Goal: Contribute content: Contribute content

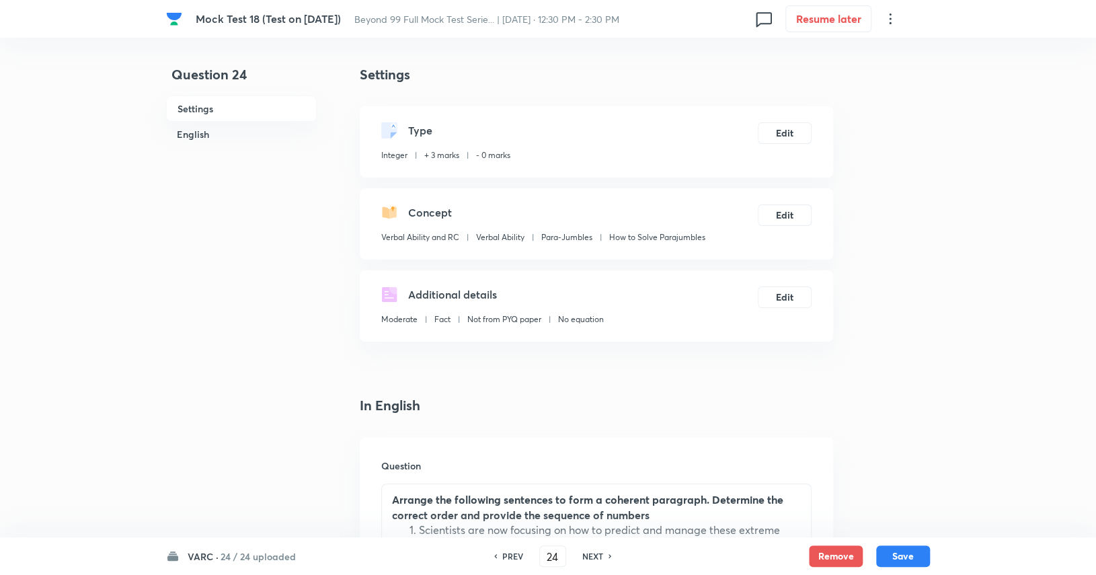
click at [254, 552] on h6 "24 / 24 uploaded" at bounding box center [257, 556] width 75 height 14
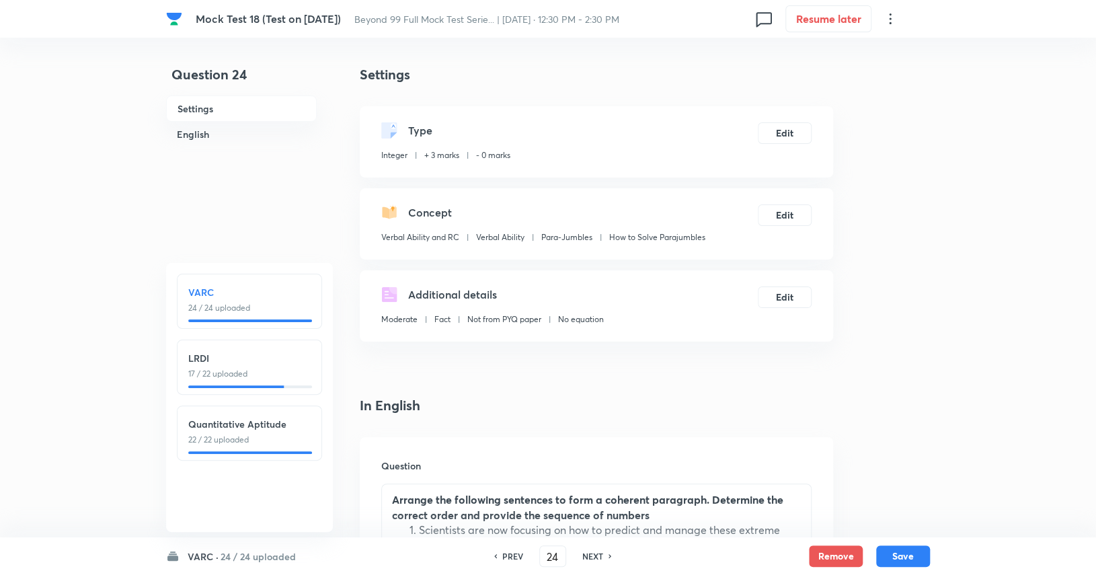
click at [245, 382] on div "LRDI 17 / 22 uploaded" at bounding box center [249, 366] width 145 height 55
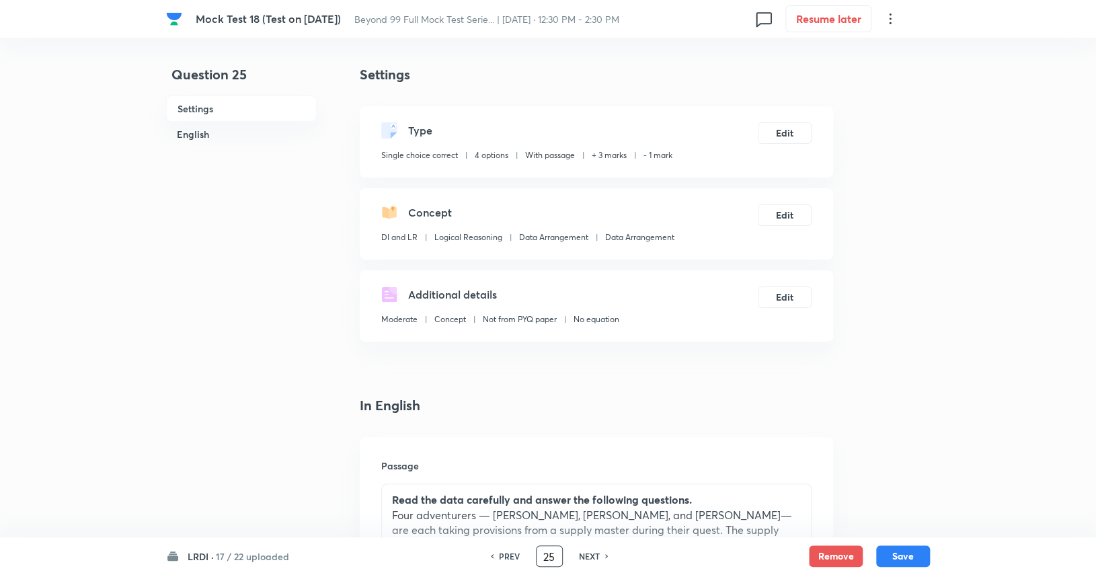
click at [540, 553] on input "25" at bounding box center [549, 556] width 26 height 24
type input "2"
type input "42"
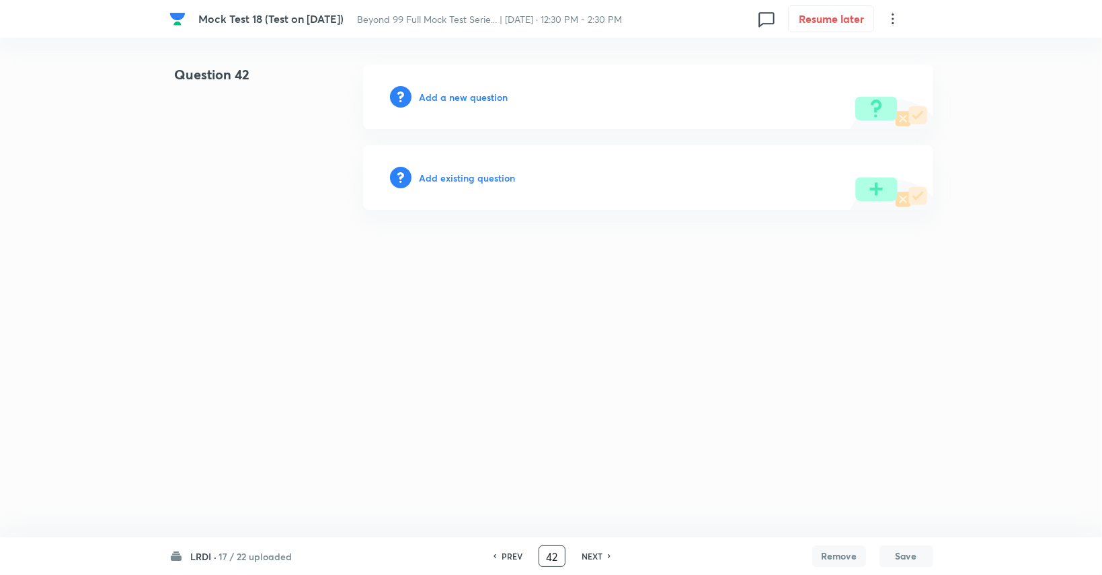
click at [467, 93] on h6 "Add a new question" at bounding box center [463, 97] width 89 height 14
click at [467, 93] on h6 "Choose a question type" at bounding box center [471, 97] width 104 height 14
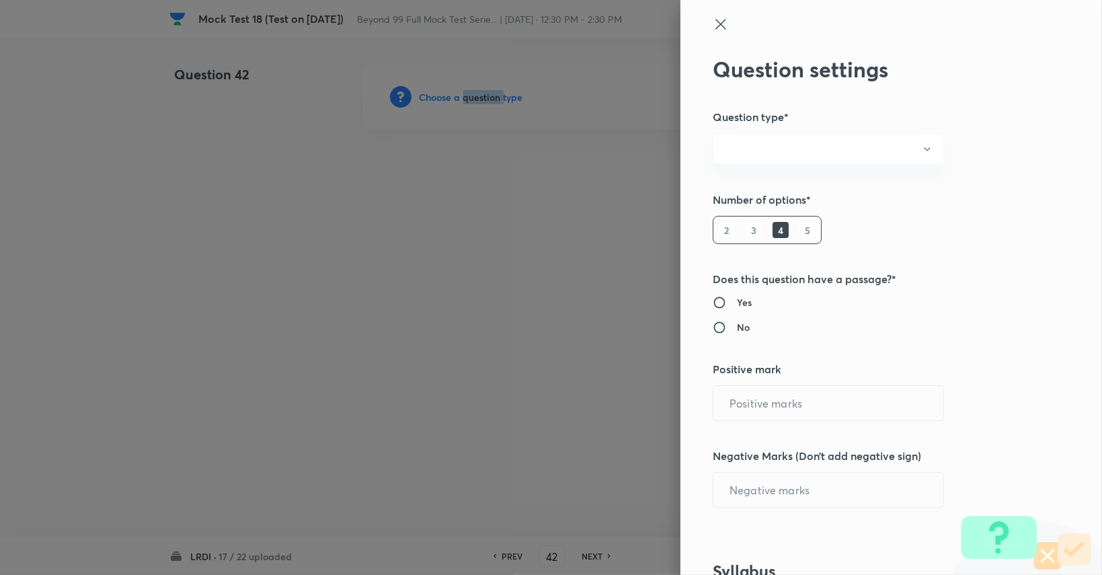
radio input "true"
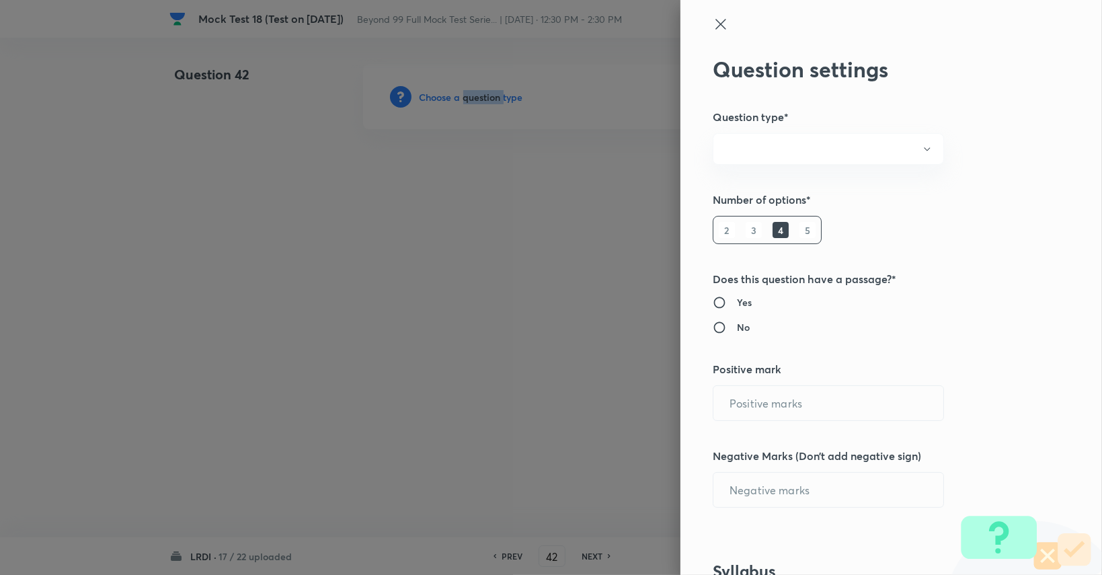
radio input "true"
type input "3"
type input "1"
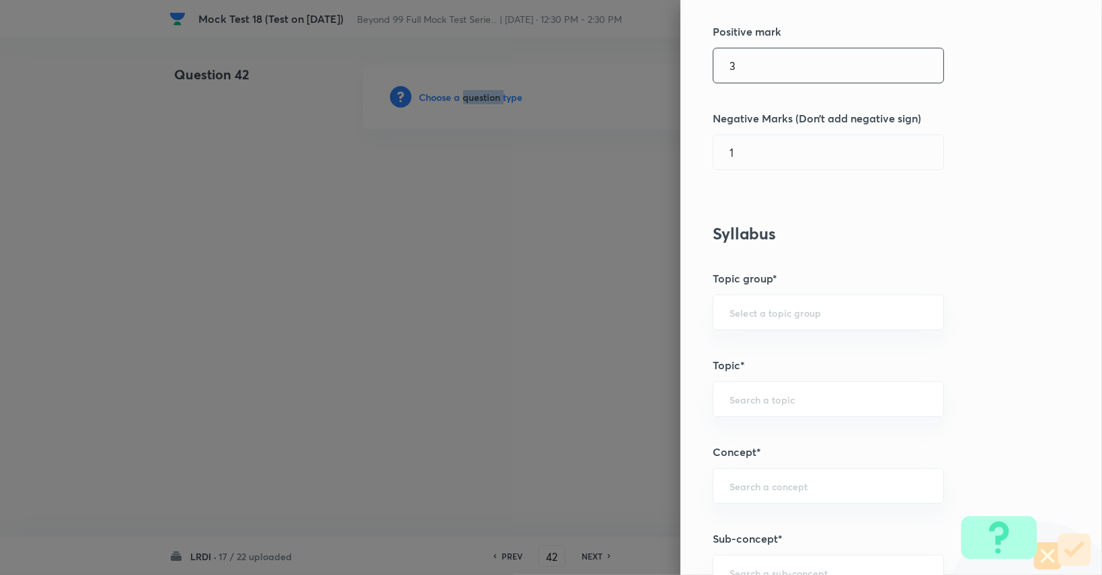
scroll to position [338, 0]
click at [792, 294] on div "​" at bounding box center [827, 312] width 231 height 36
click at [761, 358] on li "DI and LR" at bounding box center [818, 348] width 230 height 24
type input "DI and LR"
click at [758, 392] on input "text" at bounding box center [828, 398] width 198 height 13
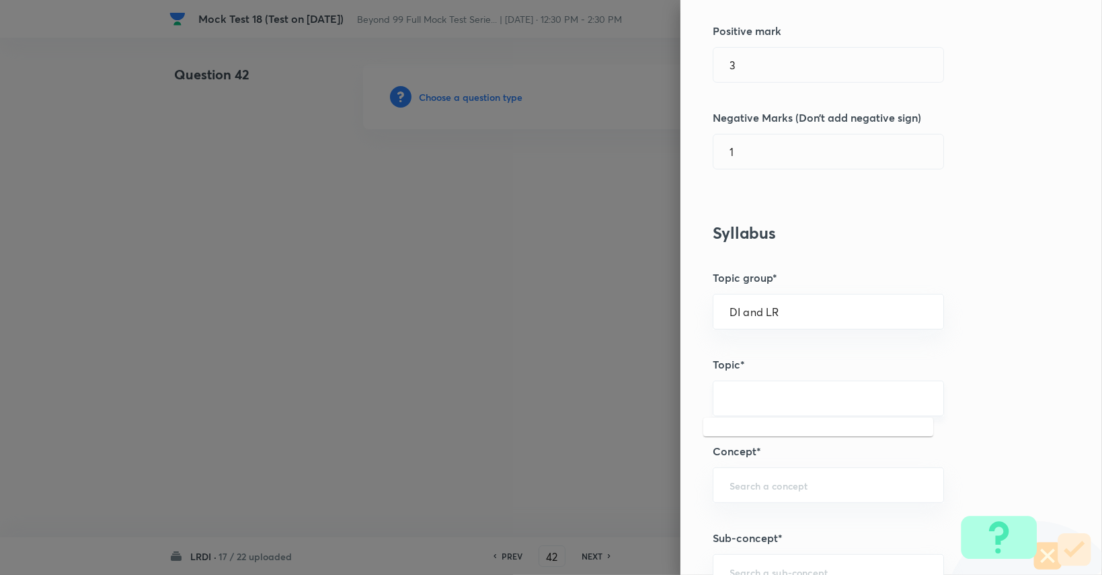
click at [759, 389] on div "​" at bounding box center [827, 398] width 231 height 36
click at [756, 392] on input "text" at bounding box center [828, 398] width 198 height 13
type input "l"
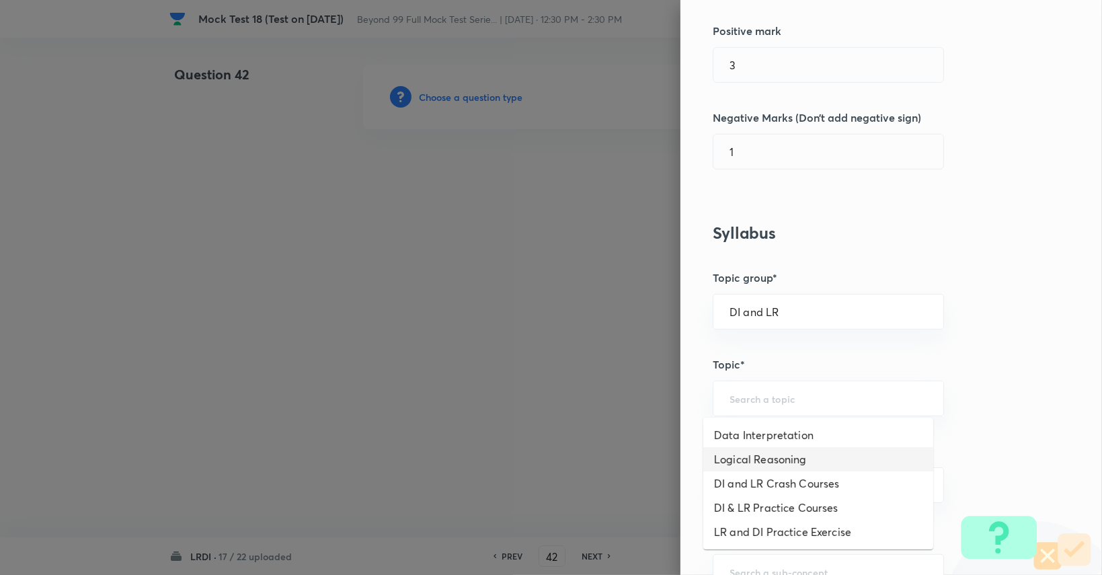
click at [766, 454] on li "Logical Reasoning" at bounding box center [818, 459] width 230 height 24
type input "Logical Reasoning"
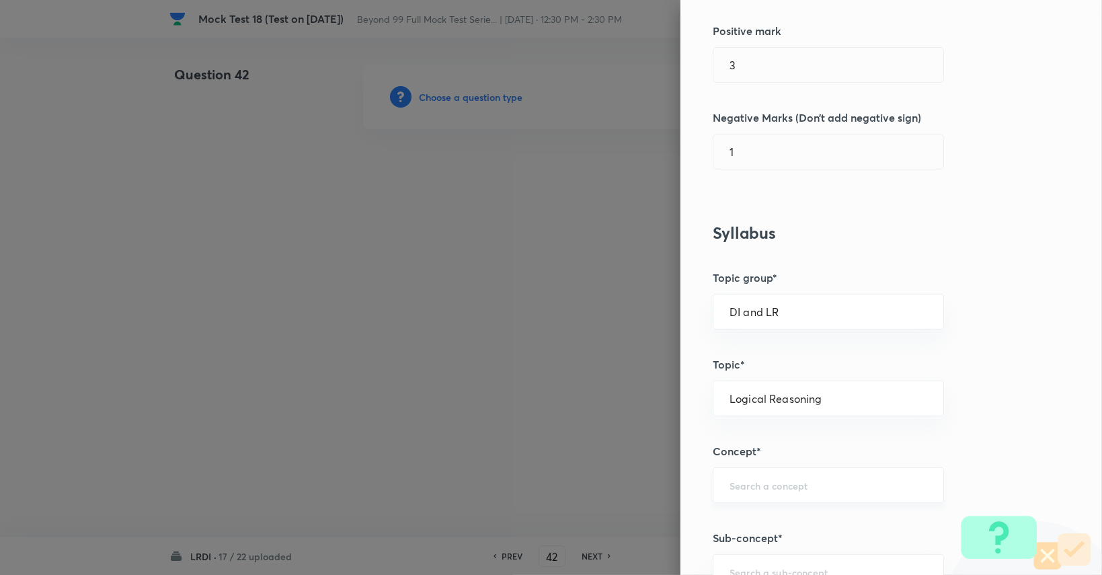
click at [772, 470] on div "​" at bounding box center [827, 485] width 231 height 36
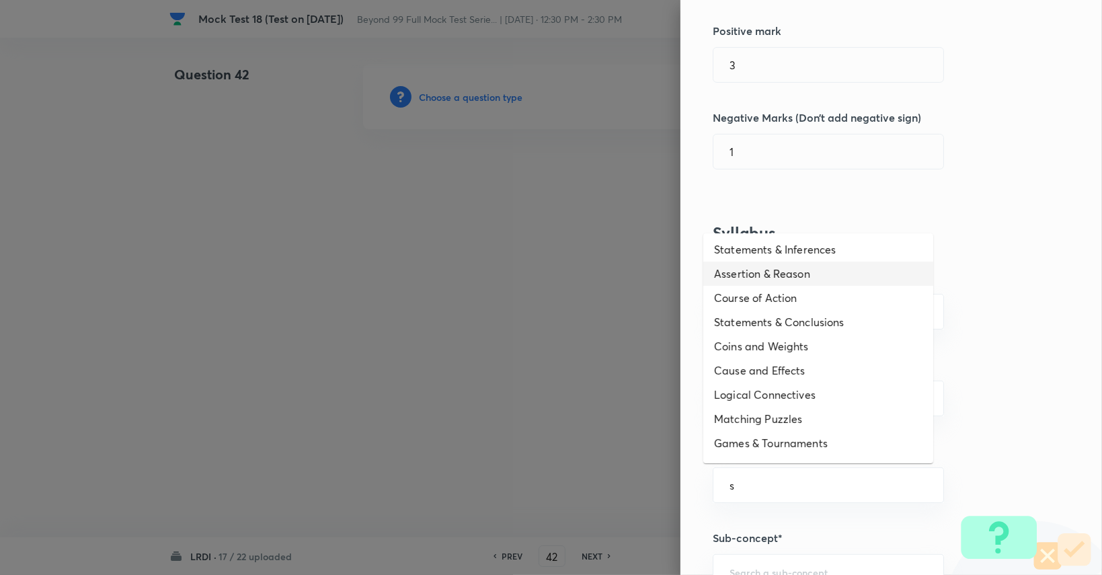
scroll to position [312, 0]
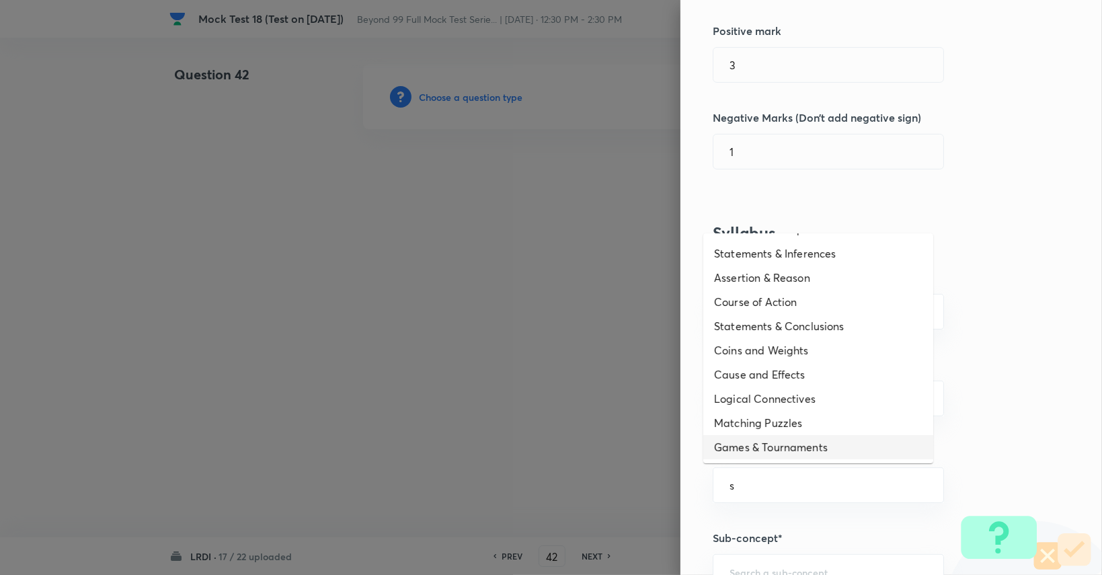
type input "s"
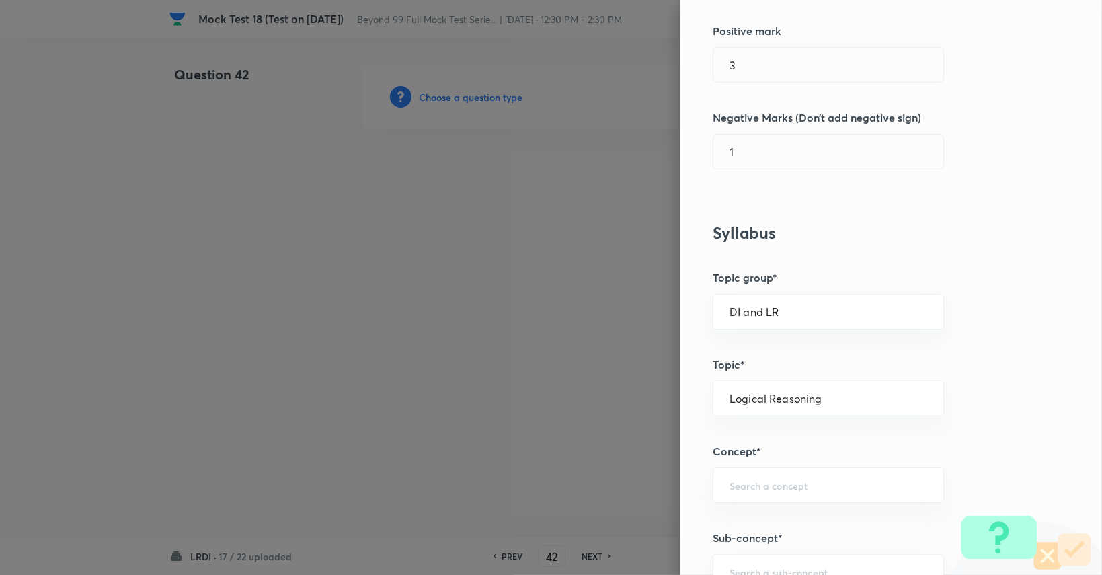
click at [756, 531] on h5 "Sub-concept*" at bounding box center [868, 538] width 312 height 16
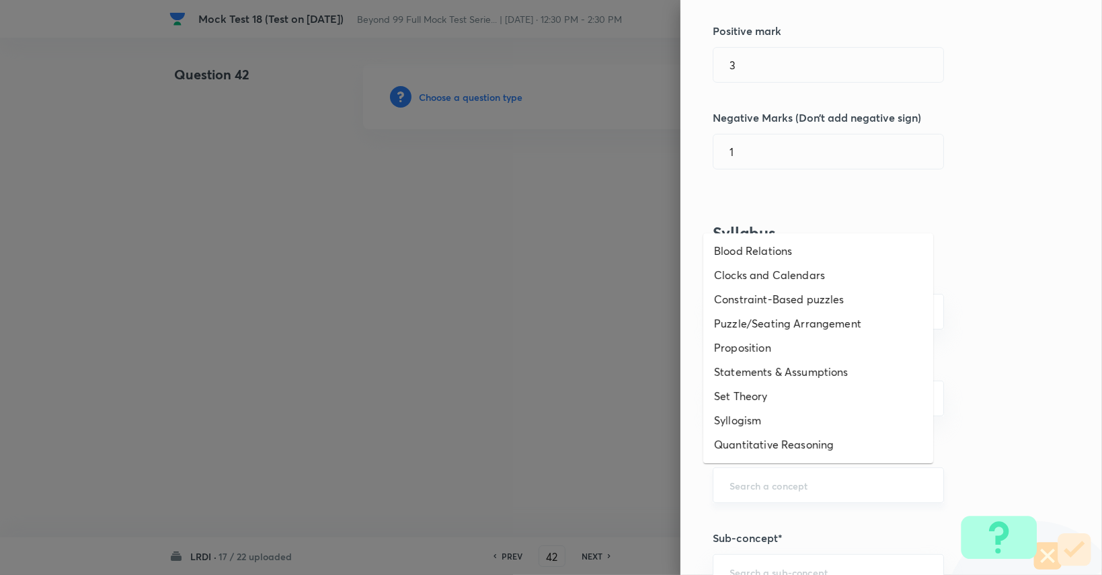
click at [745, 485] on input "text" at bounding box center [828, 485] width 198 height 13
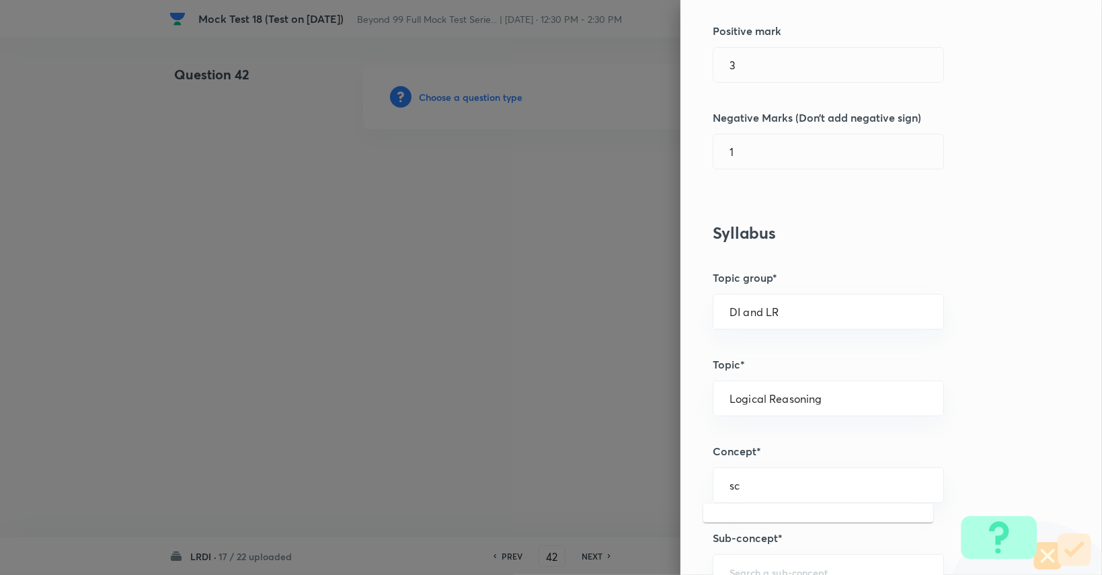
type input "s"
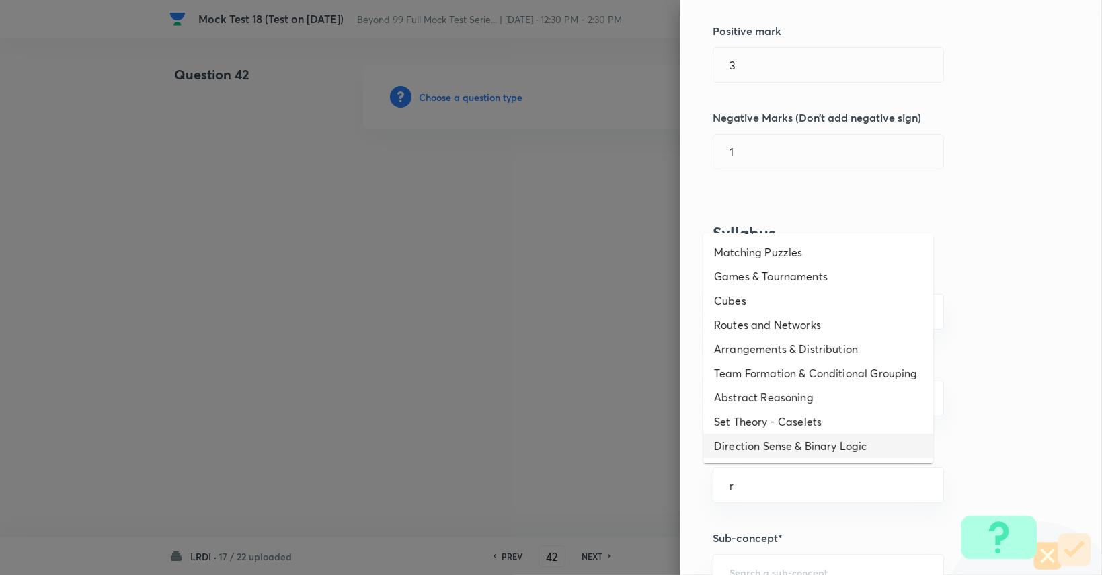
scroll to position [0, 0]
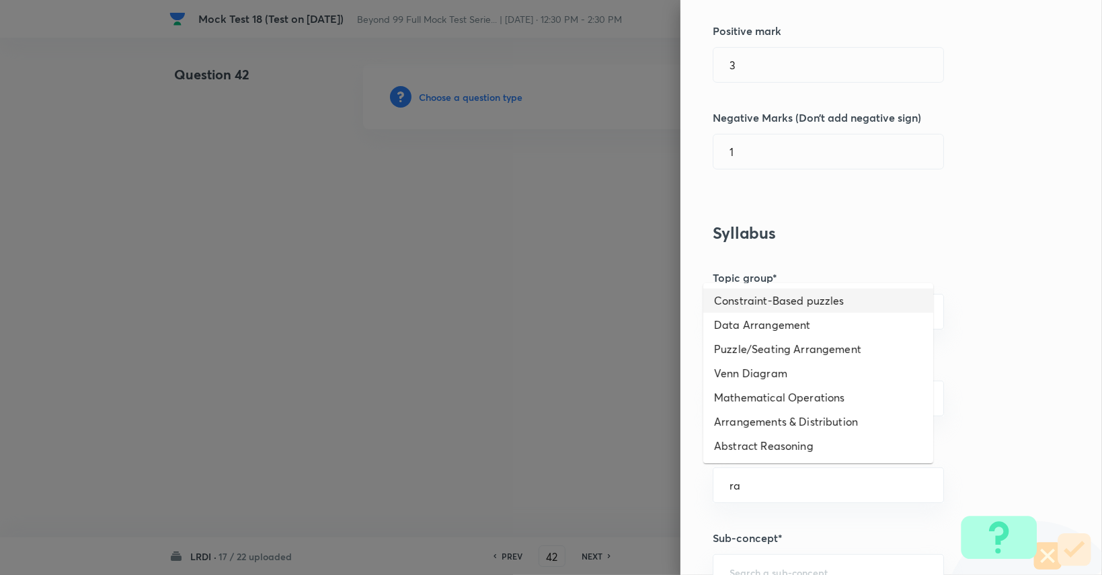
click at [827, 292] on li "Constraint-Based puzzles" at bounding box center [818, 300] width 230 height 24
type input "Constraint-Based puzzles"
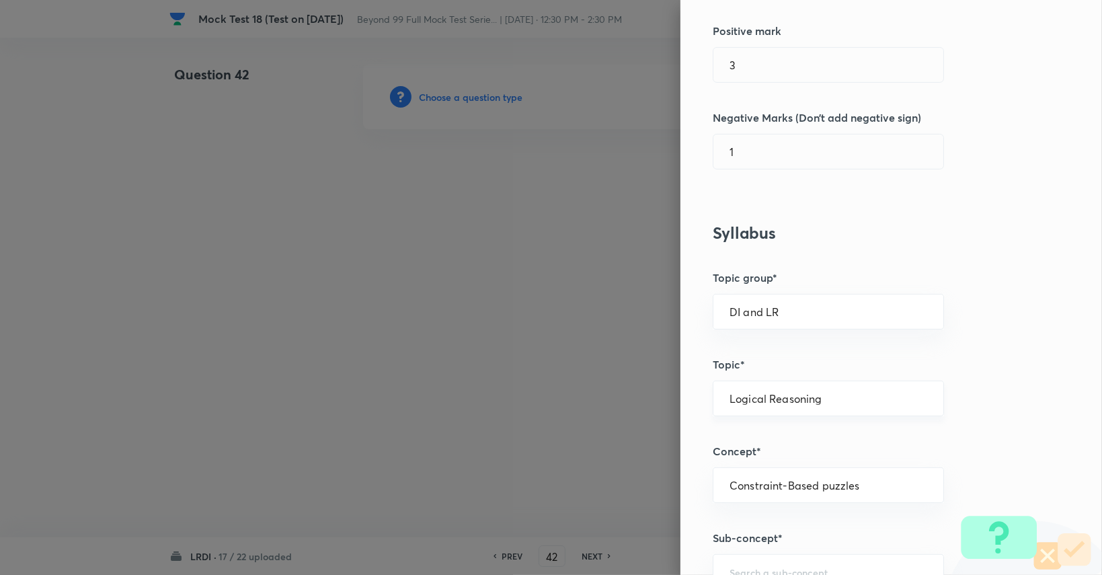
click at [787, 399] on input "Logical Reasoning" at bounding box center [828, 398] width 198 height 13
click at [836, 389] on div "Logical Reasoning ​" at bounding box center [827, 398] width 231 height 36
click at [797, 396] on input "Logical Reasoning" at bounding box center [828, 398] width 198 height 13
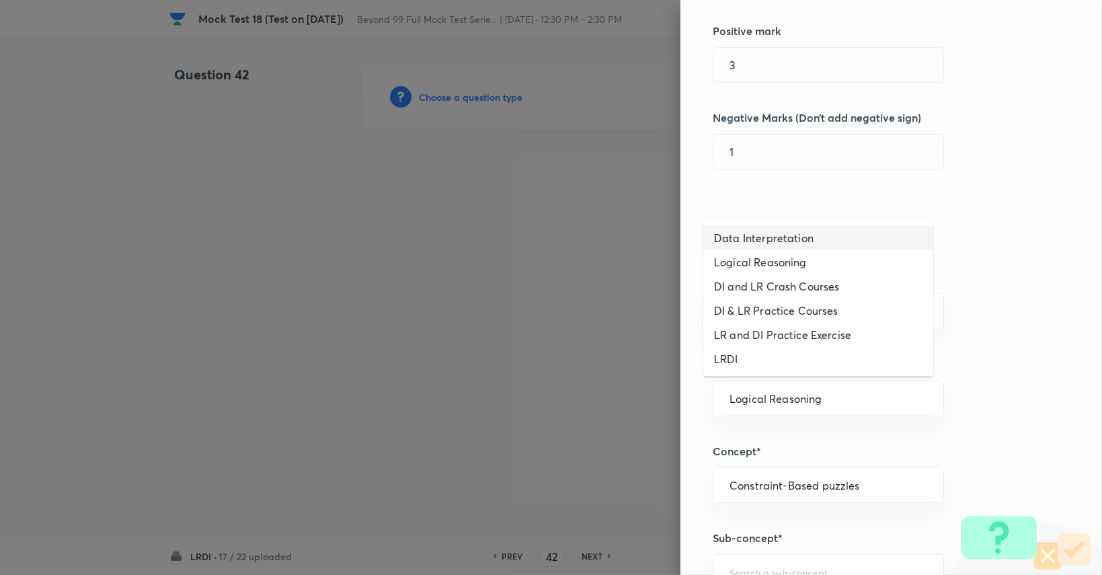
click at [823, 235] on li "Data Interpretation" at bounding box center [818, 238] width 230 height 24
type input "Data Interpretation"
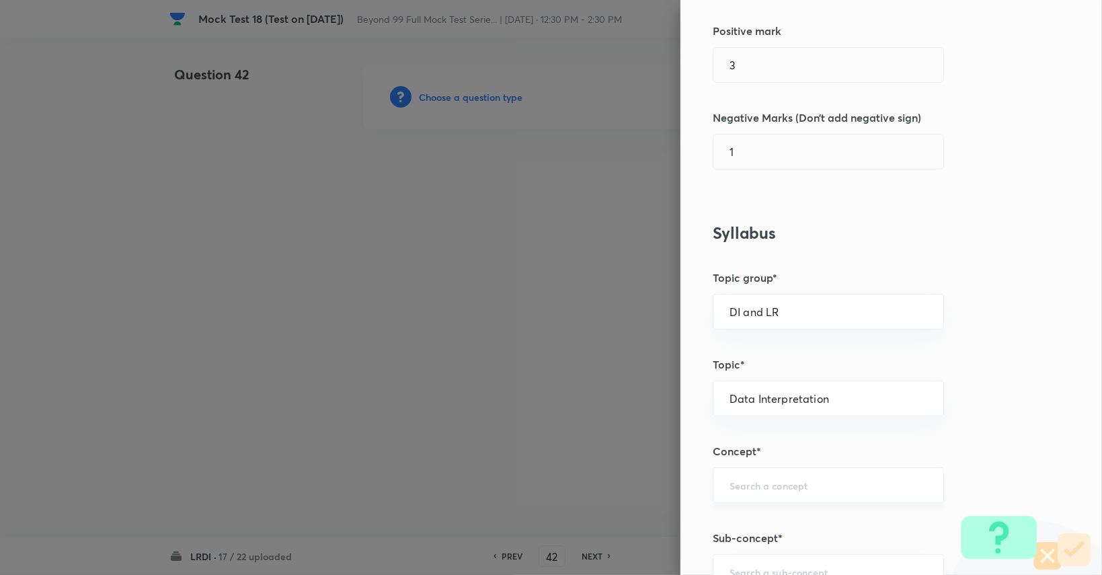
click at [808, 474] on div "​" at bounding box center [827, 485] width 231 height 36
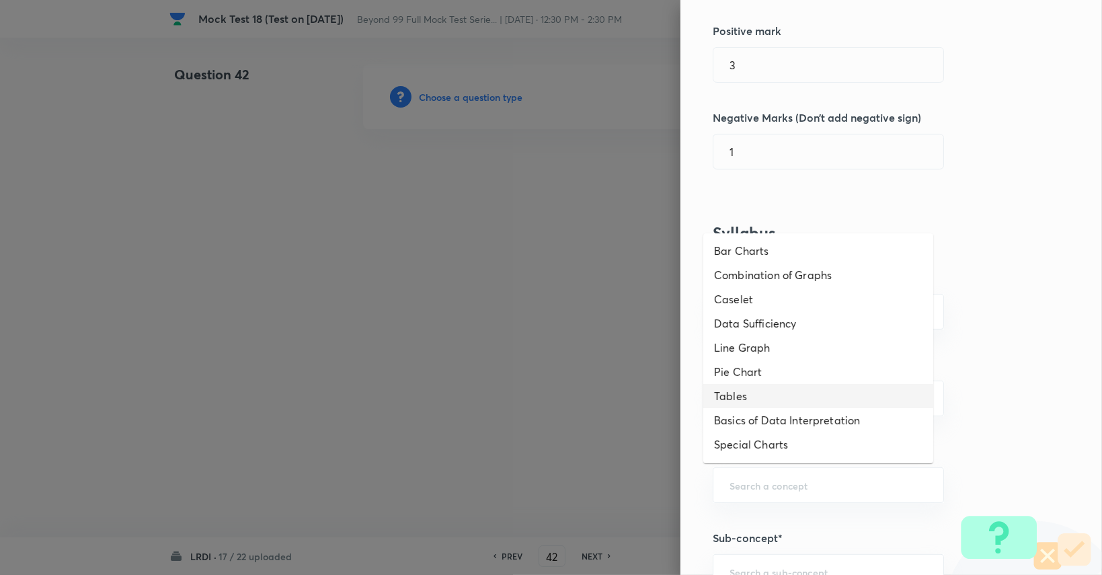
scroll to position [143, 0]
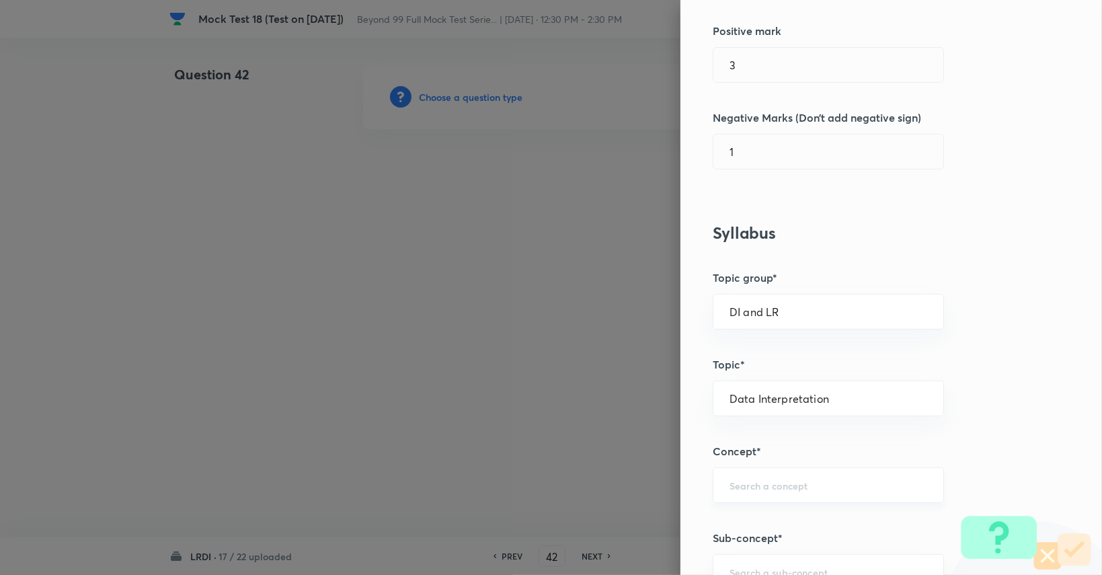
click at [796, 487] on input "text" at bounding box center [828, 485] width 198 height 13
type input "ra"
click at [981, 451] on h5 "Concept*" at bounding box center [868, 451] width 312 height 16
click at [856, 409] on div "Data Interpretation ​" at bounding box center [827, 398] width 231 height 36
click at [806, 432] on li "Logical Reasoning" at bounding box center [818, 435] width 230 height 24
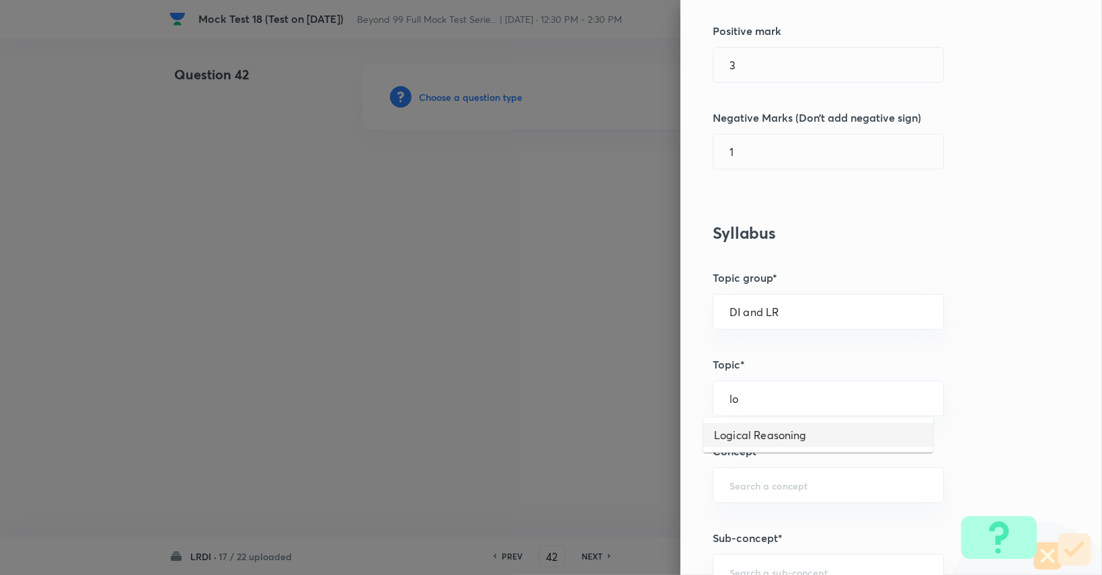
type input "Logical Reasoning"
click at [798, 479] on input "text" at bounding box center [828, 485] width 198 height 13
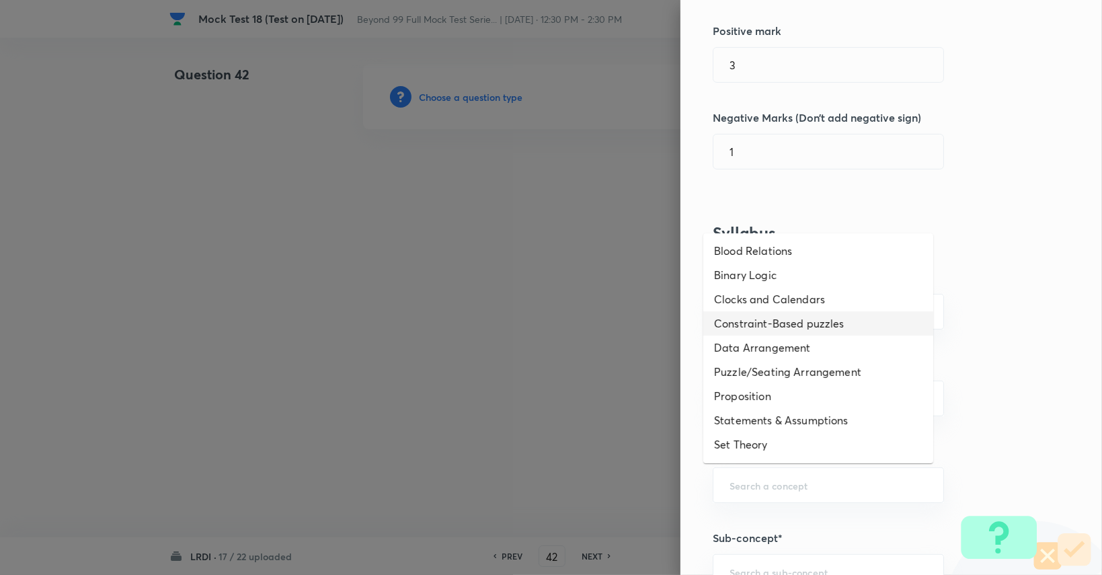
click at [813, 324] on li "Constraint-Based puzzles" at bounding box center [818, 323] width 230 height 24
type input "Constraint-Based puzzles"
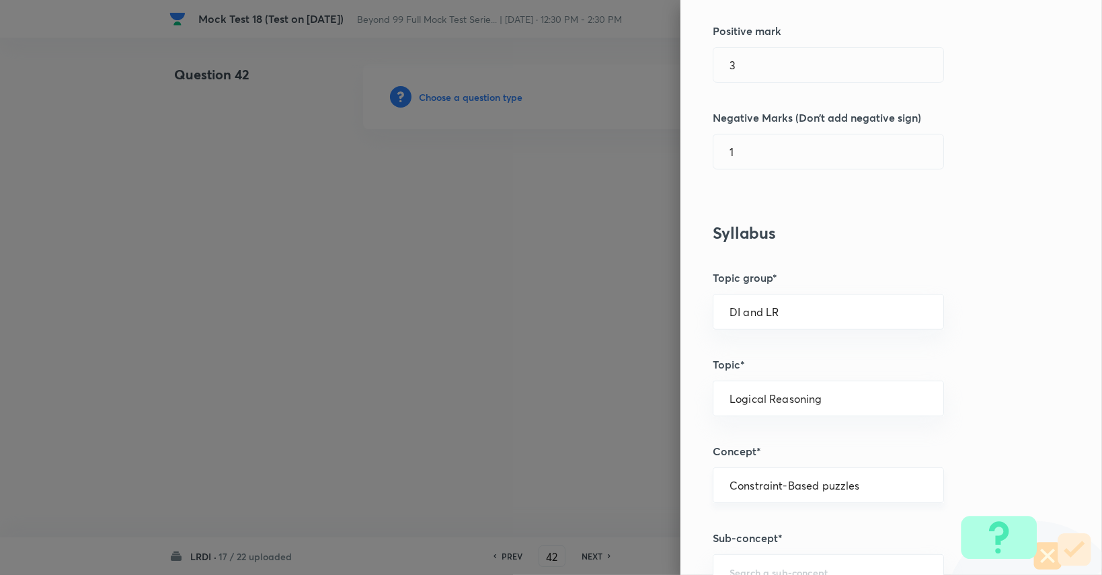
scroll to position [426, 0]
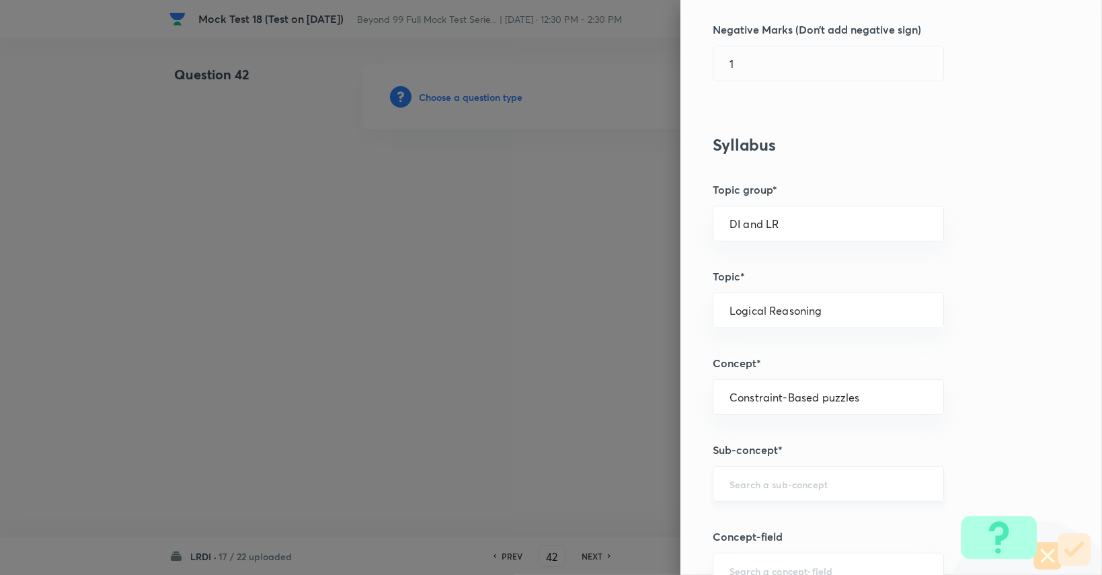
click at [813, 482] on input "text" at bounding box center [828, 483] width 198 height 13
click at [783, 524] on li "Constraint-Based Puzzles" at bounding box center [818, 519] width 230 height 24
type input "Constraint-Based Puzzles"
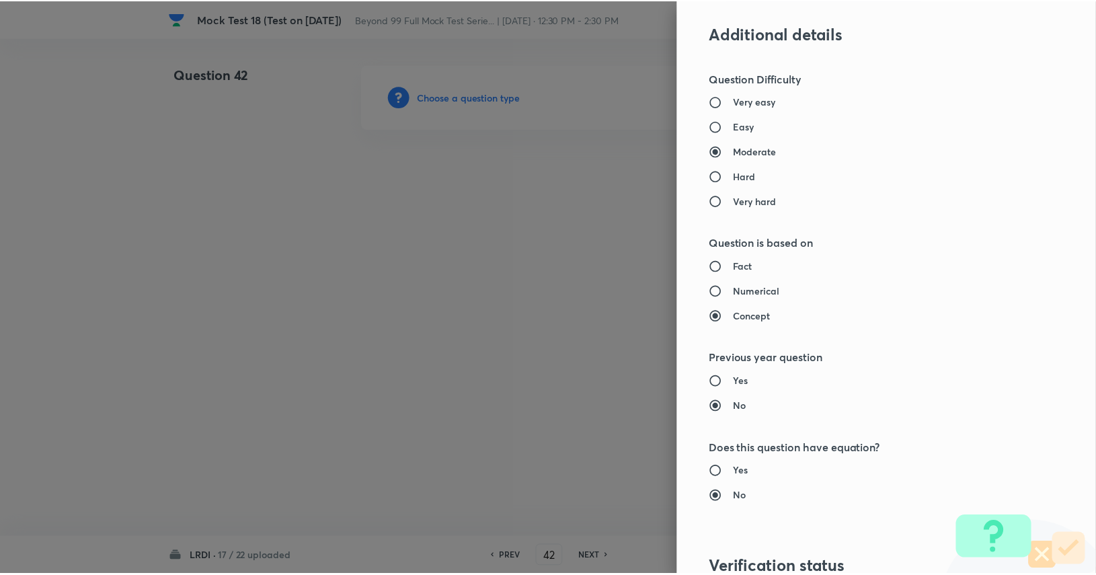
scroll to position [1255, 0]
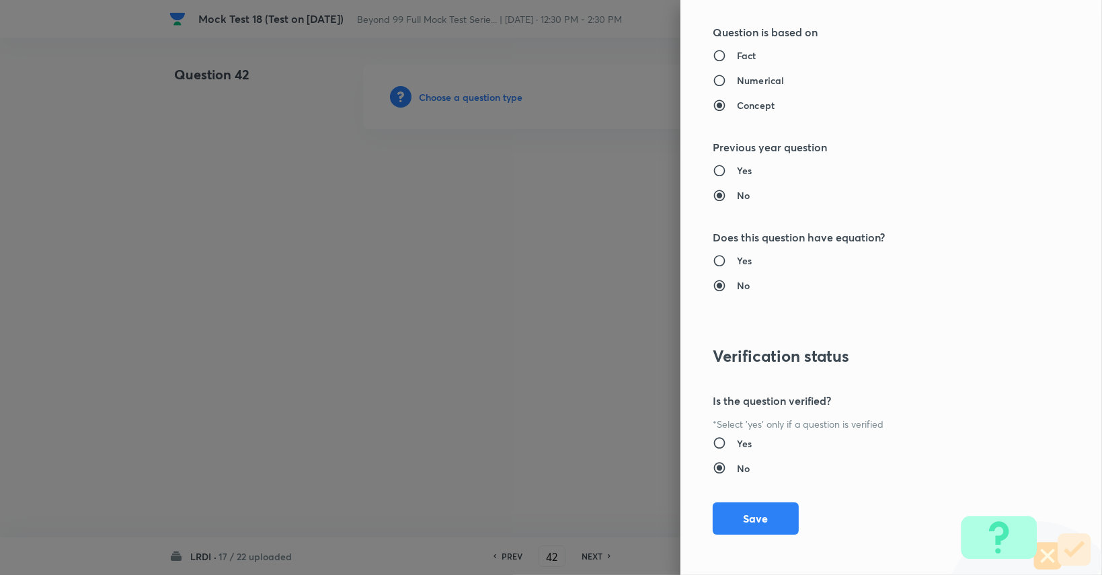
click at [737, 438] on h6 "Yes" at bounding box center [744, 443] width 15 height 14
click at [730, 438] on input "Yes" at bounding box center [724, 442] width 24 height 13
radio input "true"
radio input "false"
click at [747, 520] on button "Save" at bounding box center [755, 517] width 86 height 32
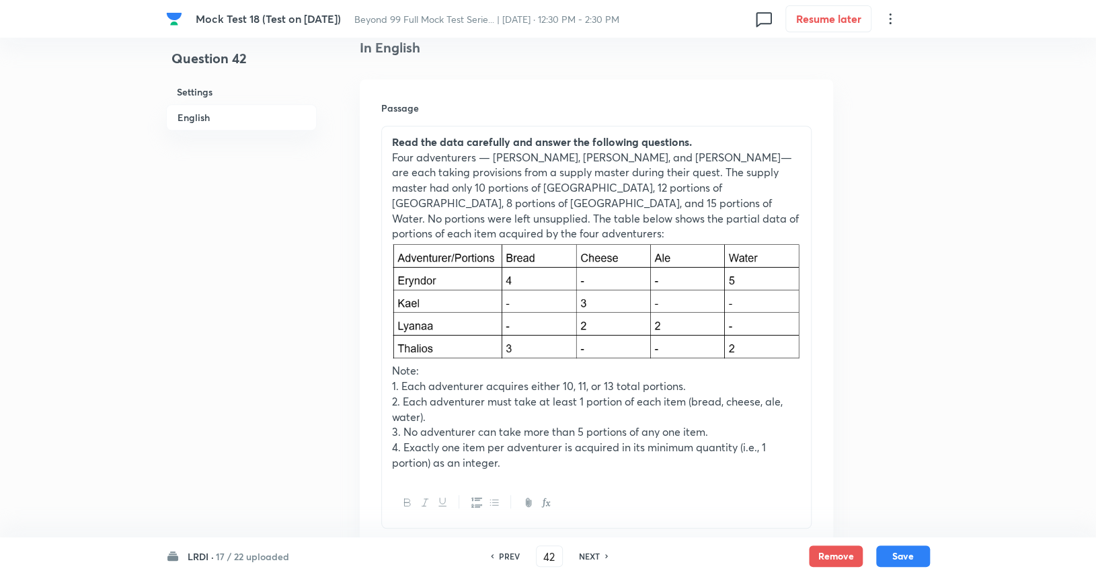
scroll to position [360, 0]
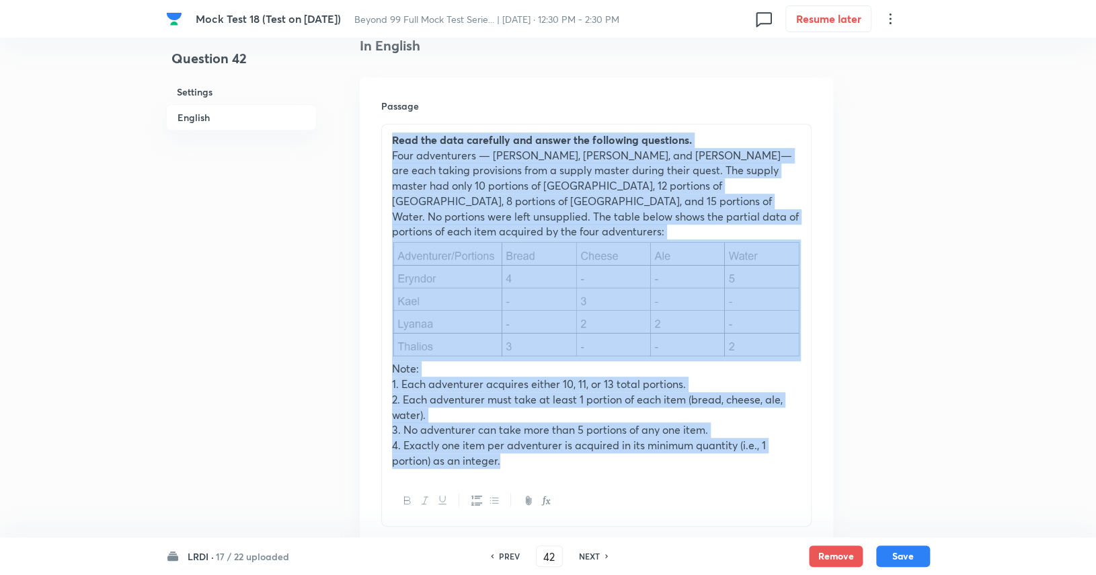
drag, startPoint x: 394, startPoint y: 138, endPoint x: 602, endPoint y: 475, distance: 396.5
click at [602, 475] on div "Read the data carefully and answer the following questions. Four adventurers — …" at bounding box center [596, 325] width 430 height 403
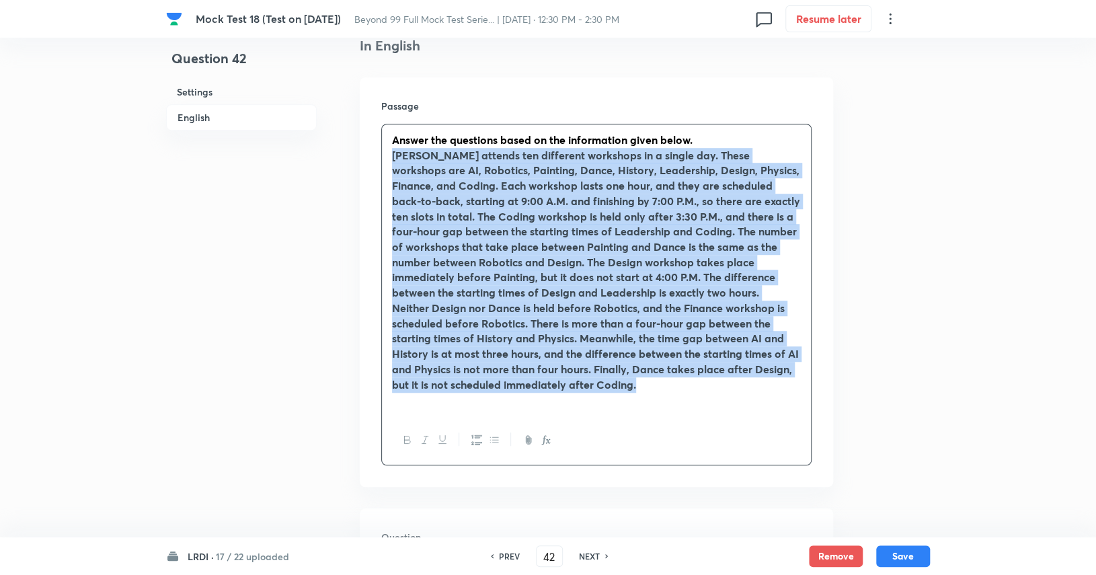
drag, startPoint x: 655, startPoint y: 385, endPoint x: 386, endPoint y: 161, distance: 350.3
click at [386, 161] on div "Answer the questions based on the information given below. [PERSON_NAME] attend…" at bounding box center [596, 269] width 429 height 291
click at [405, 442] on icon "button" at bounding box center [407, 439] width 11 height 11
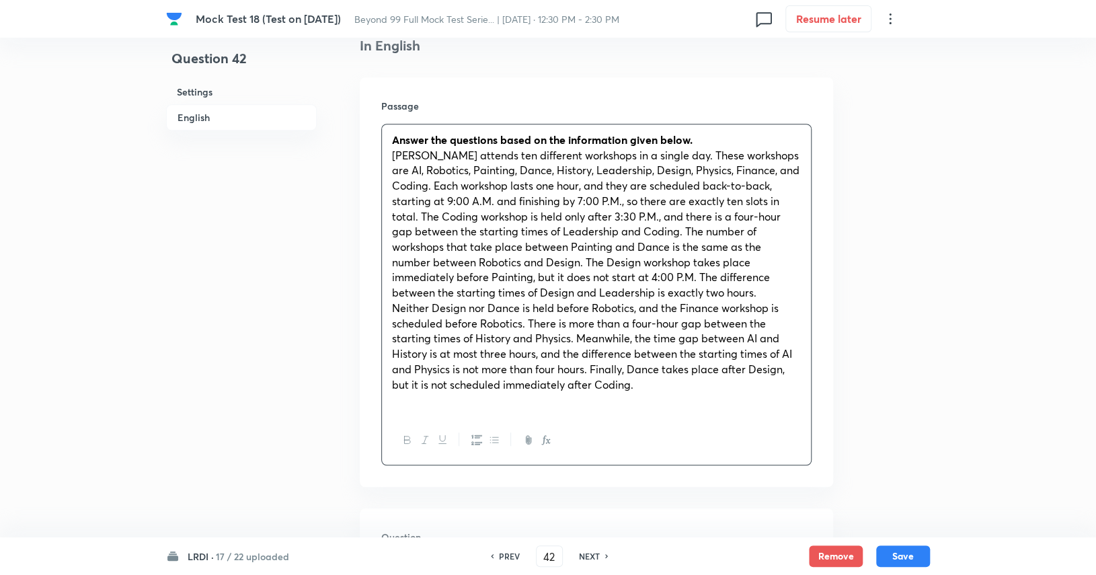
click at [491, 400] on p at bounding box center [596, 399] width 409 height 15
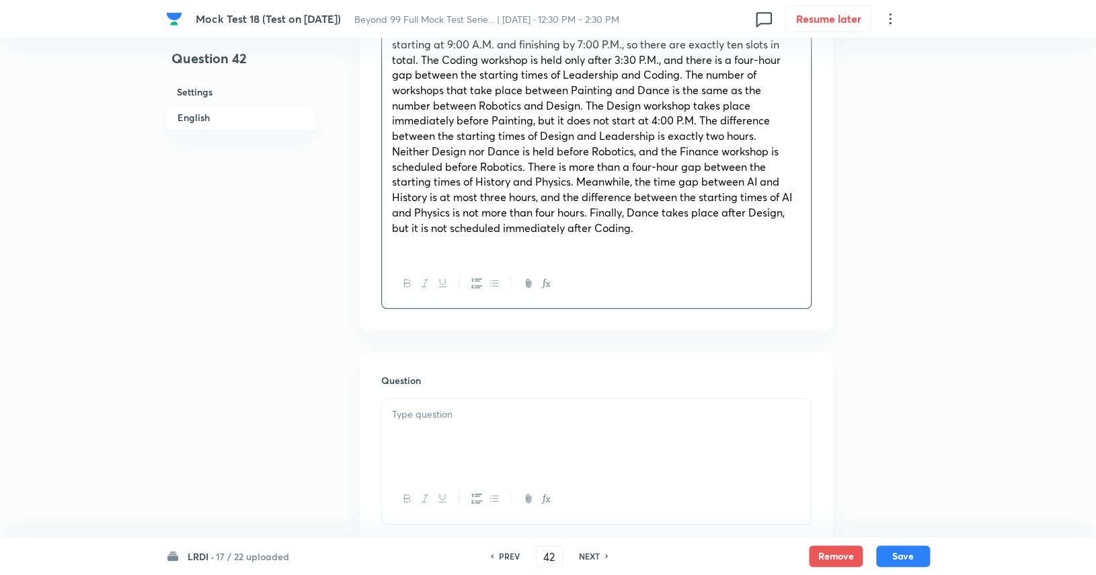
scroll to position [526, 0]
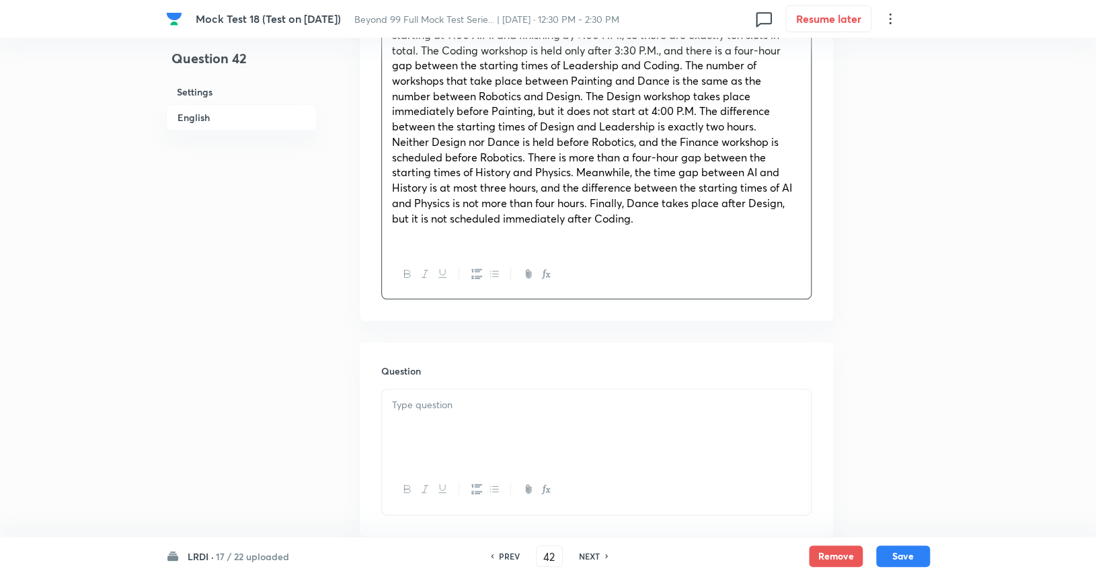
click at [484, 410] on p at bounding box center [596, 404] width 409 height 15
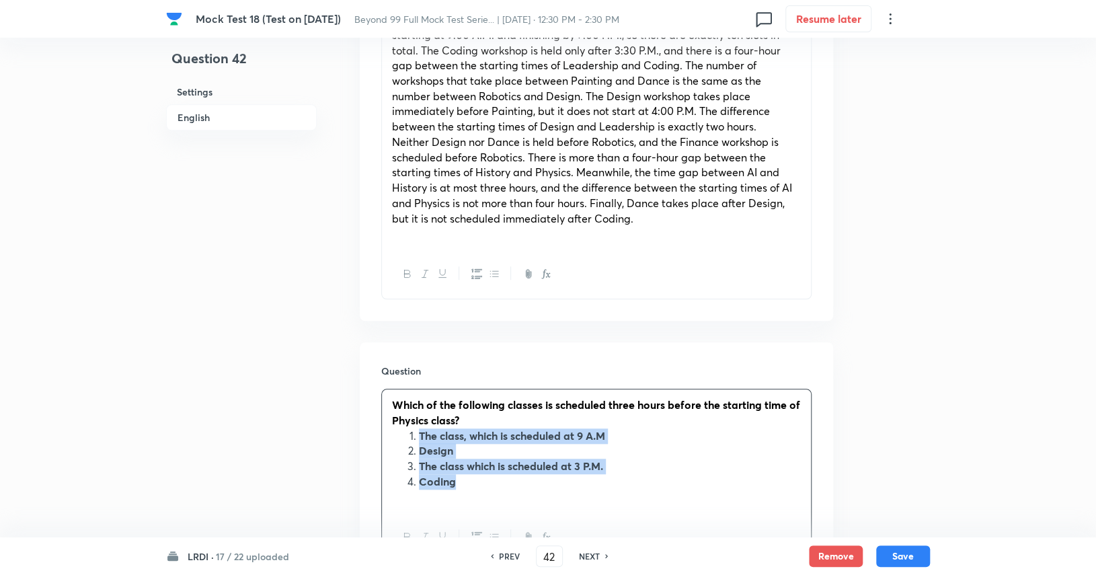
drag, startPoint x: 470, startPoint y: 481, endPoint x: 397, endPoint y: 437, distance: 85.3
click at [397, 437] on ol "The class, which is scheduled at 9 A.M Design The class which is scheduled at 3…" at bounding box center [596, 458] width 409 height 61
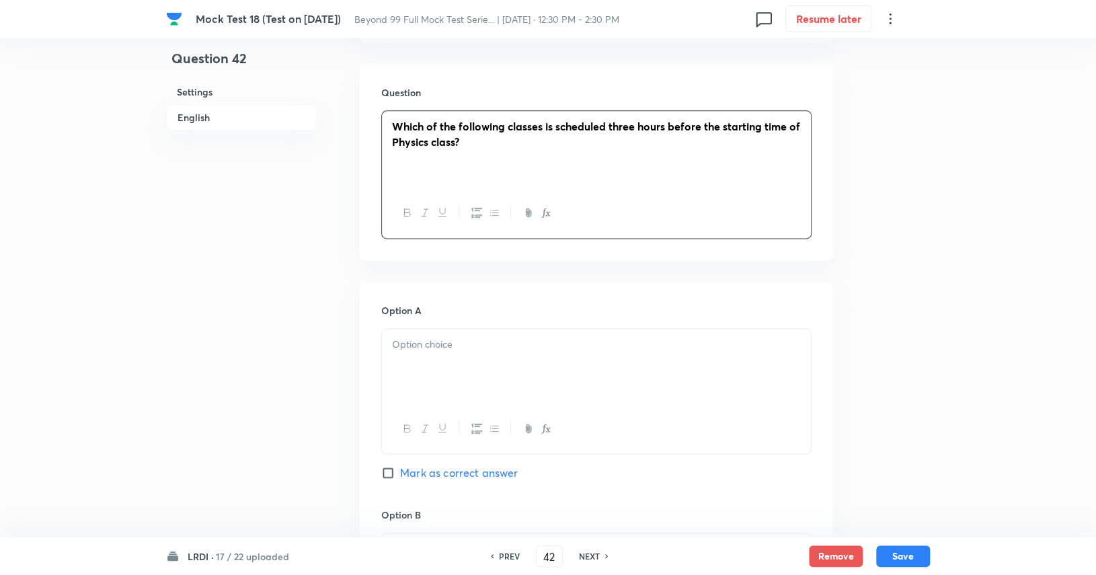
scroll to position [814, 0]
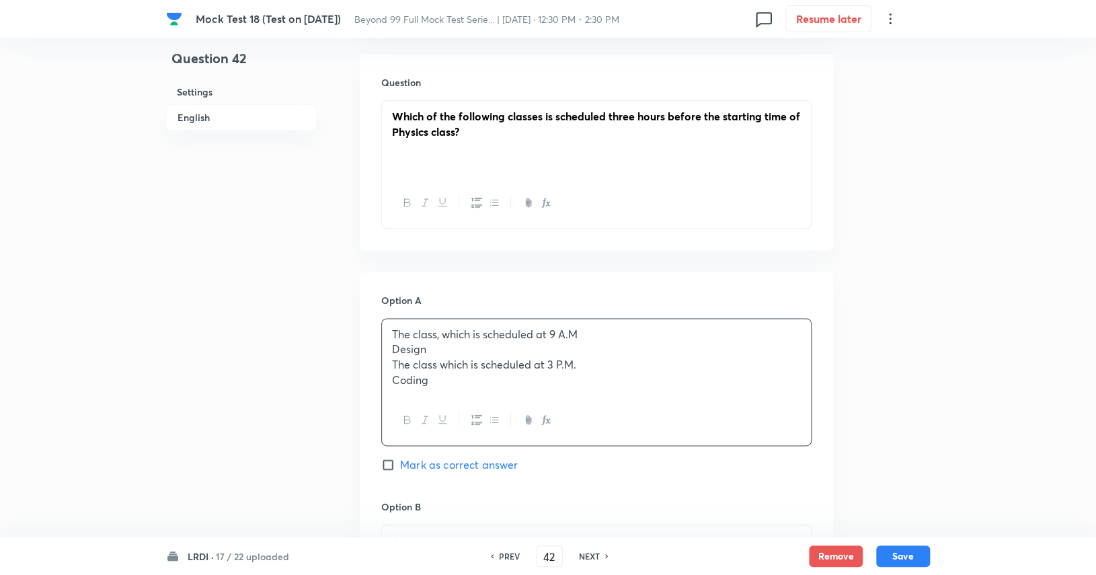
click at [459, 364] on p "The class which is scheduled at 3 P.M." at bounding box center [596, 364] width 409 height 15
drag, startPoint x: 452, startPoint y: 377, endPoint x: 408, endPoint y: 358, distance: 48.5
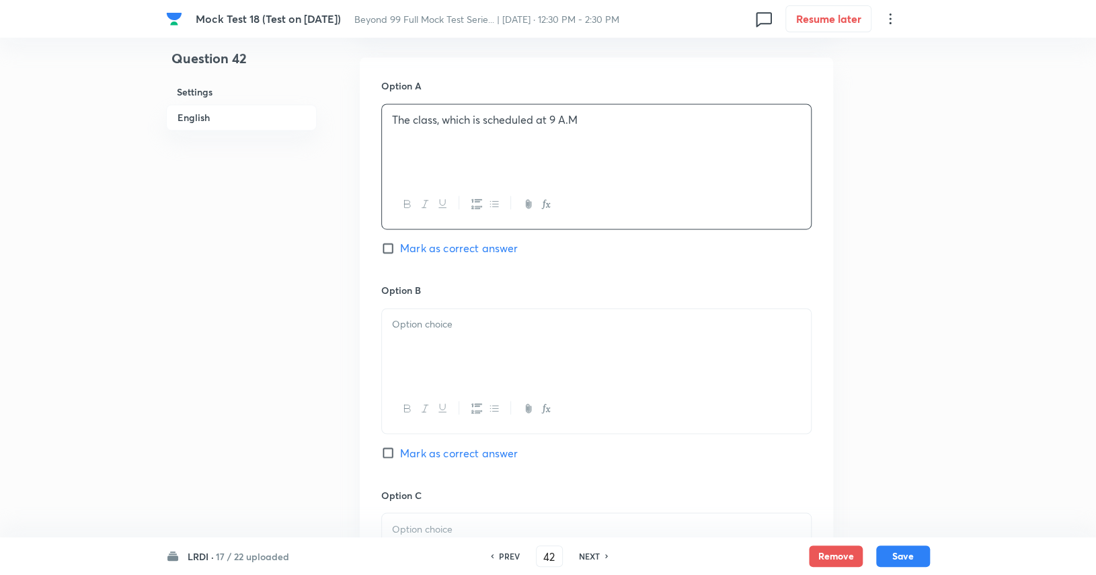
scroll to position [1029, 0]
click at [467, 360] on div at bounding box center [596, 345] width 429 height 75
drag, startPoint x: 467, startPoint y: 360, endPoint x: 390, endPoint y: 338, distance: 79.6
click at [390, 338] on div "Design The class which is scheduled at 3 P.M. Coding" at bounding box center [596, 345] width 429 height 75
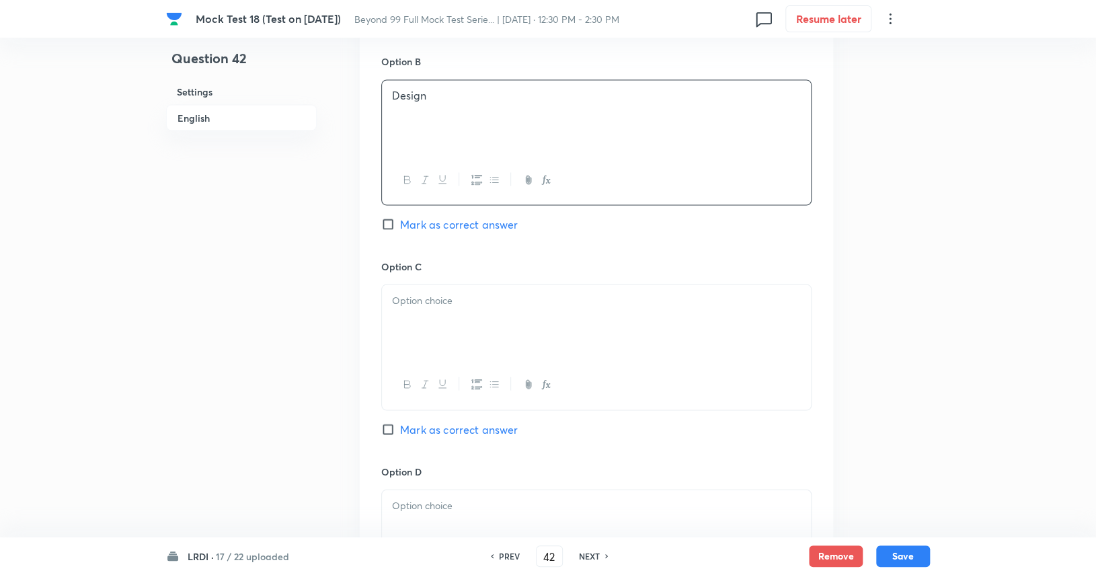
click at [444, 305] on p at bounding box center [596, 299] width 409 height 15
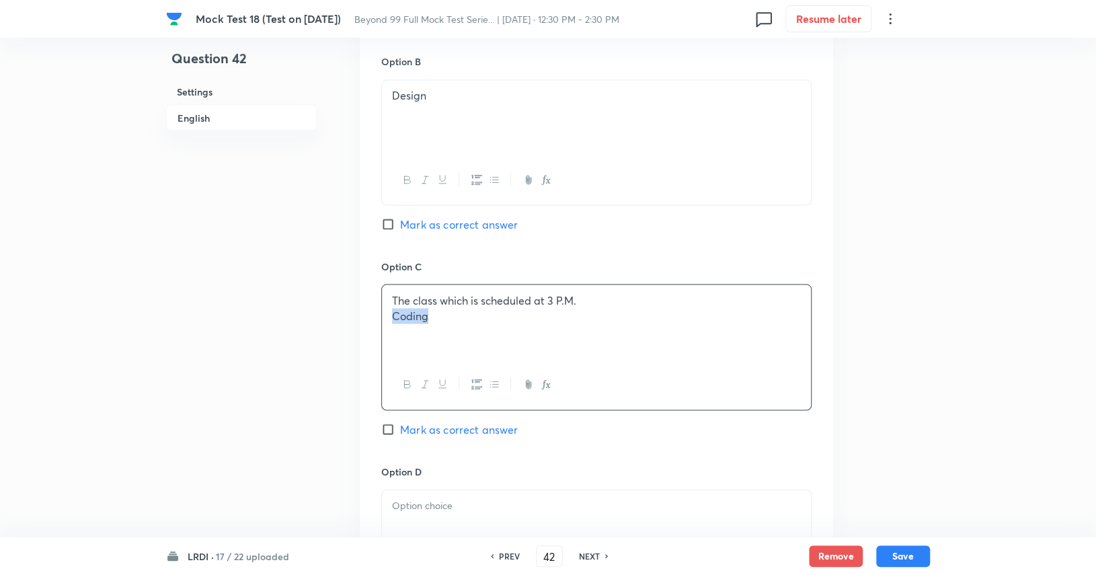
drag, startPoint x: 446, startPoint y: 319, endPoint x: 377, endPoint y: 314, distance: 68.8
click at [377, 314] on div "Option A The class, which is scheduled at 9 A.M Mark as correct answer Option B…" at bounding box center [596, 246] width 473 height 835
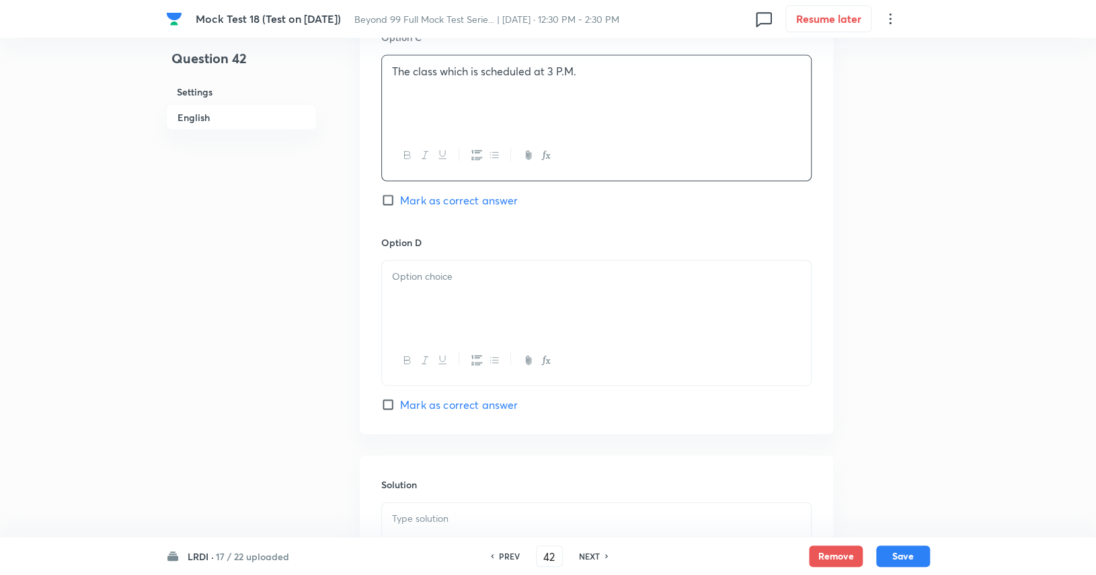
scroll to position [1489, 0]
click at [446, 288] on div at bounding box center [596, 294] width 429 height 75
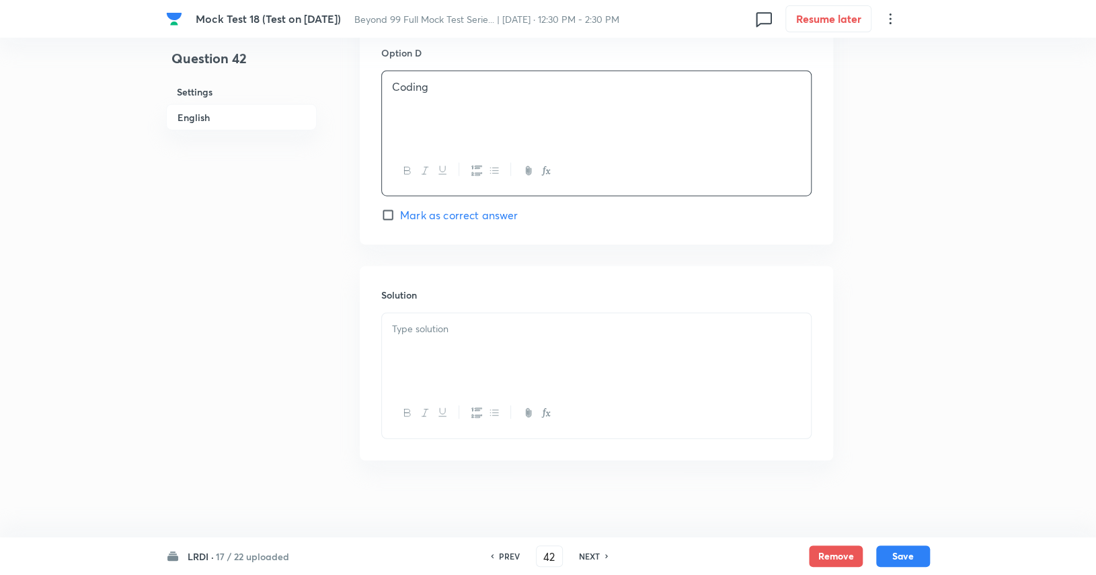
click at [510, 373] on div at bounding box center [596, 350] width 429 height 75
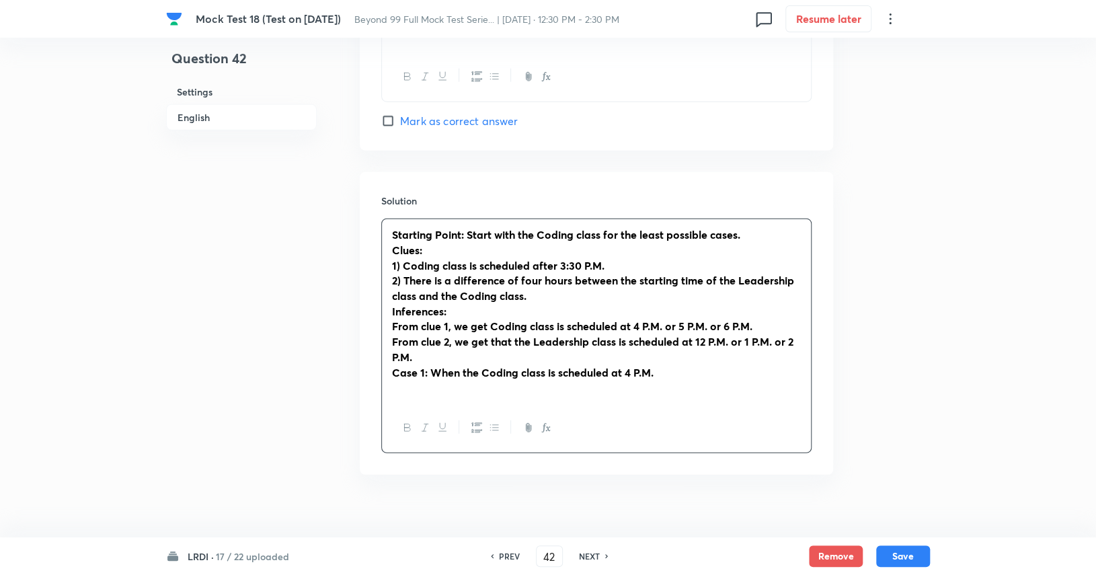
scroll to position [1771, 0]
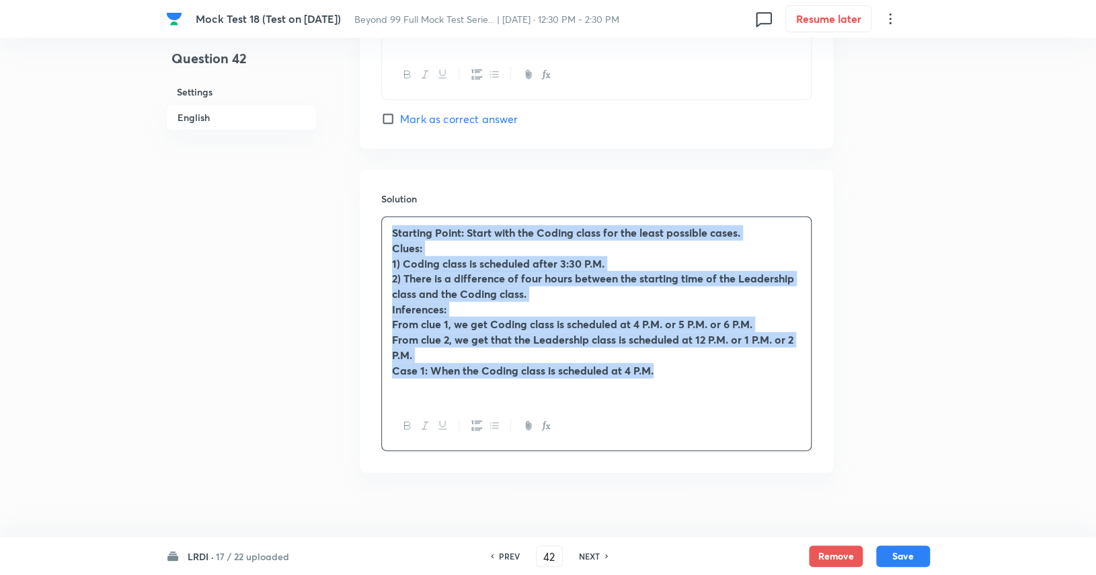
drag, startPoint x: 674, startPoint y: 369, endPoint x: 347, endPoint y: 233, distance: 354.3
click at [406, 425] on icon "button" at bounding box center [407, 425] width 11 height 11
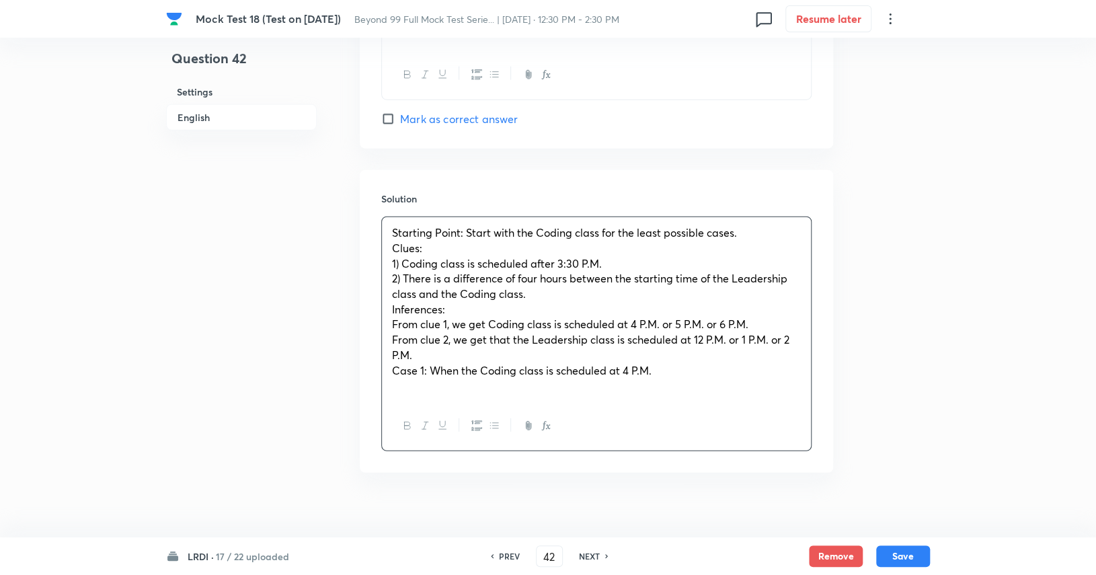
click at [440, 394] on div "Starting Point: Start with the Coding class for the least possible cases. Clues…" at bounding box center [596, 309] width 429 height 184
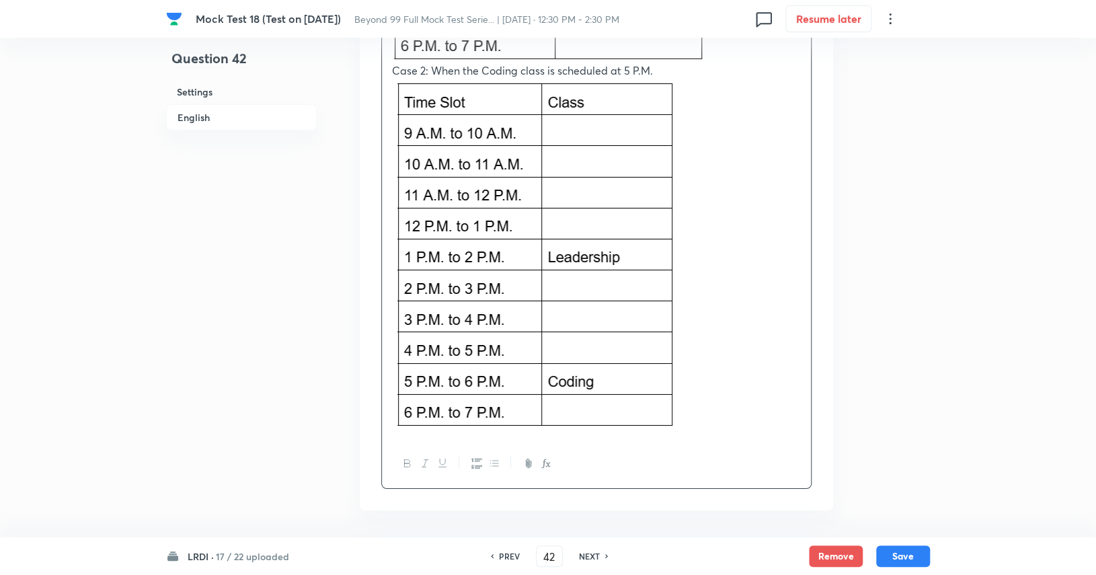
scroll to position [2440, 0]
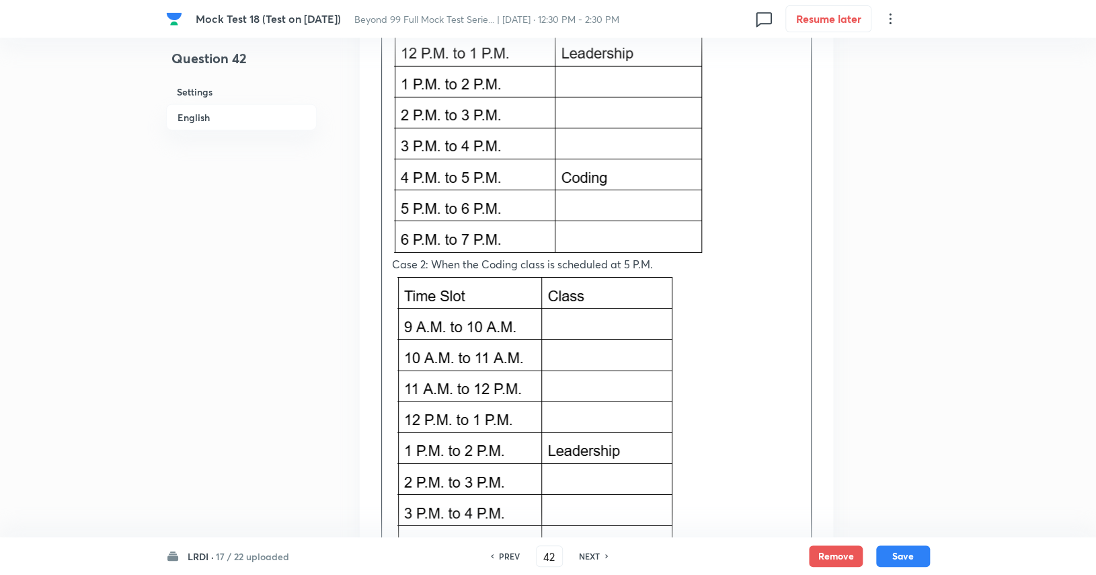
scroll to position [2240, 0]
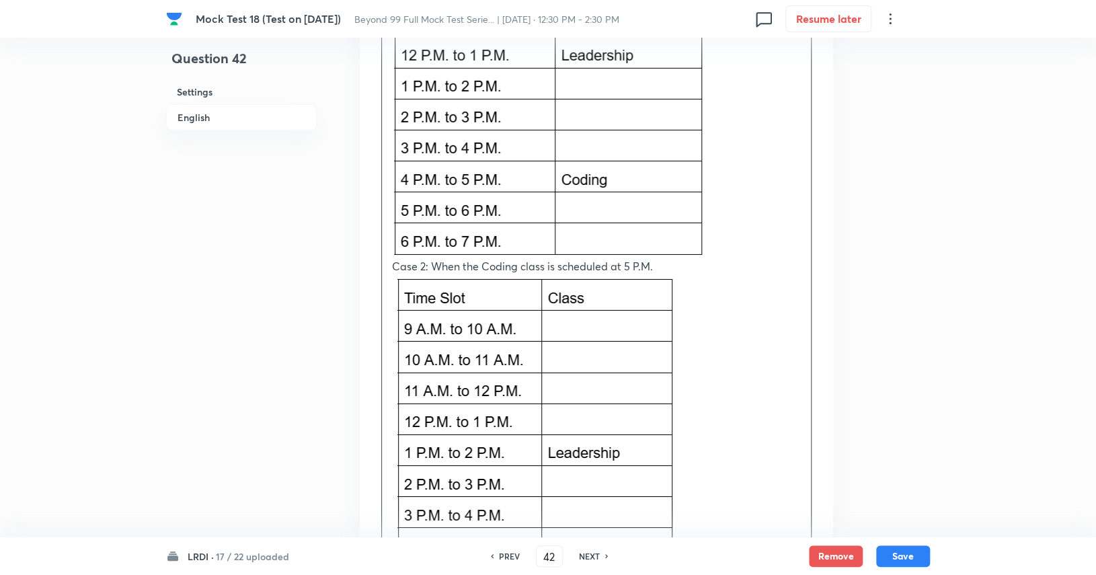
drag, startPoint x: 727, startPoint y: 155, endPoint x: 507, endPoint y: 159, distance: 219.8
click at [507, 159] on p at bounding box center [596, 84] width 409 height 350
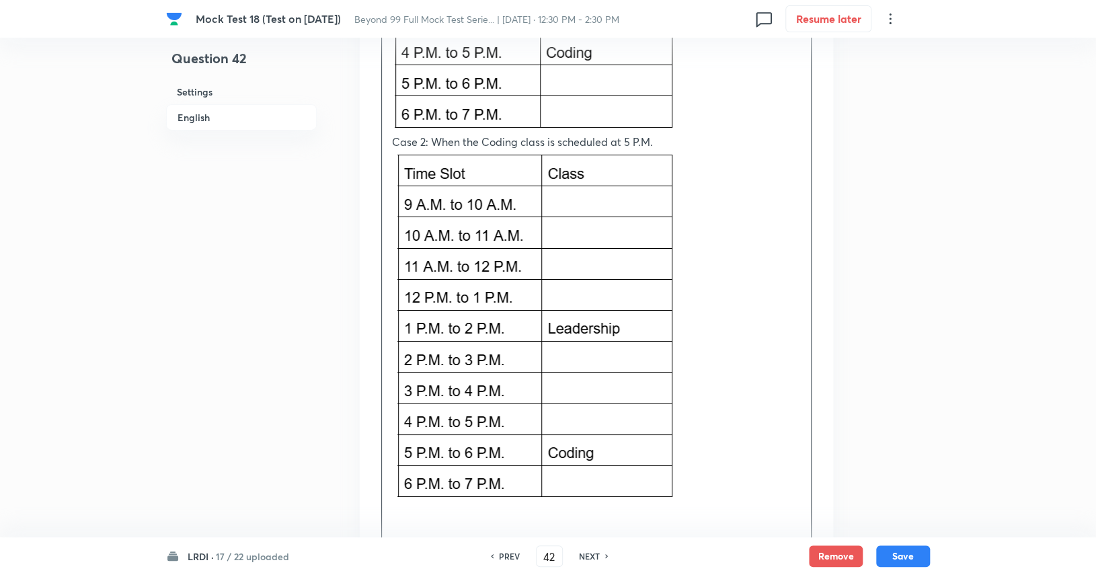
scroll to position [2414, 0]
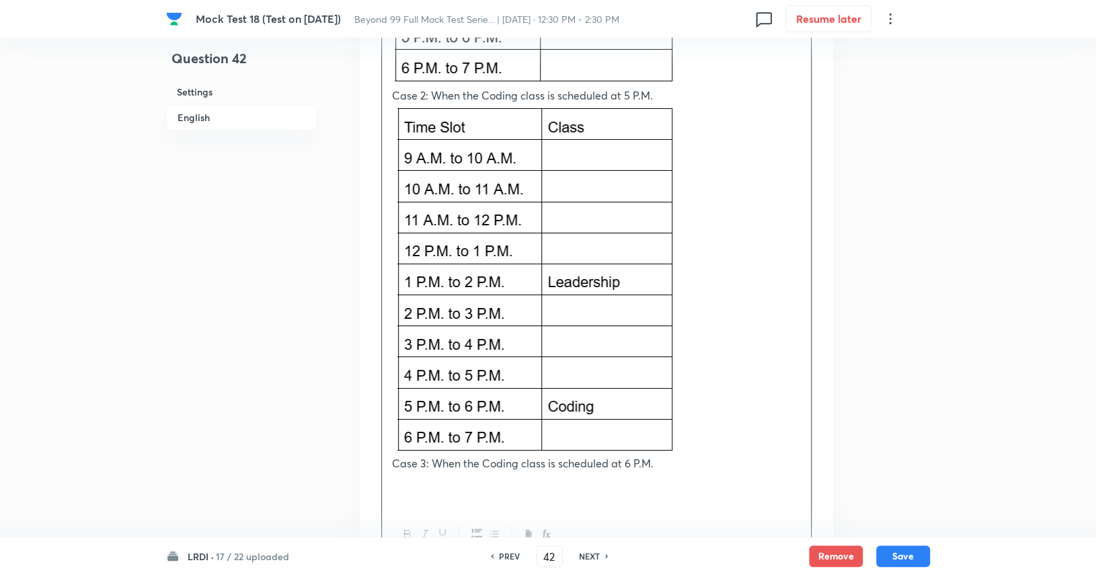
click at [406, 470] on p at bounding box center [596, 477] width 409 height 15
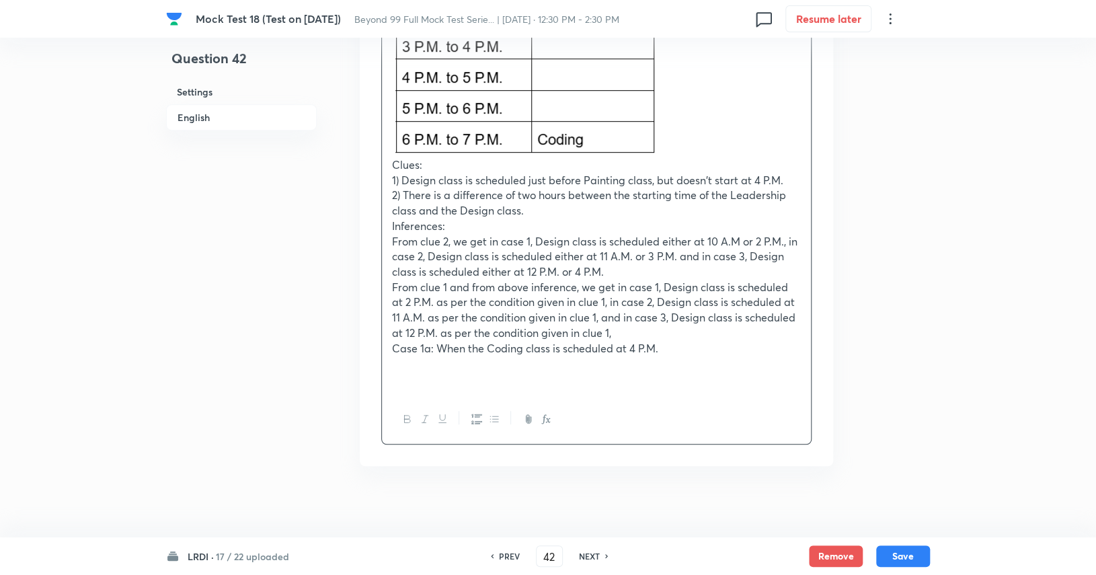
scroll to position [3085, 0]
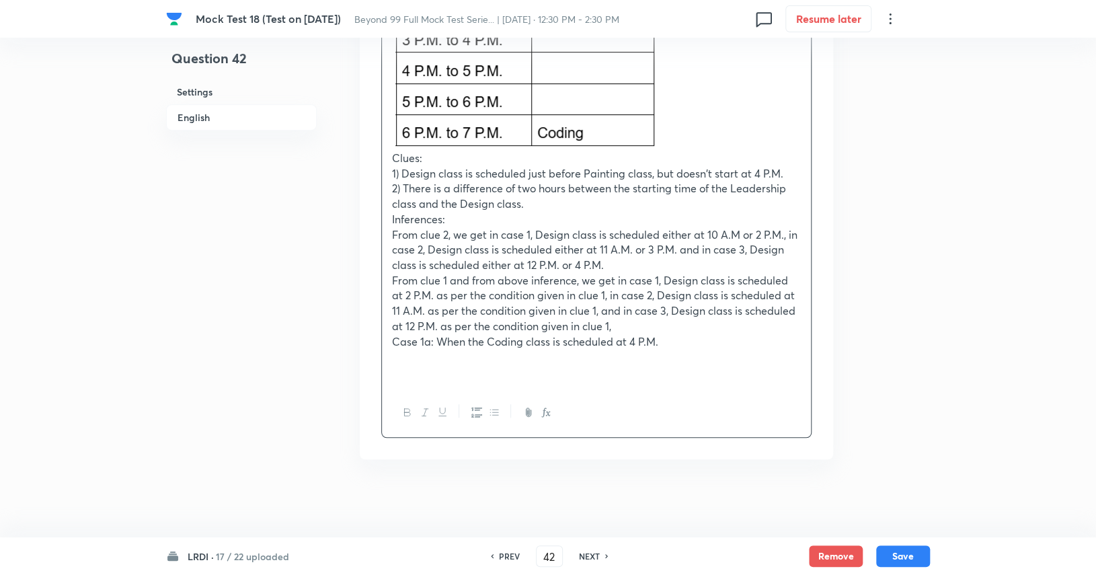
click at [446, 352] on p at bounding box center [596, 356] width 409 height 15
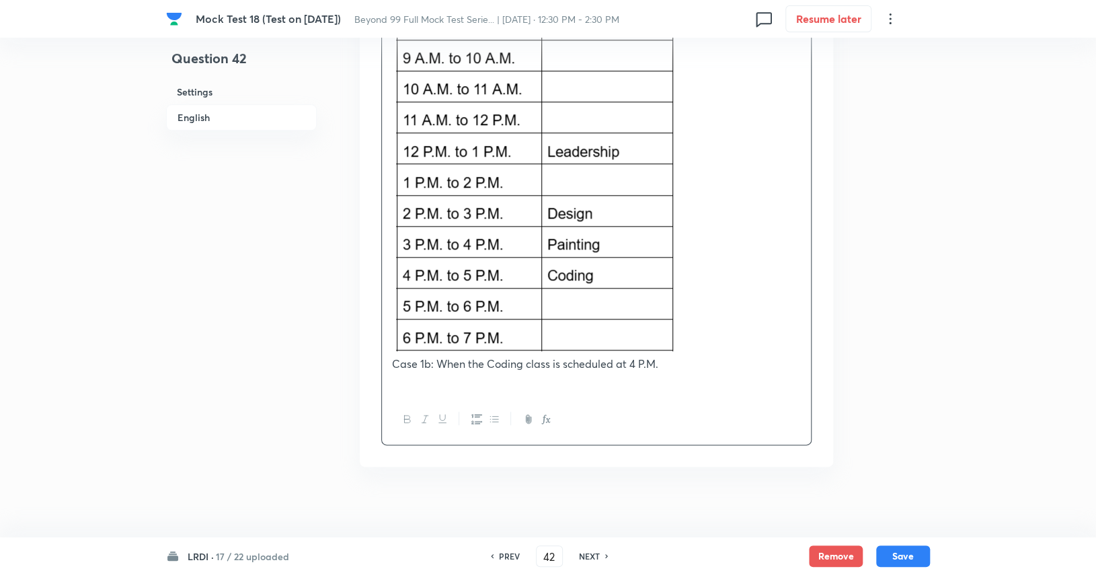
scroll to position [3436, 0]
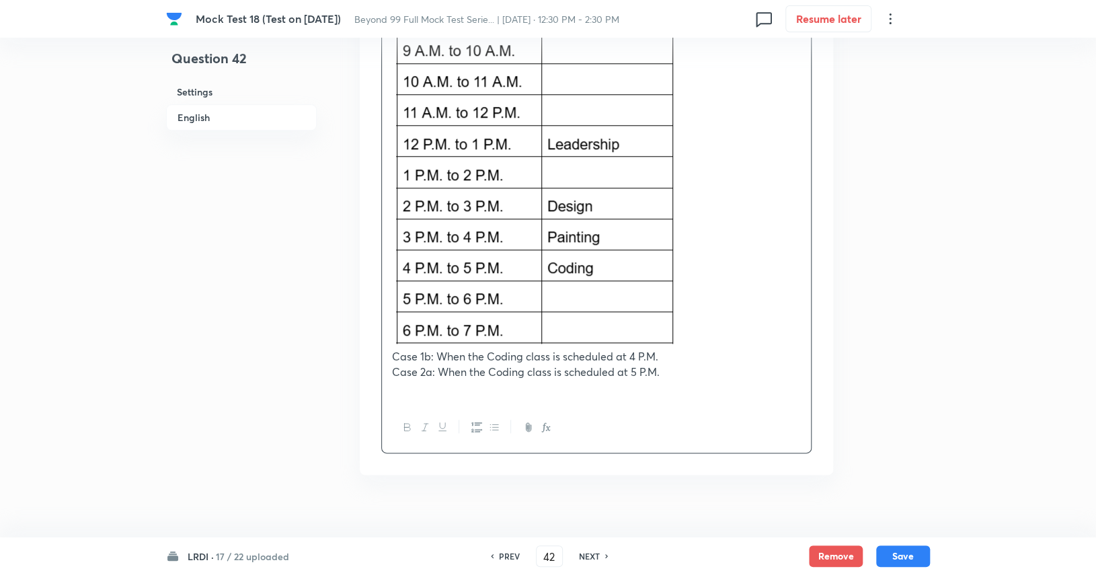
click at [665, 358] on p "Case 1b: When the Coding class is scheduled at 4 P.M." at bounding box center [596, 356] width 409 height 15
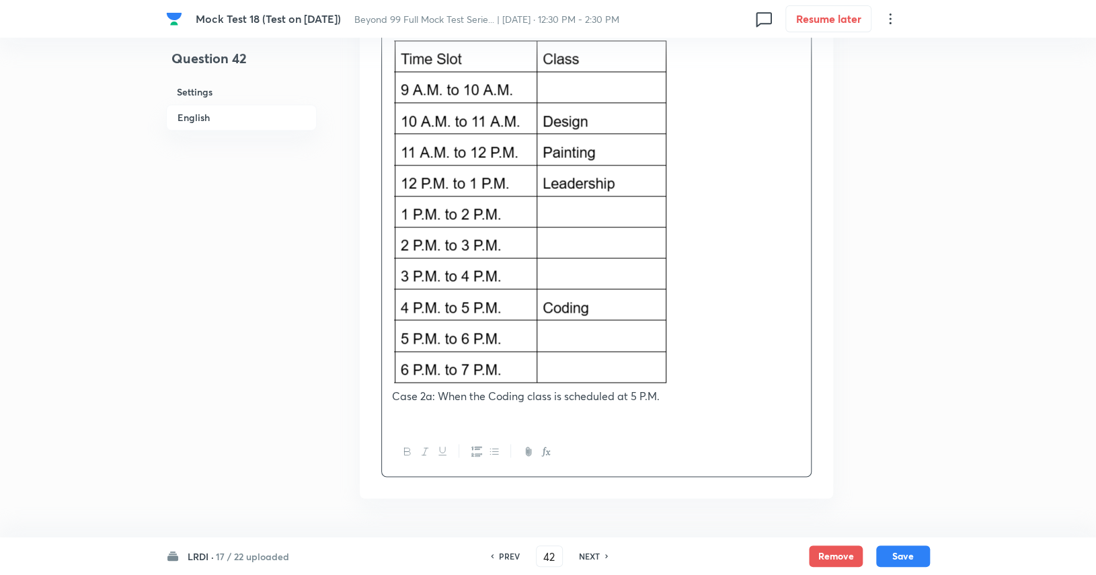
scroll to position [3765, 0]
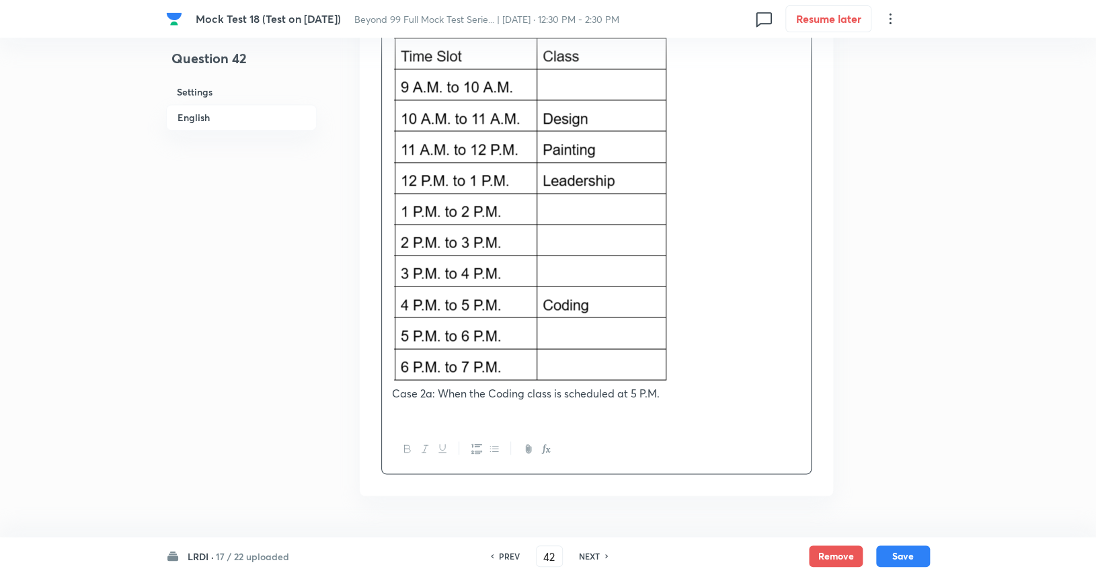
click at [667, 393] on p "Case 2a: When the Coding class is scheduled at 5 P.M." at bounding box center [596, 392] width 409 height 15
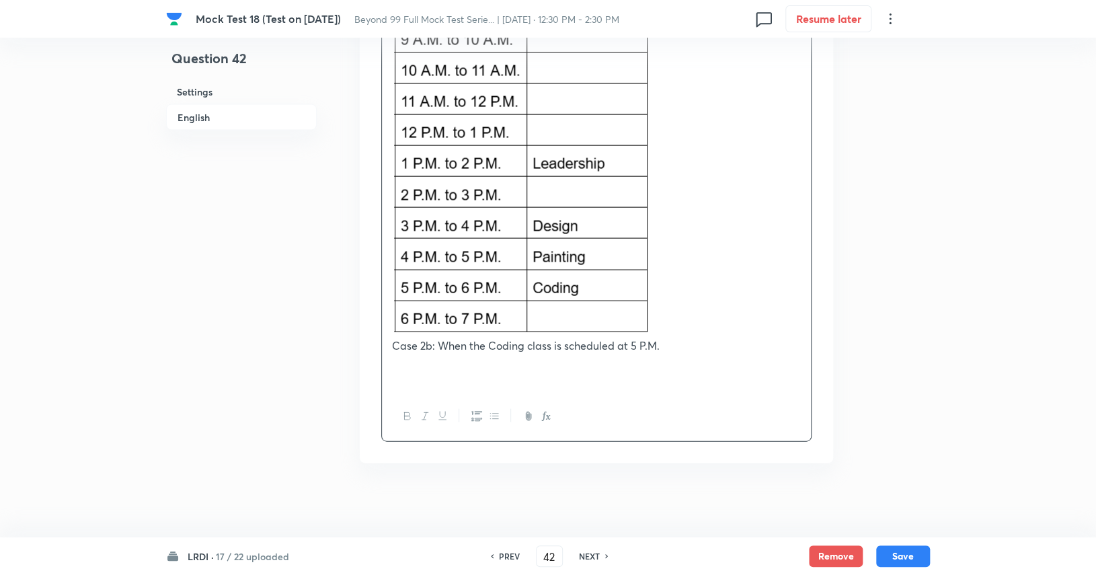
scroll to position [4183, 0]
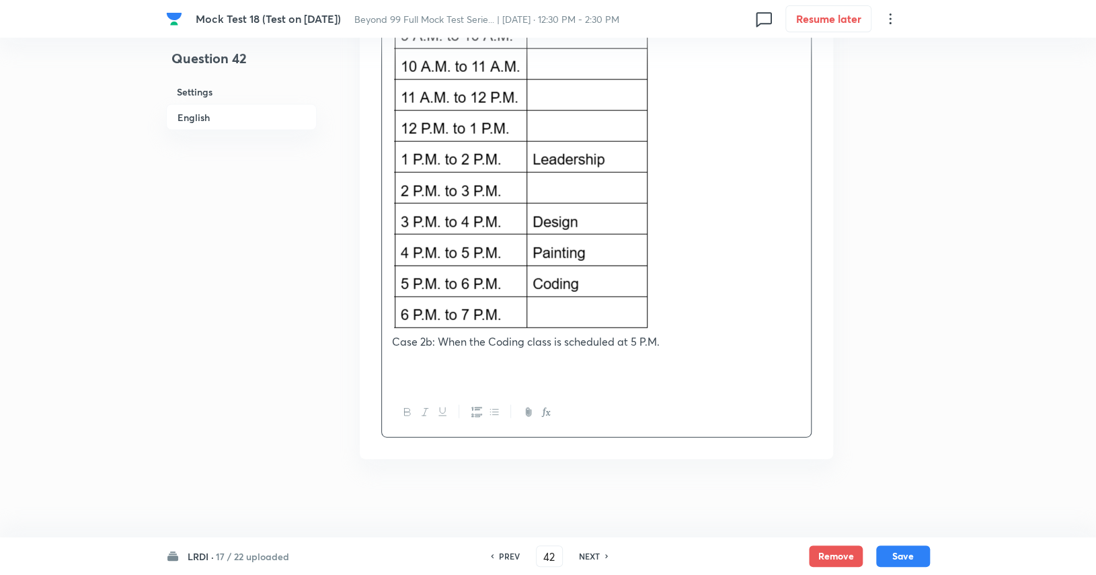
click at [449, 353] on p at bounding box center [596, 356] width 409 height 15
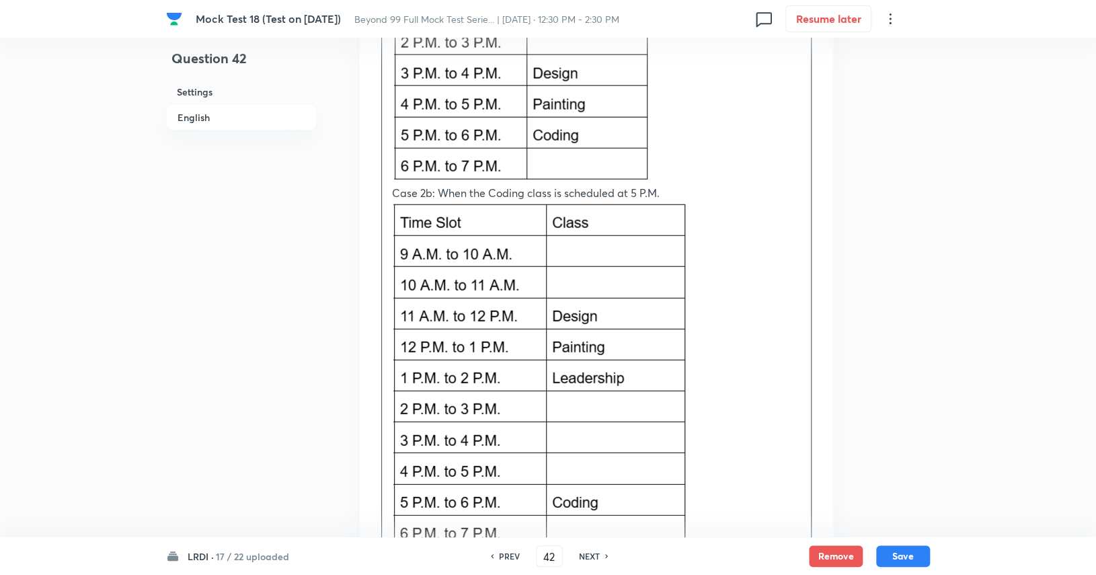
scroll to position [4535, 0]
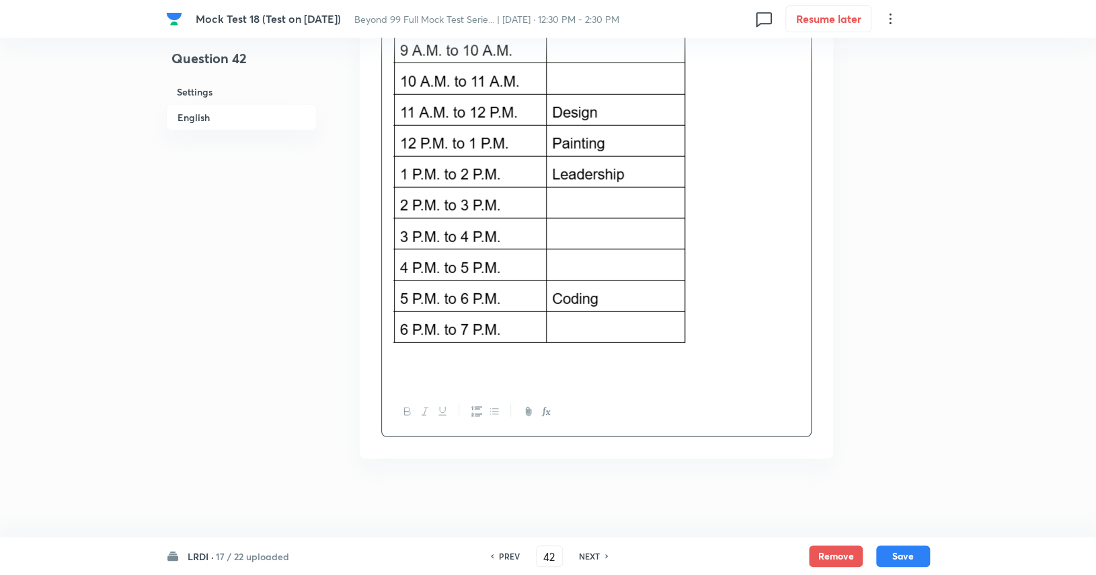
drag, startPoint x: 443, startPoint y: 362, endPoint x: 399, endPoint y: 341, distance: 48.7
click at [399, 341] on img at bounding box center [540, 170] width 296 height 347
click at [399, 354] on p at bounding box center [596, 355] width 409 height 15
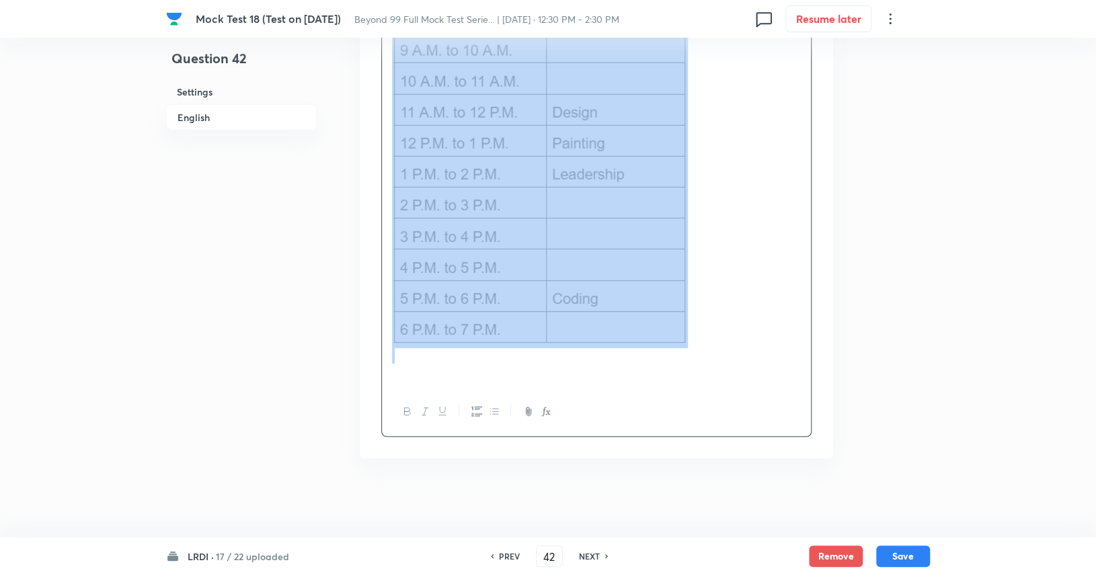
drag, startPoint x: 399, startPoint y: 354, endPoint x: 399, endPoint y: 343, distance: 10.1
click at [400, 348] on p at bounding box center [596, 355] width 409 height 15
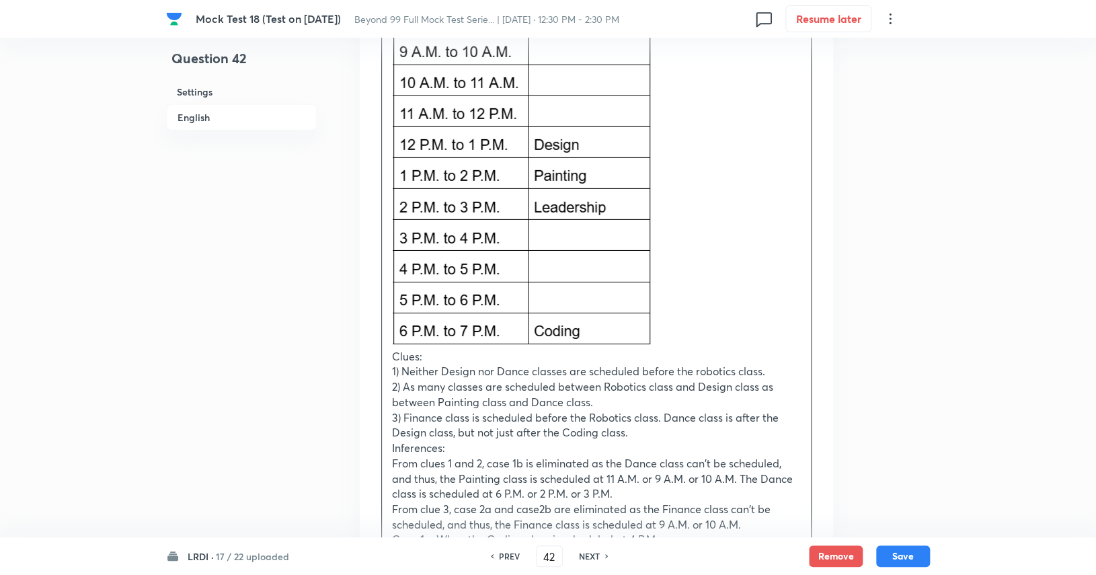
scroll to position [5083, 0]
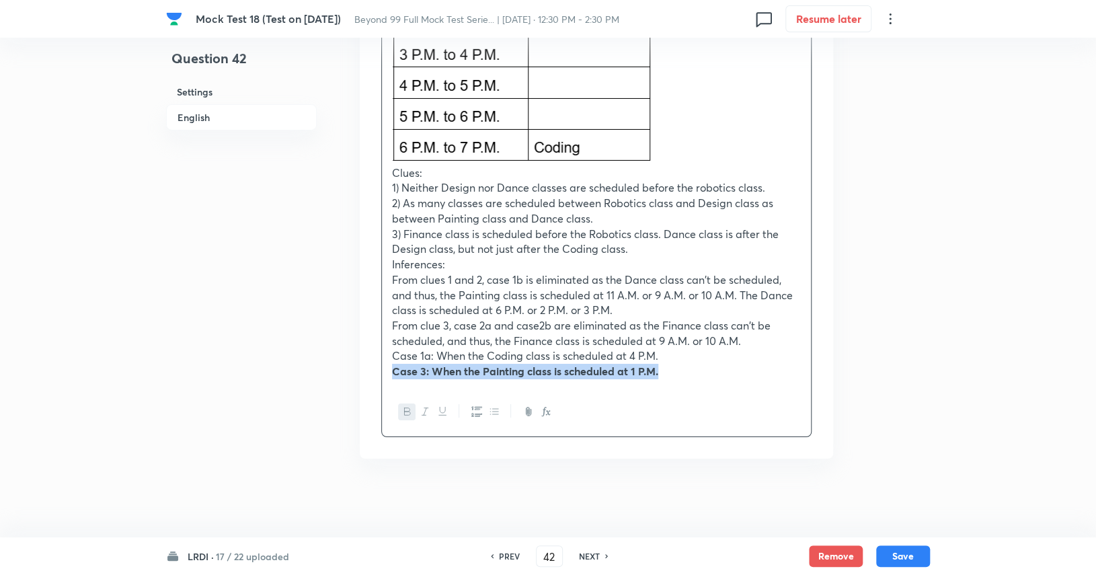
drag, startPoint x: 686, startPoint y: 376, endPoint x: 393, endPoint y: 372, distance: 293.1
click at [393, 372] on p "Case 3: When the Painting class is scheduled at 1 P.M." at bounding box center [596, 371] width 409 height 15
click at [409, 408] on icon "button" at bounding box center [407, 410] width 6 height 7
click at [671, 357] on p "Case 1a: When the Coding class is scheduled at 4 P.M." at bounding box center [596, 355] width 409 height 15
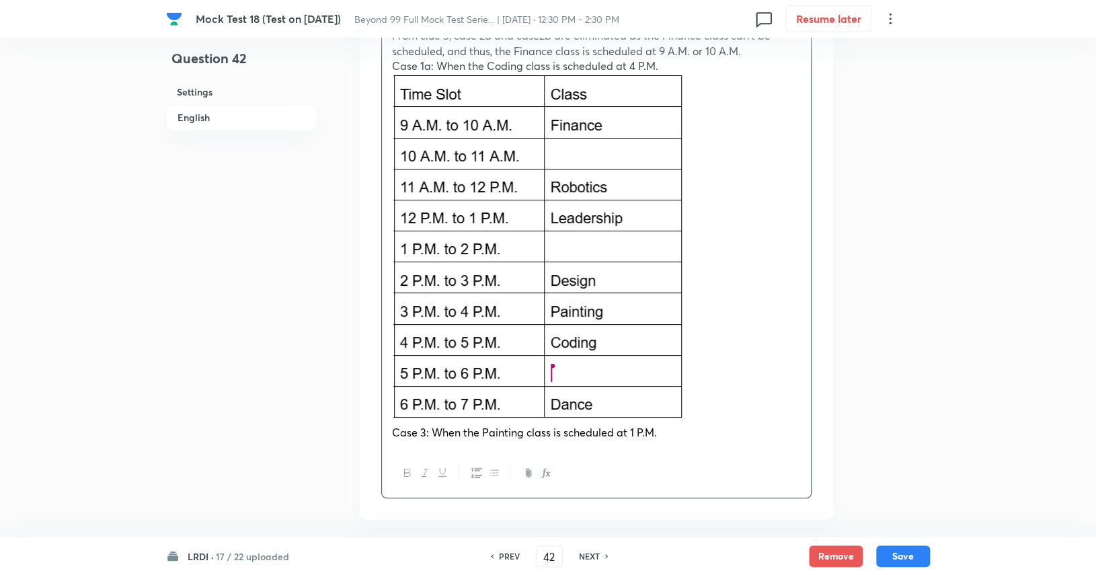
scroll to position [5373, 0]
click at [554, 451] on div at bounding box center [596, 472] width 429 height 49
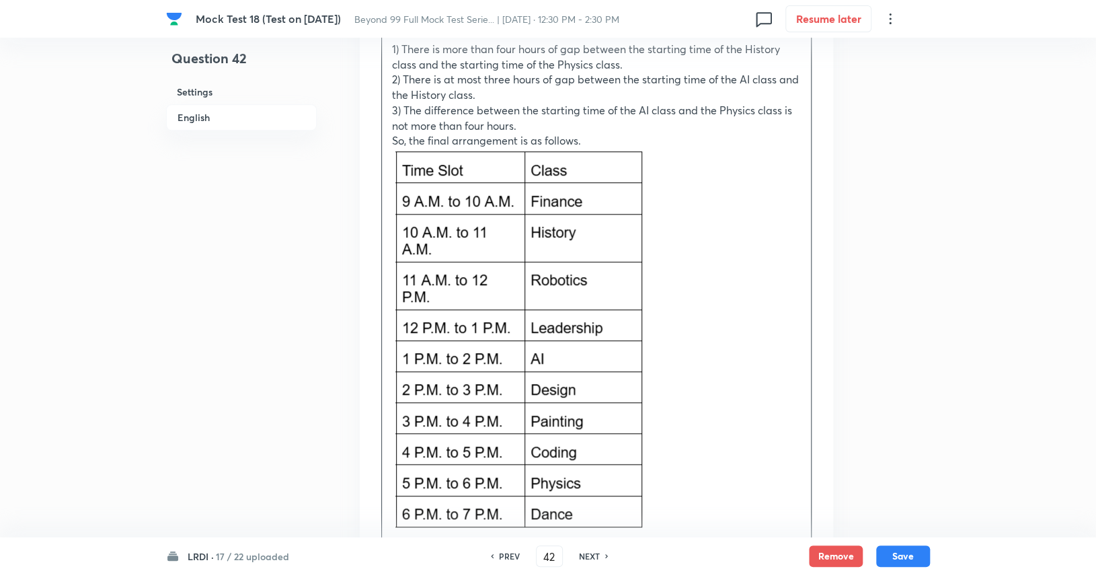
scroll to position [6290, 0]
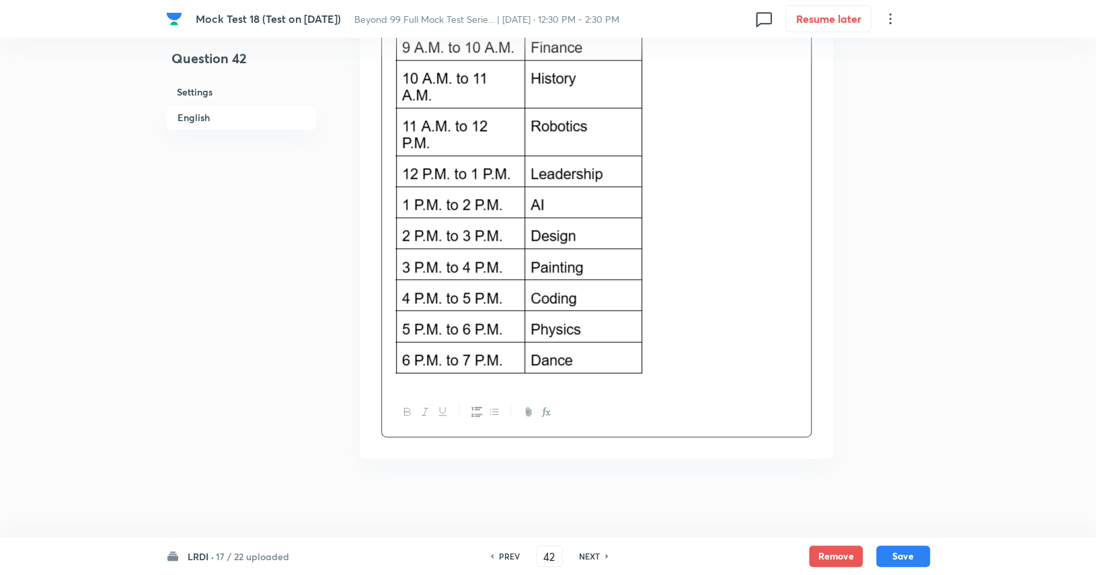
click at [656, 335] on p at bounding box center [596, 187] width 409 height 384
paste div
click at [468, 403] on p "Hence, option 2." at bounding box center [596, 401] width 409 height 15
click at [488, 397] on p "Hence, option B." at bounding box center [596, 401] width 409 height 15
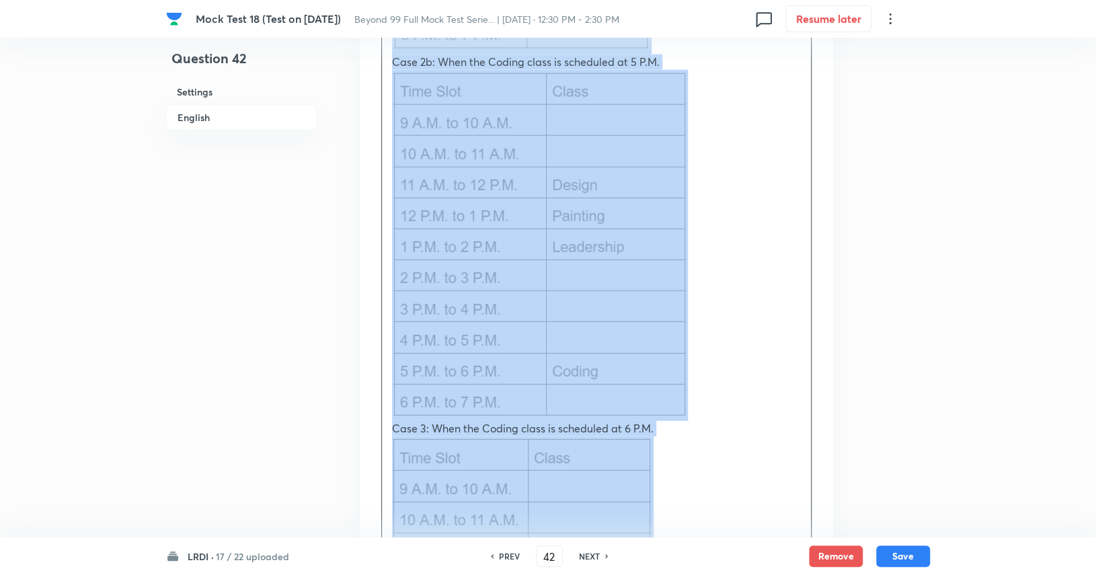
scroll to position [4635, 0]
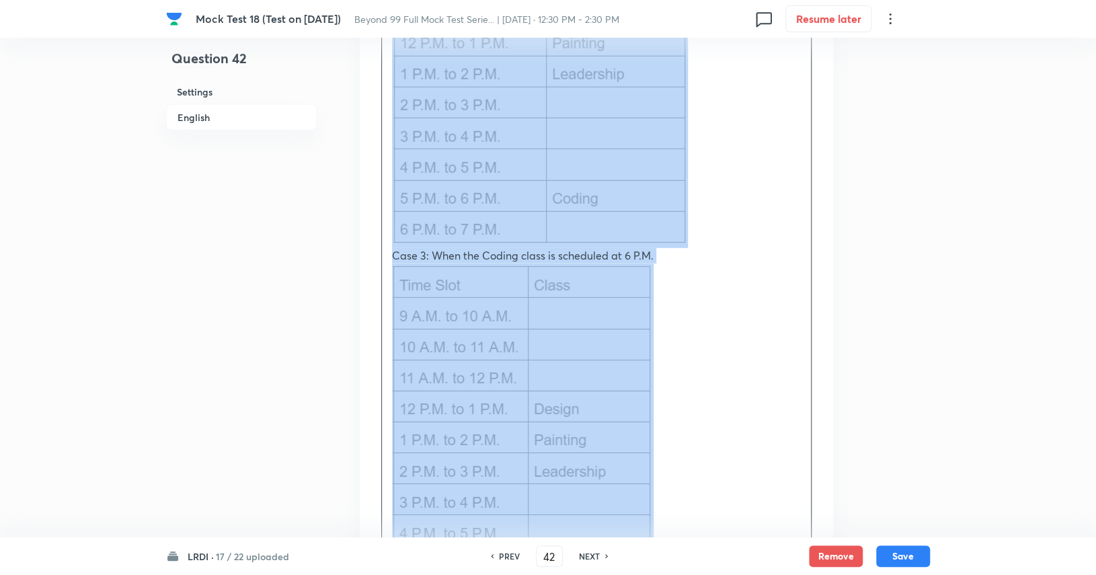
drag, startPoint x: 388, startPoint y: 328, endPoint x: 662, endPoint y: 413, distance: 286.6
click at [665, 497] on p at bounding box center [596, 437] width 409 height 349
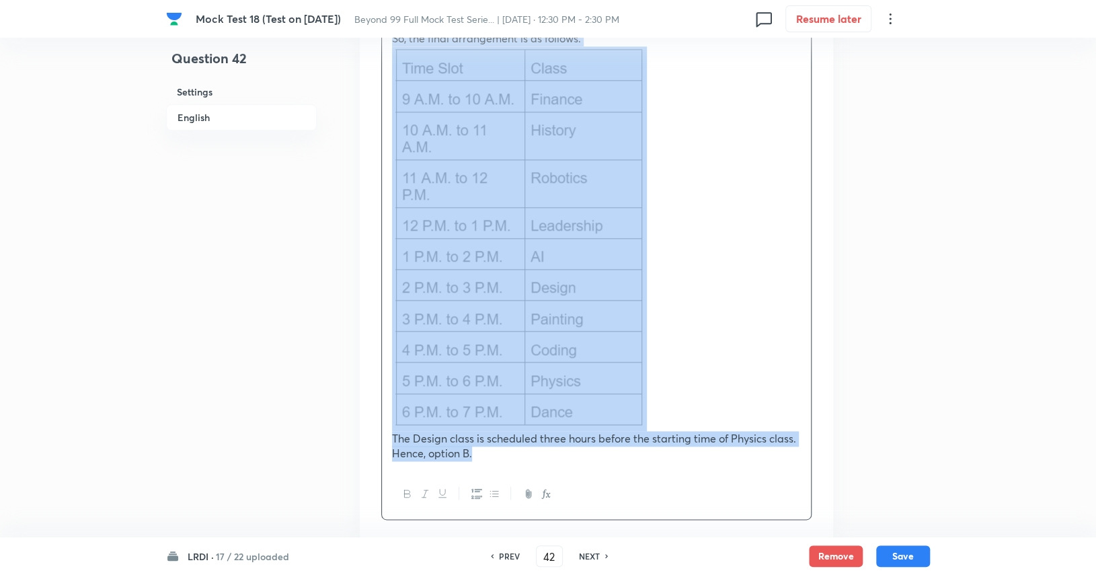
scroll to position [6320, 0]
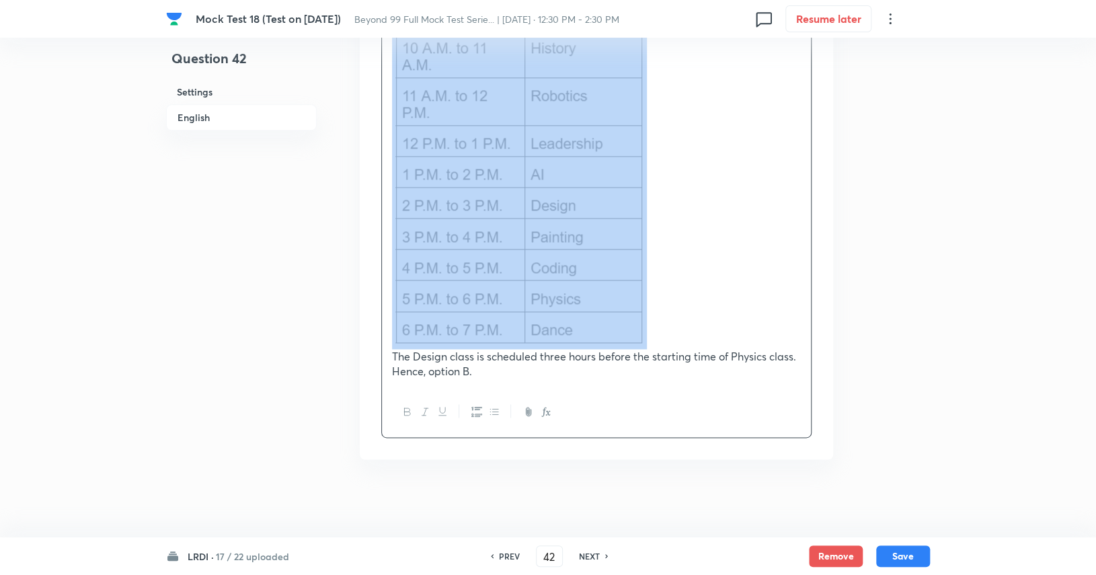
drag, startPoint x: 391, startPoint y: 189, endPoint x: 698, endPoint y: 332, distance: 338.3
copy div "Starting Point: Start with the Coding class for the least possible cases. Clues…"
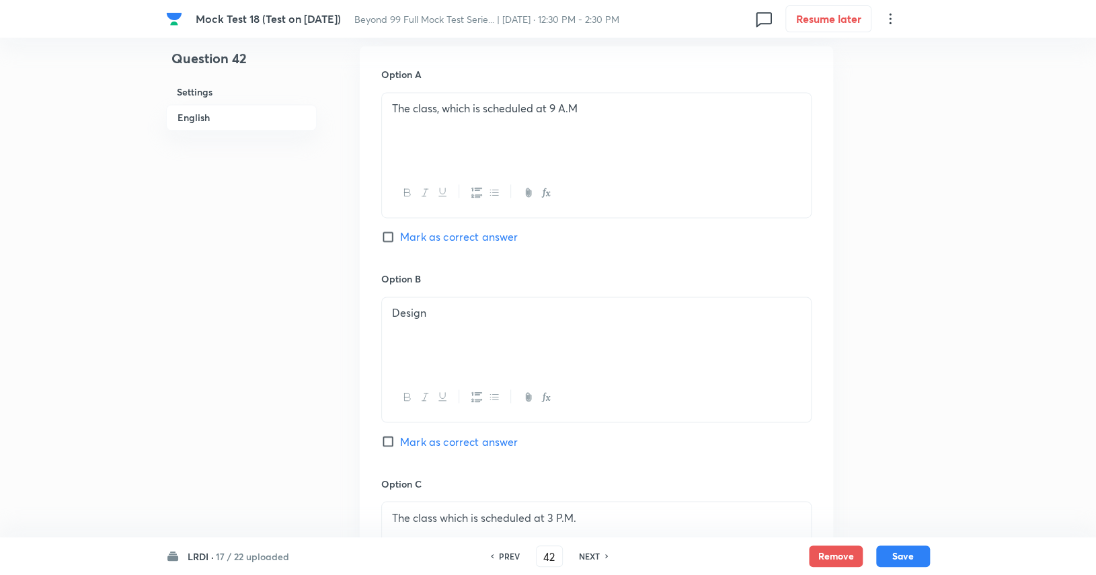
scroll to position [1042, 0]
click at [510, 432] on span "Mark as correct answer" at bounding box center [459, 438] width 118 height 16
click at [400, 432] on input "Mark as correct answer" at bounding box center [390, 437] width 19 height 13
checkbox input "true"
click at [916, 554] on button "Save" at bounding box center [903, 555] width 54 height 22
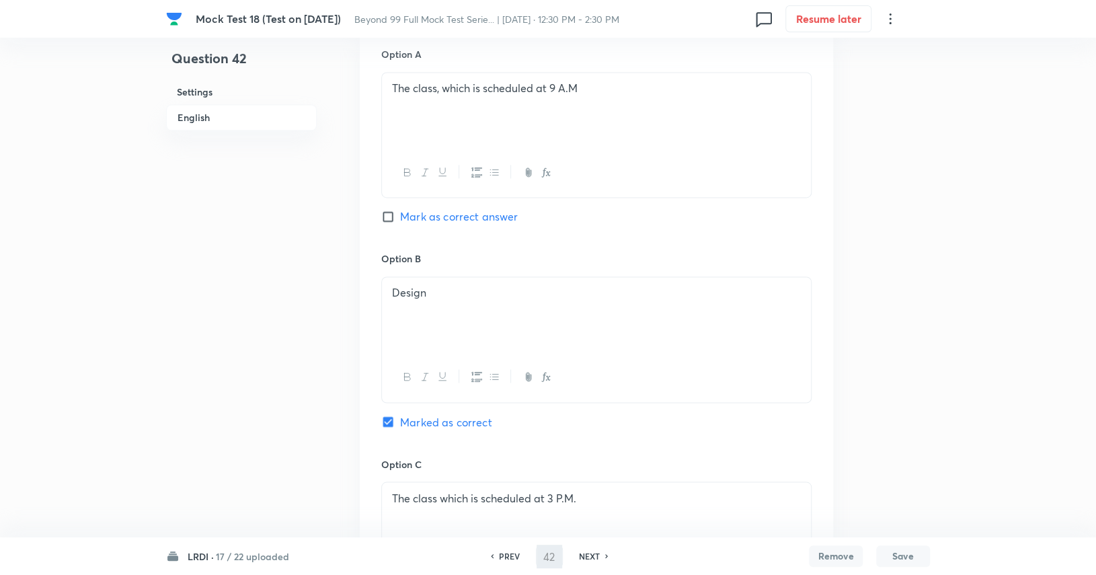
type input "43"
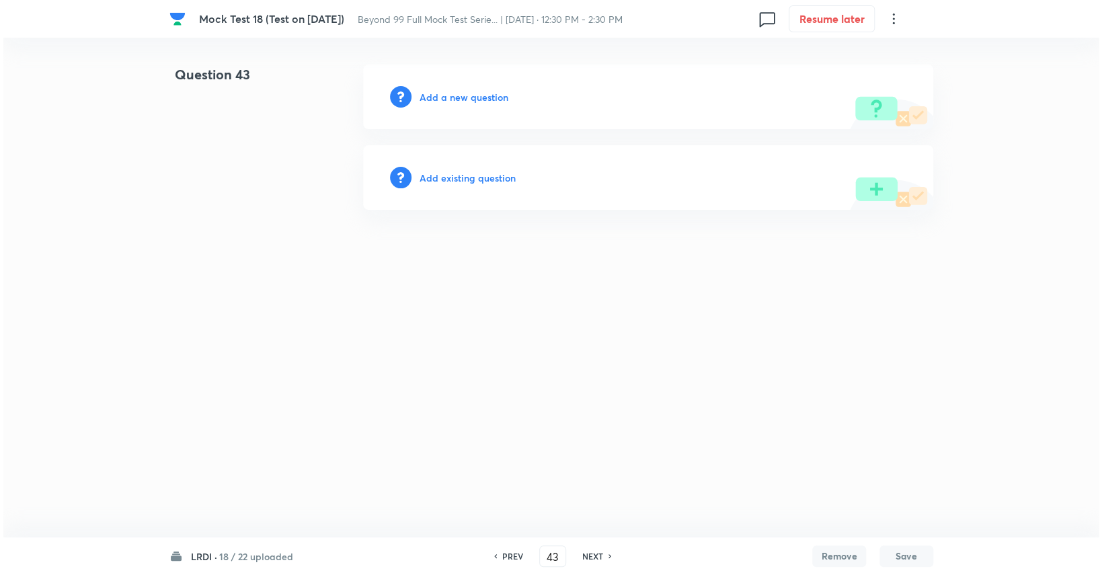
scroll to position [0, 0]
click at [481, 94] on h6 "Add a new question" at bounding box center [463, 97] width 89 height 14
click at [481, 94] on h6 "Choose a question type" at bounding box center [471, 97] width 104 height 14
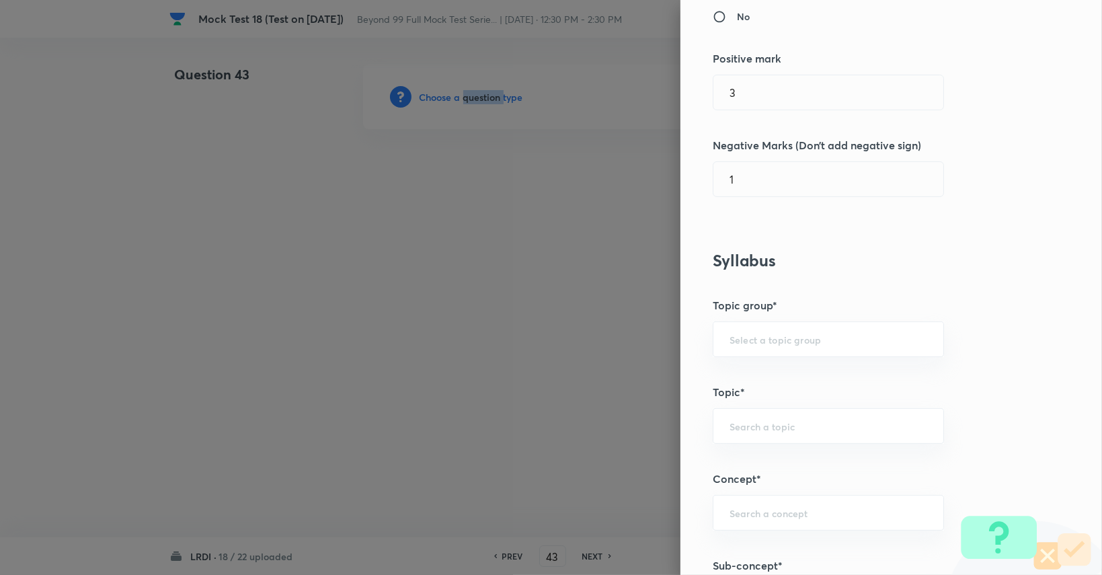
scroll to position [311, 0]
click at [792, 345] on div "​" at bounding box center [827, 339] width 231 height 36
click at [780, 374] on li "DI and LR" at bounding box center [818, 375] width 230 height 24
type input "DI and LR"
click at [772, 433] on div "​" at bounding box center [827, 425] width 231 height 36
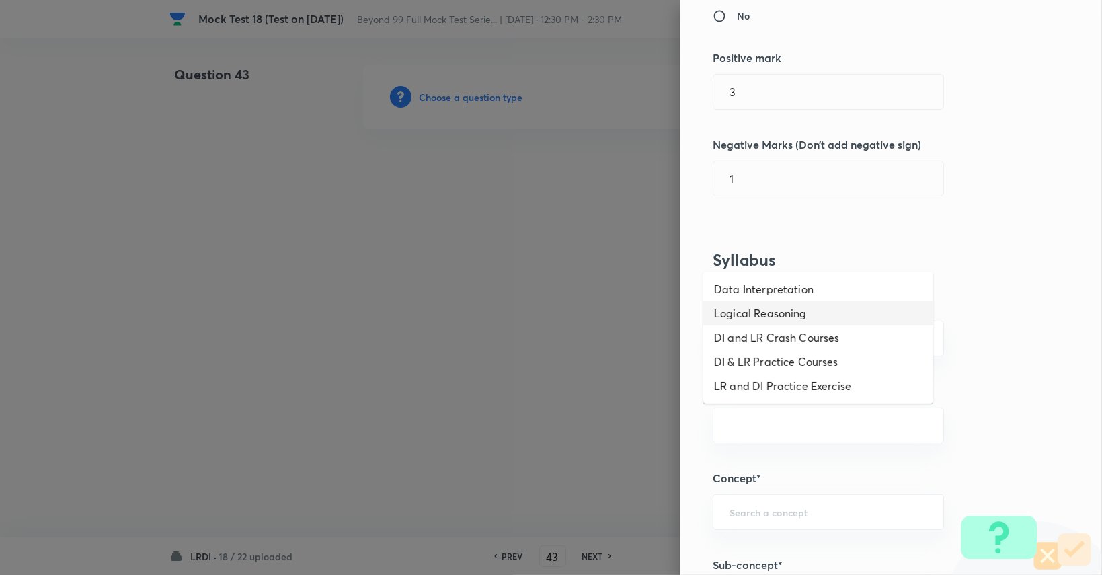
click at [770, 315] on li "Logical Reasoning" at bounding box center [818, 313] width 230 height 24
type input "Logical Reasoning"
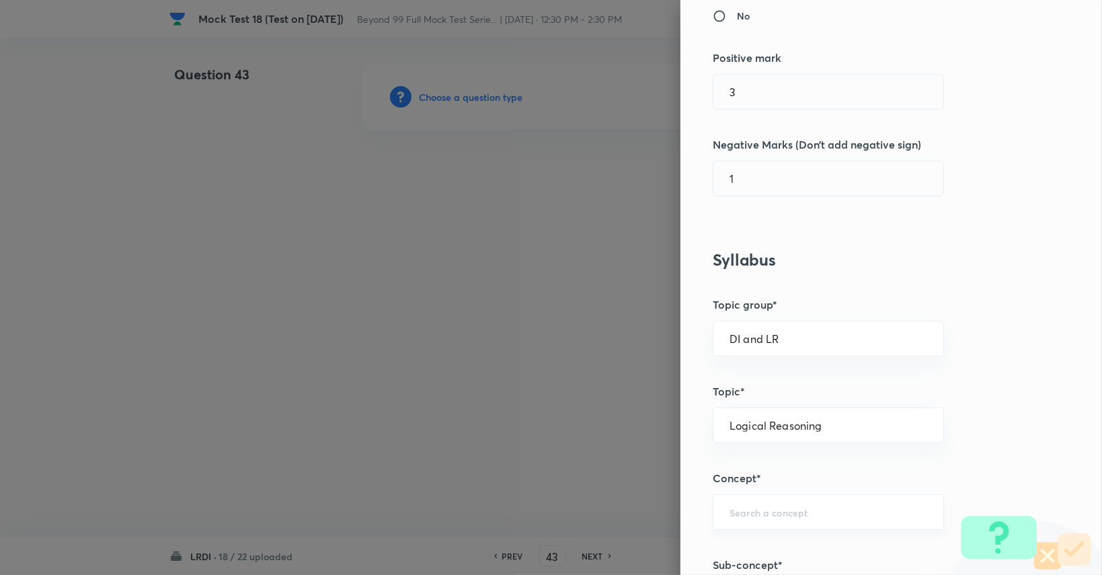
click at [807, 509] on input "text" at bounding box center [828, 511] width 198 height 13
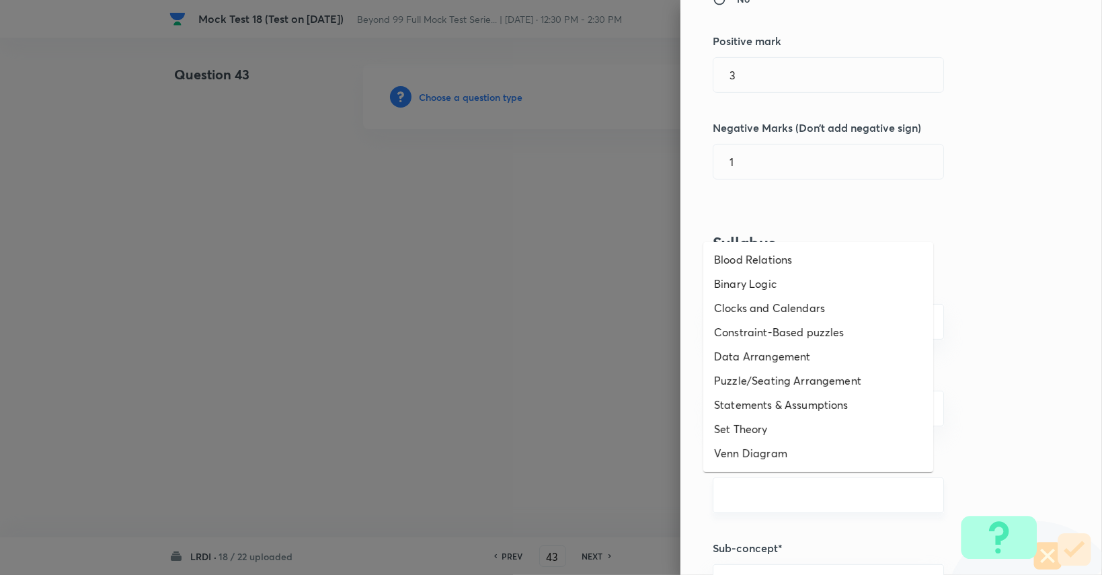
scroll to position [329, 0]
click at [825, 330] on li "Constraint-Based puzzles" at bounding box center [818, 332] width 230 height 24
type input "Constraint-Based puzzles"
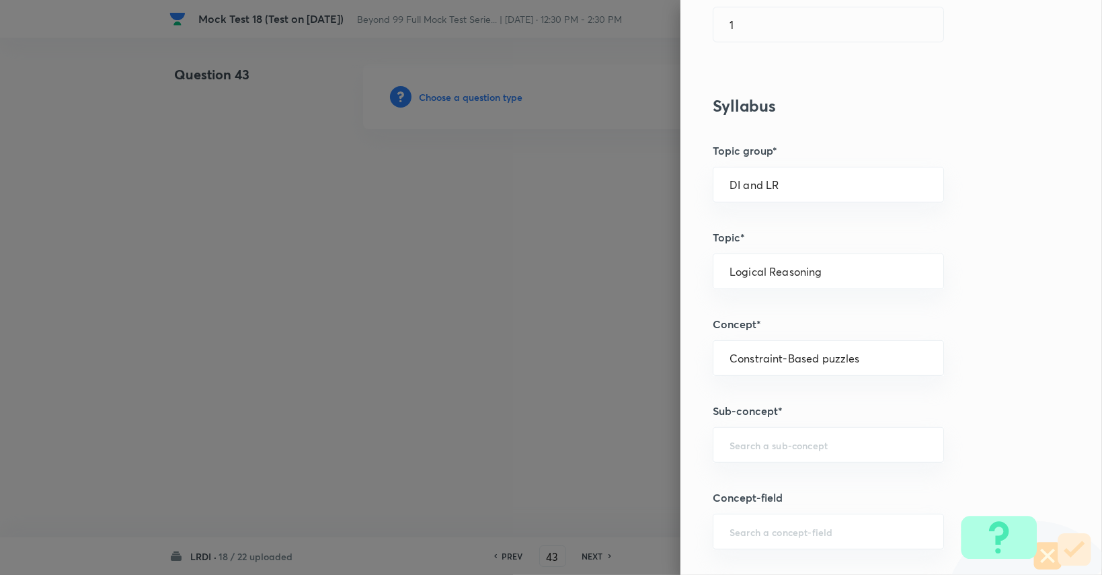
scroll to position [468, 0]
click at [823, 440] on input "text" at bounding box center [828, 442] width 198 height 13
click at [794, 475] on li "Constraint-Based Puzzles" at bounding box center [818, 477] width 230 height 24
type input "Constraint-Based Puzzles"
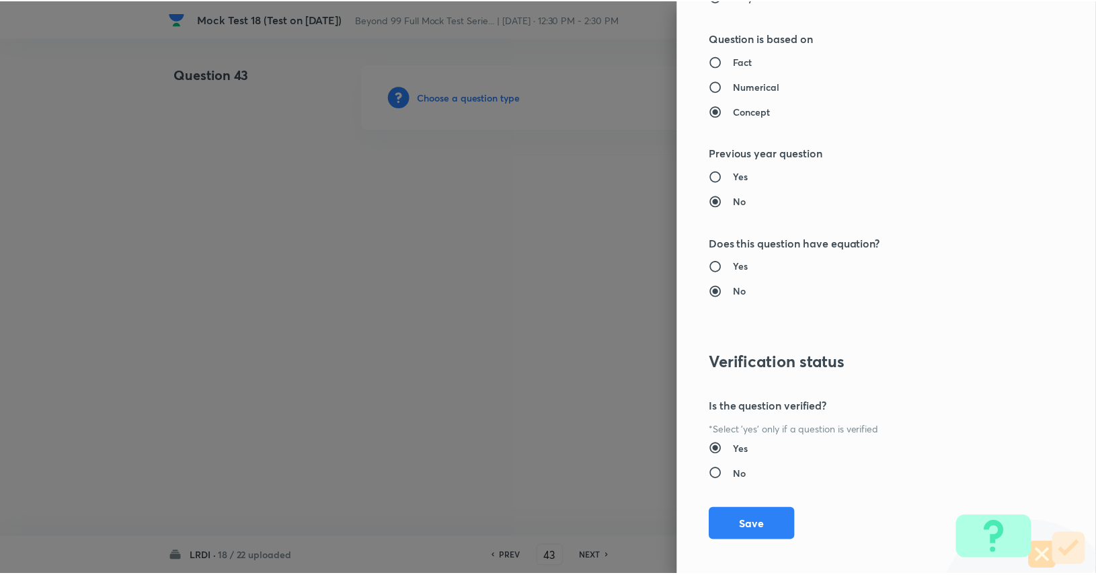
scroll to position [1255, 0]
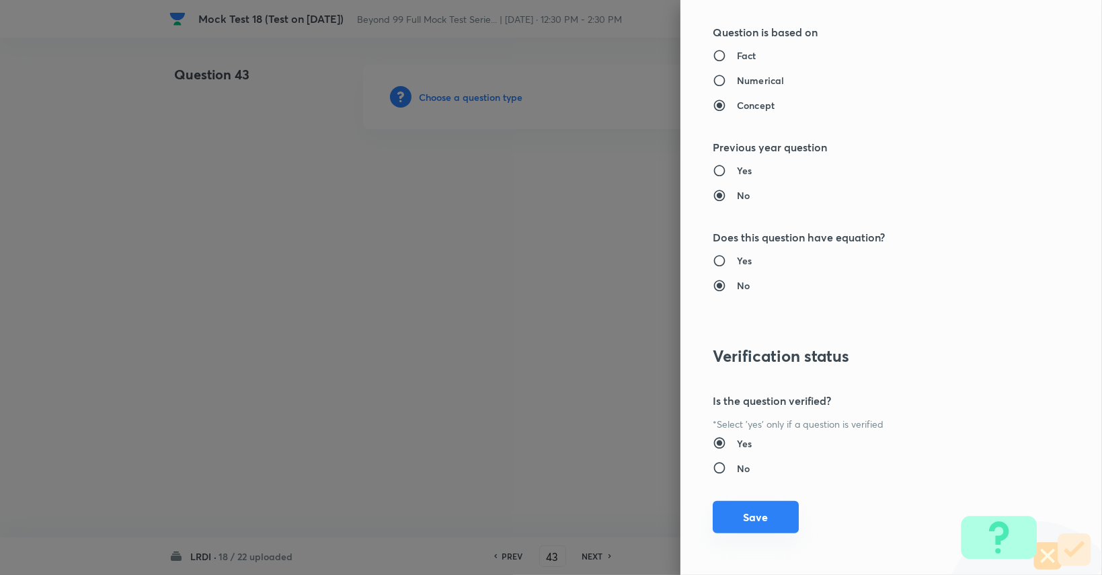
click at [770, 517] on button "Save" at bounding box center [755, 517] width 86 height 32
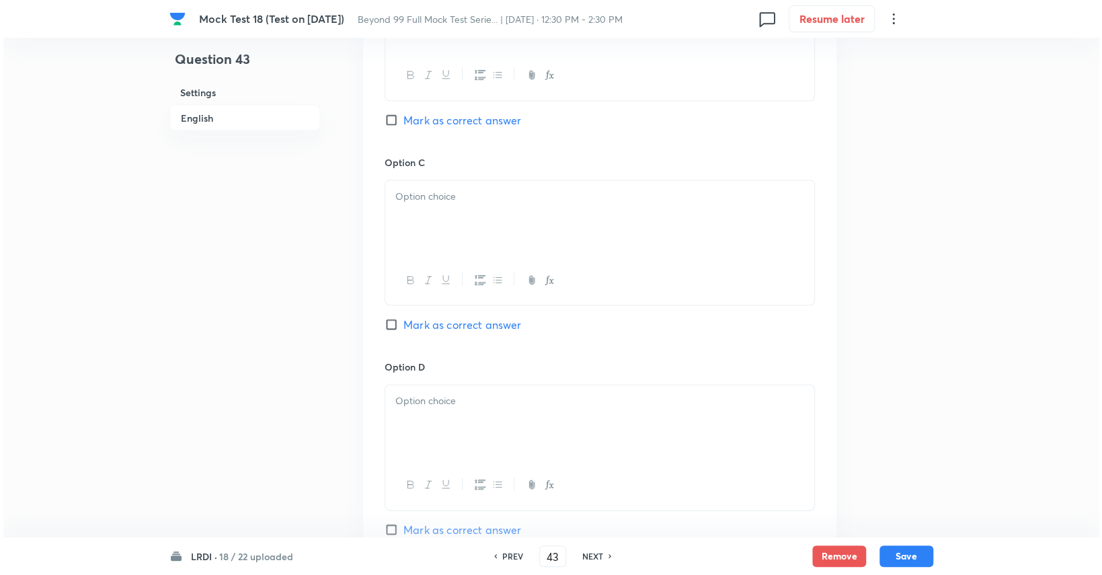
scroll to position [1658, 0]
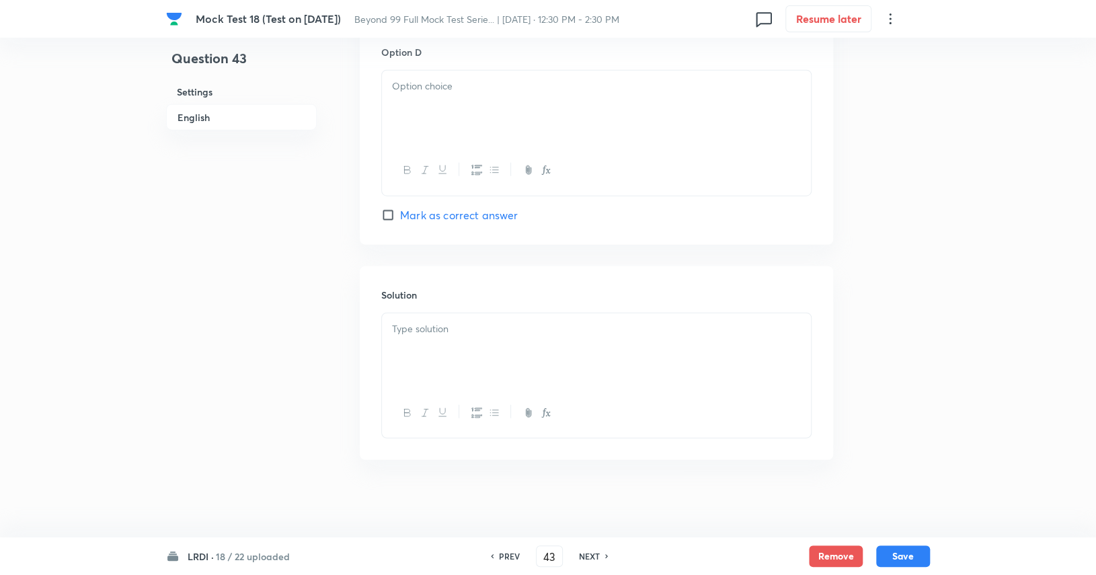
click at [688, 374] on div at bounding box center [596, 350] width 429 height 75
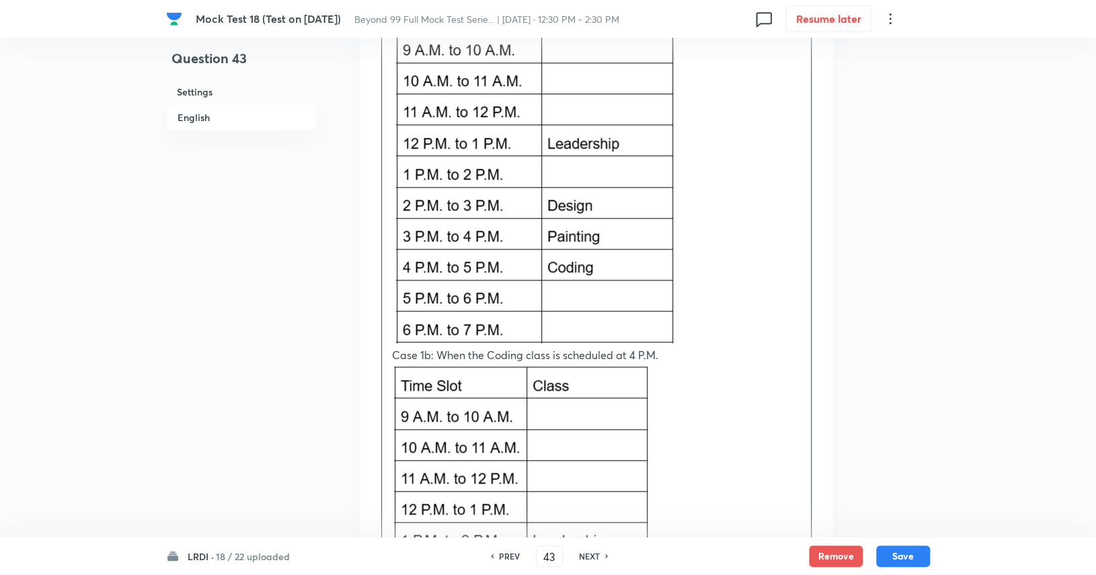
scroll to position [3412, 0]
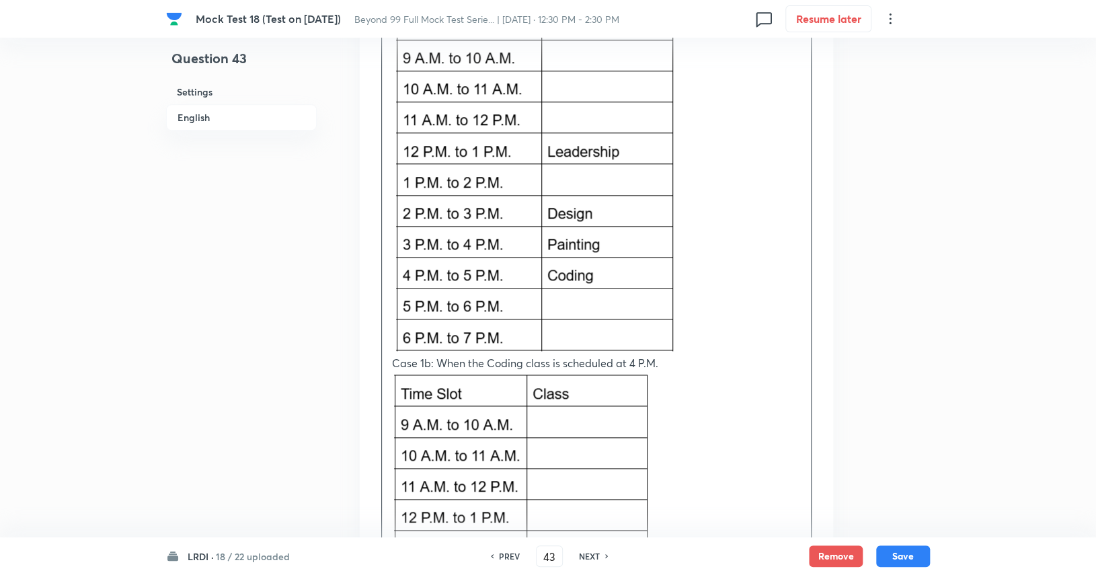
click at [664, 267] on p at bounding box center [596, 180] width 409 height 351
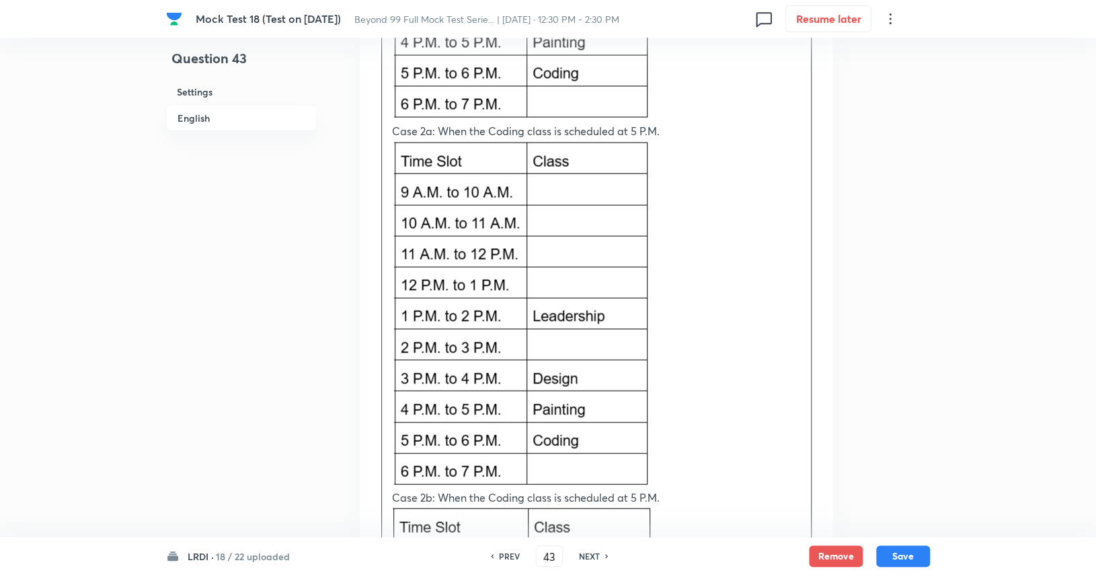
scroll to position [4003, 0]
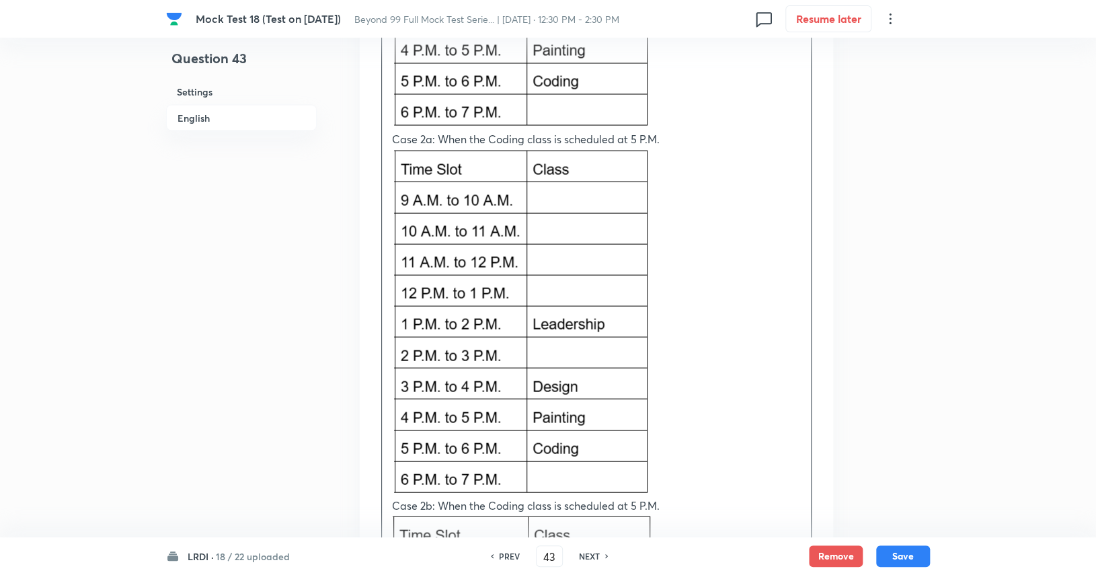
click at [699, 267] on p at bounding box center [596, 323] width 409 height 352
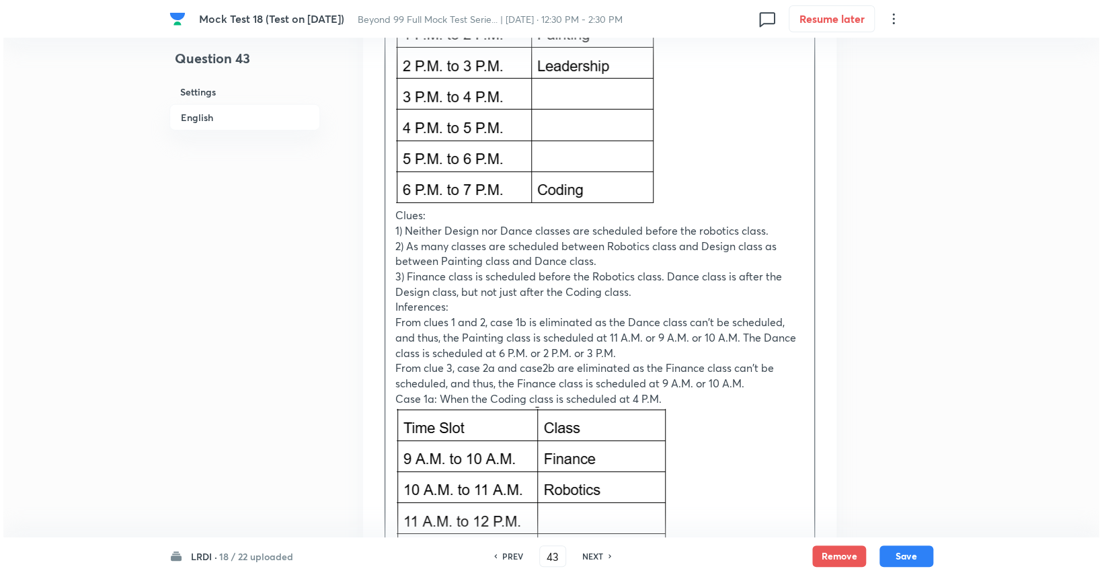
scroll to position [5022, 0]
click at [720, 142] on p at bounding box center [596, 32] width 409 height 349
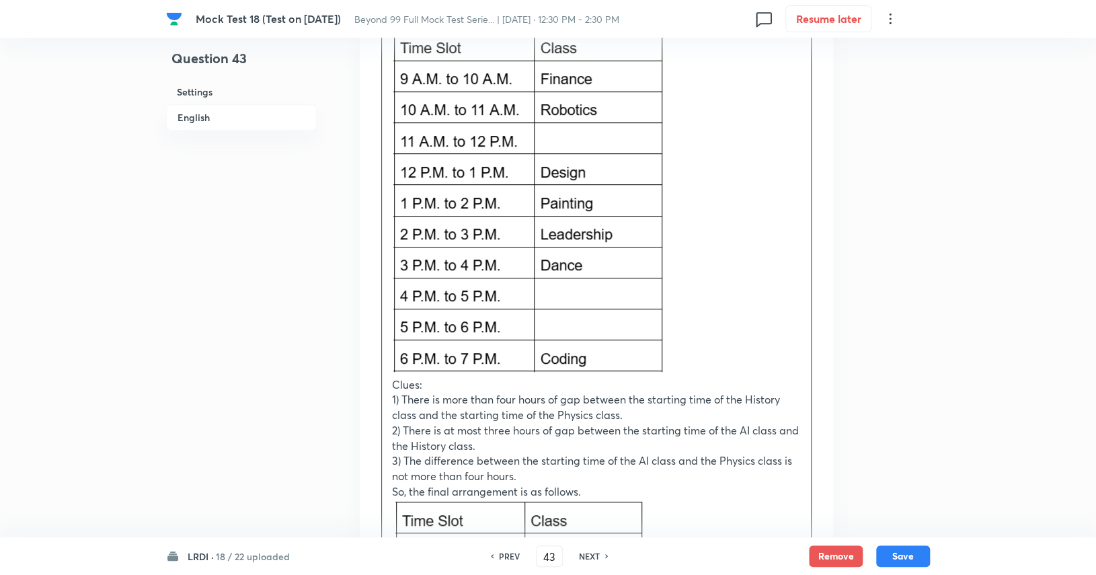
scroll to position [5768, 0]
click at [720, 120] on p at bounding box center [596, 201] width 409 height 350
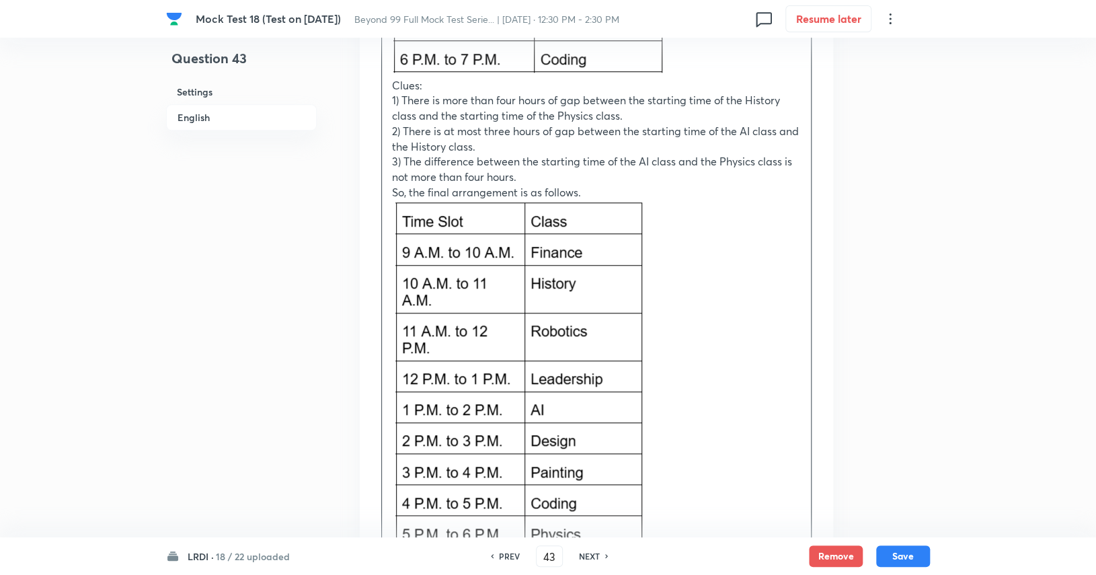
scroll to position [6273, 0]
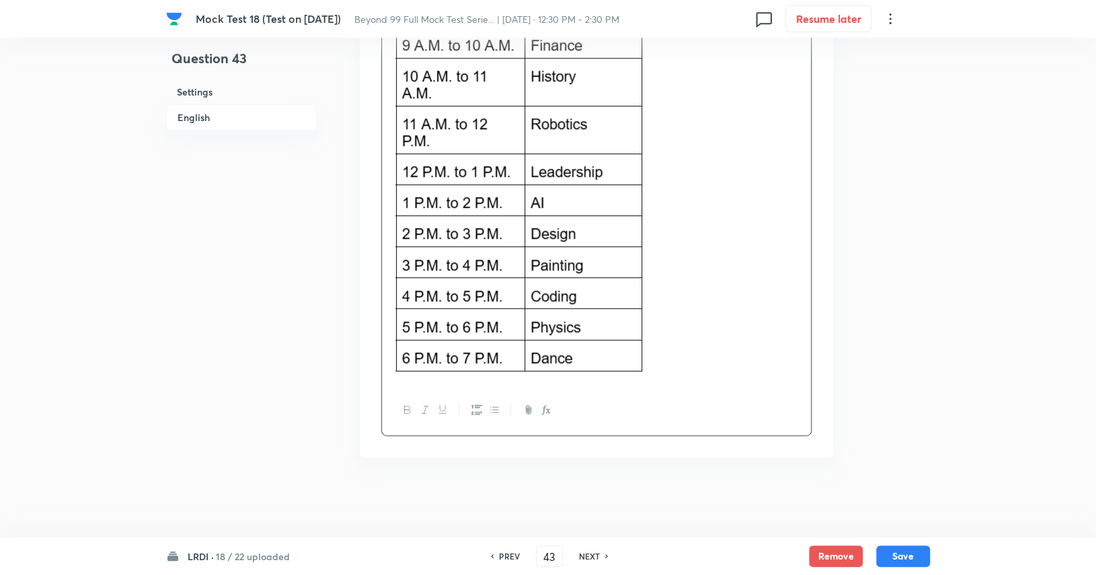
paste div
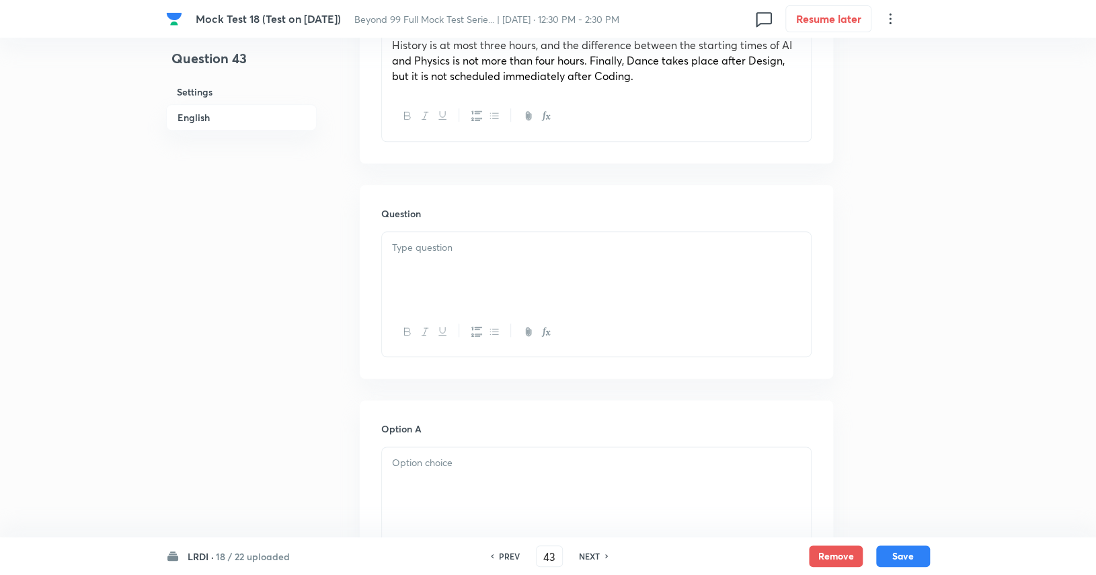
scroll to position [667, 0]
click at [544, 279] on div at bounding box center [596, 270] width 429 height 75
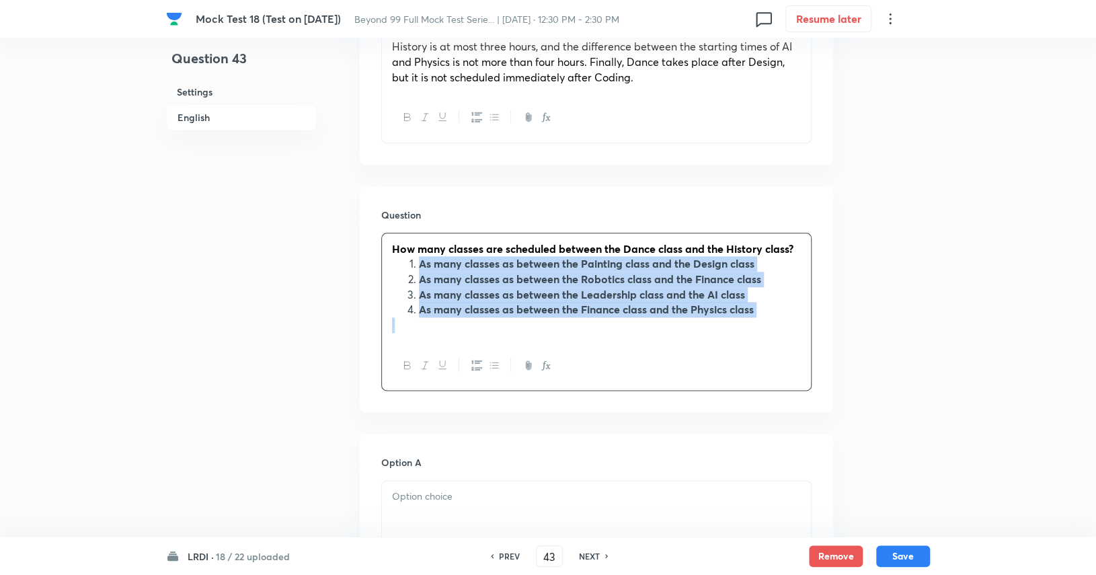
drag, startPoint x: 417, startPoint y: 257, endPoint x: 698, endPoint y: 294, distance: 284.0
click at [766, 321] on div "How many classes are scheduled between the Dance class and the History class? A…" at bounding box center [596, 287] width 429 height 108
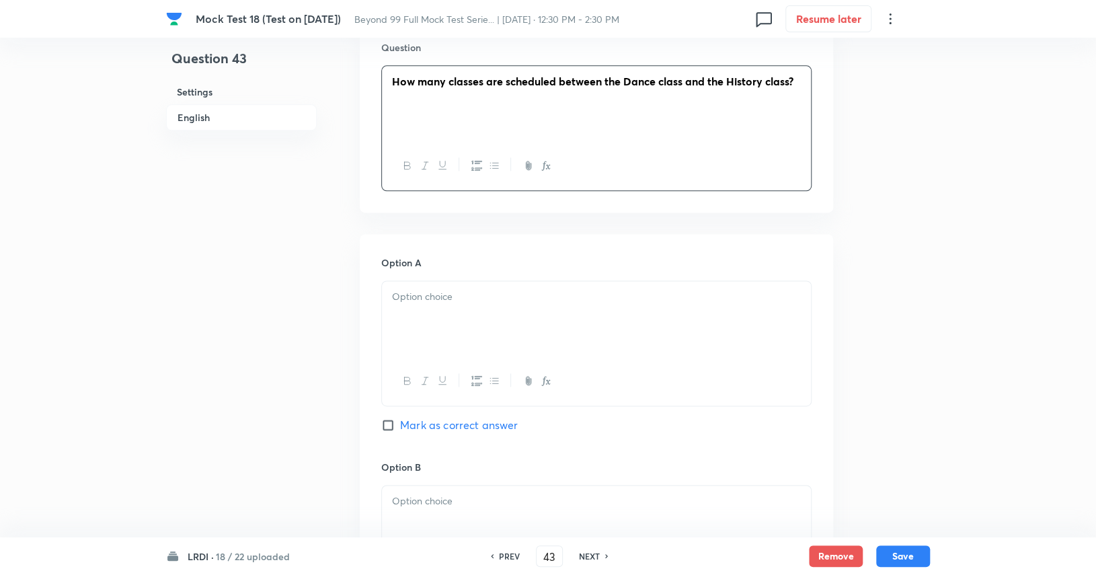
scroll to position [836, 0]
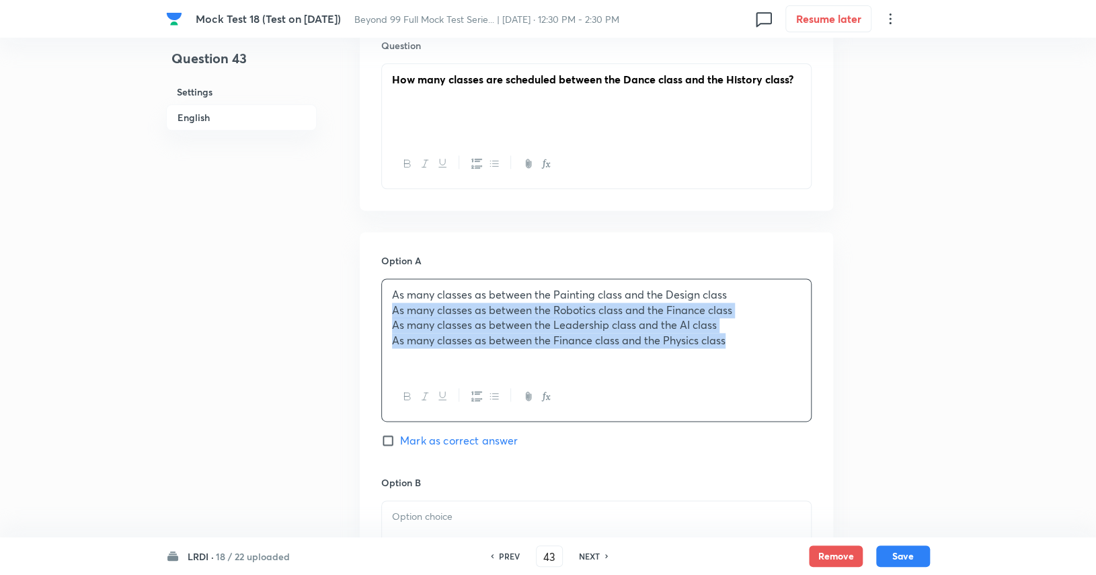
drag, startPoint x: 385, startPoint y: 314, endPoint x: 757, endPoint y: 338, distance: 373.1
click at [757, 338] on div "As many classes as between the Painting class and the Design class As many clas…" at bounding box center [596, 325] width 429 height 93
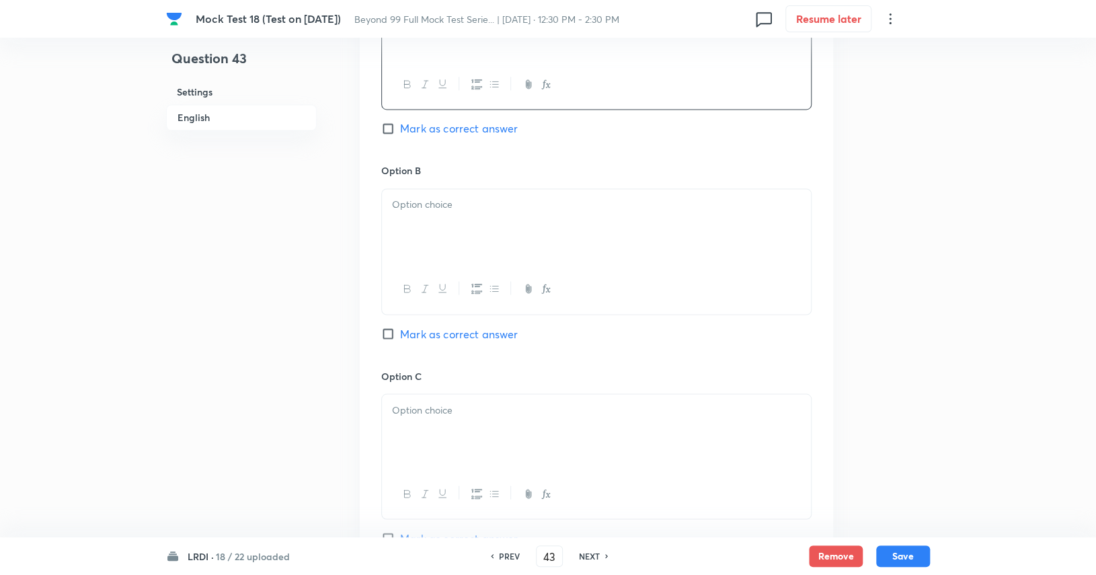
scroll to position [1132, 0]
click at [691, 233] on div at bounding box center [596, 225] width 429 height 75
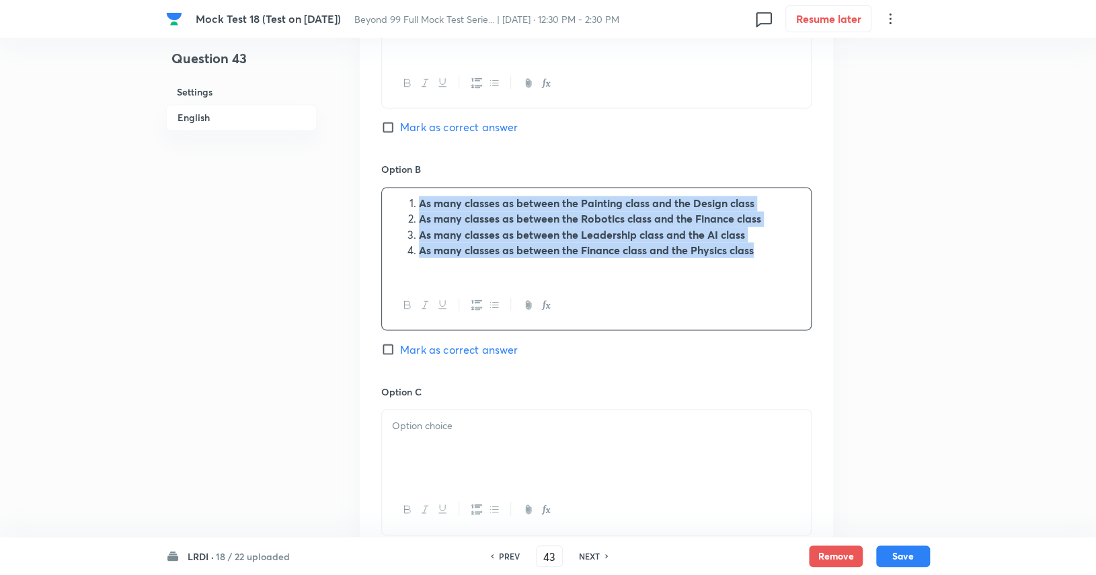
drag, startPoint x: 799, startPoint y: 252, endPoint x: 374, endPoint y: 175, distance: 431.6
click at [374, 175] on div "Option A As many classes as between the Painting class and the Design class Mar…" at bounding box center [596, 362] width 473 height 852
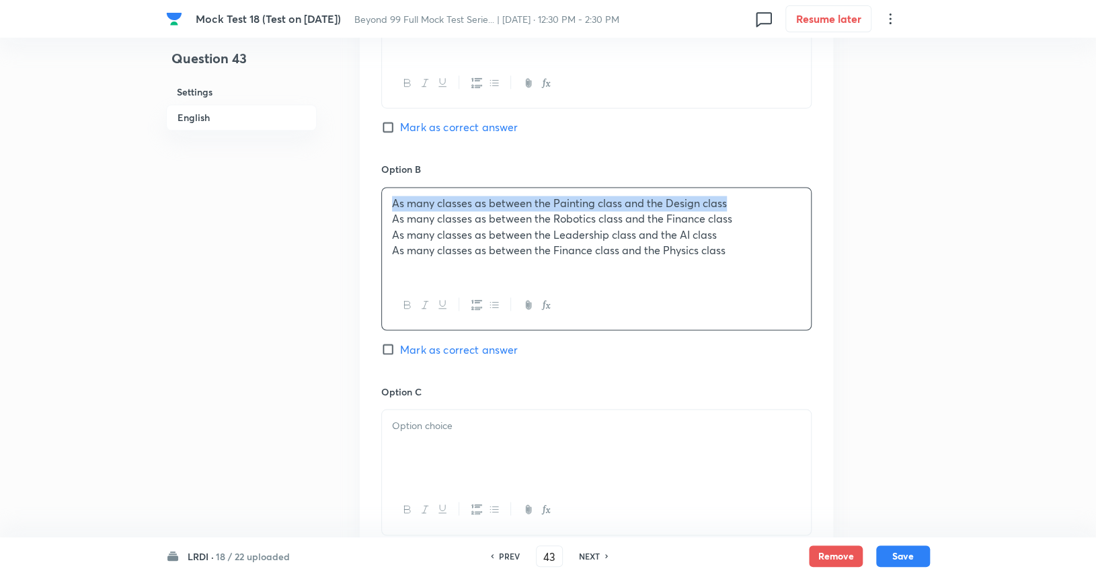
drag, startPoint x: 743, startPoint y: 204, endPoint x: 328, endPoint y: 202, distance: 415.4
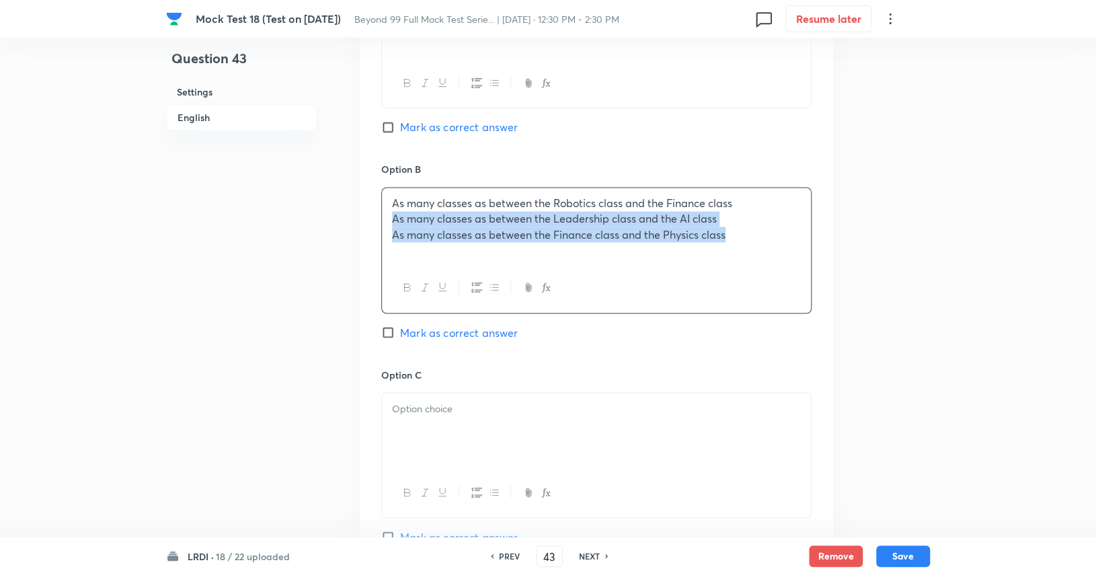
drag, startPoint x: 393, startPoint y: 212, endPoint x: 787, endPoint y: 275, distance: 399.4
click at [787, 275] on div "As many classes as between the Robotics class and the Finance class As many cla…" at bounding box center [596, 250] width 430 height 126
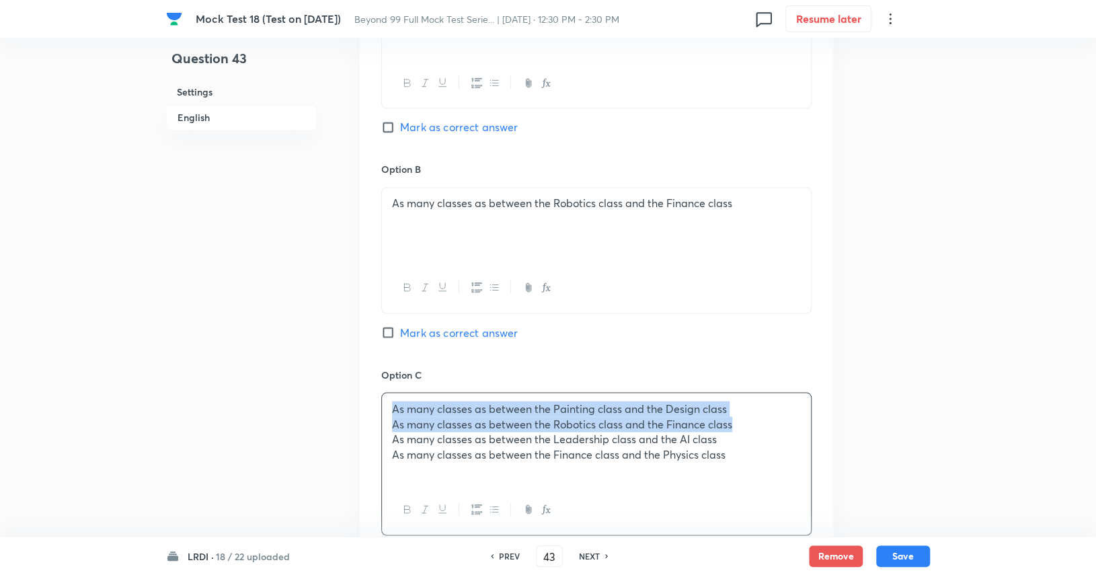
drag, startPoint x: 747, startPoint y: 424, endPoint x: 369, endPoint y: 397, distance: 379.4
click at [369, 397] on div "Option A As many classes as between the Painting class and the Design class Mar…" at bounding box center [596, 362] width 473 height 852
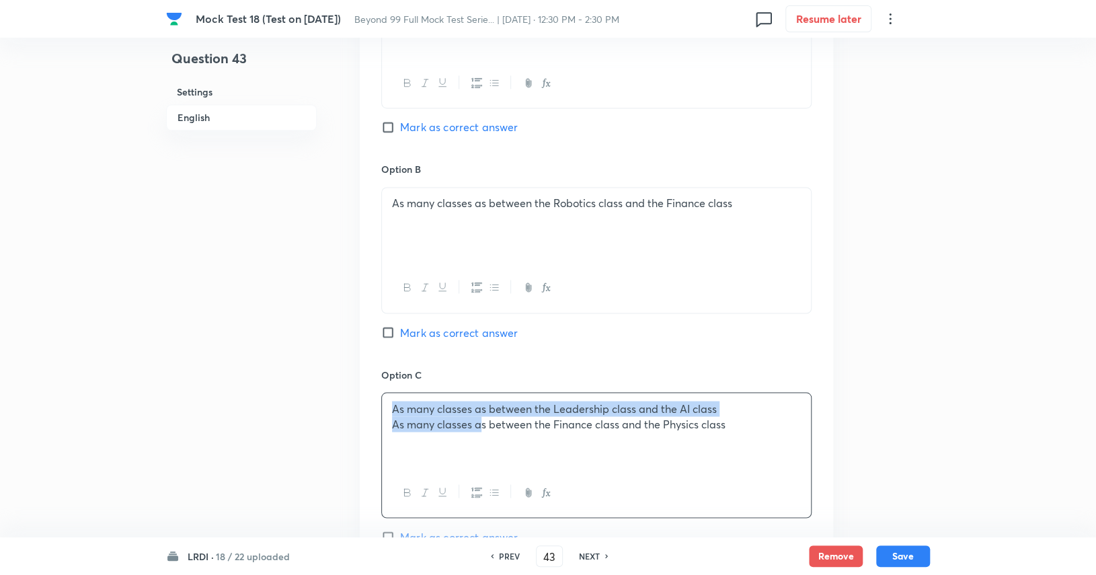
drag, startPoint x: 385, startPoint y: 413, endPoint x: 480, endPoint y: 431, distance: 96.4
click at [480, 431] on div "As many classes as between the Leadership class and the AI class As many classe…" at bounding box center [596, 430] width 429 height 75
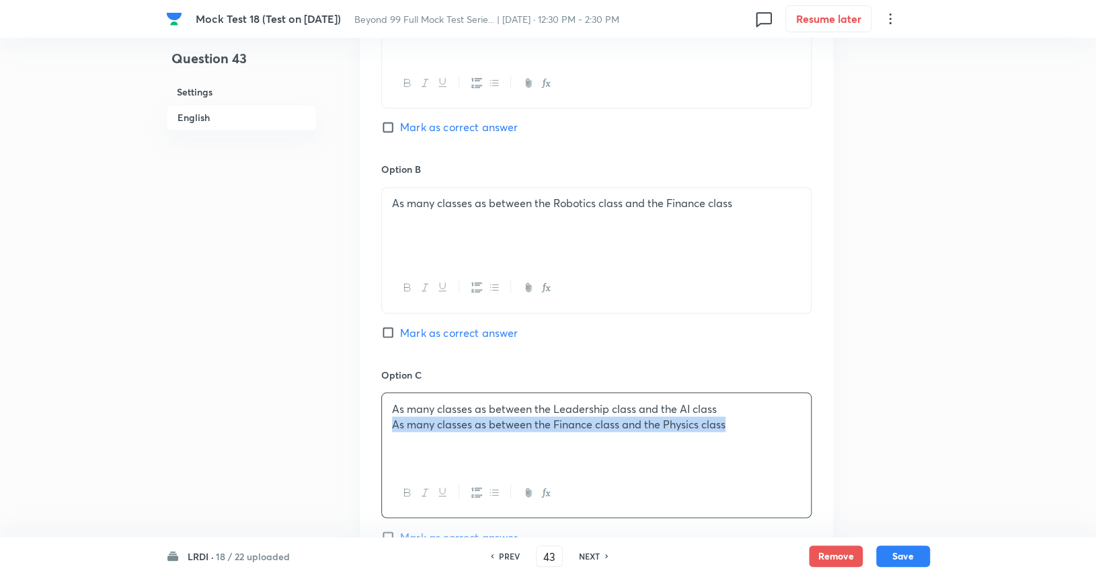
drag, startPoint x: 742, startPoint y: 424, endPoint x: 387, endPoint y: 424, distance: 354.9
click at [387, 424] on div "As many classes as between the Leadership class and the AI class As many classe…" at bounding box center [596, 430] width 429 height 75
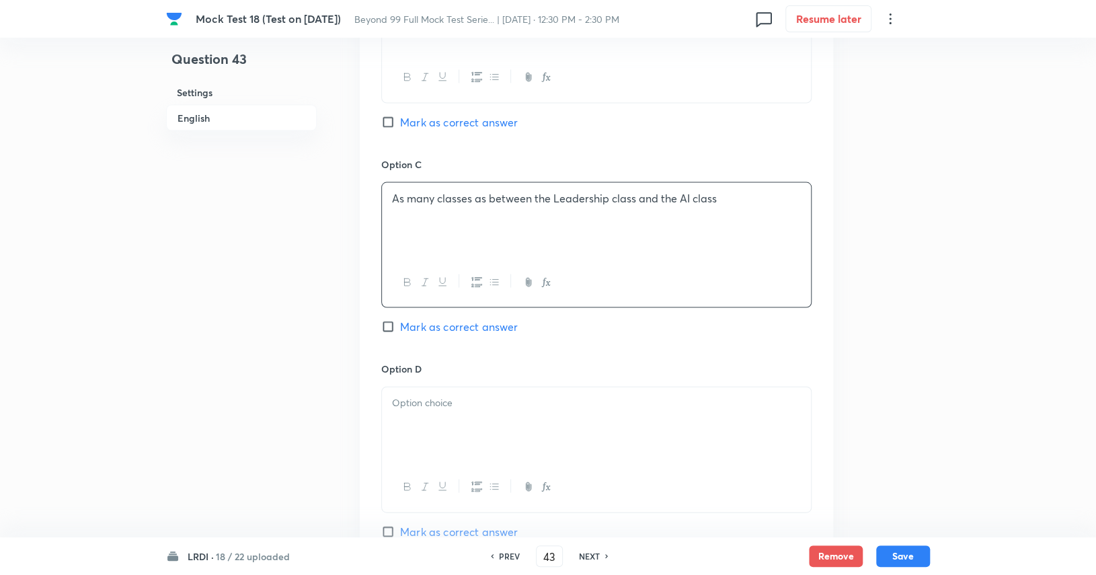
scroll to position [1344, 0]
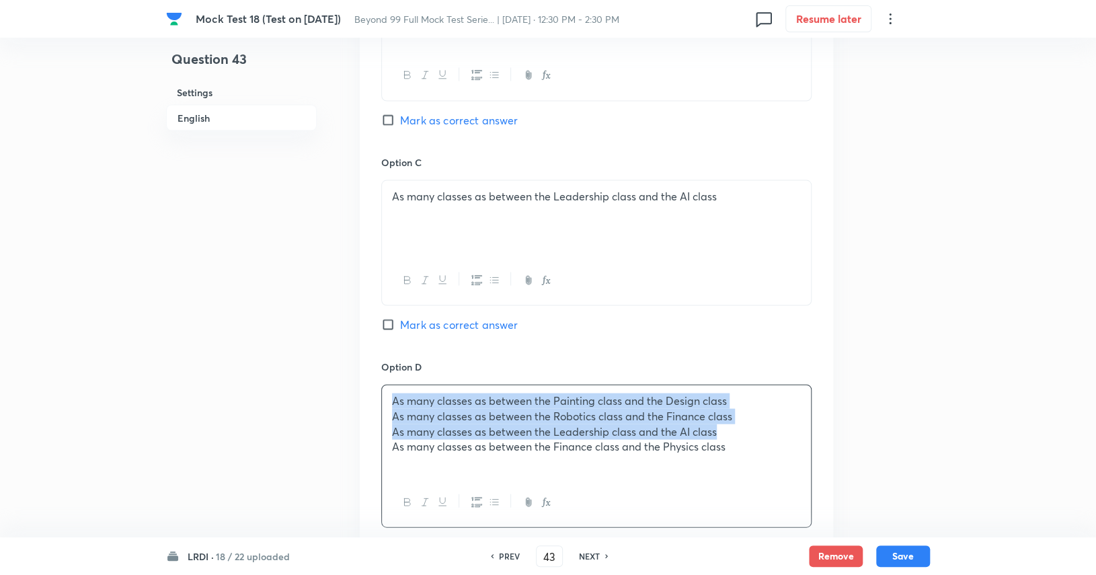
drag, startPoint x: 737, startPoint y: 435, endPoint x: 360, endPoint y: 352, distance: 385.5
click at [360, 352] on div "Option A As many classes as between the Painting class and the Design class Mar…" at bounding box center [596, 150] width 473 height 852
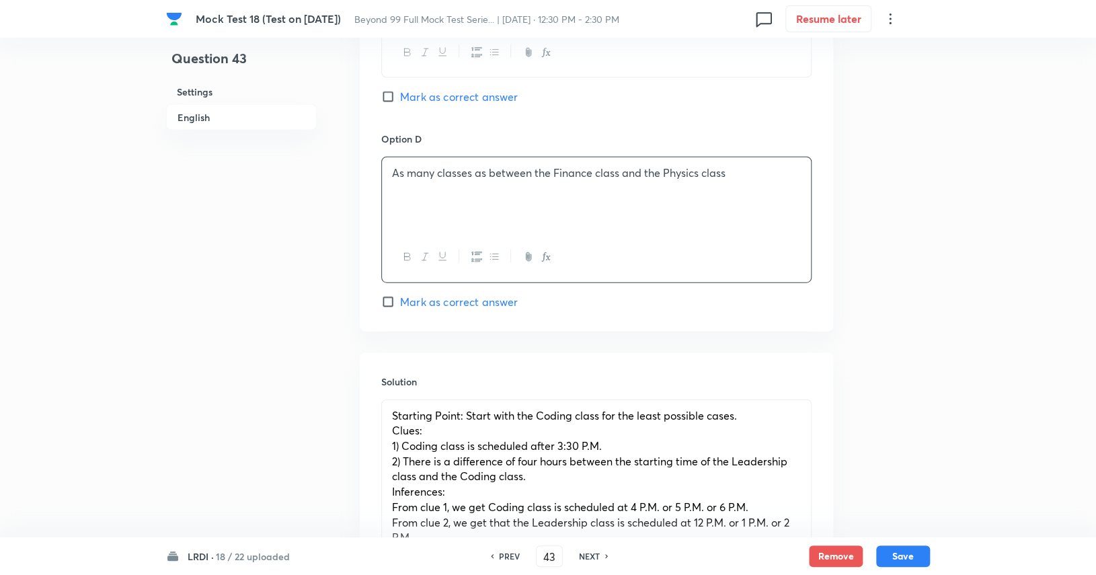
scroll to position [1586, 0]
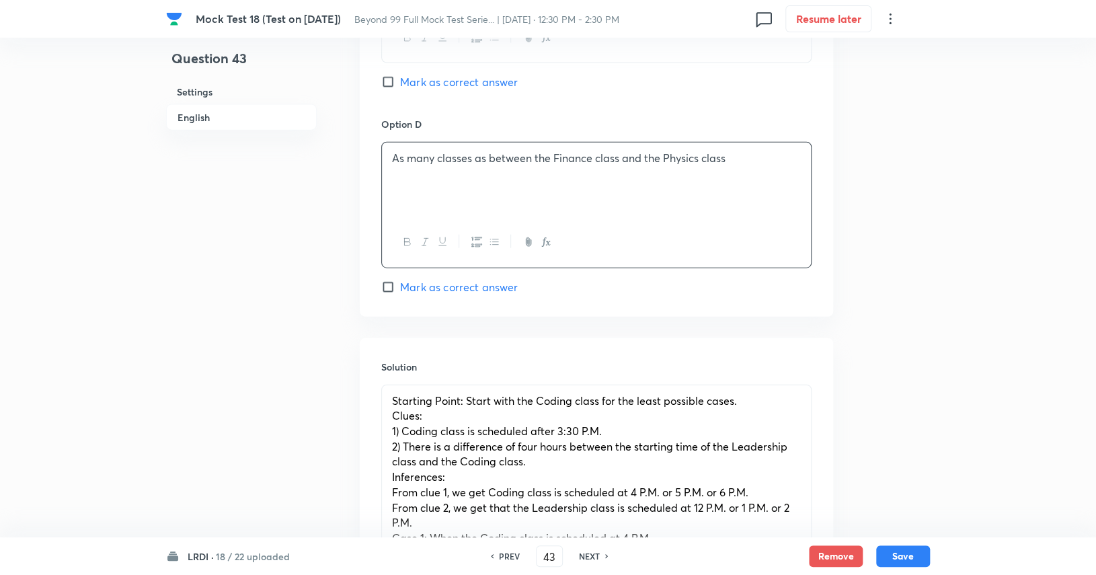
click at [440, 284] on span "Mark as correct answer" at bounding box center [459, 287] width 118 height 16
click at [400, 284] on input "Mark as correct answer" at bounding box center [390, 286] width 19 height 13
checkbox input "true"
click at [917, 553] on button "Save" at bounding box center [903, 555] width 54 height 22
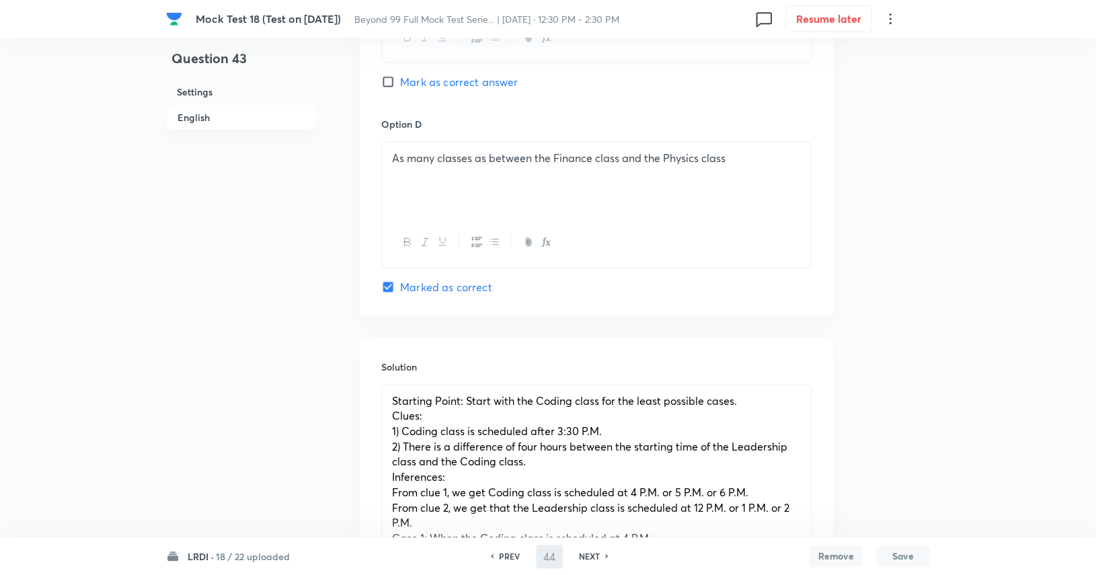
scroll to position [0, 0]
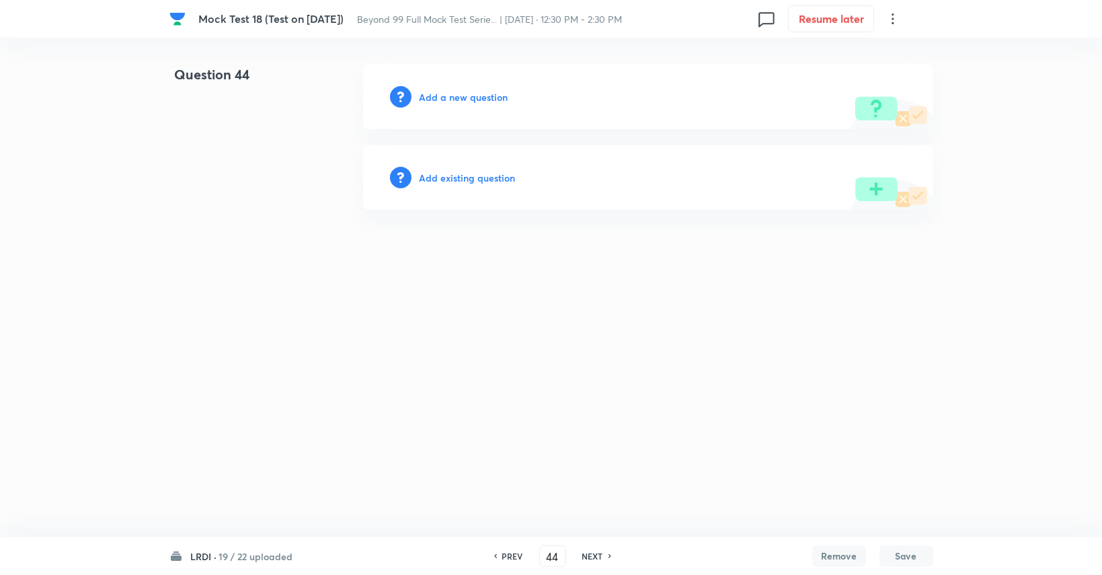
click at [507, 552] on h6 "PREV" at bounding box center [512, 556] width 21 height 12
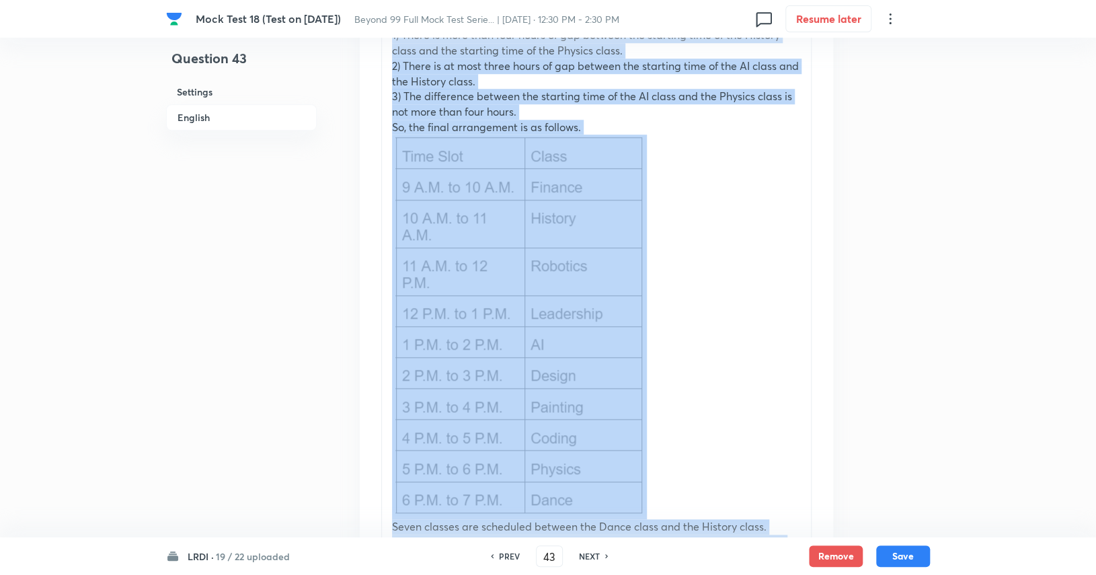
scroll to position [6319, 0]
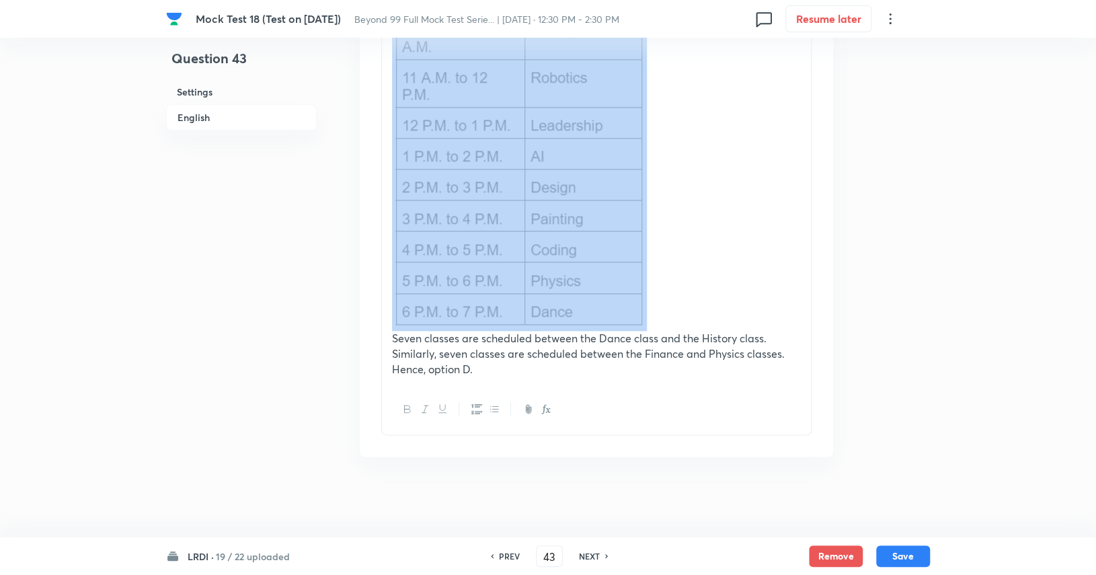
drag, startPoint x: 394, startPoint y: 176, endPoint x: 663, endPoint y: 314, distance: 302.1
copy div "Starting Point: Start with the Coding class for the least possible cases. Clues…"
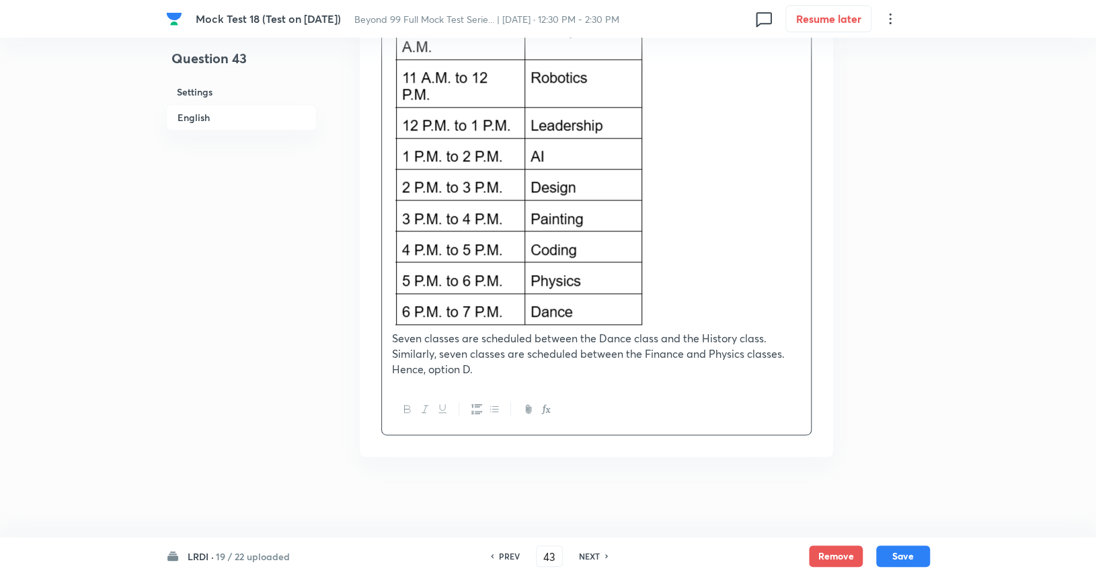
click at [595, 556] on h6 "NEXT" at bounding box center [589, 556] width 21 height 12
type input "44"
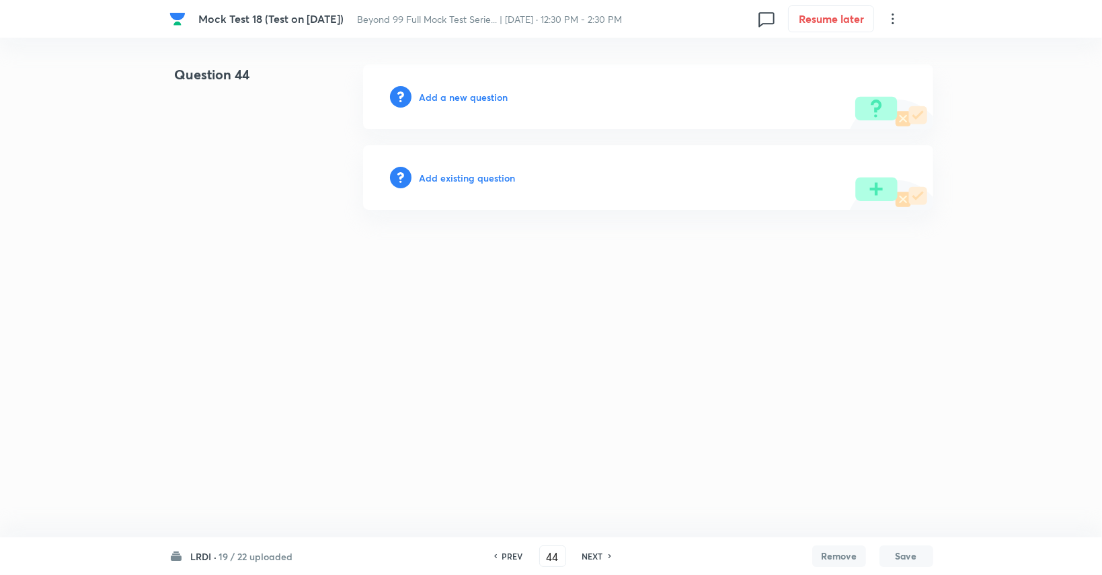
click at [499, 95] on h6 "Add a new question" at bounding box center [463, 97] width 89 height 14
click at [499, 95] on h6 "Choose a question type" at bounding box center [471, 97] width 104 height 14
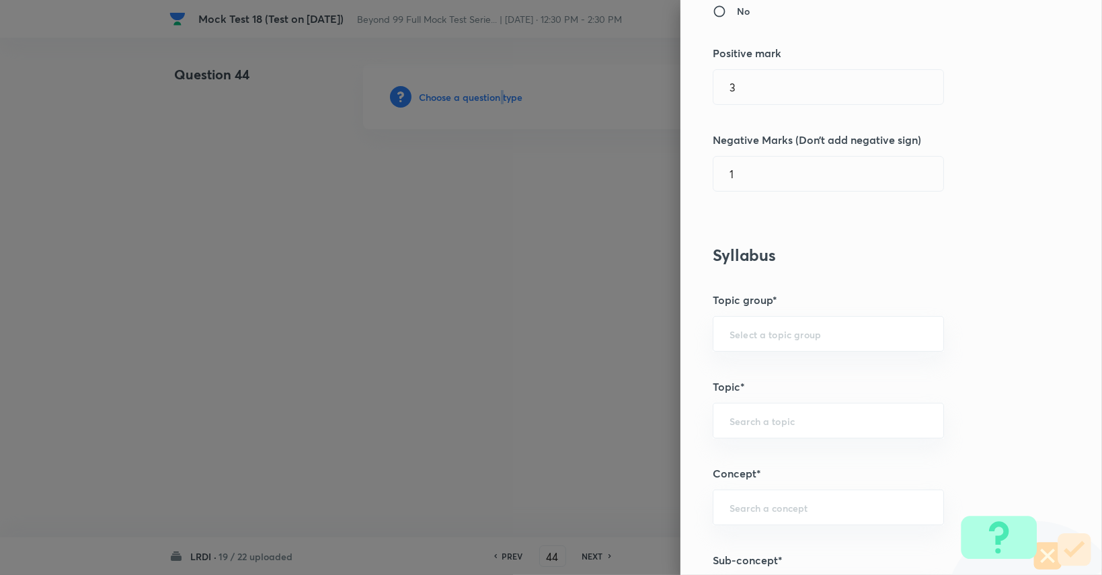
scroll to position [343, 0]
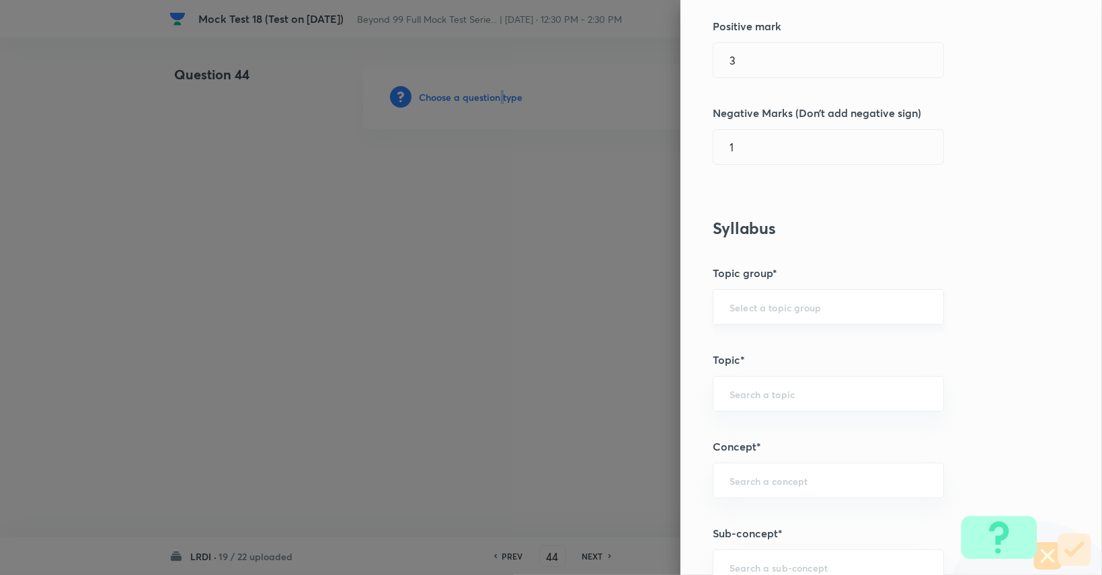
click at [885, 294] on div "​" at bounding box center [827, 307] width 231 height 36
click at [868, 351] on li "DI and LR" at bounding box center [818, 343] width 230 height 24
type input "DI and LR"
click at [858, 400] on div "​" at bounding box center [827, 394] width 231 height 36
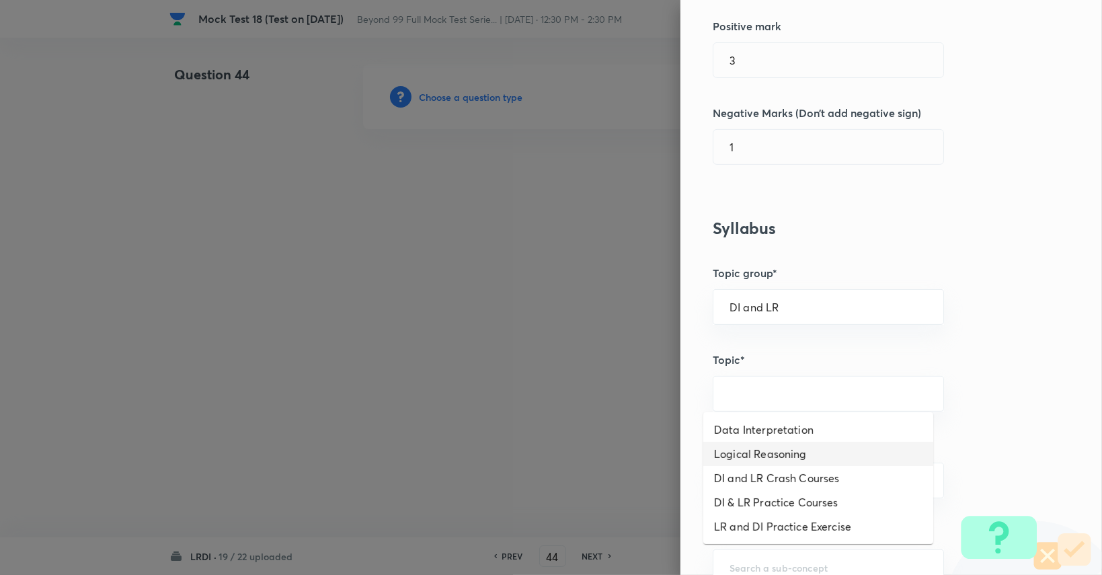
click at [831, 451] on li "Logical Reasoning" at bounding box center [818, 454] width 230 height 24
type input "Logical Reasoning"
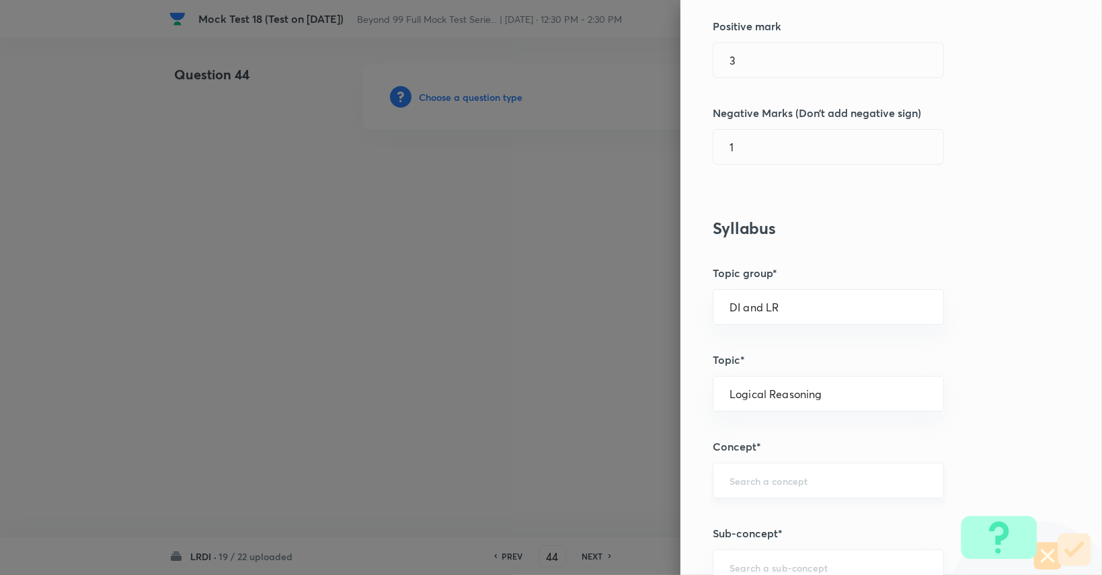
click at [831, 470] on div "​" at bounding box center [827, 480] width 231 height 36
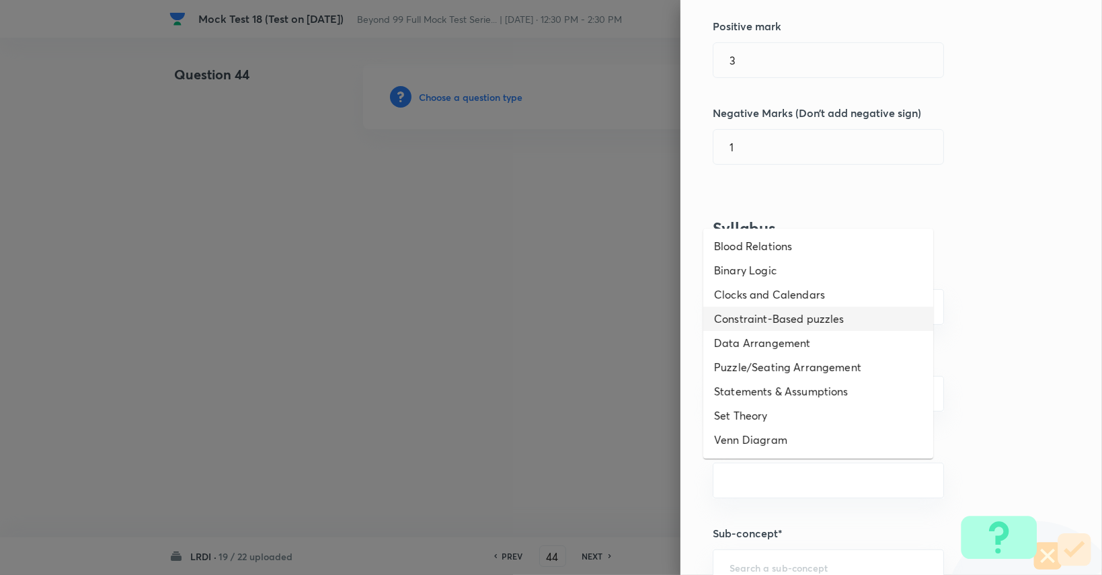
click at [795, 319] on li "Constraint-Based puzzles" at bounding box center [818, 318] width 230 height 24
type input "Constraint-Based puzzles"
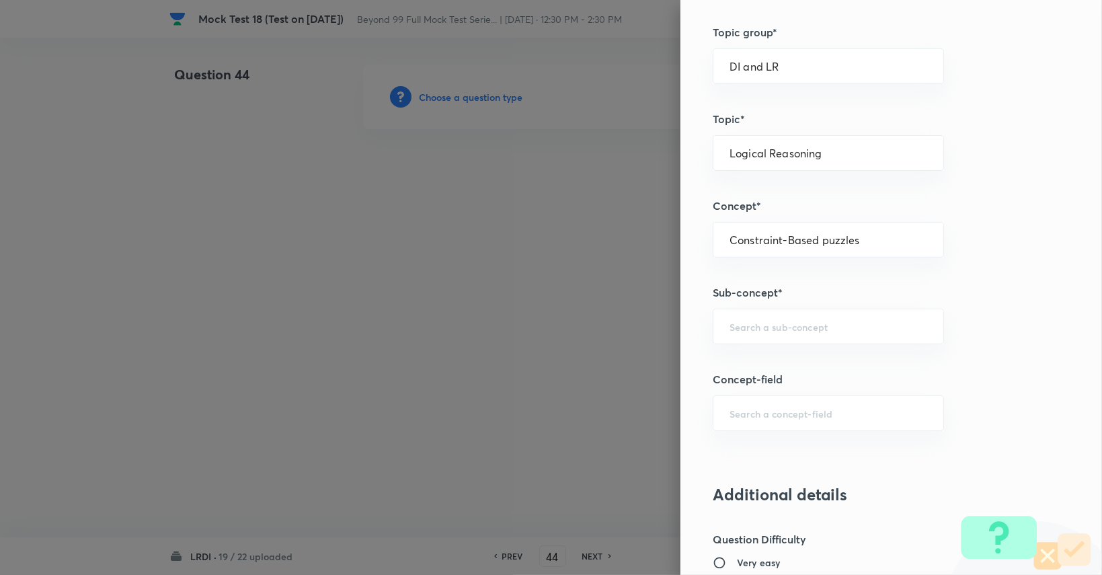
scroll to position [608, 0]
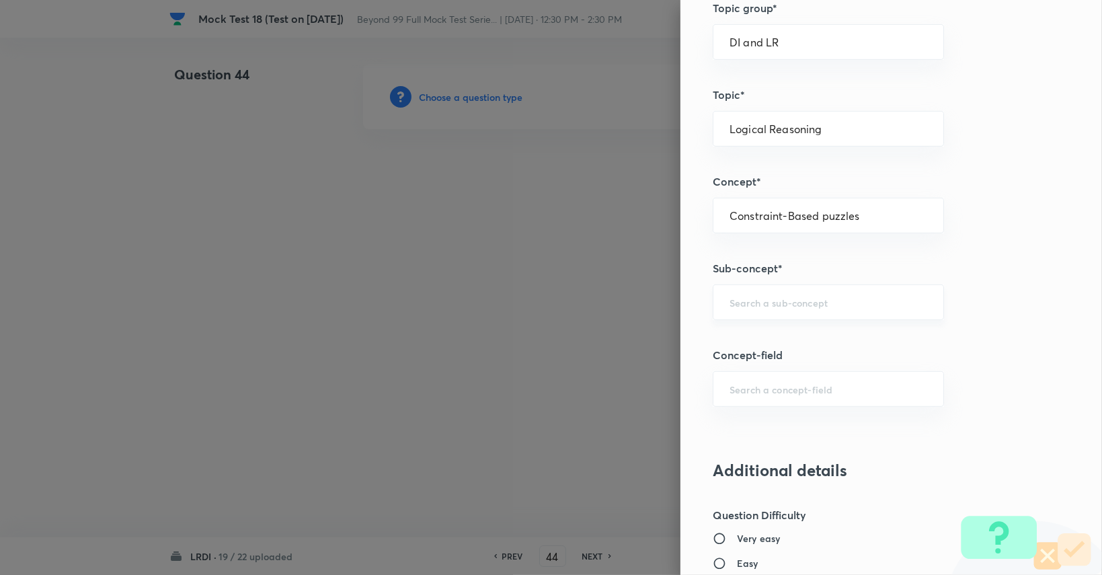
click at [793, 314] on div "​" at bounding box center [827, 302] width 231 height 36
click at [804, 333] on li "Constraint-Based Puzzles" at bounding box center [818, 338] width 230 height 24
type input "Constraint-Based Puzzles"
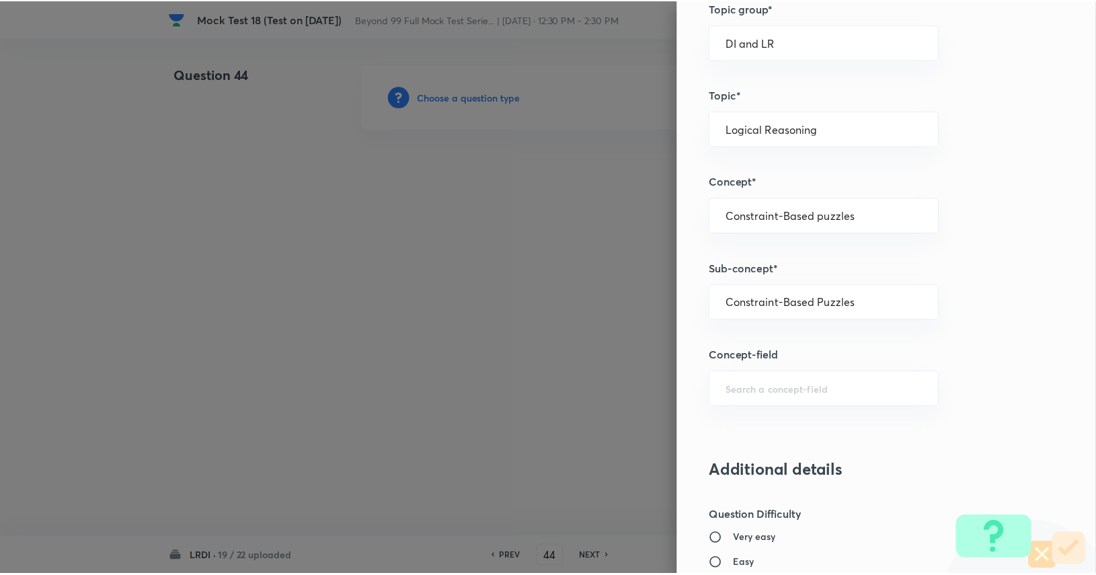
scroll to position [1255, 0]
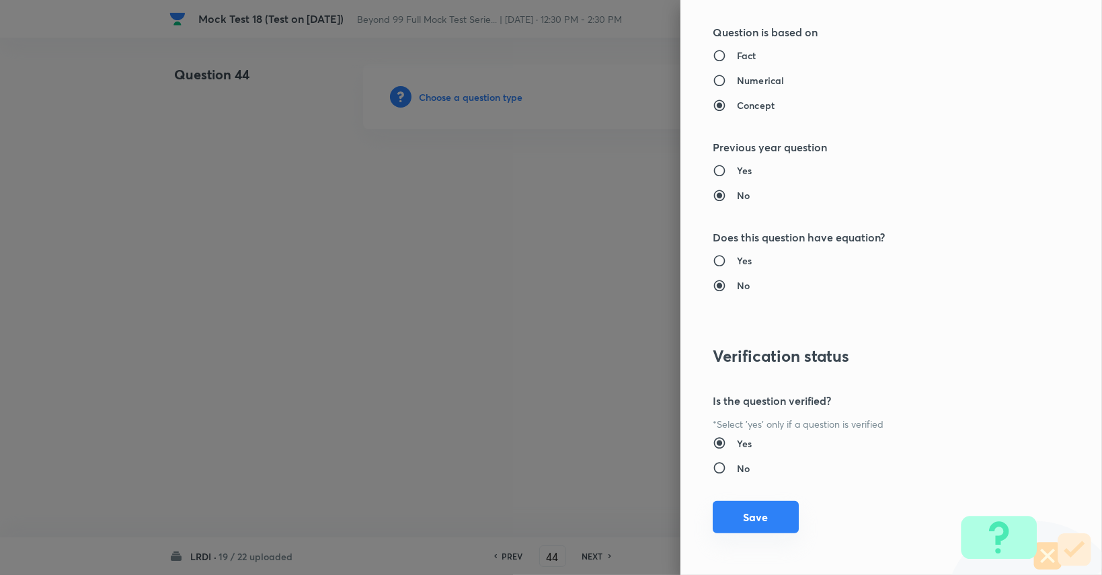
click at [752, 521] on button "Save" at bounding box center [755, 517] width 86 height 32
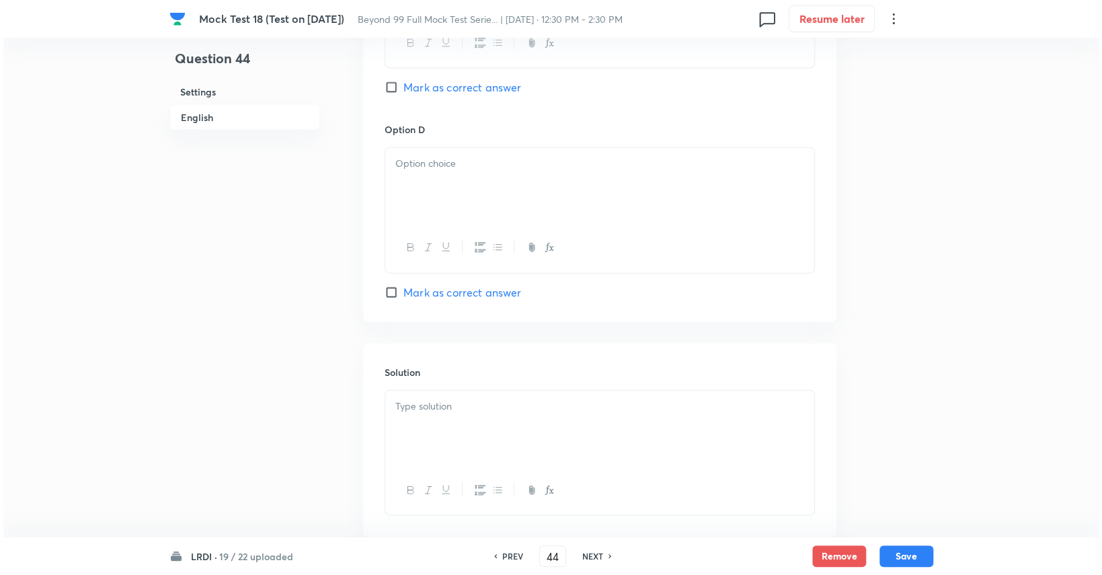
scroll to position [1658, 0]
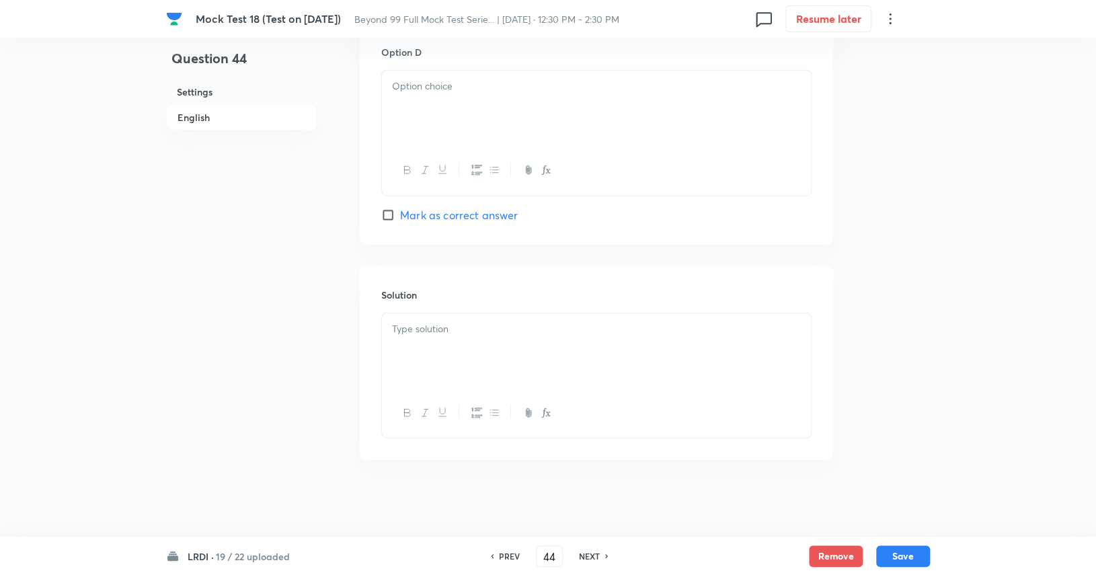
click at [656, 357] on div at bounding box center [596, 350] width 429 height 75
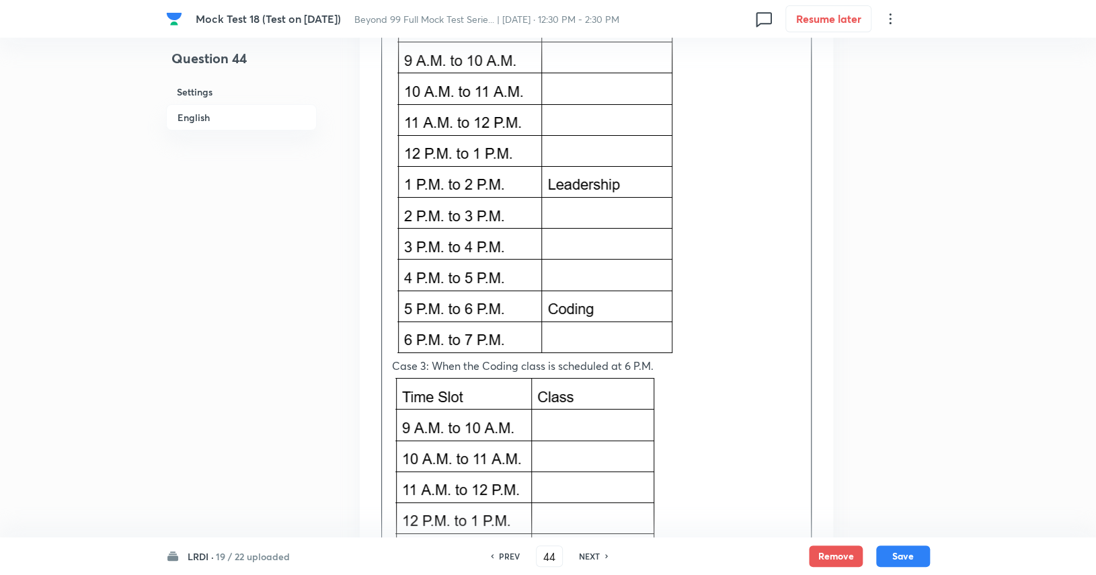
scroll to position [2495, 0]
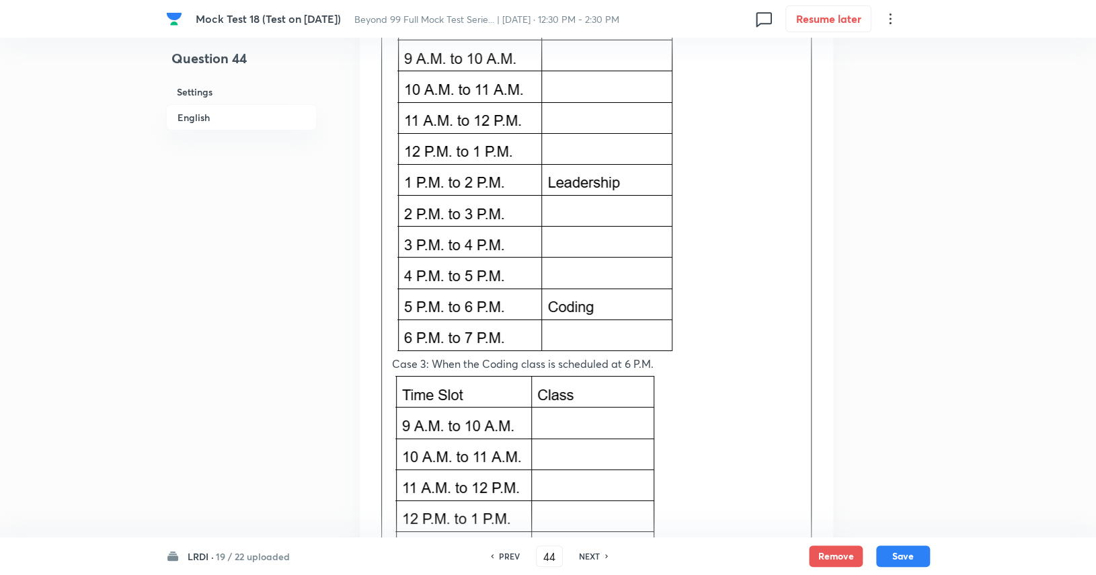
click at [696, 134] on p at bounding box center [596, 180] width 409 height 352
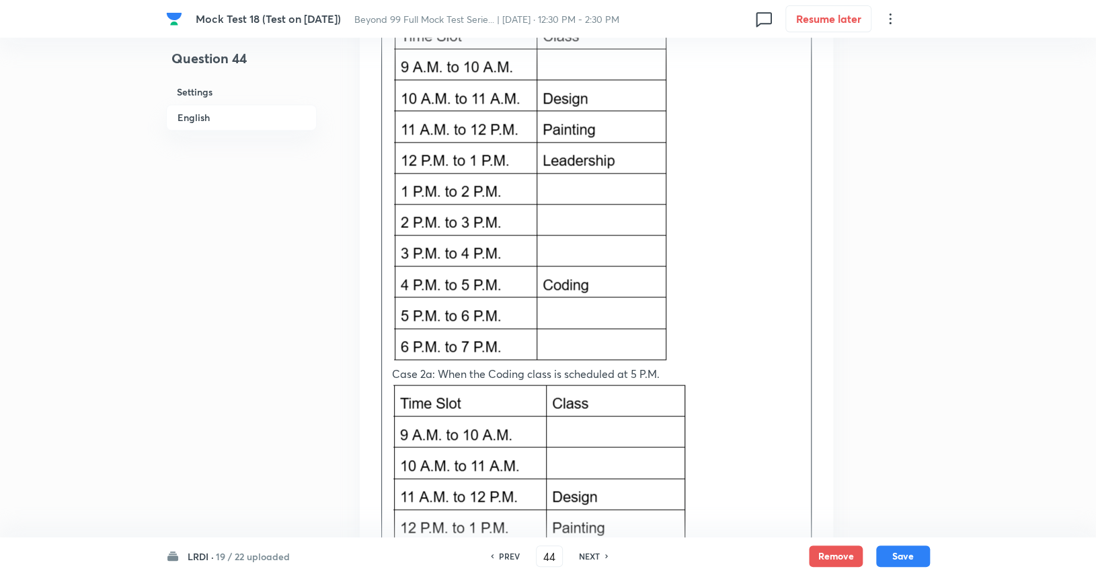
scroll to position [3767, 0]
click at [699, 137] on p at bounding box center [596, 189] width 409 height 351
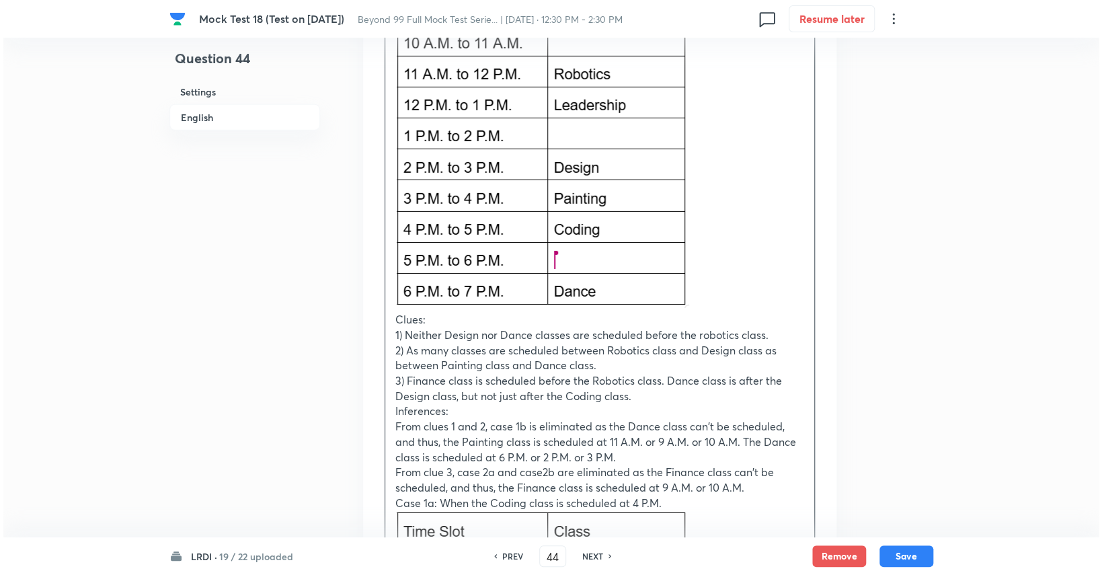
scroll to position [4920, 0]
click at [686, 123] on p at bounding box center [596, 135] width 409 height 351
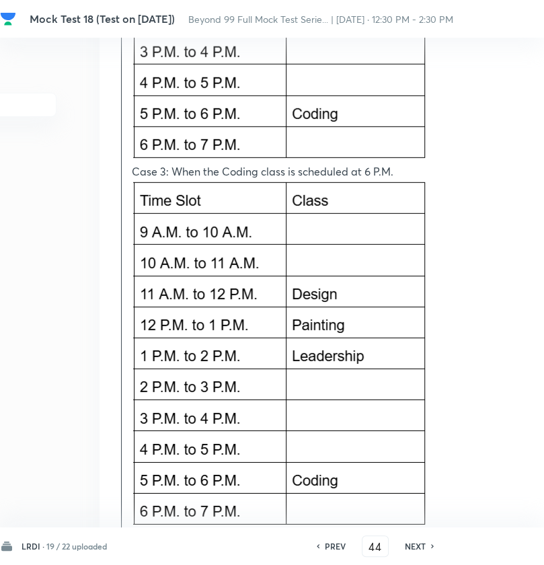
scroll to position [4669, 94]
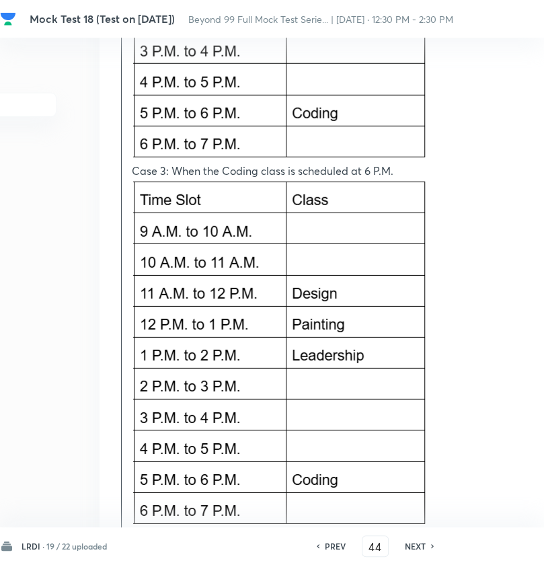
drag, startPoint x: 434, startPoint y: 402, endPoint x: 296, endPoint y: 395, distance: 137.9
click at [296, 395] on p at bounding box center [336, 354] width 409 height 352
drag, startPoint x: 376, startPoint y: 385, endPoint x: 280, endPoint y: 391, distance: 97.0
click at [280, 391] on img at bounding box center [280, 351] width 296 height 347
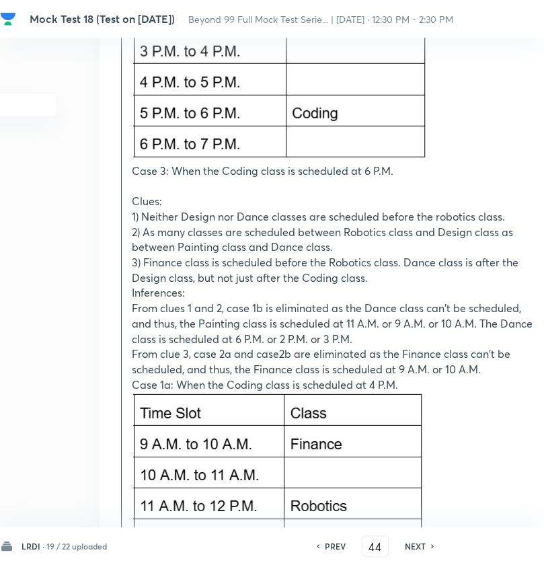
drag, startPoint x: 382, startPoint y: 106, endPoint x: 316, endPoint y: 116, distance: 67.4
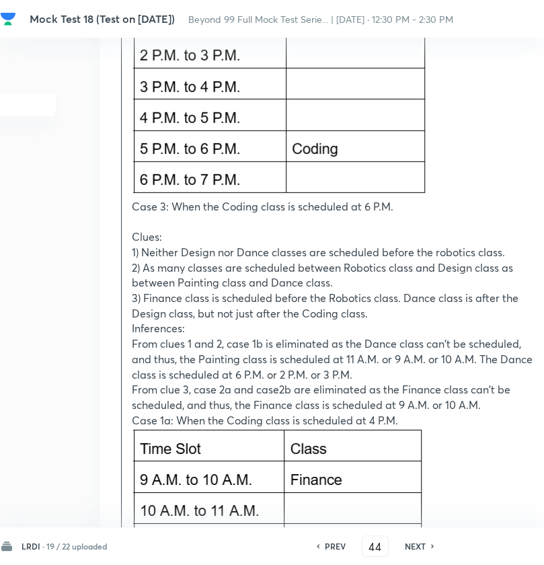
scroll to position [4637, 94]
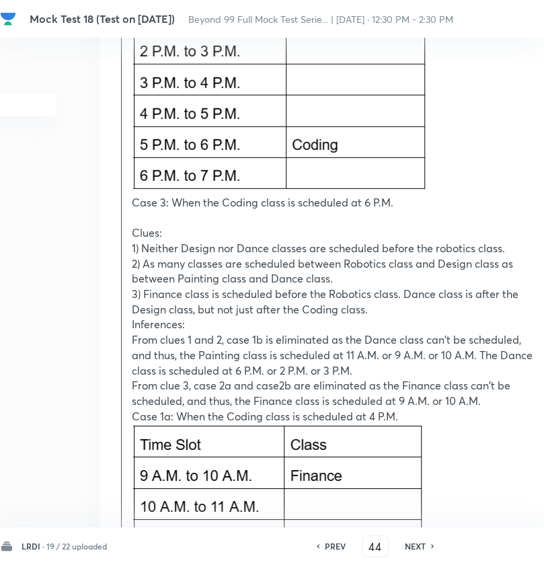
click at [271, 224] on p at bounding box center [336, 217] width 409 height 15
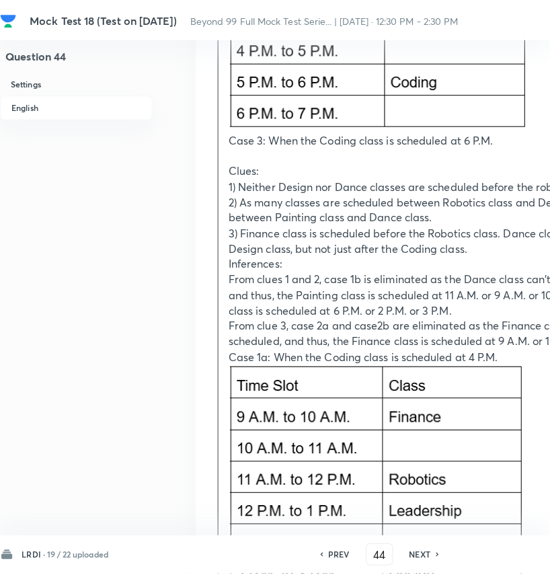
scroll to position [4723, 0]
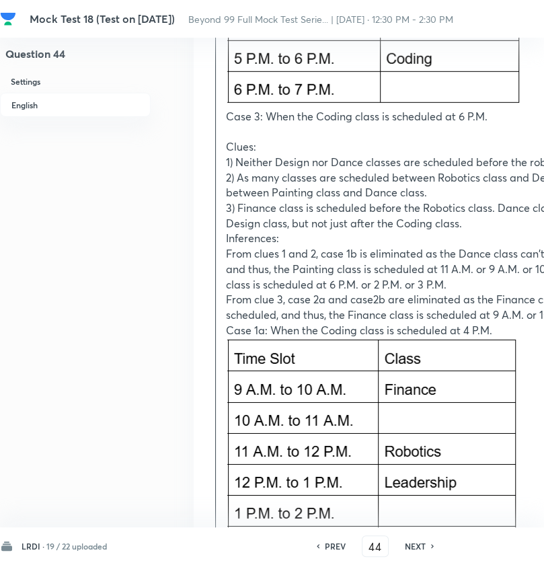
click at [269, 130] on p at bounding box center [430, 131] width 409 height 15
click at [253, 130] on p at bounding box center [430, 131] width 409 height 15
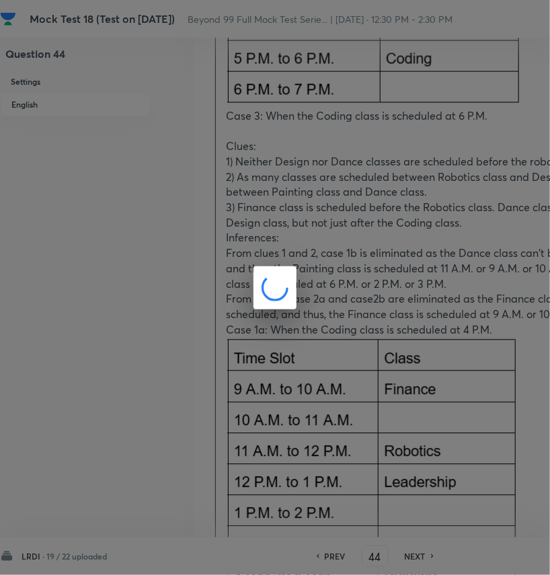
click at [253, 130] on div at bounding box center [275, 287] width 550 height 575
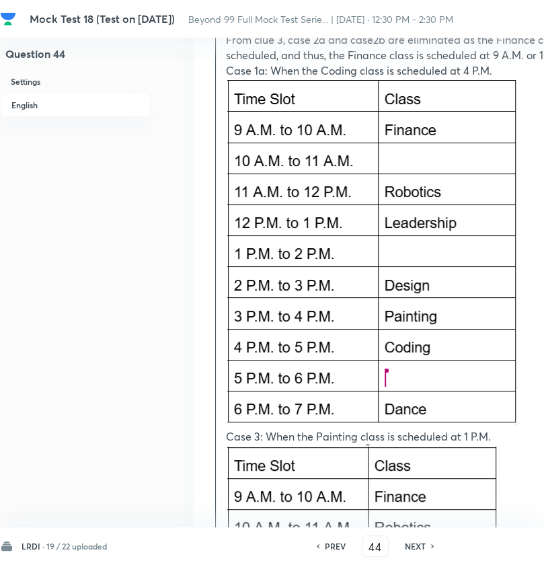
scroll to position [5318, 0]
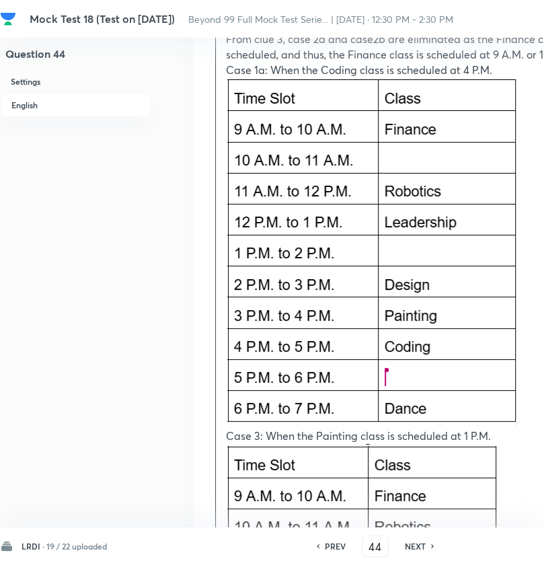
click at [518, 140] on p at bounding box center [430, 253] width 409 height 351
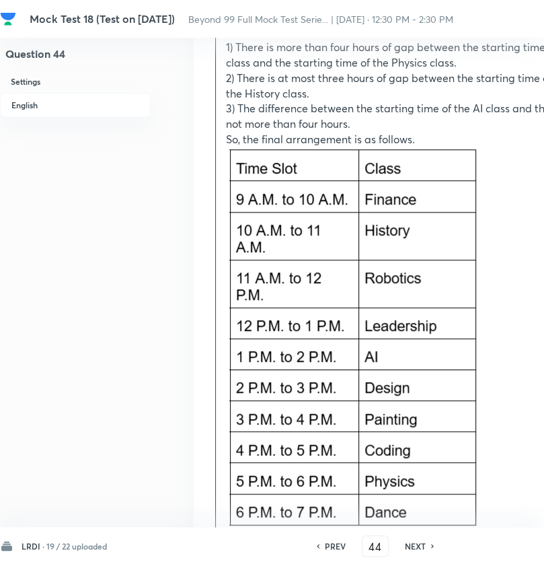
scroll to position [6250, 0]
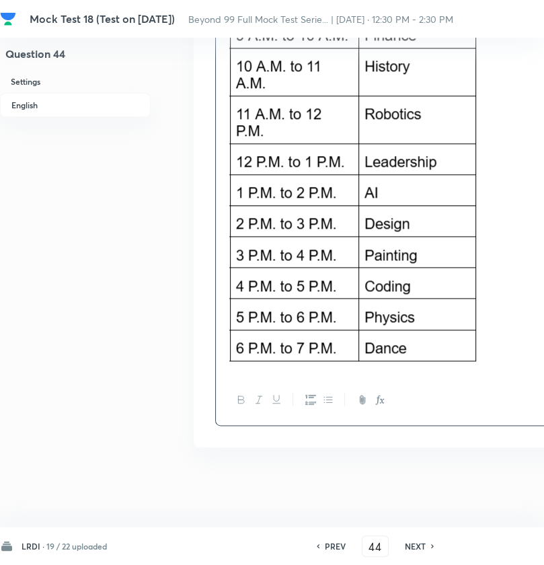
click at [263, 376] on div at bounding box center [430, 399] width 429 height 49
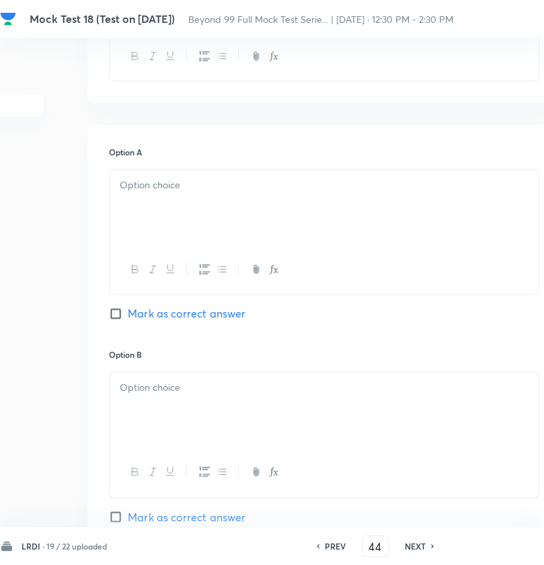
scroll to position [919, 106]
click at [163, 213] on div at bounding box center [324, 208] width 429 height 75
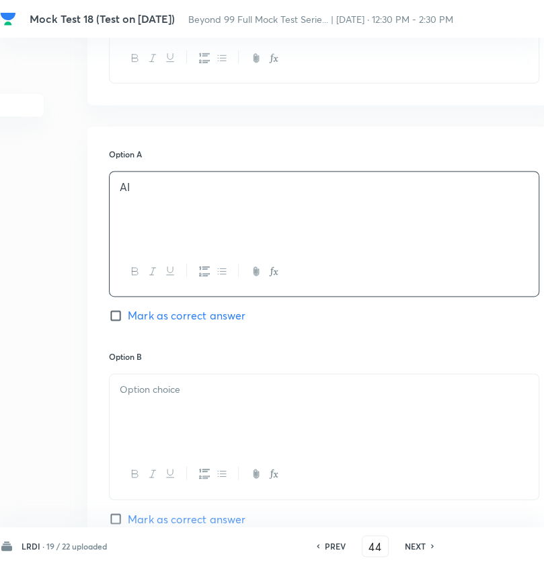
click at [204, 398] on div at bounding box center [324, 411] width 429 height 75
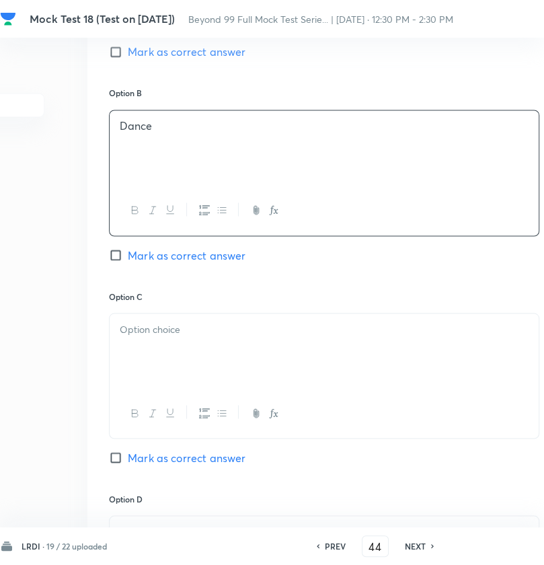
scroll to position [1199, 106]
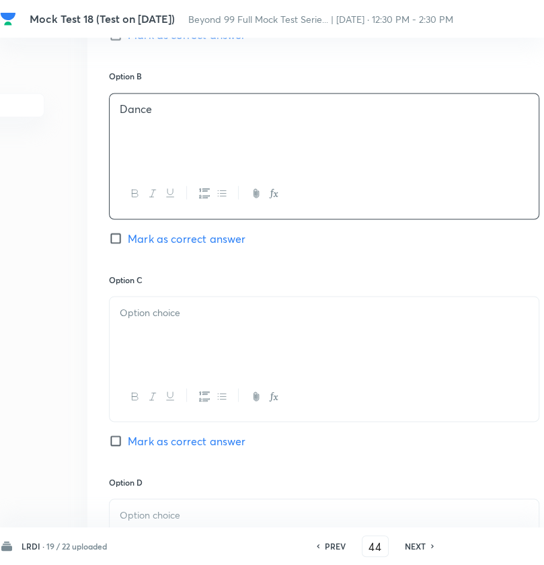
click at [207, 373] on div at bounding box center [324, 396] width 429 height 49
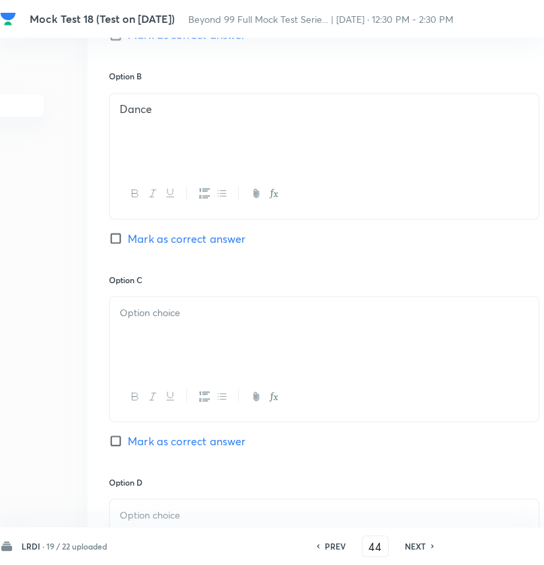
click at [213, 343] on div at bounding box center [324, 333] width 429 height 75
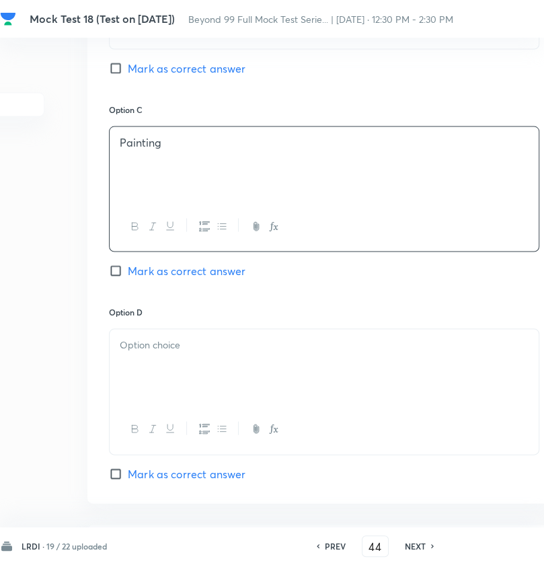
scroll to position [1368, 106]
click at [212, 362] on div at bounding box center [324, 366] width 429 height 75
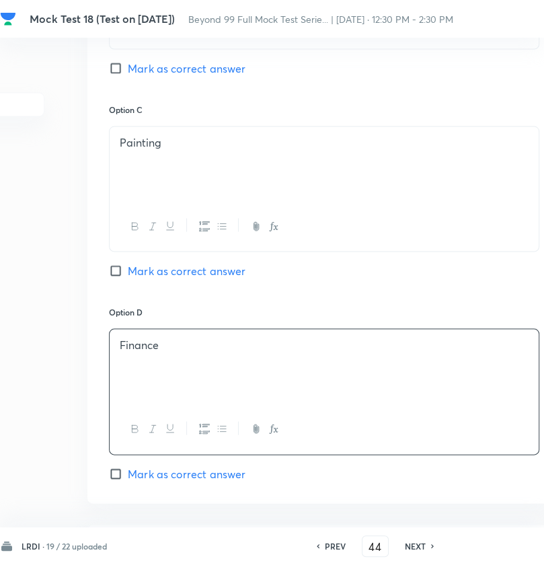
click at [220, 470] on span "Mark as correct answer" at bounding box center [187, 474] width 118 height 16
click at [128, 470] on input "Mark as correct answer" at bounding box center [118, 473] width 19 height 13
checkbox input "true"
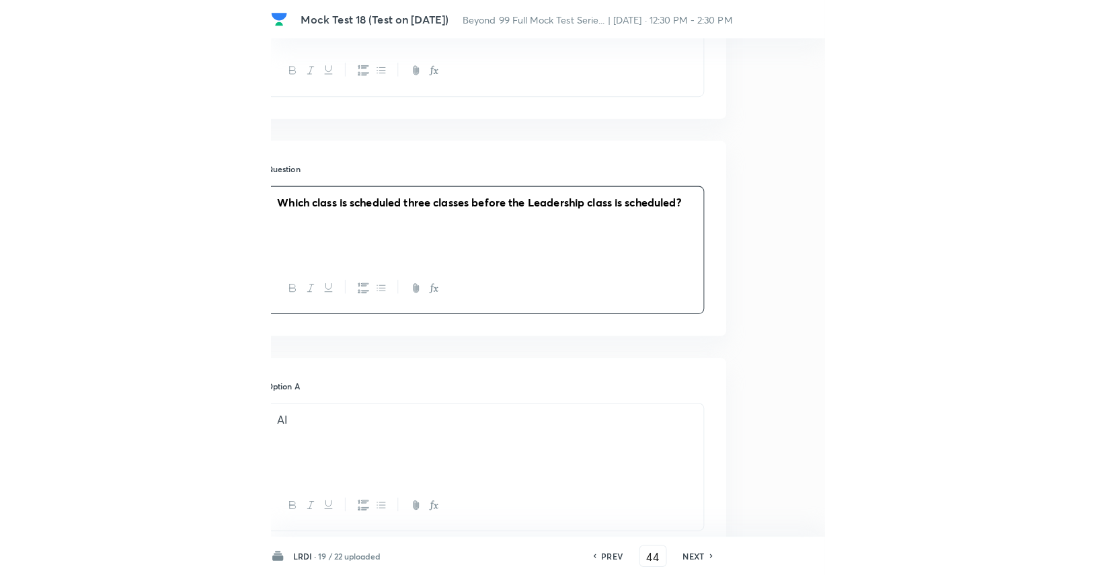
scroll to position [716, 0]
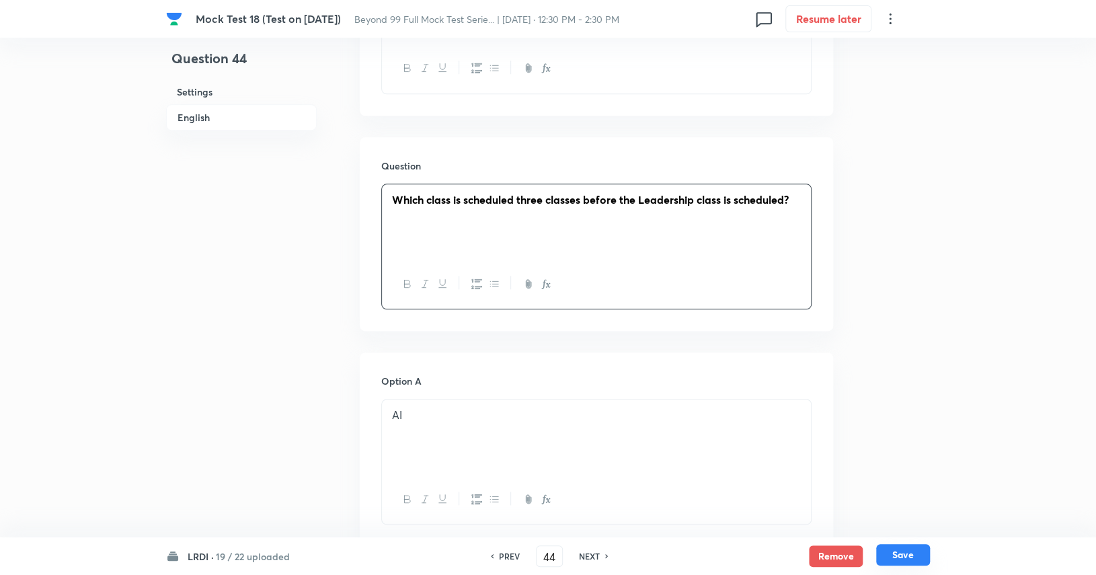
click at [921, 550] on button "Save" at bounding box center [903, 555] width 54 height 22
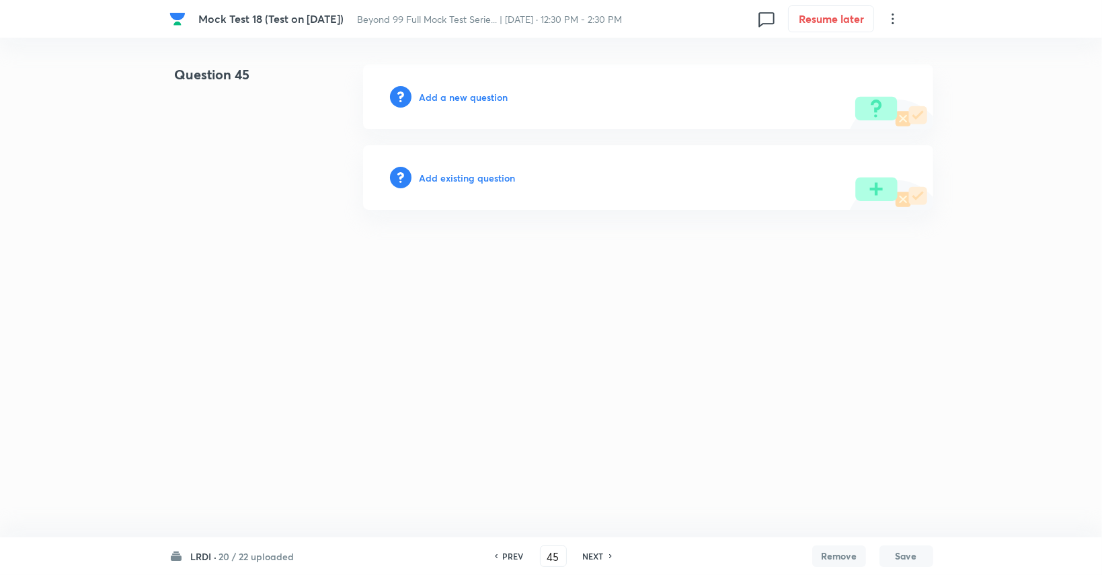
click at [512, 559] on h6 "PREV" at bounding box center [513, 556] width 21 height 12
type input "44"
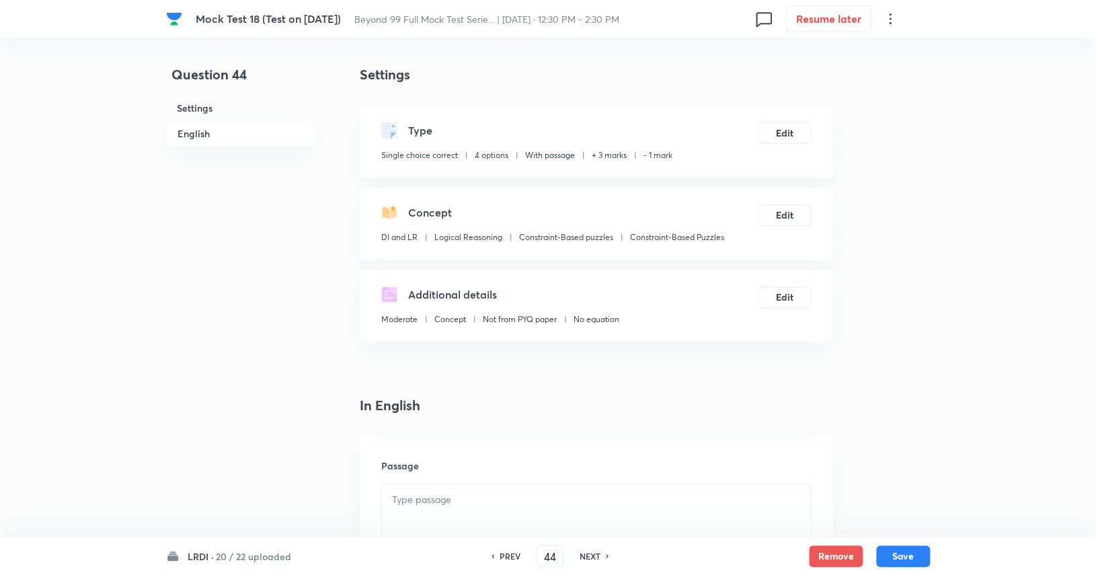
checkbox input "true"
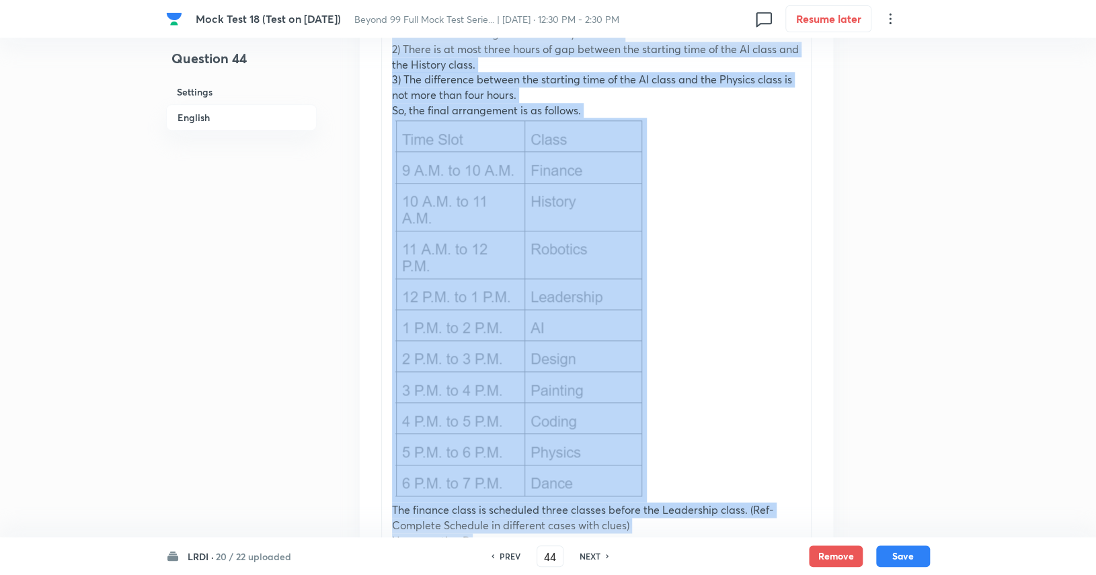
scroll to position [6319, 0]
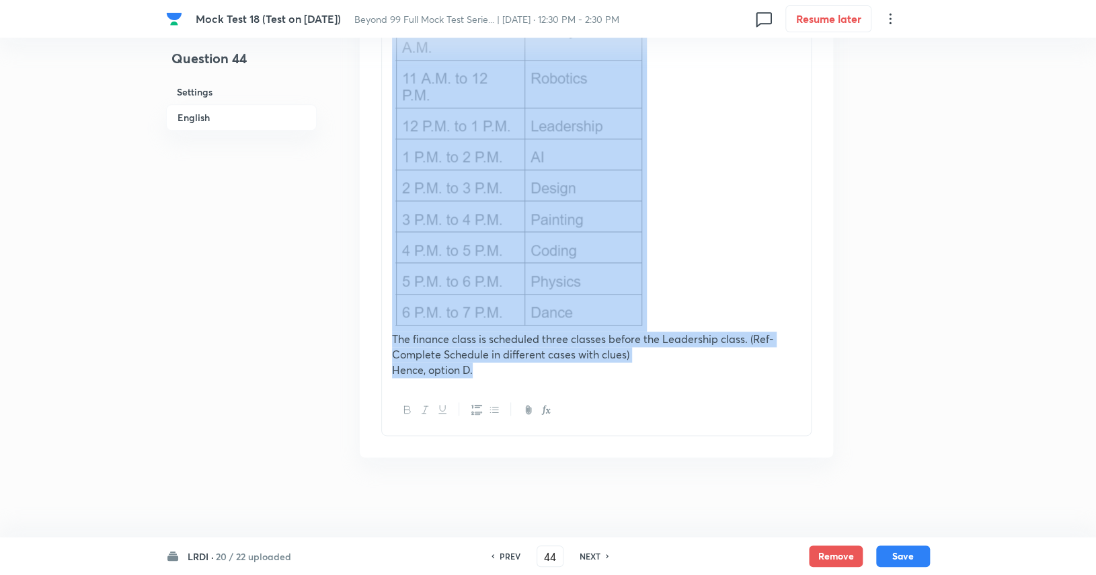
drag, startPoint x: 390, startPoint y: 128, endPoint x: 715, endPoint y: 365, distance: 402.2
copy div "Starting Point: Start with the Coding class for the least possible cases. Clues…"
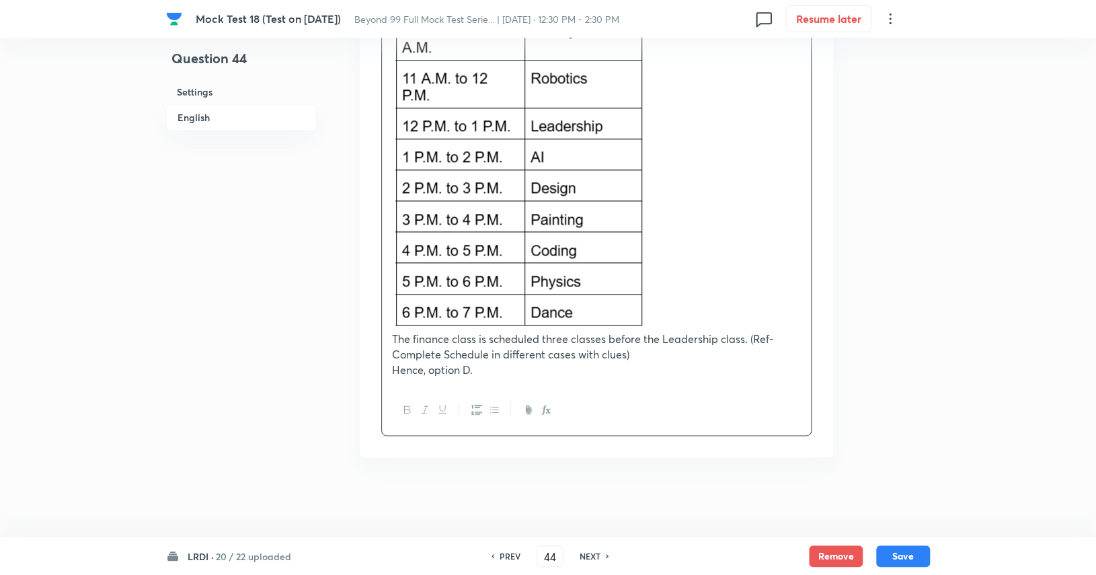
click at [597, 553] on h6 "NEXT" at bounding box center [589, 556] width 21 height 12
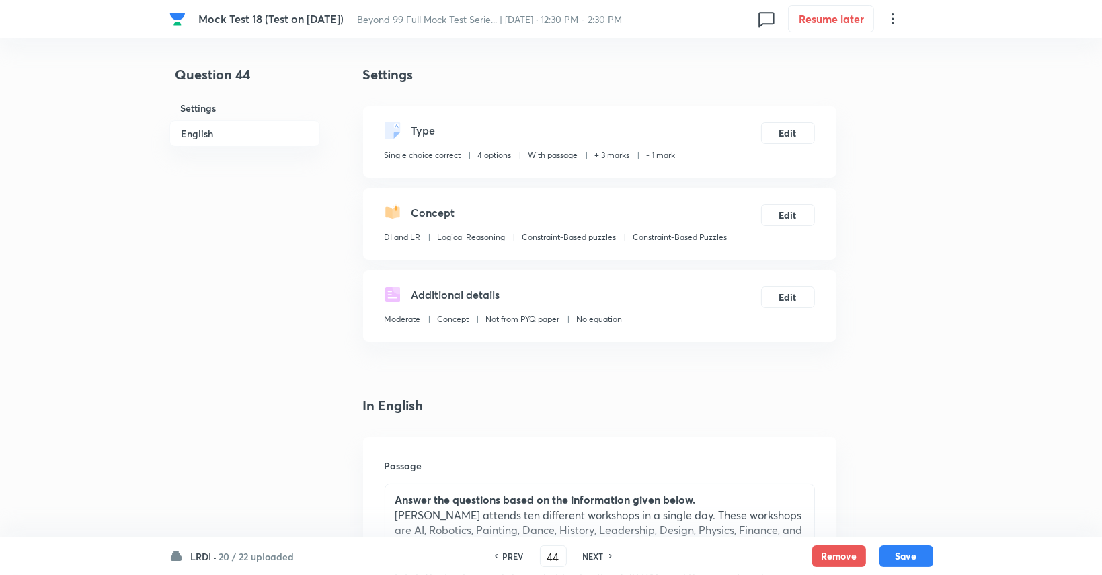
type input "45"
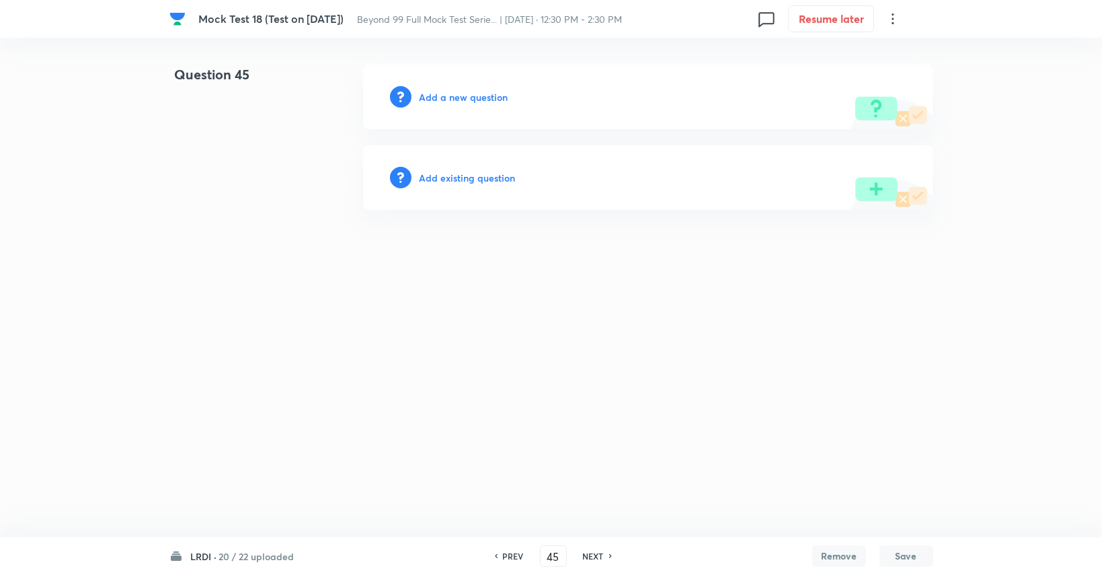
click at [483, 83] on div "Add a new question" at bounding box center [648, 97] width 570 height 65
click at [487, 91] on h6 "Add a new question" at bounding box center [463, 97] width 89 height 14
click at [487, 91] on h6 "Choose a question type" at bounding box center [471, 97] width 104 height 14
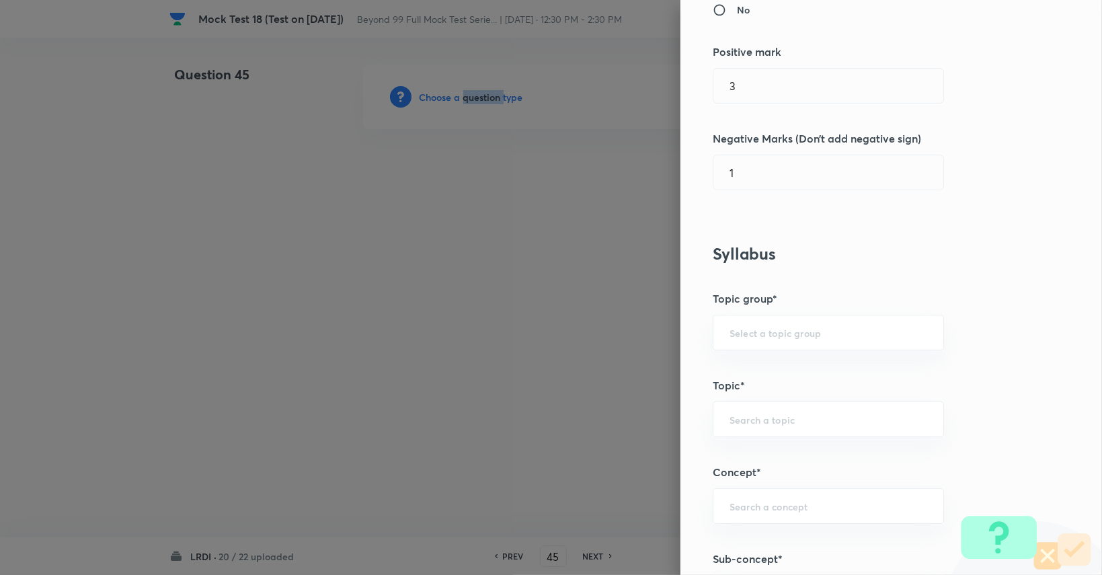
scroll to position [349, 0]
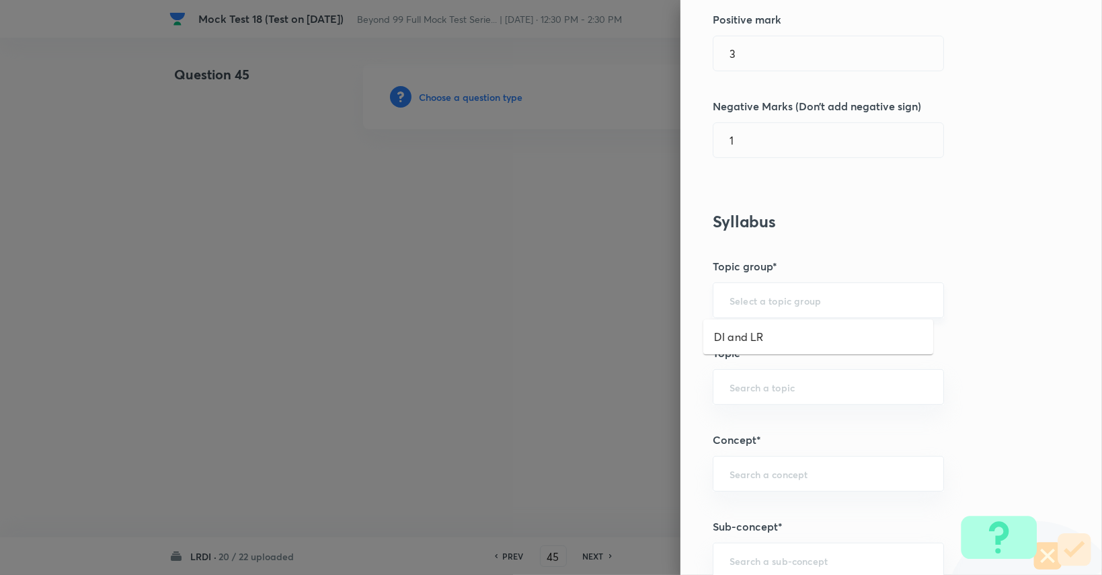
click at [788, 300] on input "text" at bounding box center [828, 300] width 198 height 13
click at [792, 331] on li "DI and LR" at bounding box center [818, 337] width 230 height 24
type input "DI and LR"
click at [792, 377] on div "​" at bounding box center [827, 387] width 231 height 36
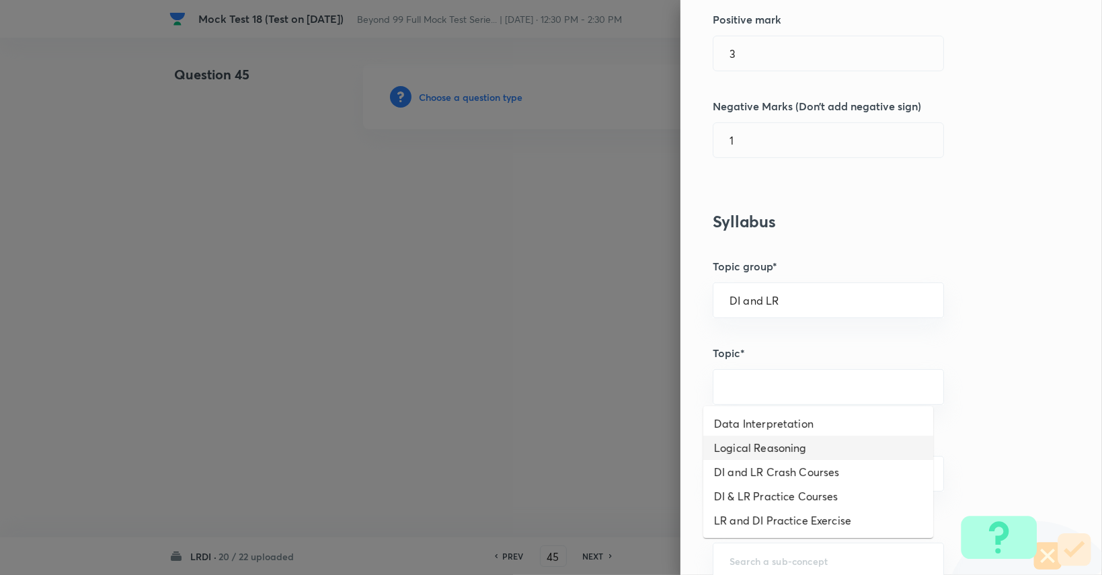
click at [758, 448] on li "Logical Reasoning" at bounding box center [818, 448] width 230 height 24
type input "Logical Reasoning"
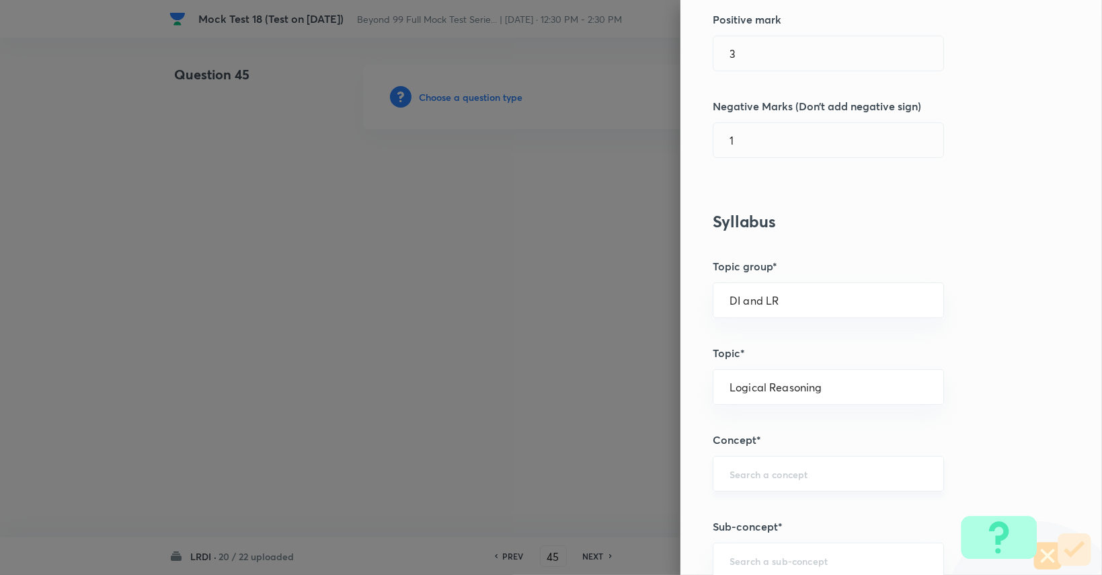
click at [758, 473] on input "text" at bounding box center [828, 473] width 198 height 13
click at [763, 505] on li "Quantitative Reasoning" at bounding box center [818, 509] width 230 height 24
type input "Quantitative Reasoning"
click at [761, 551] on div "​" at bounding box center [827, 560] width 231 height 36
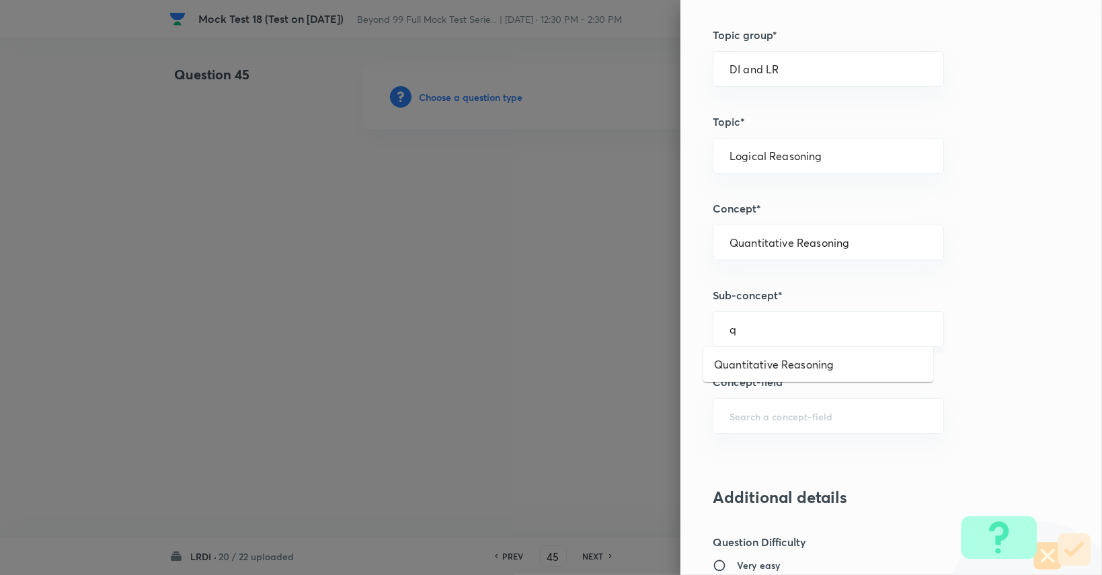
scroll to position [591, 0]
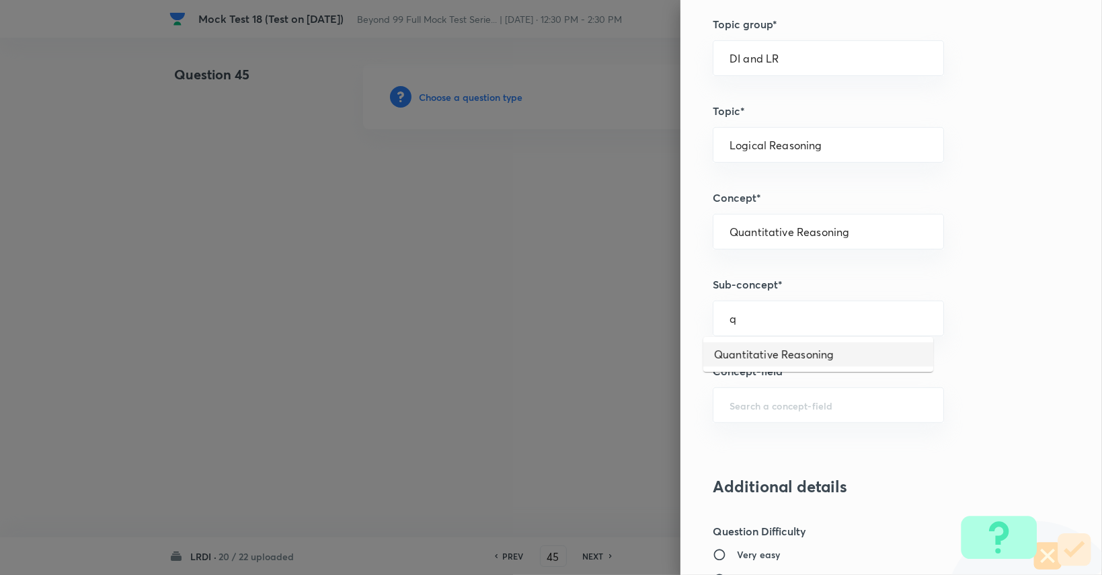
click at [782, 355] on li "Quantitative Reasoning" at bounding box center [818, 354] width 230 height 24
type input "Quantitative Reasoning"
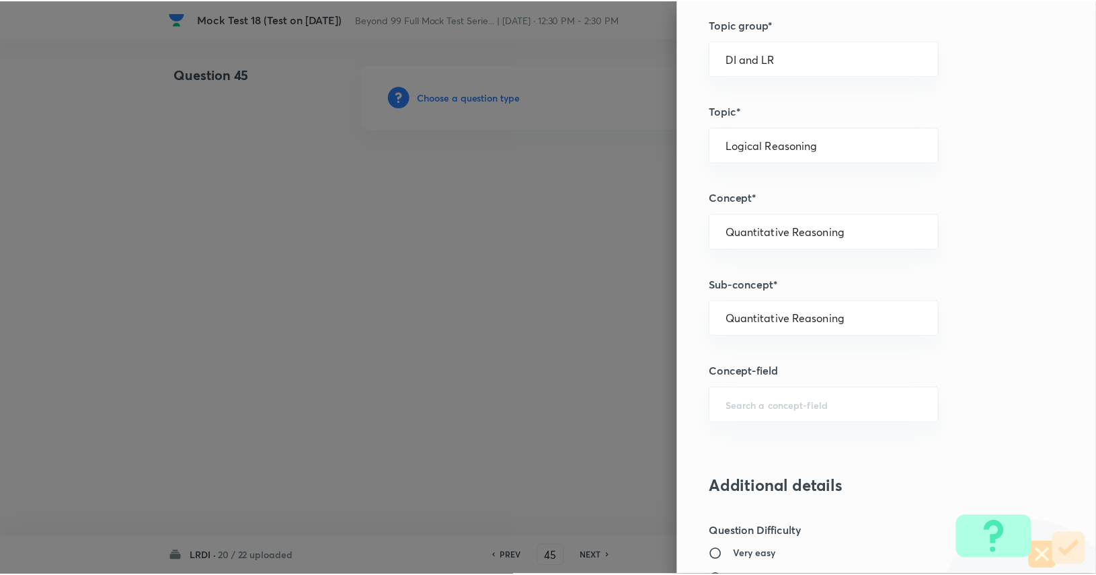
scroll to position [1255, 0]
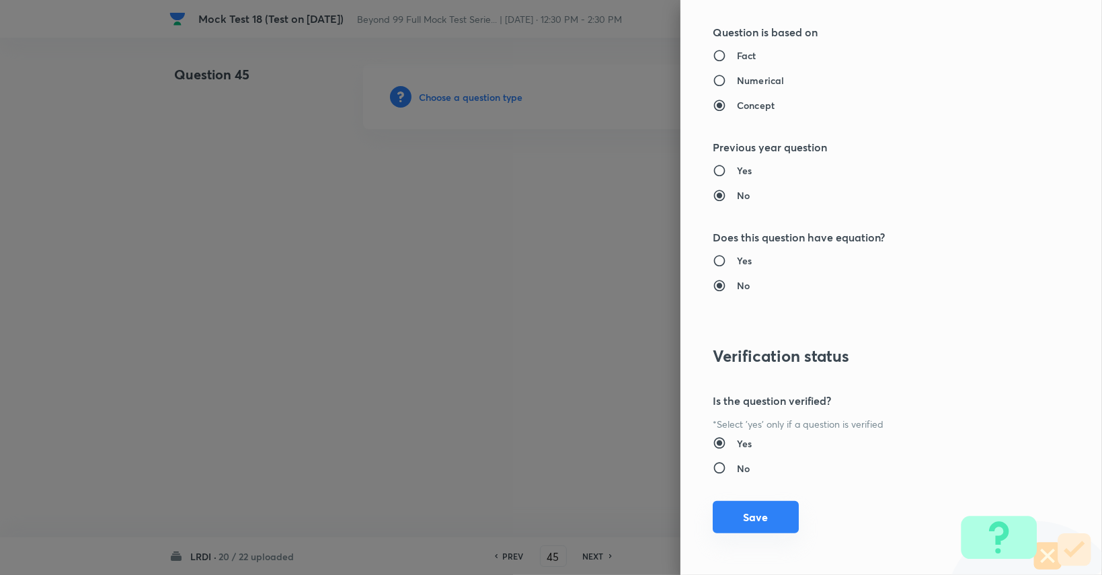
click at [753, 515] on button "Save" at bounding box center [755, 517] width 86 height 32
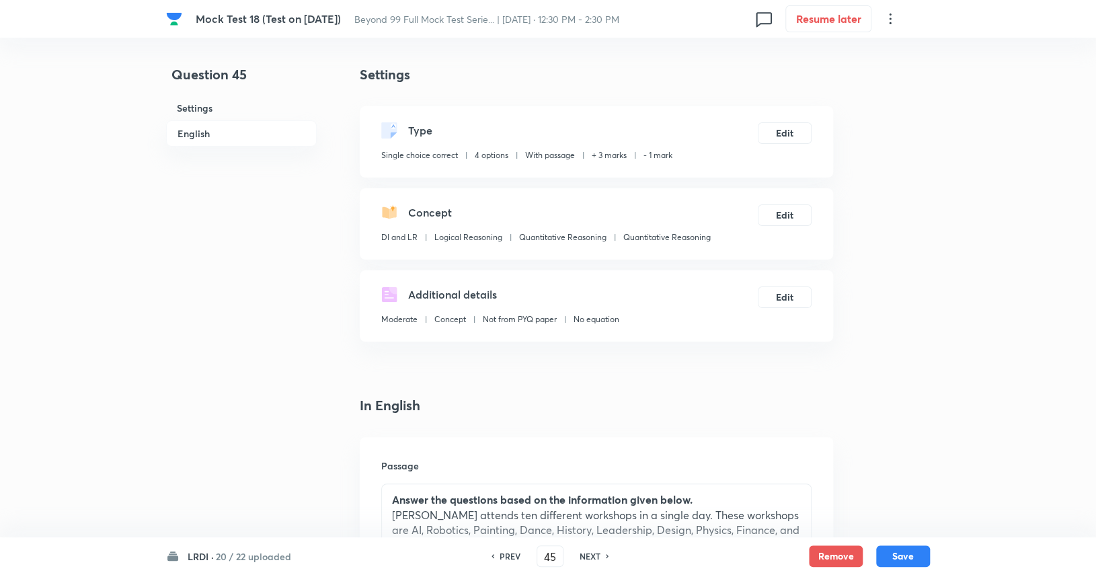
click at [759, 511] on p "[PERSON_NAME] attends ten different workshops in a single day. These workshops …" at bounding box center [596, 583] width 409 height 153
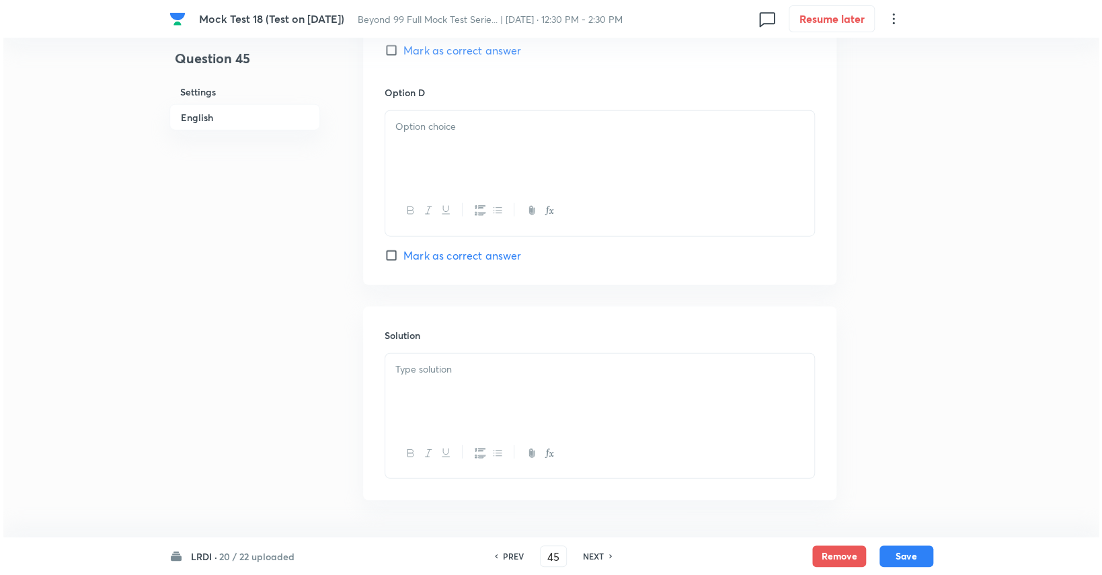
scroll to position [1658, 0]
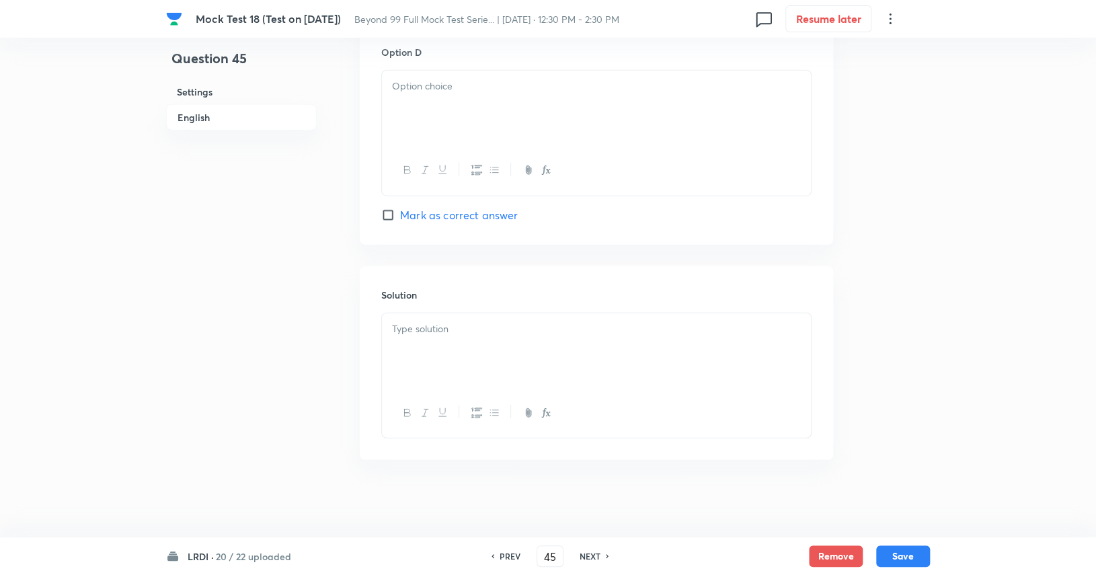
click at [693, 370] on div at bounding box center [596, 350] width 429 height 75
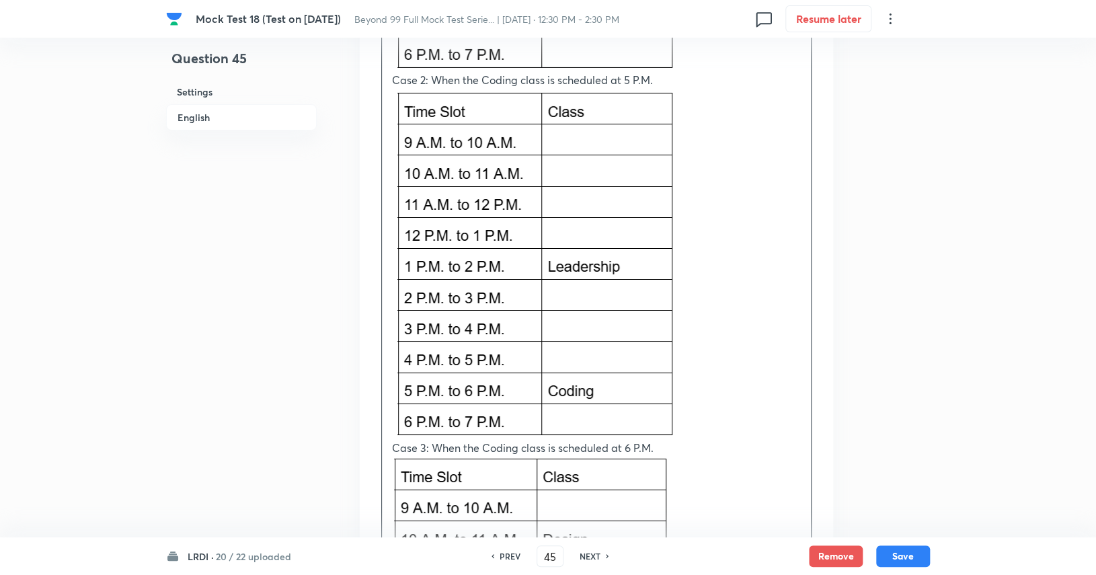
scroll to position [2409, 0]
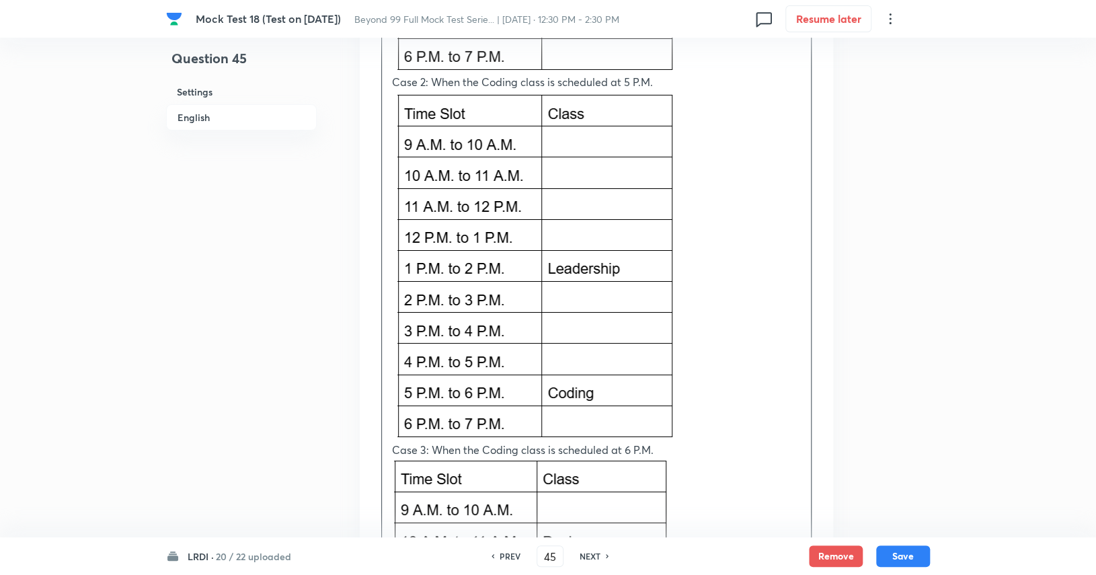
click at [698, 305] on p at bounding box center [596, 266] width 409 height 352
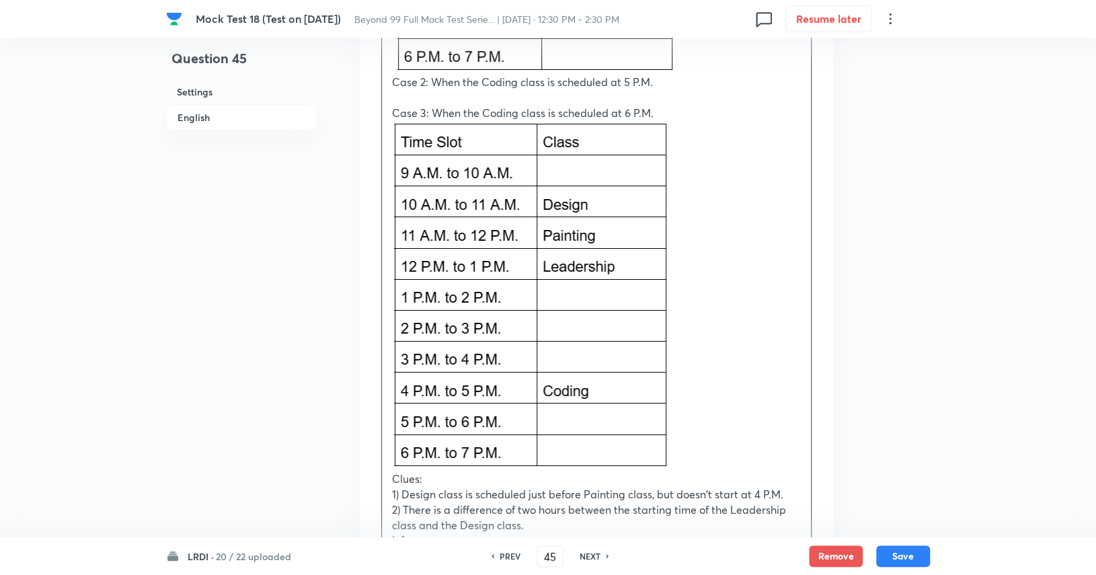
click at [556, 97] on p at bounding box center [596, 97] width 409 height 15
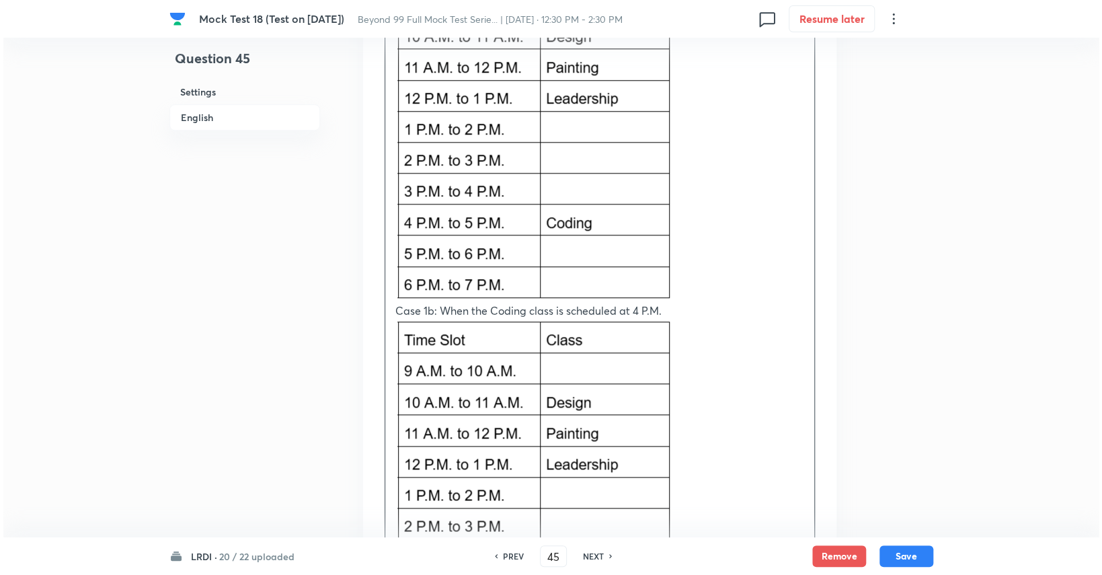
scroll to position [3464, 0]
click at [679, 119] on p at bounding box center [596, 127] width 409 height 351
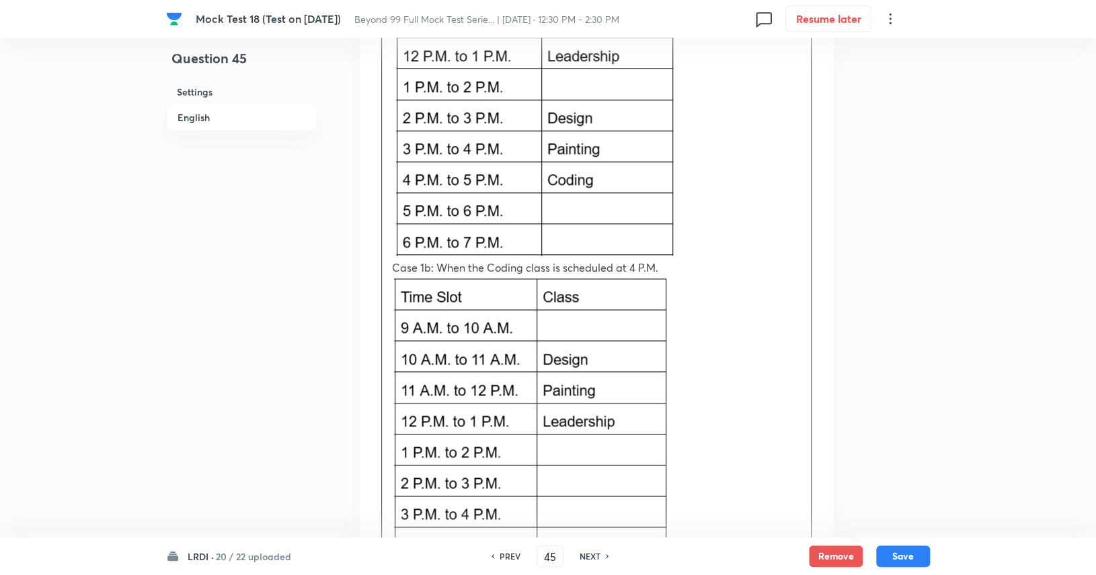
scroll to position [3635, 0]
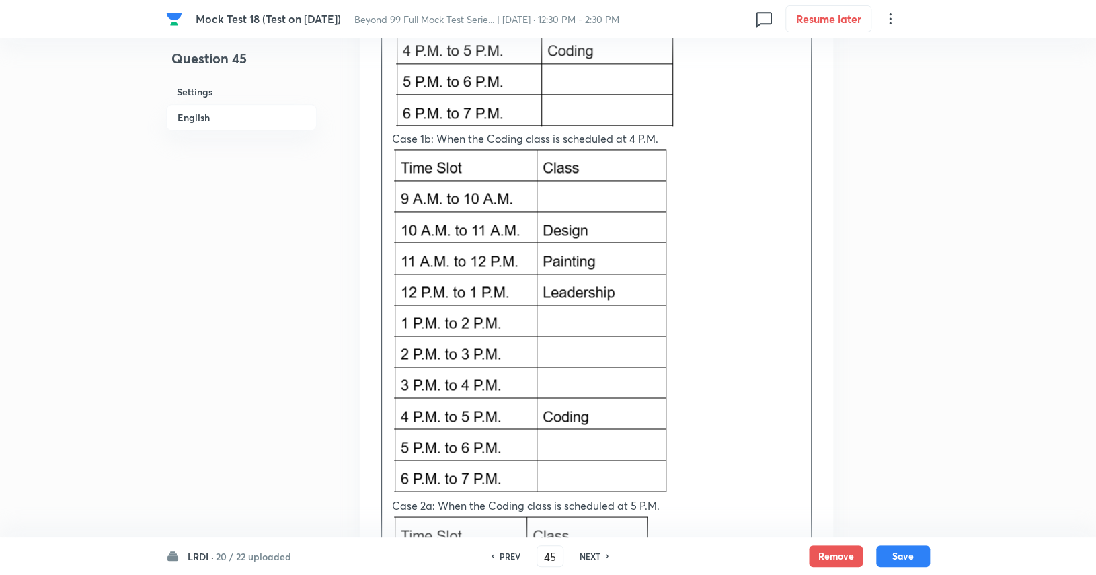
click at [670, 178] on p at bounding box center [596, 322] width 409 height 351
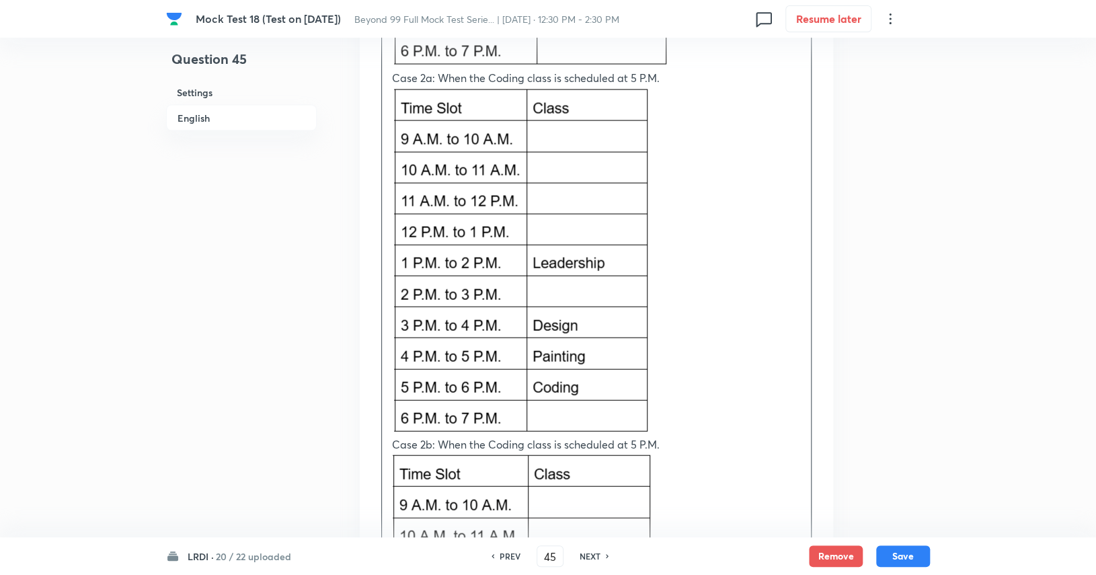
scroll to position [4062, 0]
click at [693, 147] on p at bounding box center [596, 261] width 409 height 352
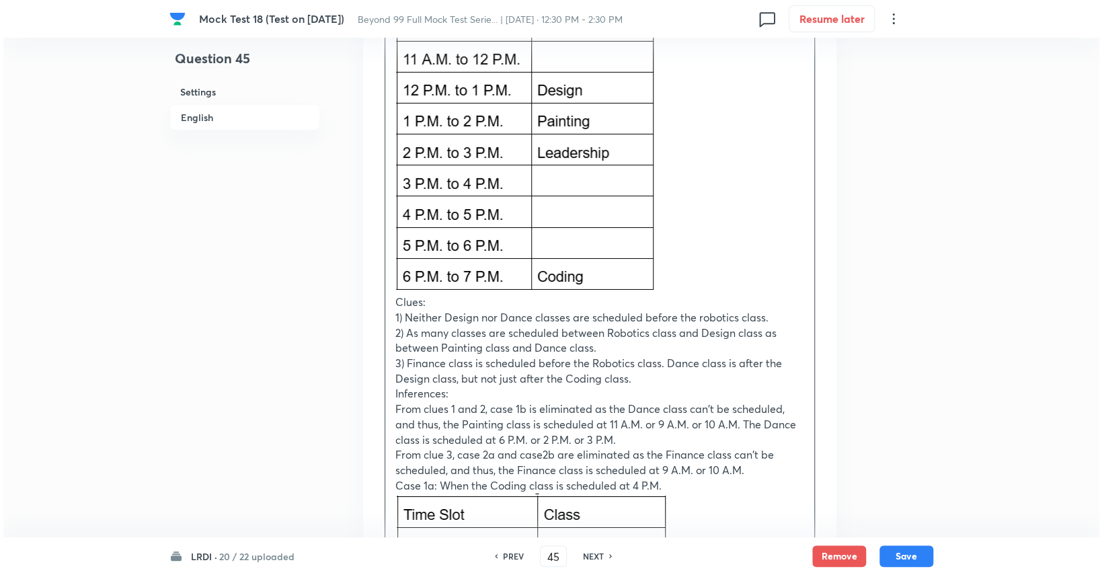
scroll to position [4933, 0]
click at [714, 130] on p at bounding box center [596, 119] width 409 height 349
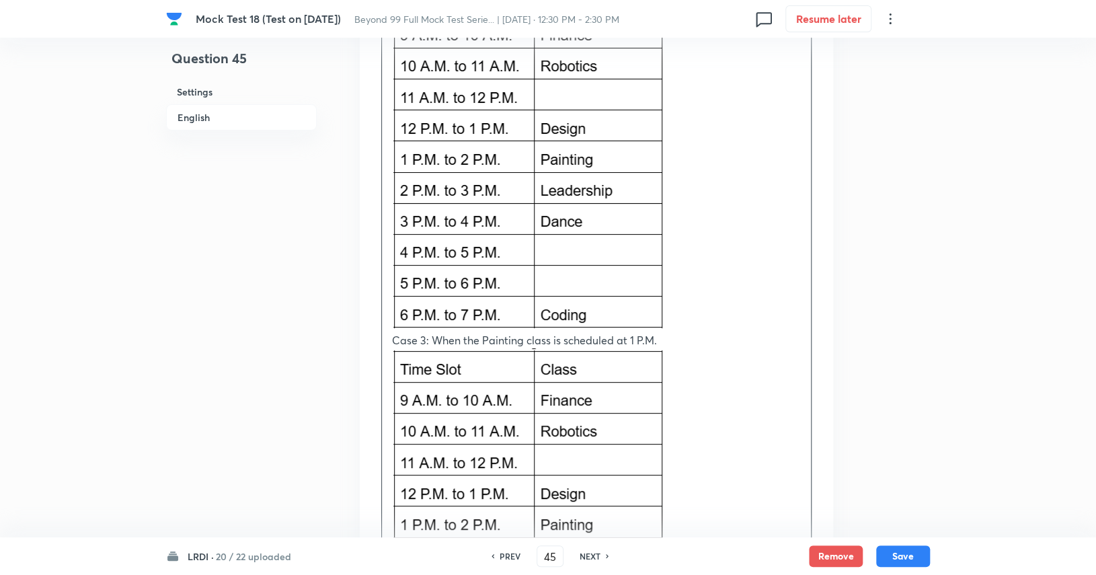
scroll to position [5438, 0]
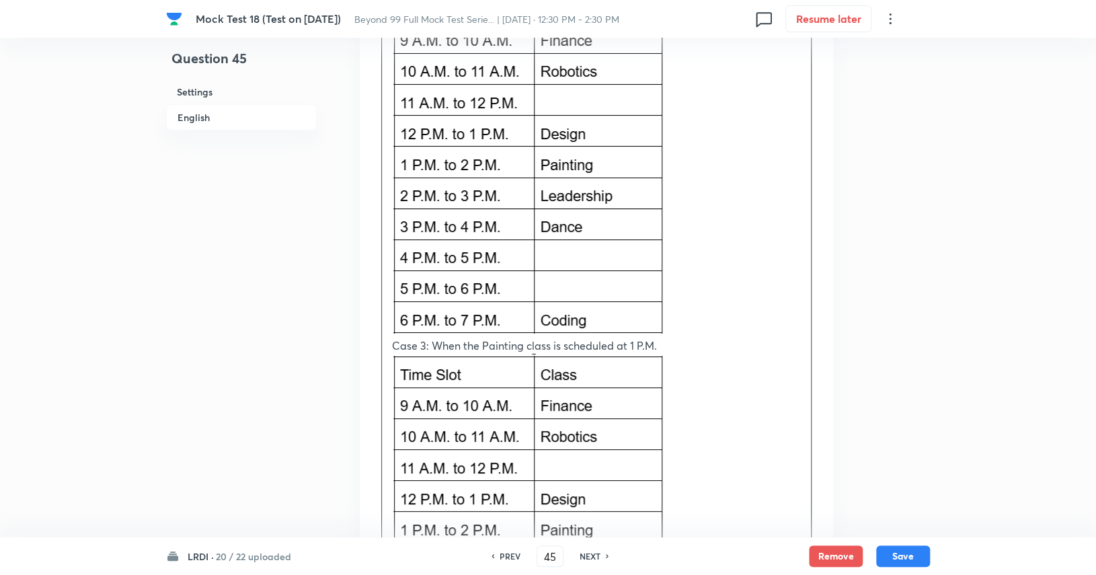
click at [649, 153] on img at bounding box center [530, 162] width 277 height 346
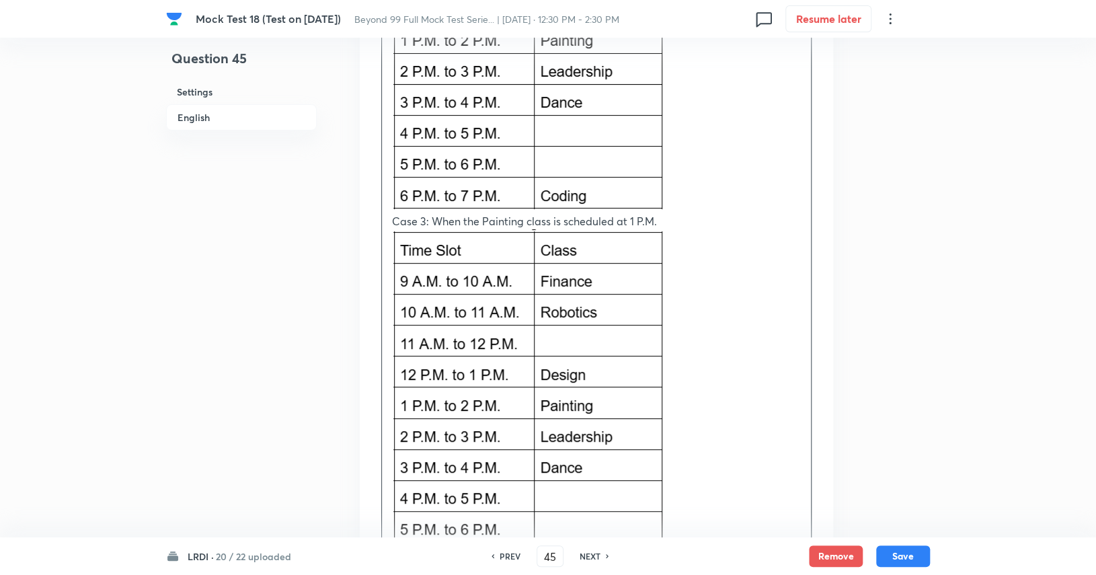
scroll to position [5616, 0]
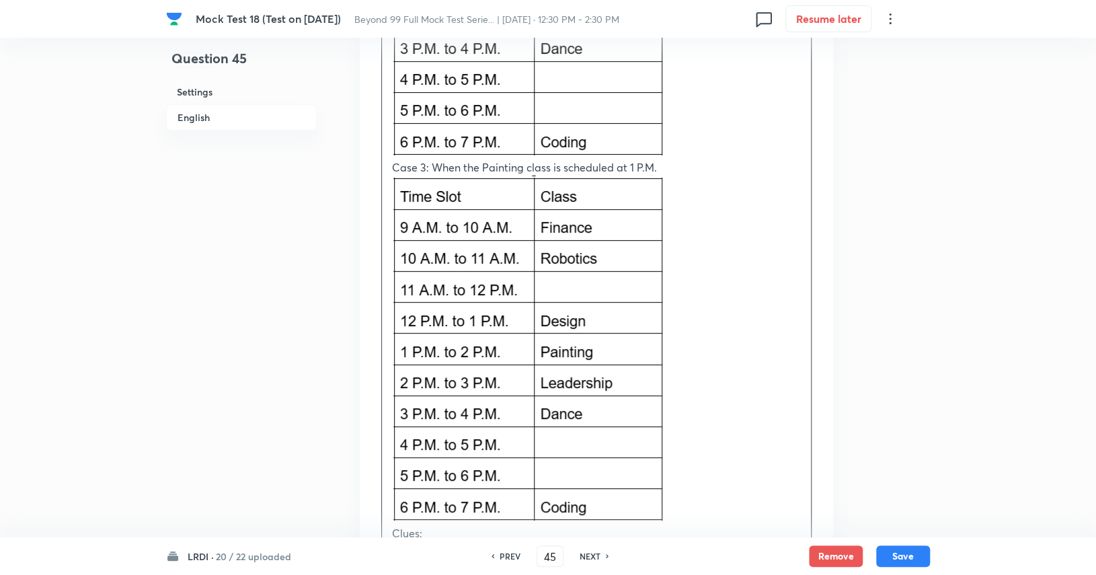
click at [715, 311] on p at bounding box center [596, 350] width 409 height 350
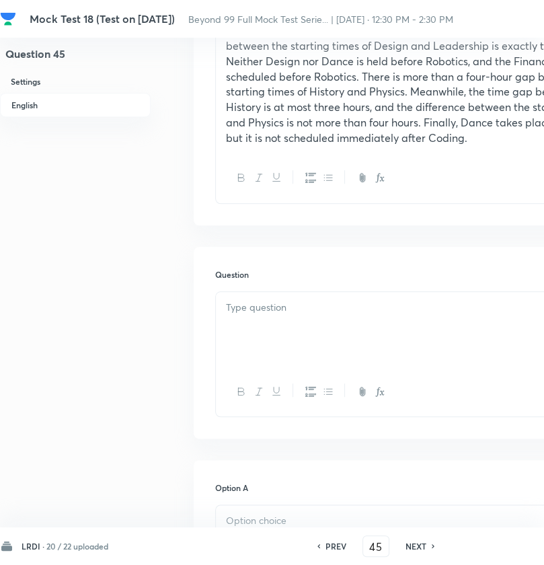
scroll to position [588, 0]
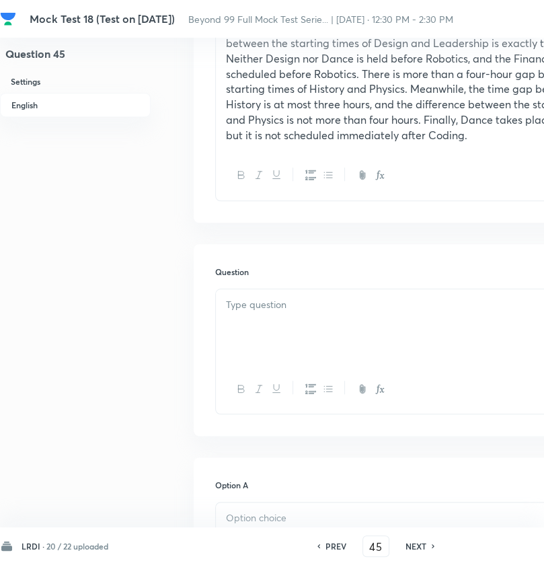
click at [339, 339] on div at bounding box center [430, 326] width 429 height 75
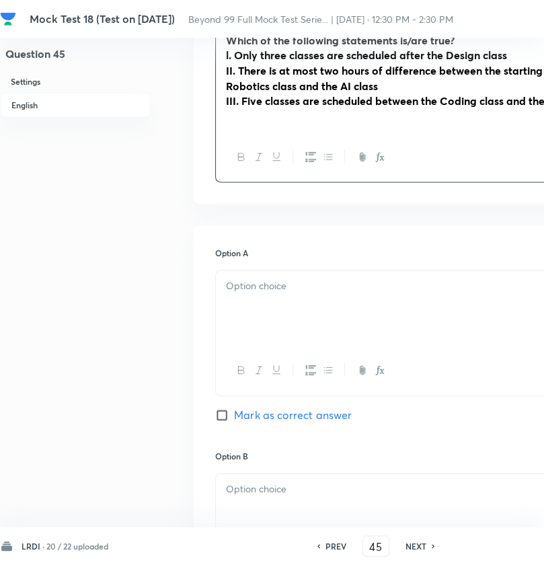
scroll to position [858, 0]
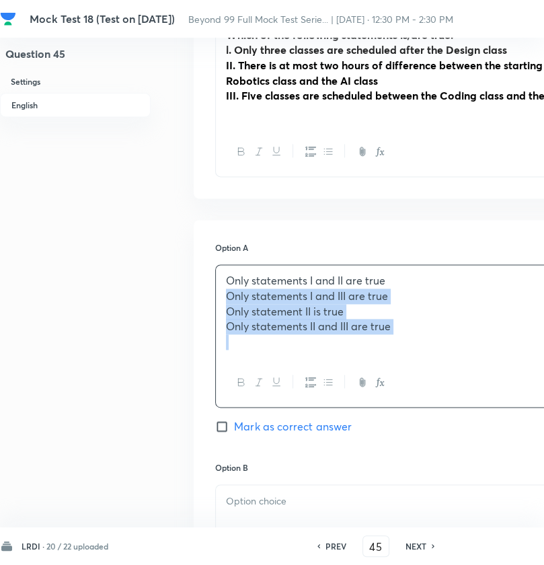
drag, startPoint x: 420, startPoint y: 337, endPoint x: 196, endPoint y: 294, distance: 227.9
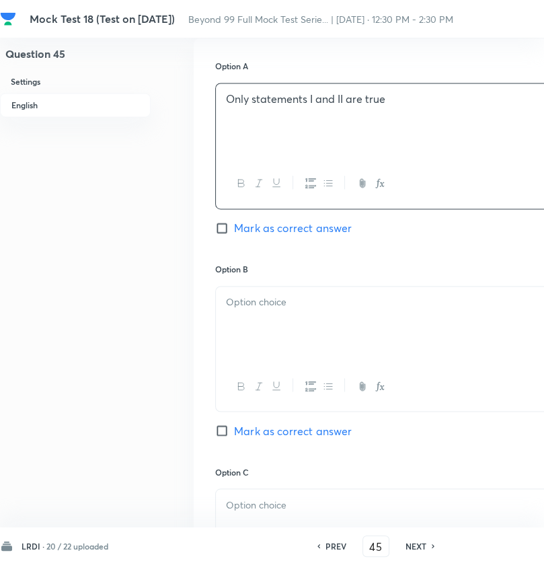
scroll to position [1040, 0]
click at [344, 340] on div at bounding box center [430, 323] width 429 height 75
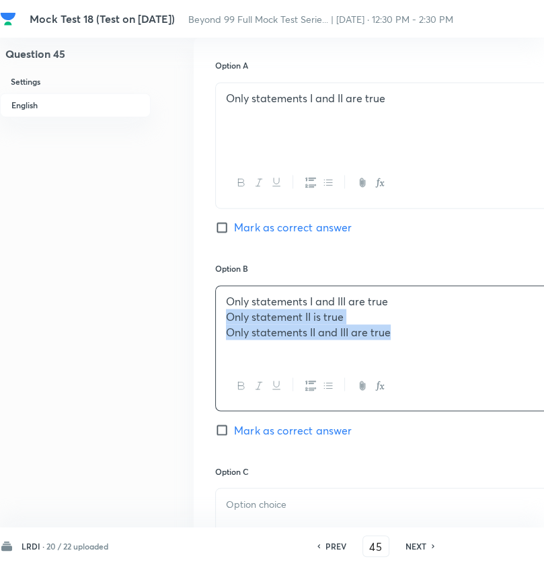
drag, startPoint x: 409, startPoint y: 330, endPoint x: 212, endPoint y: 317, distance: 197.4
click at [212, 317] on div "Option A Only statements I and II are true Mark as correct answer Option B Only…" at bounding box center [430, 451] width 473 height 827
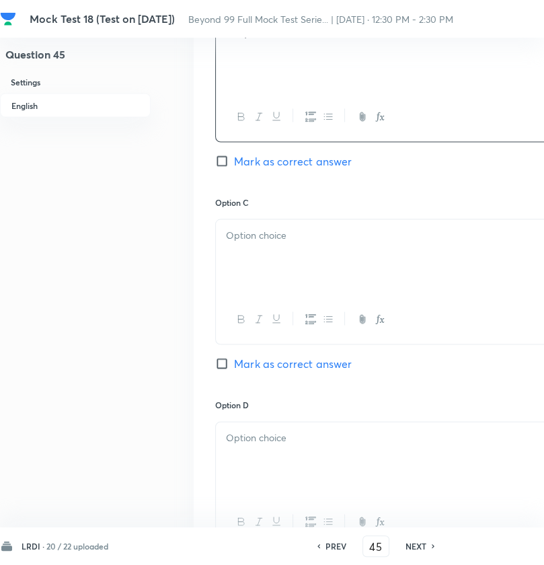
scroll to position [1323, 0]
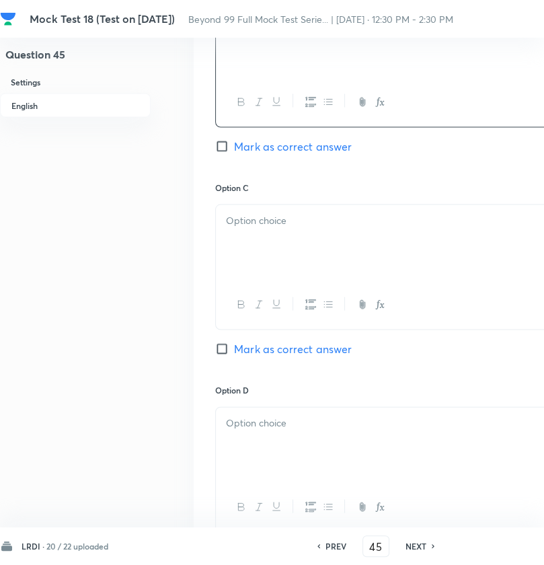
click at [332, 236] on div at bounding box center [430, 241] width 429 height 75
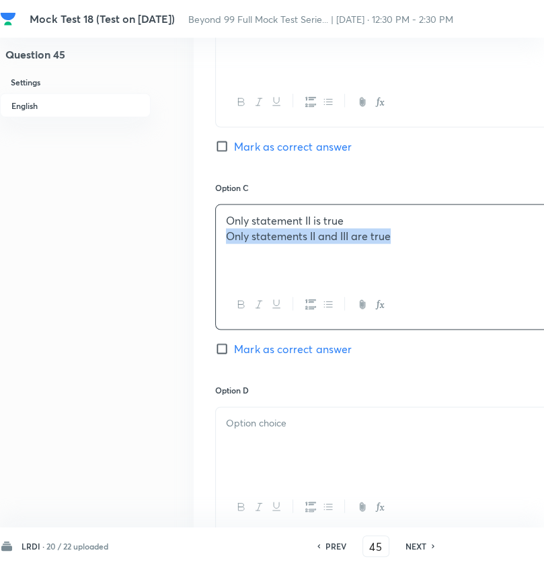
drag, startPoint x: 417, startPoint y: 235, endPoint x: 202, endPoint y: 247, distance: 214.7
click at [202, 247] on div "Option A Only statements I and II are true Mark as correct answer Option B Only…" at bounding box center [430, 167] width 473 height 827
click at [284, 429] on div at bounding box center [430, 444] width 429 height 75
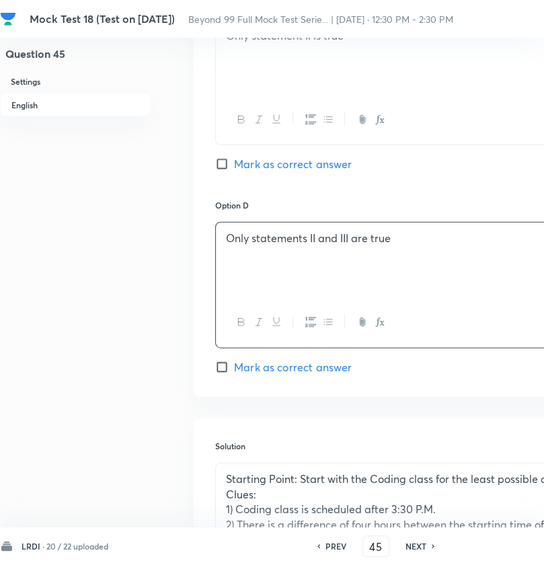
scroll to position [1512, 0]
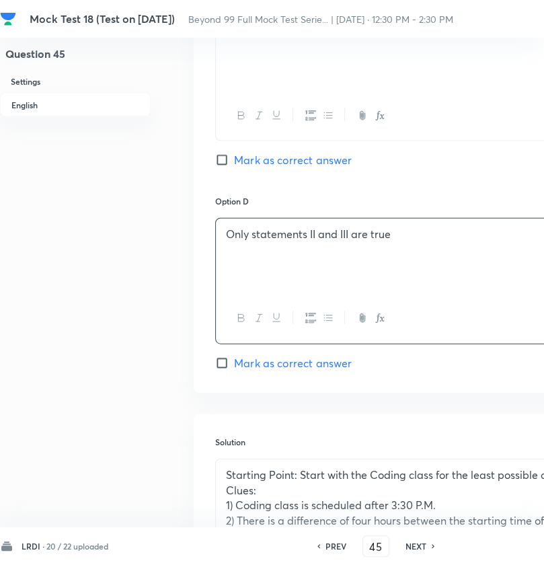
click at [301, 362] on span "Mark as correct answer" at bounding box center [293, 363] width 118 height 16
click at [234, 362] on input "Mark as correct answer" at bounding box center [224, 362] width 19 height 13
checkbox input "true"
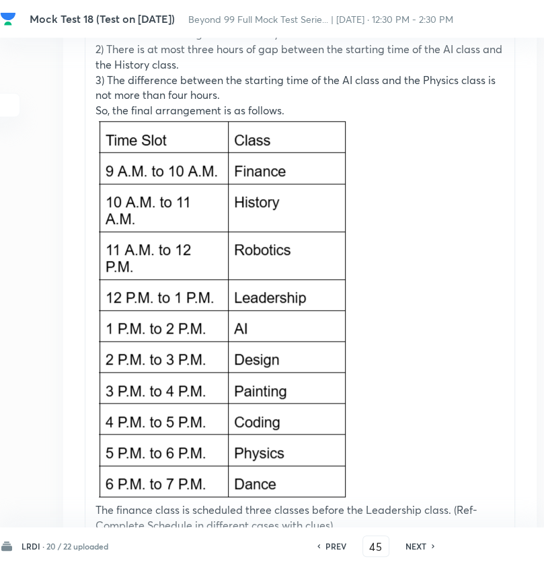
scroll to position [6328, 130]
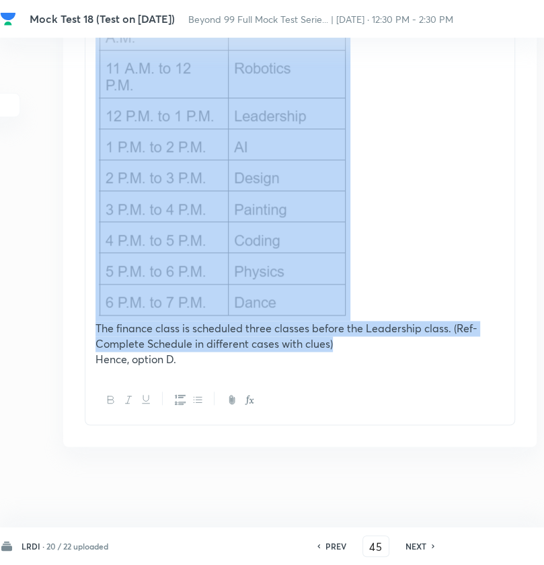
drag, startPoint x: 363, startPoint y: 344, endPoint x: 70, endPoint y: 317, distance: 294.3
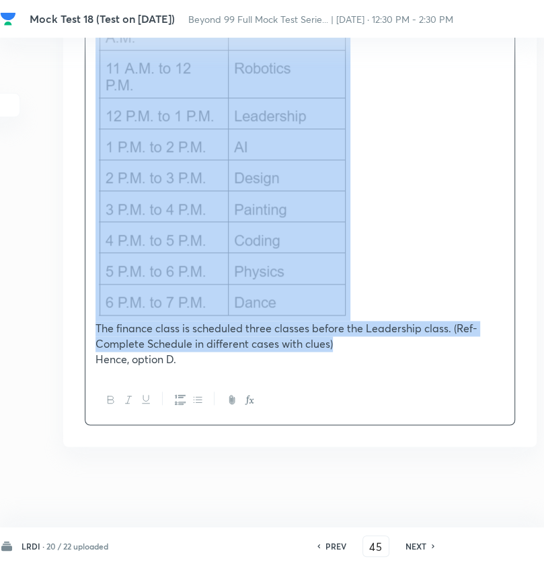
click at [126, 324] on p "The finance class is scheduled three classes before the Leadership class. (Ref-…" at bounding box center [299, 336] width 409 height 30
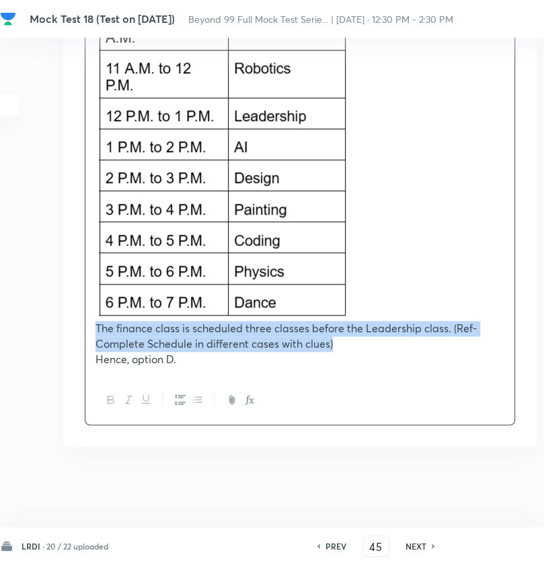
drag, startPoint x: 94, startPoint y: 327, endPoint x: 383, endPoint y: 345, distance: 289.6
click at [383, 345] on p "The finance class is scheduled three classes before the Leadership class. (Ref-…" at bounding box center [299, 336] width 409 height 30
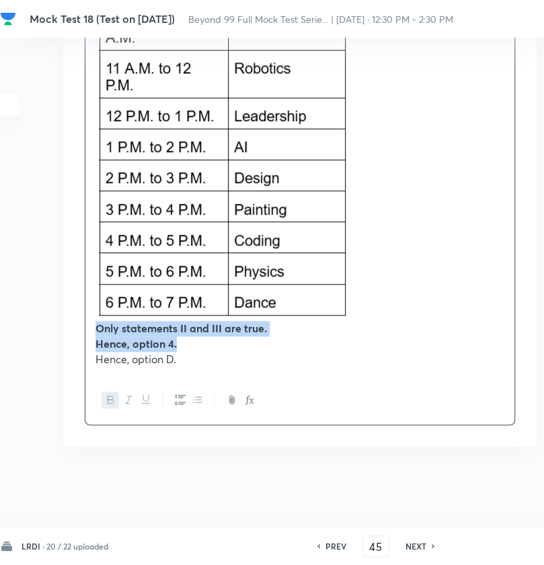
drag, startPoint x: 199, startPoint y: 339, endPoint x: 85, endPoint y: 334, distance: 114.4
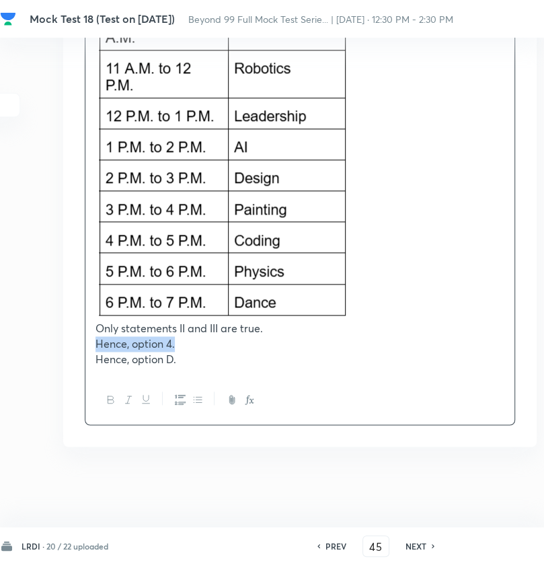
drag, startPoint x: 183, startPoint y: 341, endPoint x: 55, endPoint y: 341, distance: 128.4
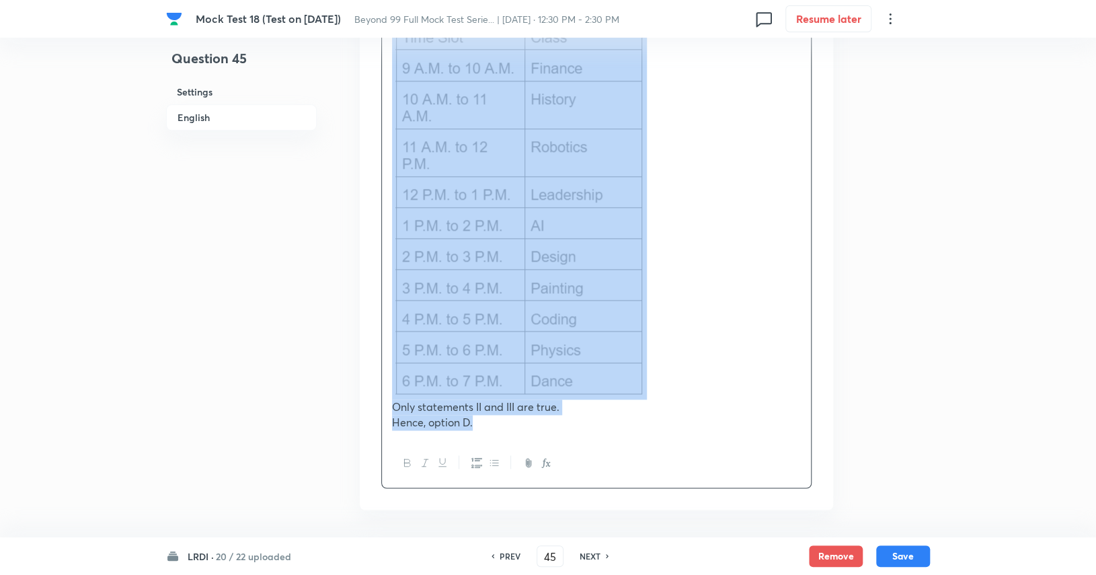
scroll to position [6336, 0]
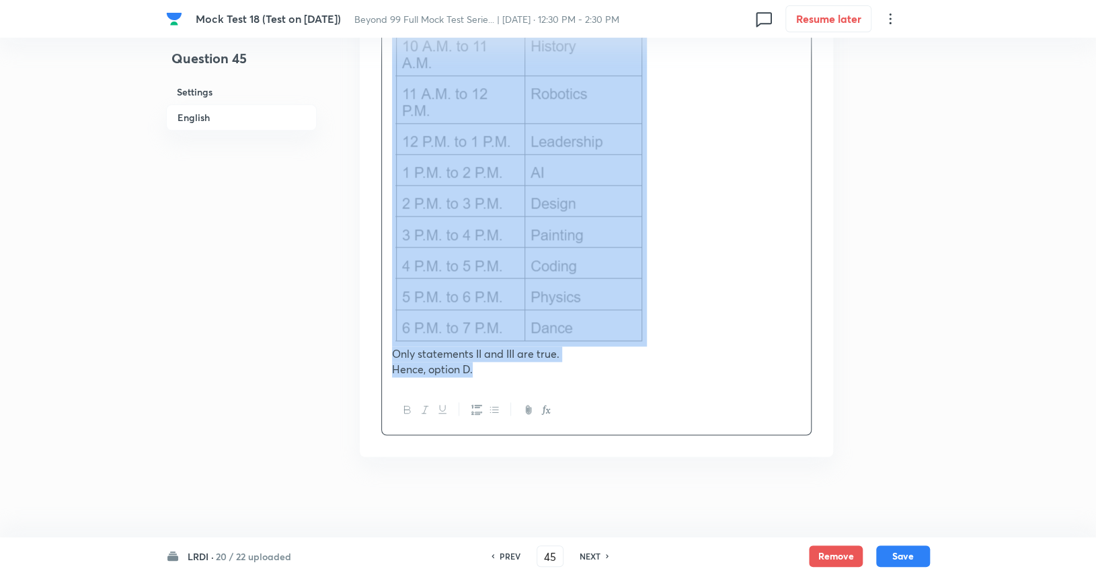
drag, startPoint x: 391, startPoint y: 70, endPoint x: 632, endPoint y: 531, distance: 520.1
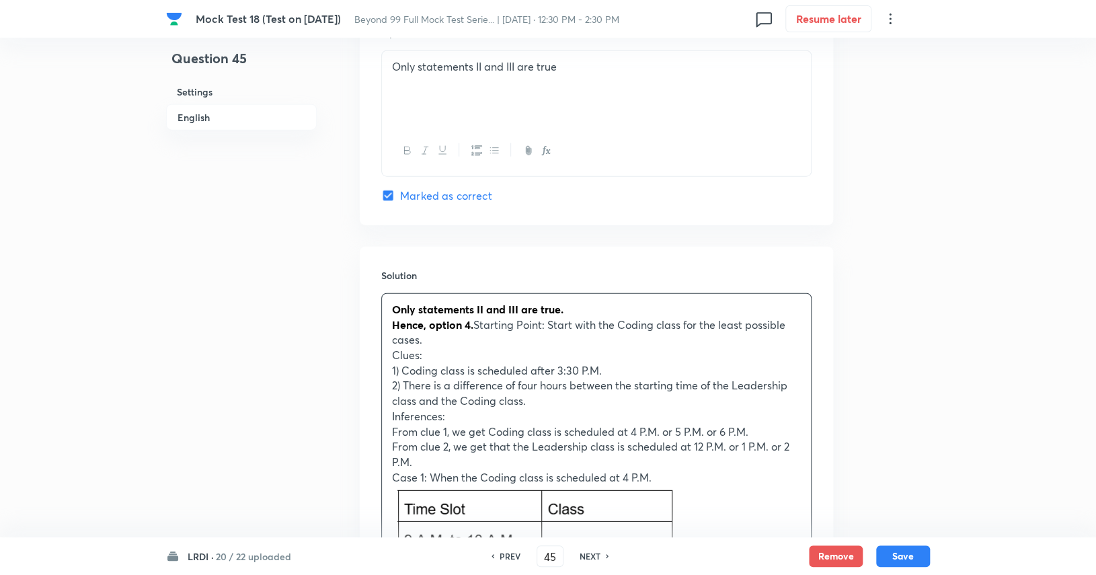
scroll to position [1710, 0]
drag, startPoint x: 473, startPoint y: 321, endPoint x: 376, endPoint y: 302, distance: 99.3
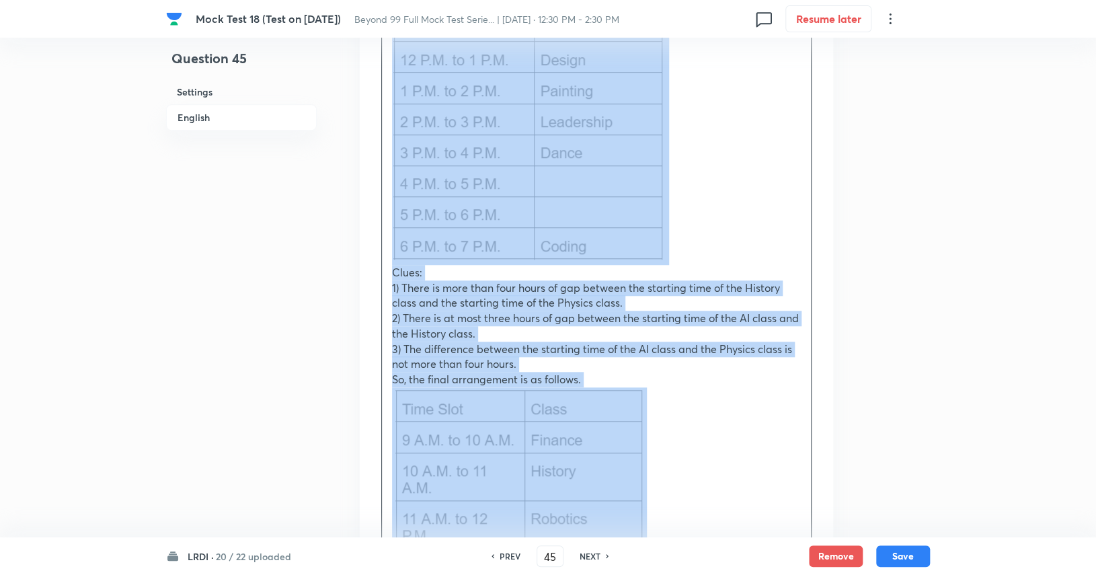
scroll to position [6336, 0]
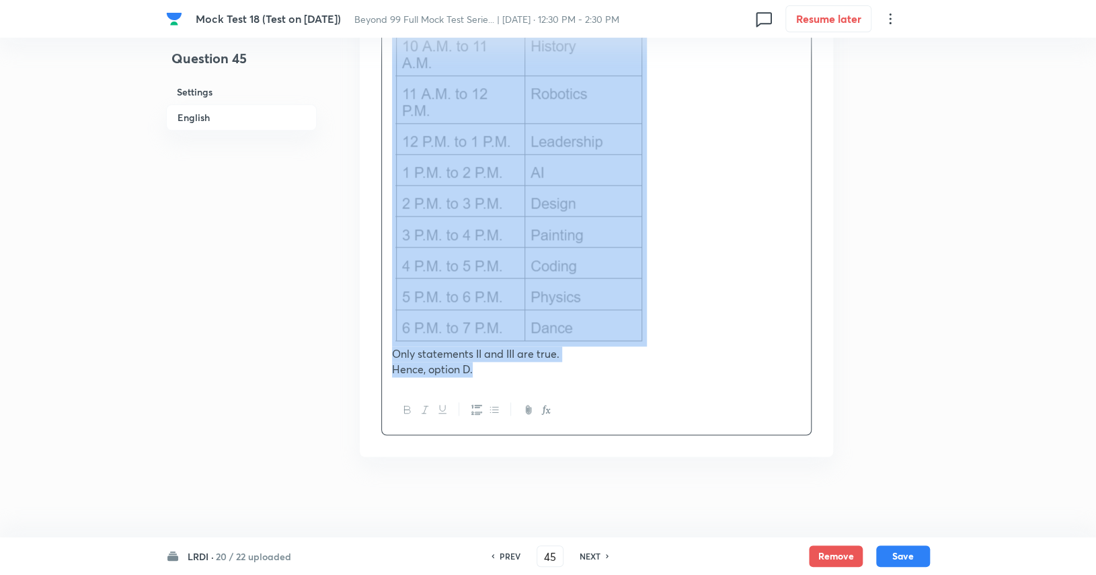
drag, startPoint x: 393, startPoint y: 319, endPoint x: 618, endPoint y: 596, distance: 357.3
copy div "Starting Point: Start with the Coding class for the least possible cases. Clues…"
click at [899, 548] on button "Save" at bounding box center [903, 555] width 54 height 22
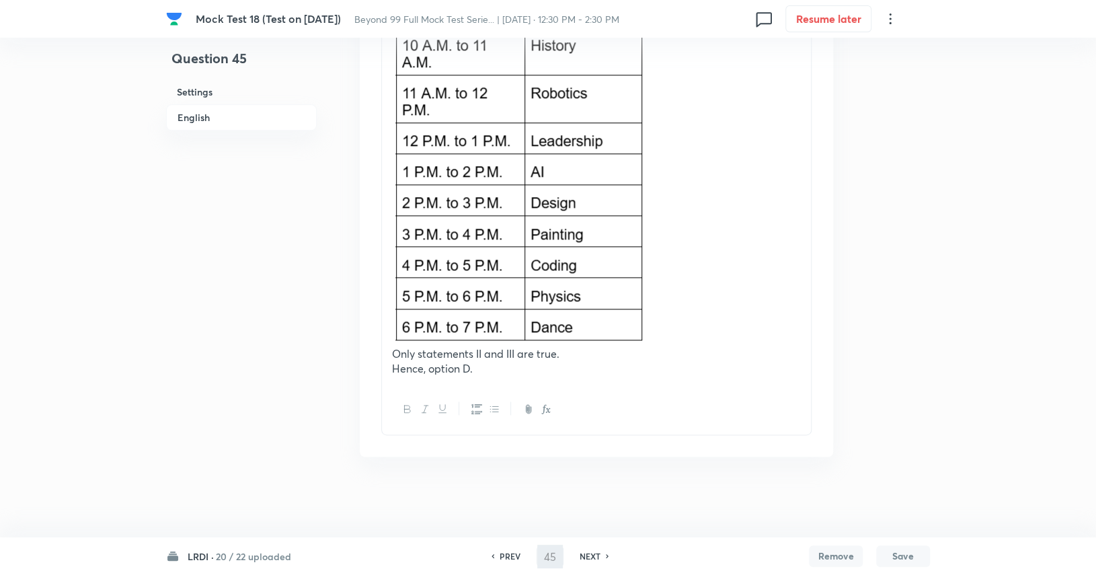
type input "46"
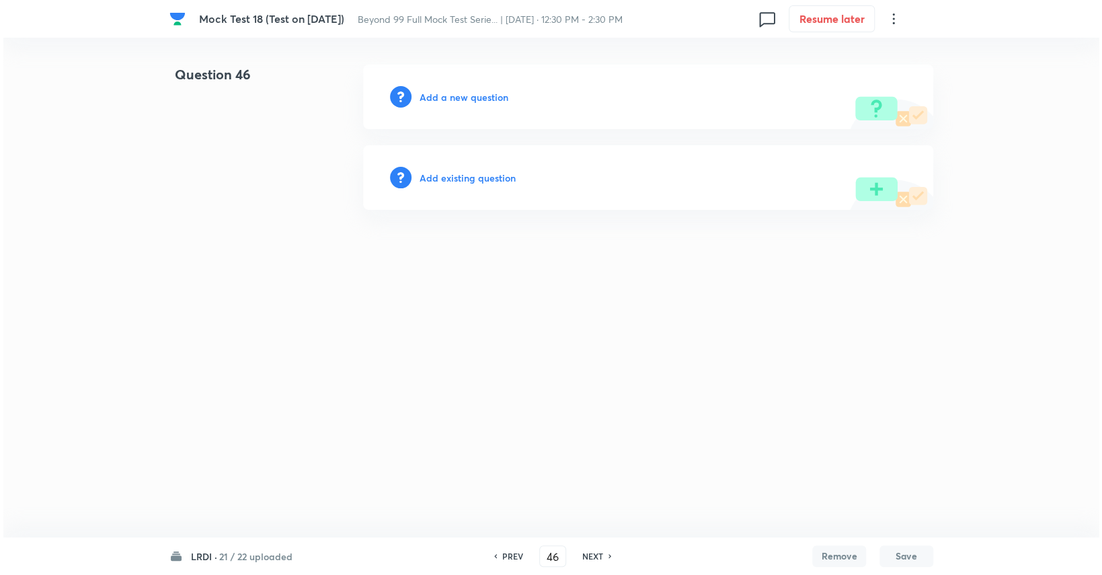
scroll to position [0, 0]
click at [494, 92] on h6 "Add a new question" at bounding box center [463, 97] width 89 height 14
click at [494, 92] on h6 "Choose a question type" at bounding box center [471, 97] width 104 height 14
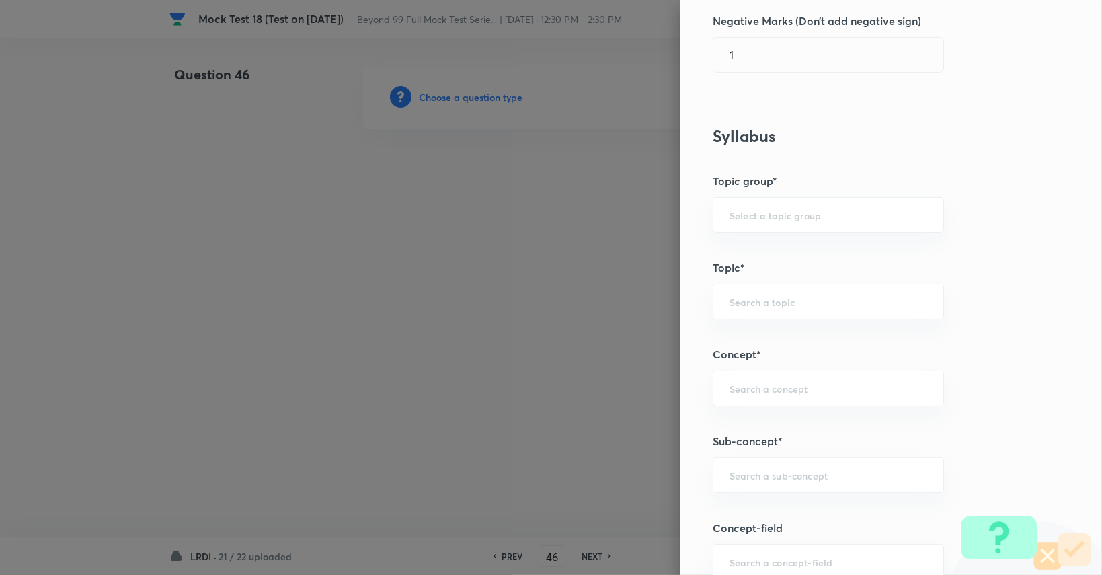
scroll to position [442, 0]
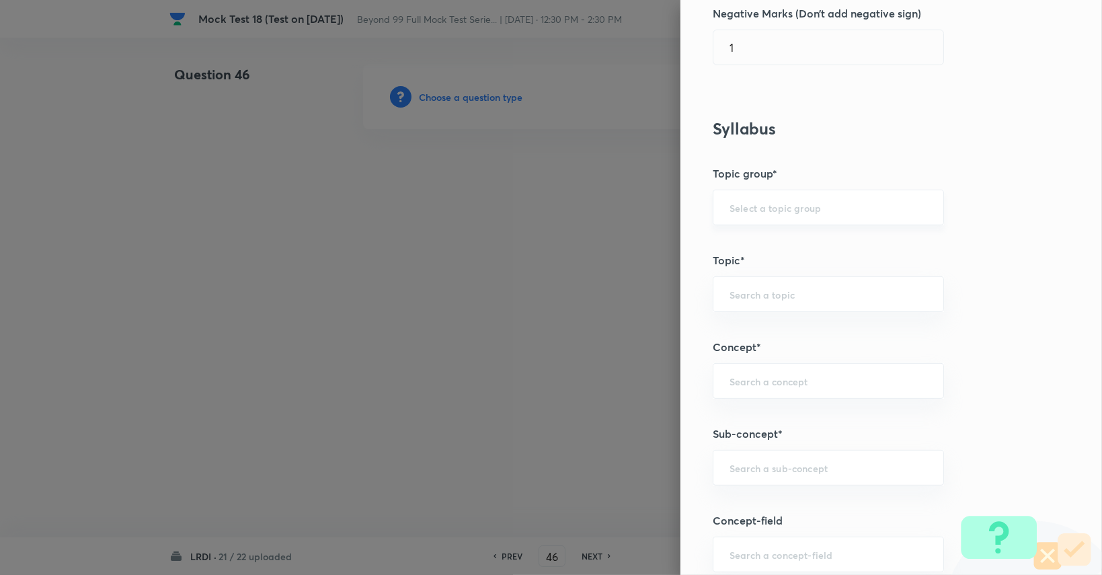
click at [791, 208] on input "text" at bounding box center [828, 207] width 198 height 13
click at [788, 226] on ul "DI and LR" at bounding box center [818, 243] width 230 height 35
click at [788, 235] on li "DI and LR" at bounding box center [818, 244] width 230 height 24
type input "DI and LR"
click at [774, 296] on input "text" at bounding box center [828, 294] width 198 height 13
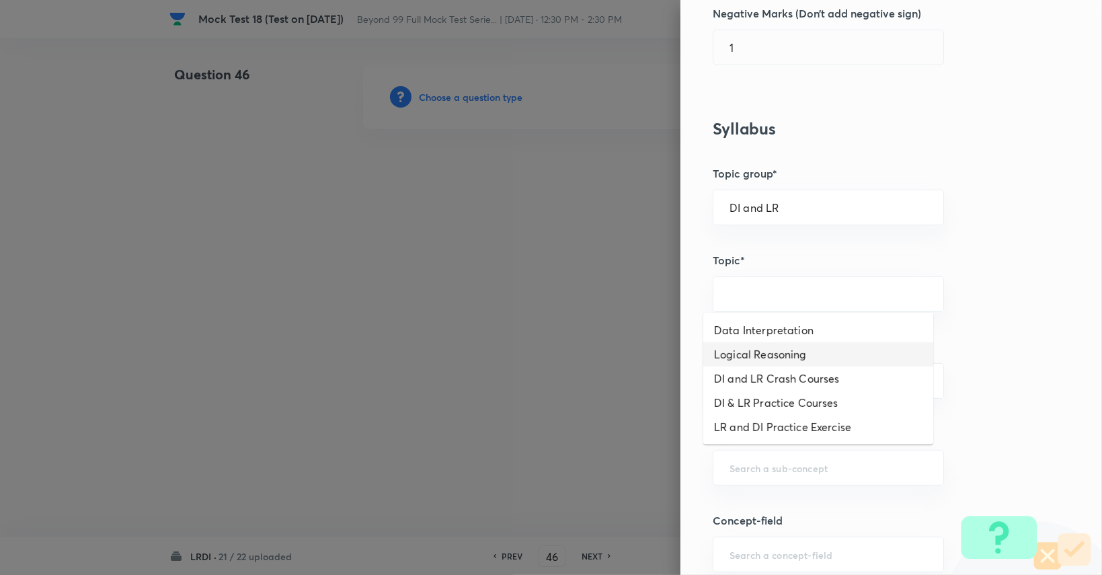
click at [780, 351] on li "Logical Reasoning" at bounding box center [818, 354] width 230 height 24
type input "Logical Reasoning"
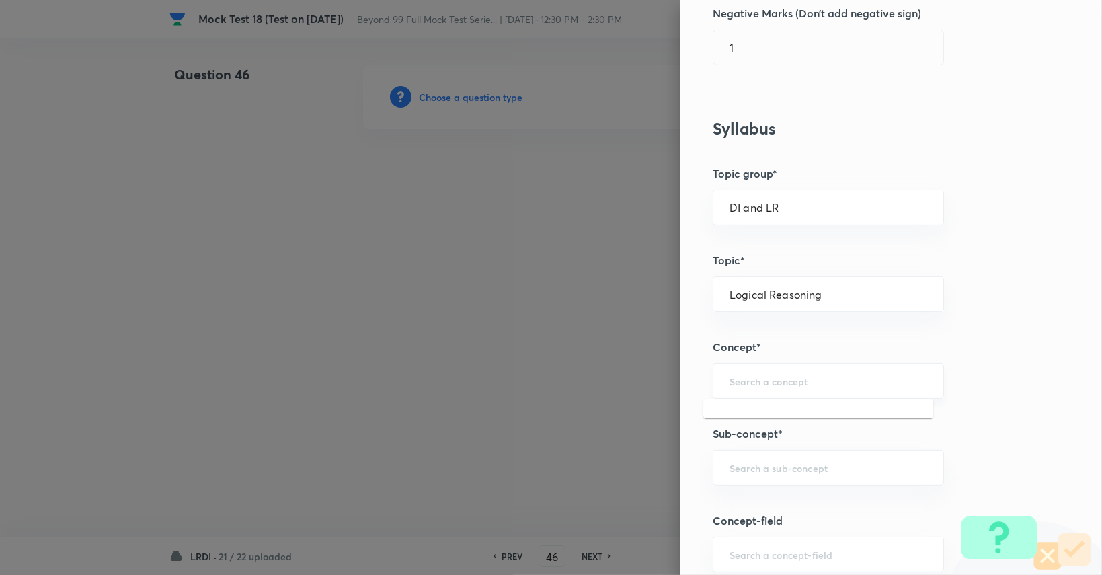
click at [780, 376] on input "text" at bounding box center [828, 380] width 198 height 13
click at [777, 417] on li "Quantitative Reasoning" at bounding box center [818, 417] width 230 height 24
type input "Quantitative Reasoning"
click at [780, 443] on div "Question settings Question type* Single choice correct Number of options* 2 3 4…" at bounding box center [890, 287] width 421 height 575
click at [777, 468] on input "text" at bounding box center [828, 467] width 198 height 13
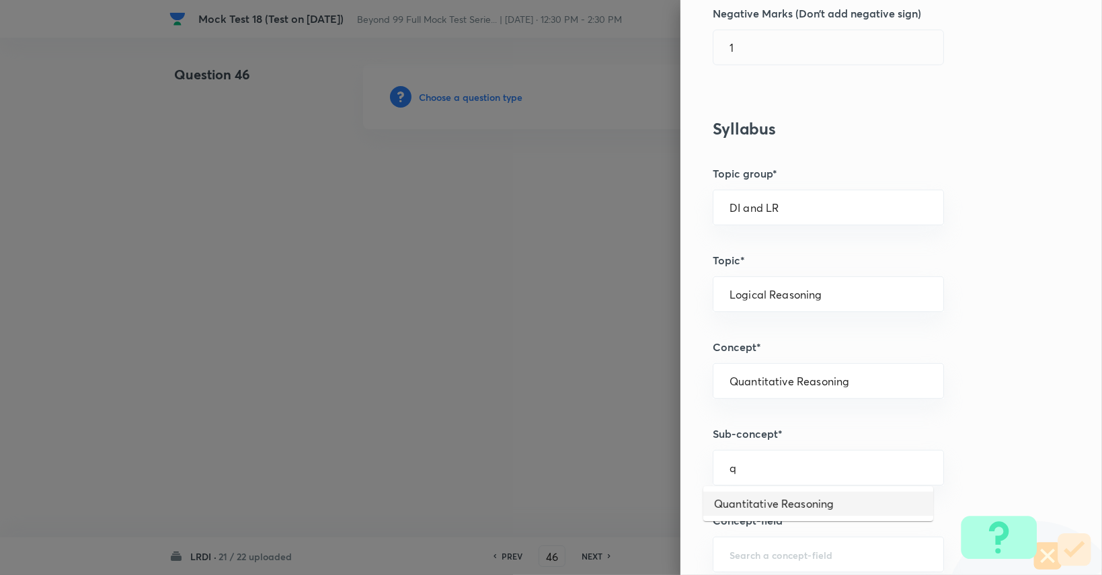
click at [780, 499] on li "Quantitative Reasoning" at bounding box center [818, 503] width 230 height 24
type input "Quantitative Reasoning"
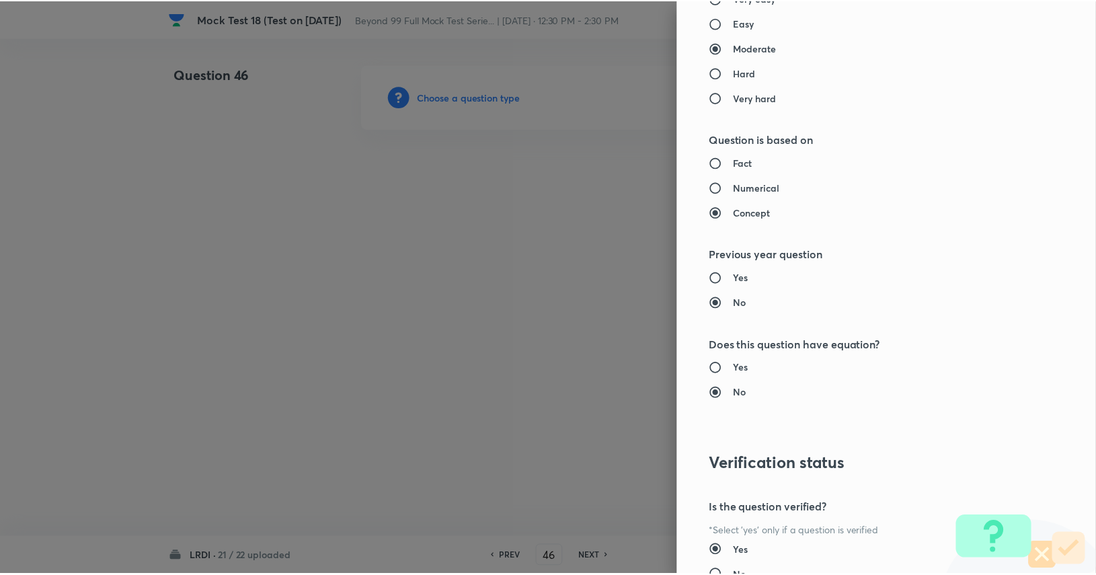
scroll to position [1255, 0]
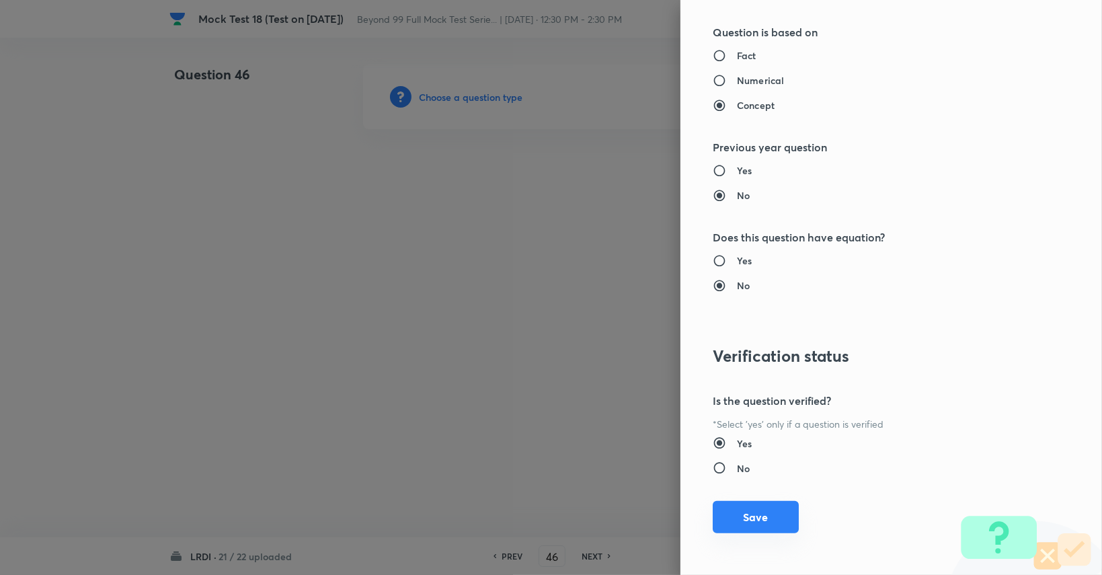
click at [740, 520] on button "Save" at bounding box center [755, 517] width 86 height 32
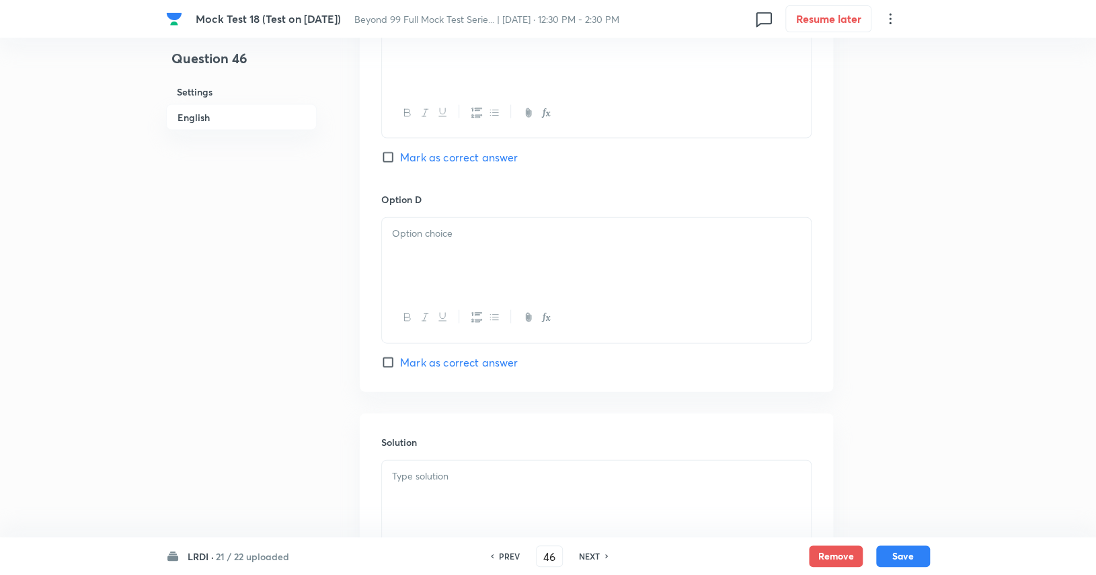
scroll to position [1658, 0]
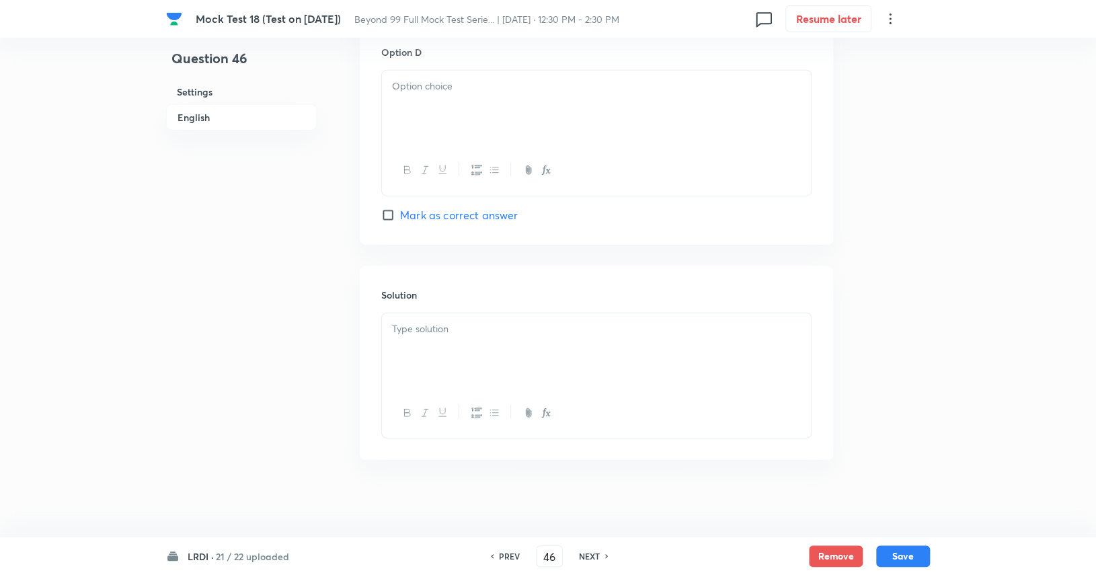
click at [577, 365] on div at bounding box center [596, 350] width 429 height 75
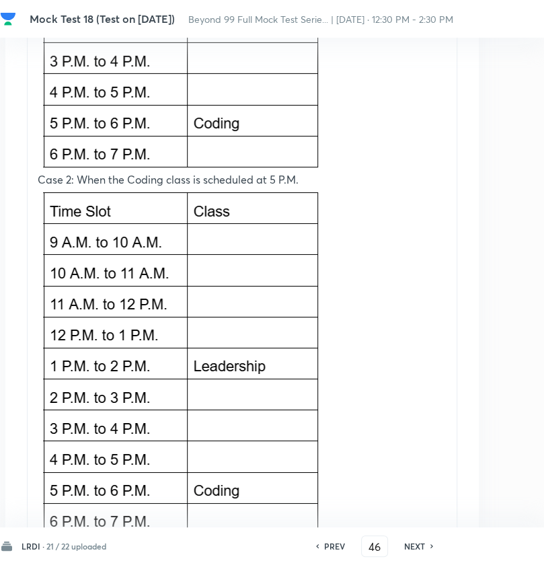
scroll to position [2279, 188]
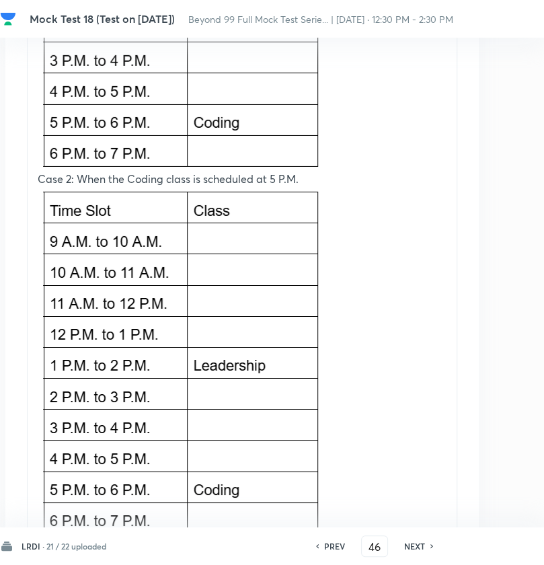
drag, startPoint x: 352, startPoint y: 303, endPoint x: 148, endPoint y: 315, distance: 204.0
click at [148, 315] on p at bounding box center [242, 363] width 409 height 352
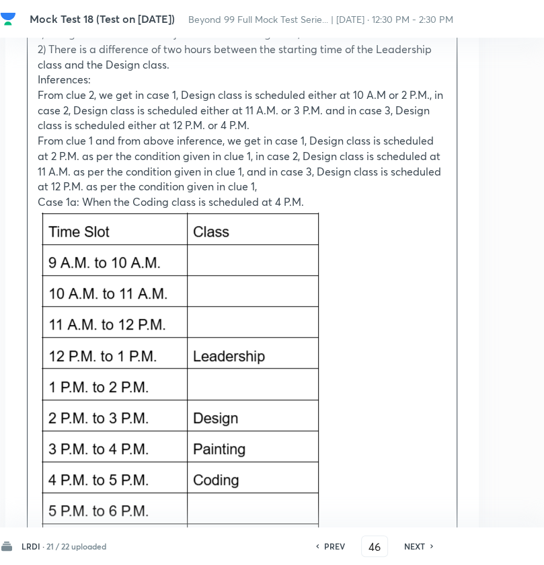
scroll to position [3174, 188]
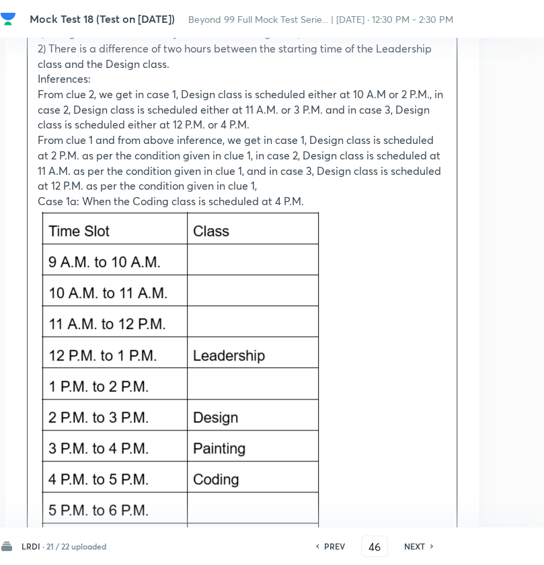
drag, startPoint x: 383, startPoint y: 325, endPoint x: 151, endPoint y: 335, distance: 232.1
click at [151, 335] on p at bounding box center [242, 384] width 409 height 351
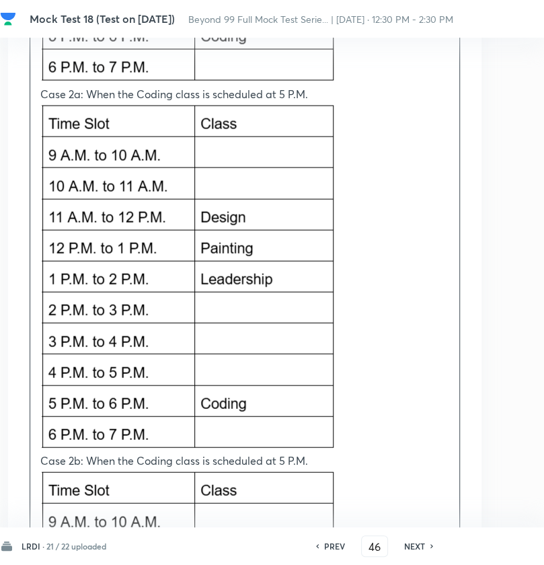
scroll to position [4014, 185]
drag, startPoint x: 377, startPoint y: 293, endPoint x: 109, endPoint y: 284, distance: 268.3
click at [109, 284] on p at bounding box center [244, 277] width 409 height 352
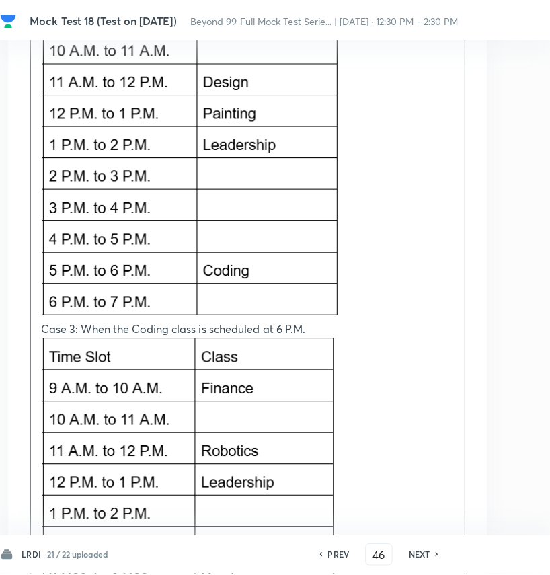
scroll to position [4518, 185]
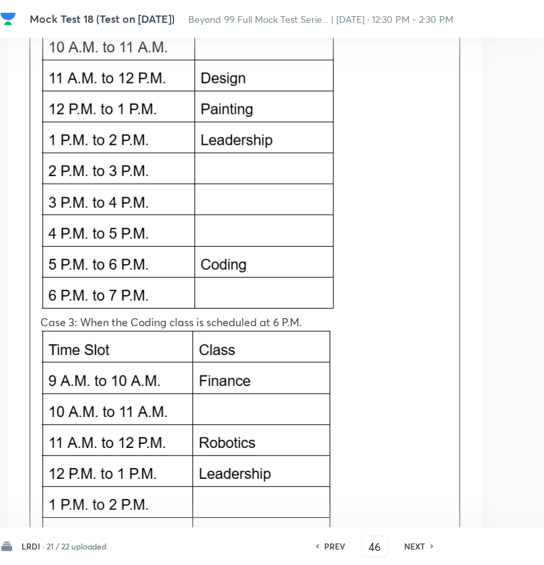
drag, startPoint x: 366, startPoint y: 228, endPoint x: 113, endPoint y: 219, distance: 253.5
click at [113, 219] on p at bounding box center [244, 139] width 409 height 352
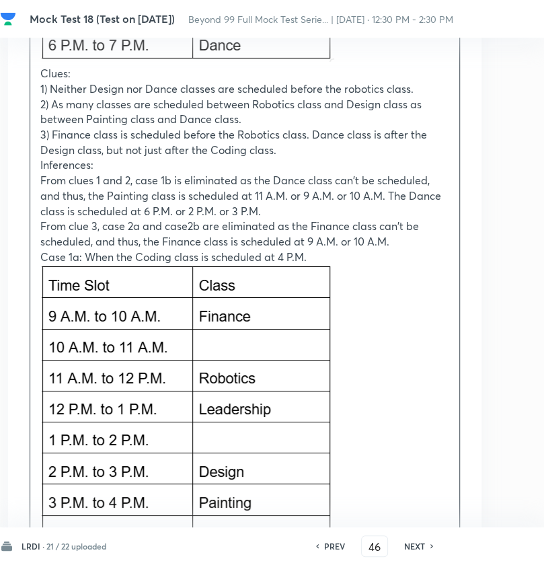
scroll to position [5256, 185]
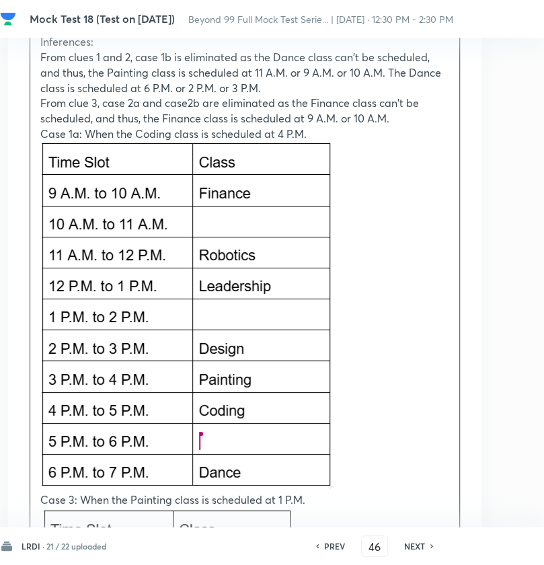
click at [289, 248] on img at bounding box center [187, 315] width 294 height 347
drag, startPoint x: 321, startPoint y: 258, endPoint x: 148, endPoint y: 273, distance: 174.0
click at [148, 273] on p at bounding box center [244, 317] width 409 height 351
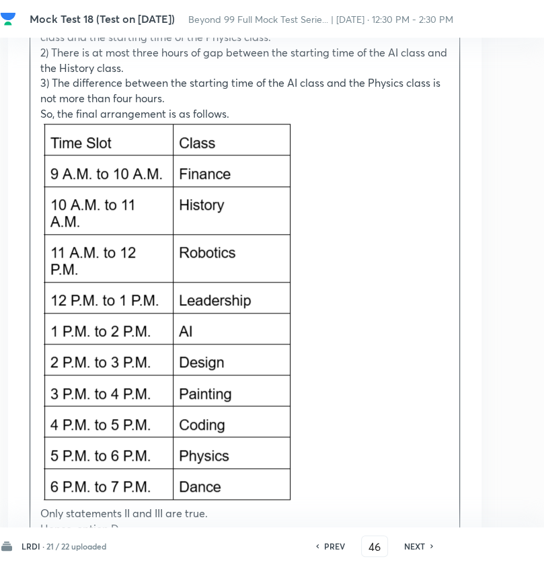
scroll to position [6173, 185]
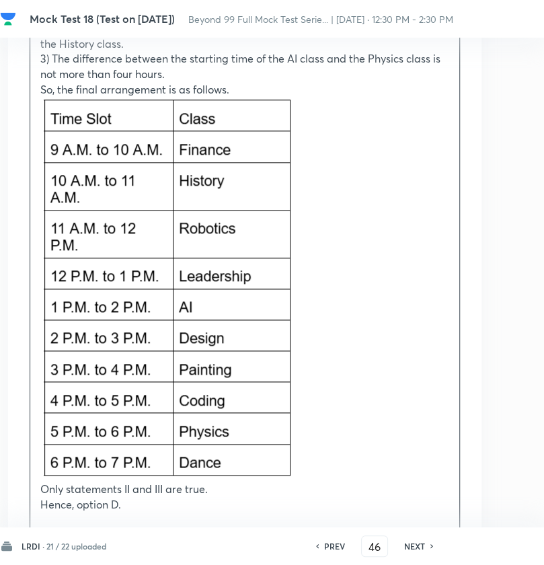
drag, startPoint x: 331, startPoint y: 206, endPoint x: 129, endPoint y: 222, distance: 202.2
click at [129, 222] on p at bounding box center [244, 289] width 409 height 384
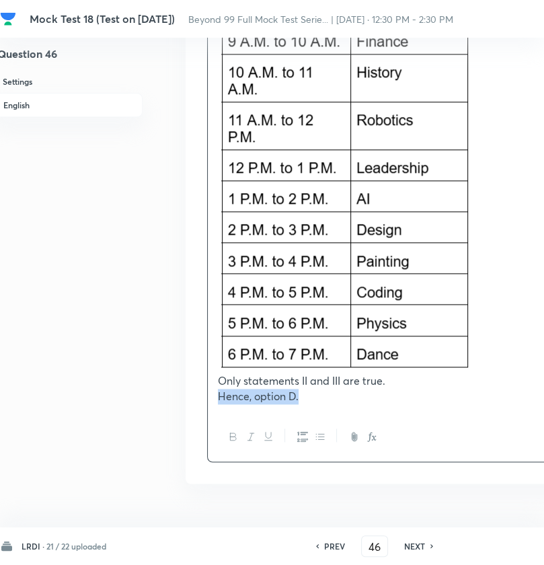
scroll to position [6281, 0]
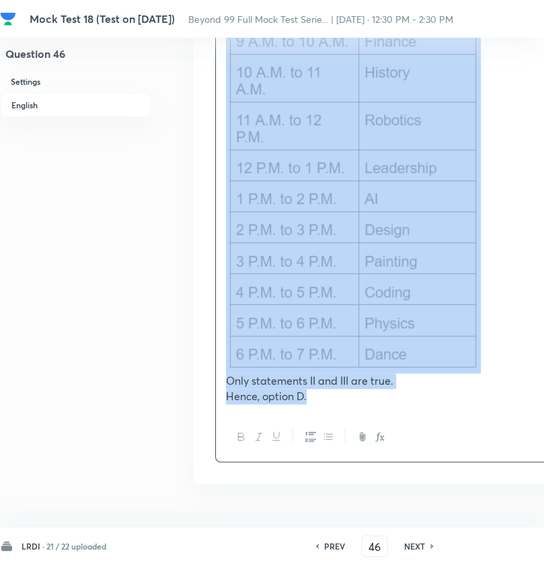
drag, startPoint x: 134, startPoint y: 363, endPoint x: 215, endPoint y: 313, distance: 94.8
click at [247, 388] on p "Hence, option D." at bounding box center [430, 395] width 409 height 15
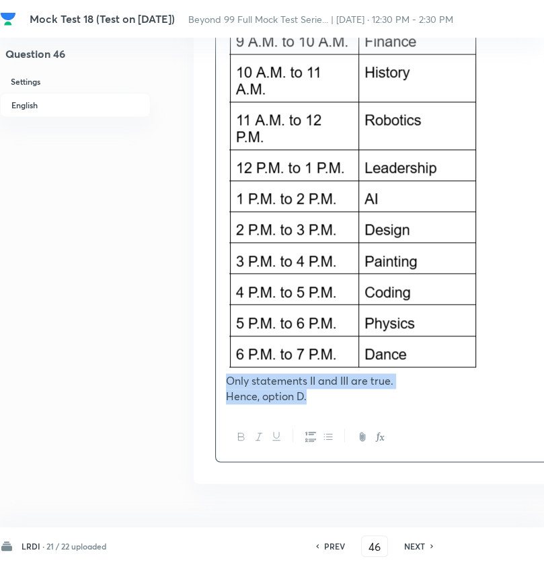
drag, startPoint x: 339, startPoint y: 368, endPoint x: 210, endPoint y: 339, distance: 131.6
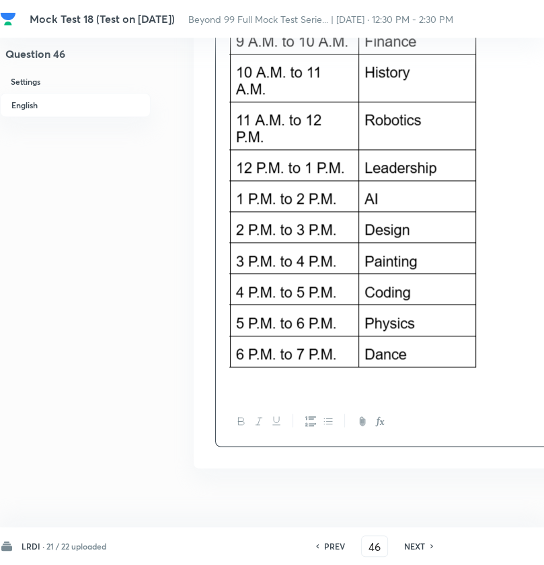
scroll to position [6266, 0]
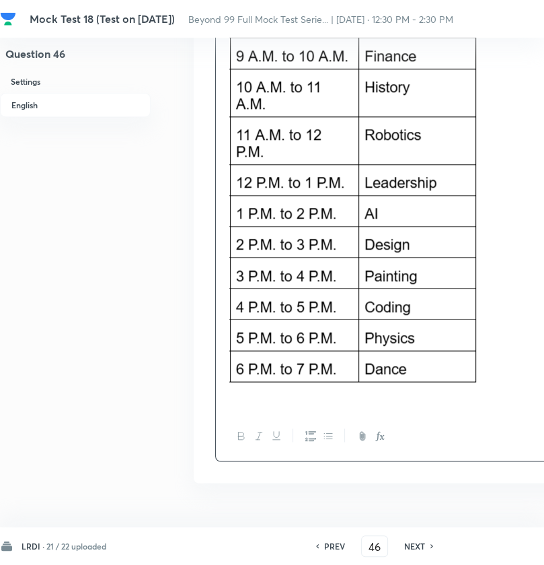
paste div
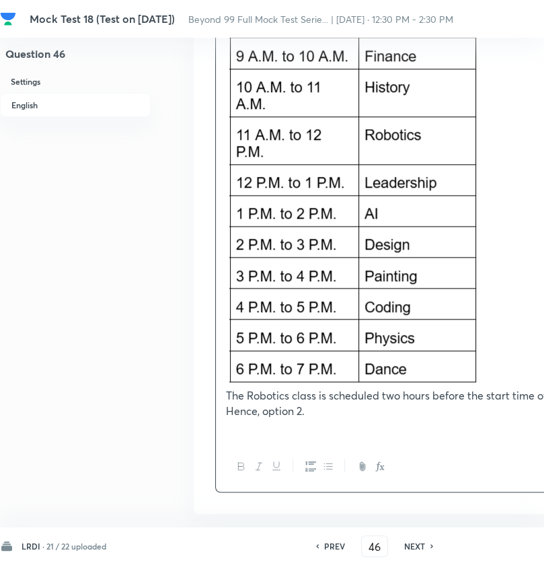
scroll to position [6281, 0]
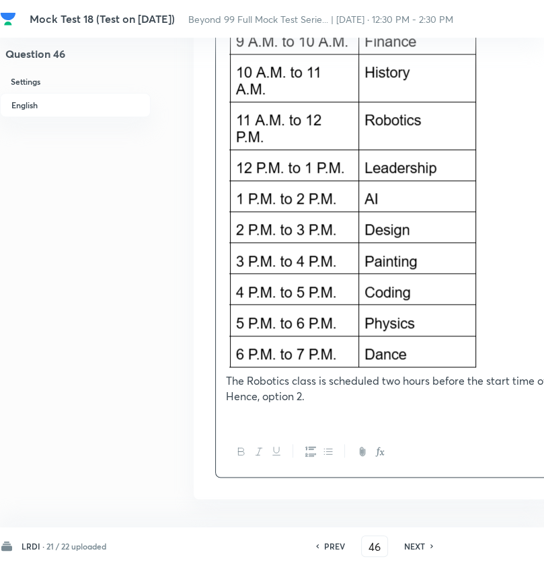
click at [305, 388] on p "Hence, option 2." at bounding box center [430, 395] width 409 height 15
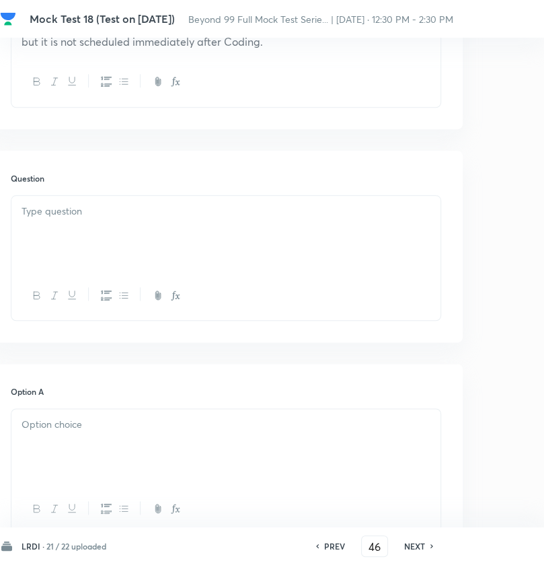
scroll to position [681, 204]
click at [208, 233] on div at bounding box center [225, 233] width 429 height 75
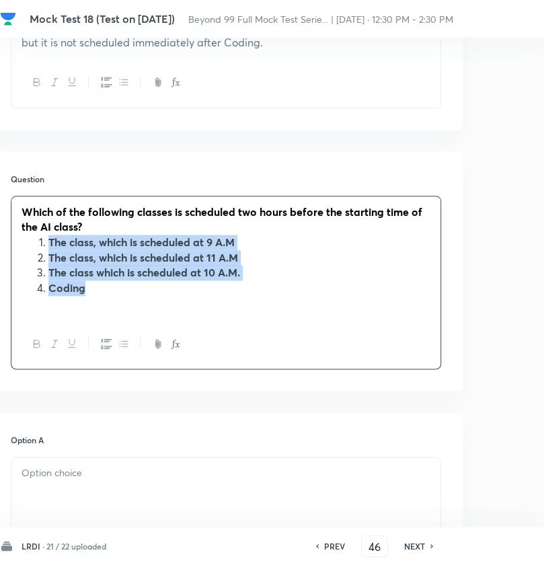
drag, startPoint x: 204, startPoint y: 290, endPoint x: 36, endPoint y: 247, distance: 172.8
click at [36, 247] on ol "The class, which is scheduled at 9 A.M The class, which is scheduled at 11 A.M …" at bounding box center [226, 265] width 409 height 61
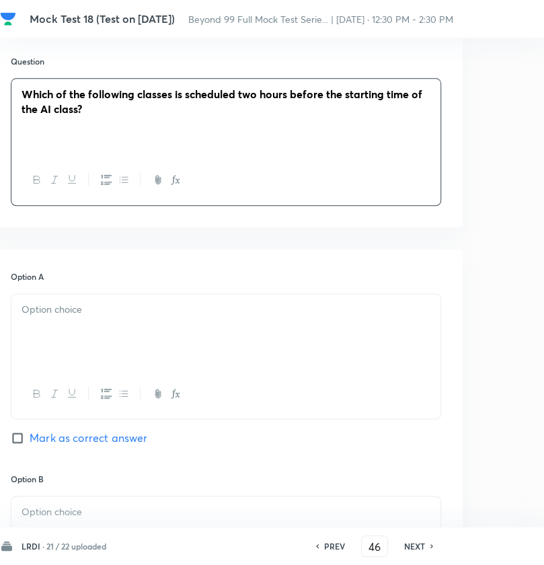
scroll to position [798, 204]
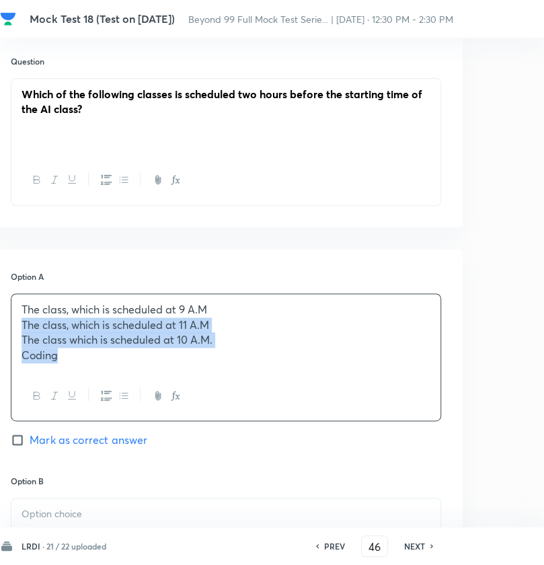
drag, startPoint x: 24, startPoint y: 327, endPoint x: 87, endPoint y: 368, distance: 75.3
click at [87, 368] on div "The class, which is scheduled at 9 A.M The class, which is scheduled at 11 A.M …" at bounding box center [225, 332] width 429 height 77
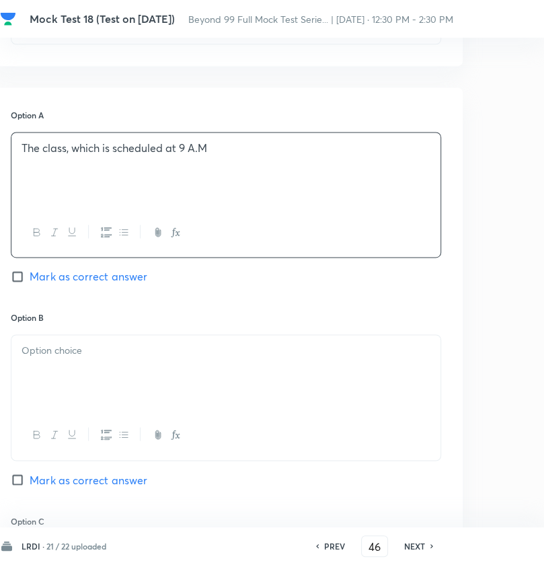
scroll to position [965, 204]
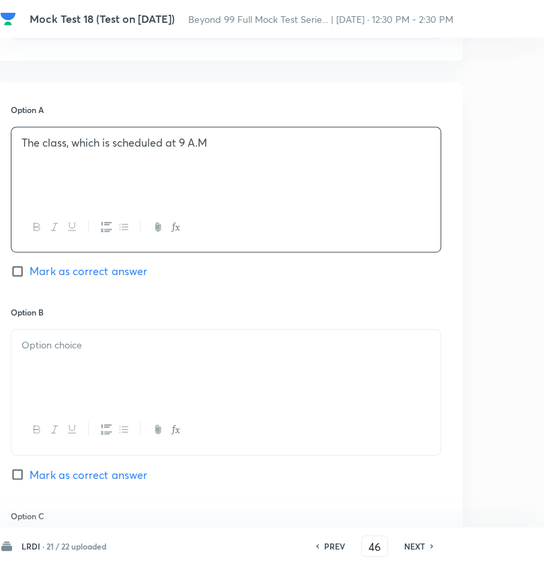
click at [76, 373] on div at bounding box center [225, 366] width 429 height 75
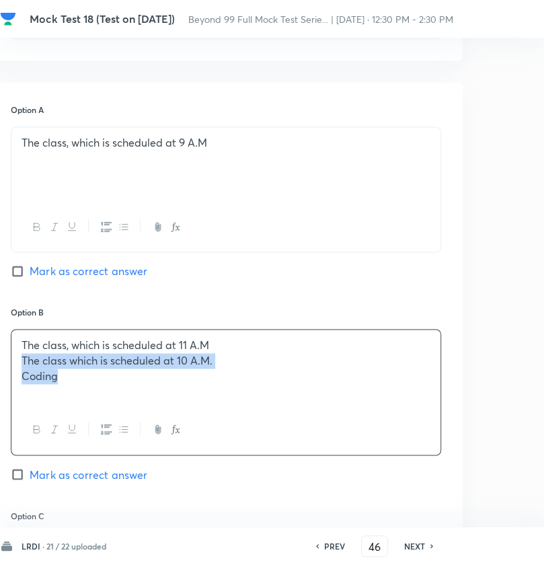
drag, startPoint x: 21, startPoint y: 364, endPoint x: 74, endPoint y: 394, distance: 61.1
click at [74, 394] on div "The class, which is scheduled at 11 A.M The class which is scheduled at 10 A.M.…" at bounding box center [225, 366] width 429 height 75
click at [77, 470] on span "Mark as correct answer" at bounding box center [89, 474] width 118 height 16
click at [30, 470] on input "Mark as correct answer" at bounding box center [20, 473] width 19 height 13
checkbox input "true"
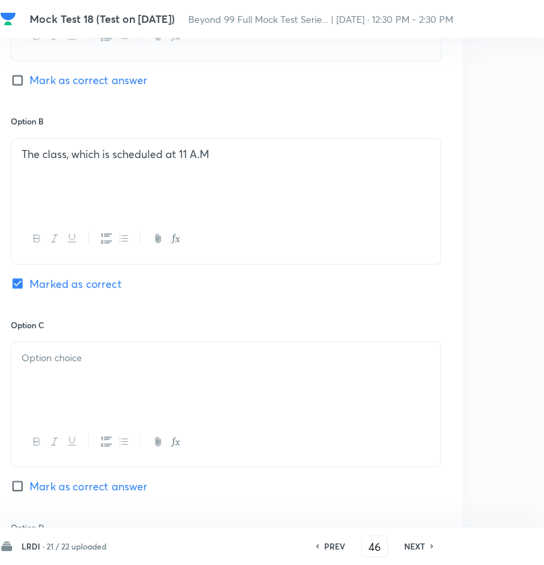
scroll to position [1178, 204]
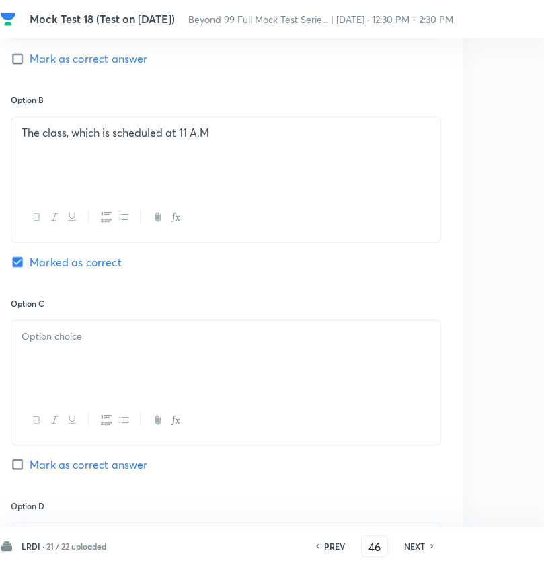
click at [89, 360] on div at bounding box center [225, 357] width 429 height 75
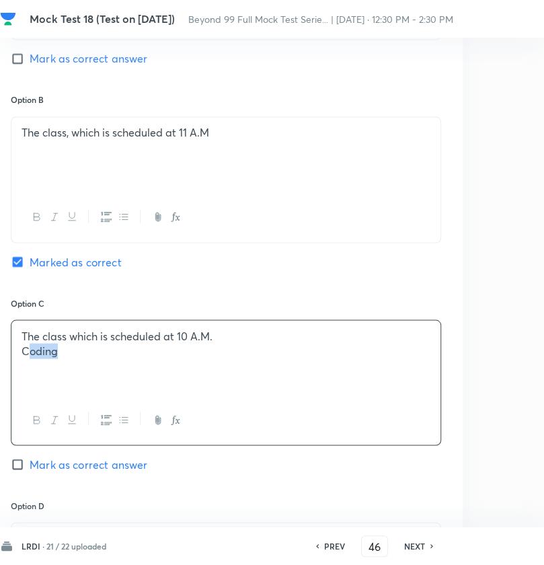
drag, startPoint x: 89, startPoint y: 360, endPoint x: 29, endPoint y: 352, distance: 60.3
click at [29, 352] on div "The class which is scheduled at 10 A.M. Coding" at bounding box center [225, 357] width 429 height 75
drag, startPoint x: 20, startPoint y: 352, endPoint x: 81, endPoint y: 359, distance: 60.9
click at [81, 359] on div "The class which is scheduled at 10 A.M. Coding" at bounding box center [225, 357] width 429 height 75
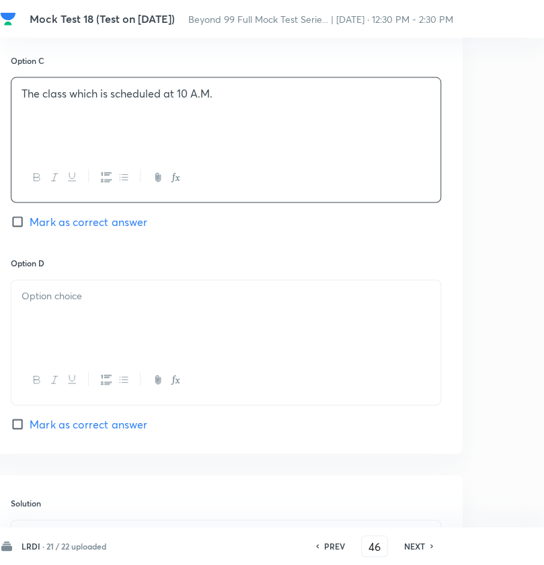
scroll to position [1419, 204]
click at [64, 316] on div at bounding box center [225, 317] width 429 height 75
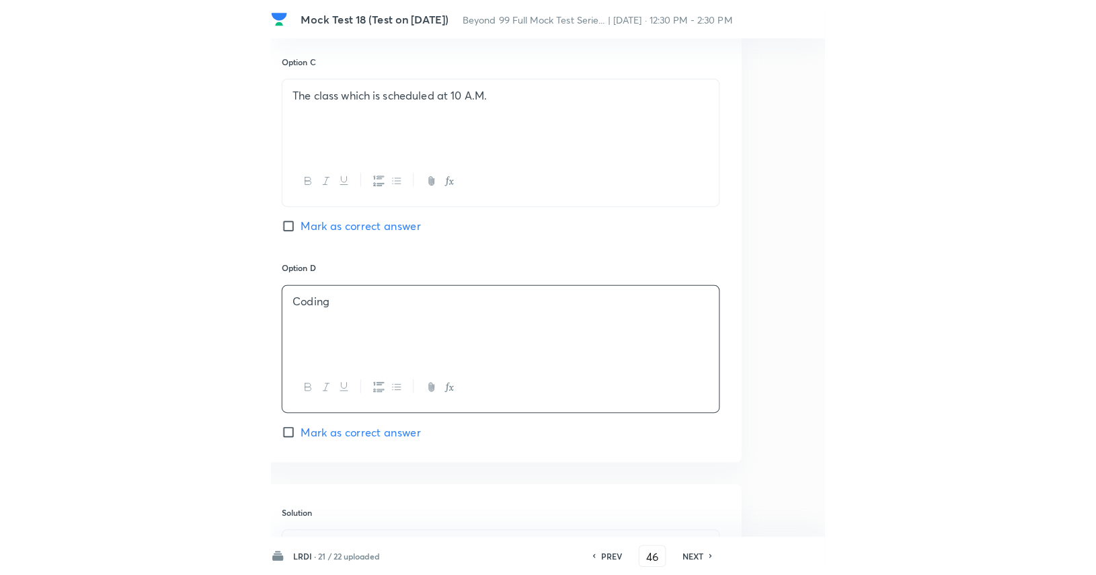
scroll to position [1451, 0]
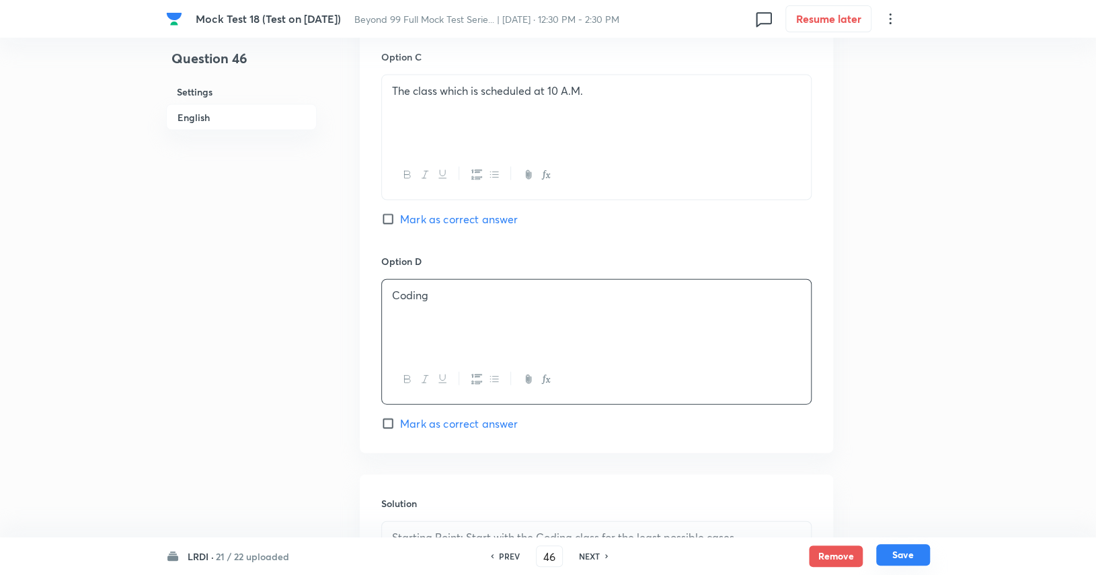
click at [890, 557] on button "Save" at bounding box center [903, 555] width 54 height 22
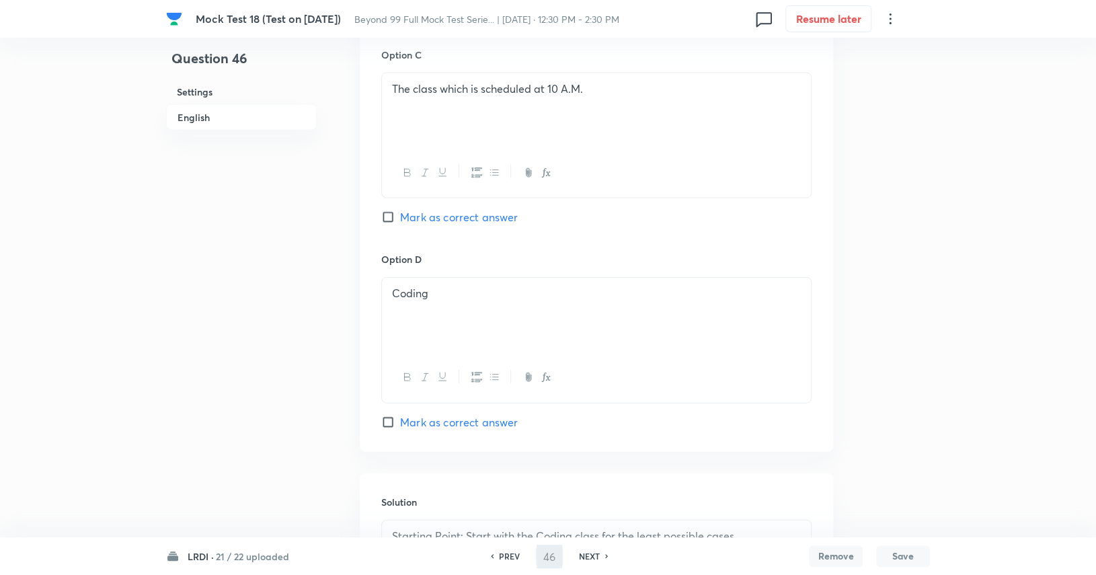
type input "47"
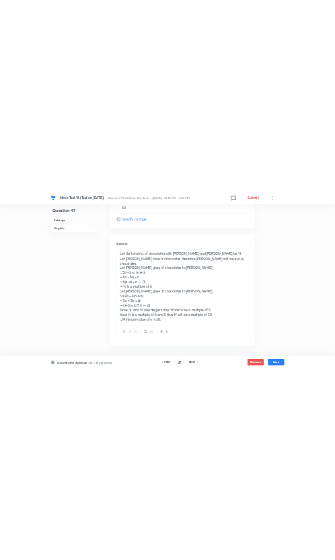
scroll to position [718, 0]
